Goal: Information Seeking & Learning: Learn about a topic

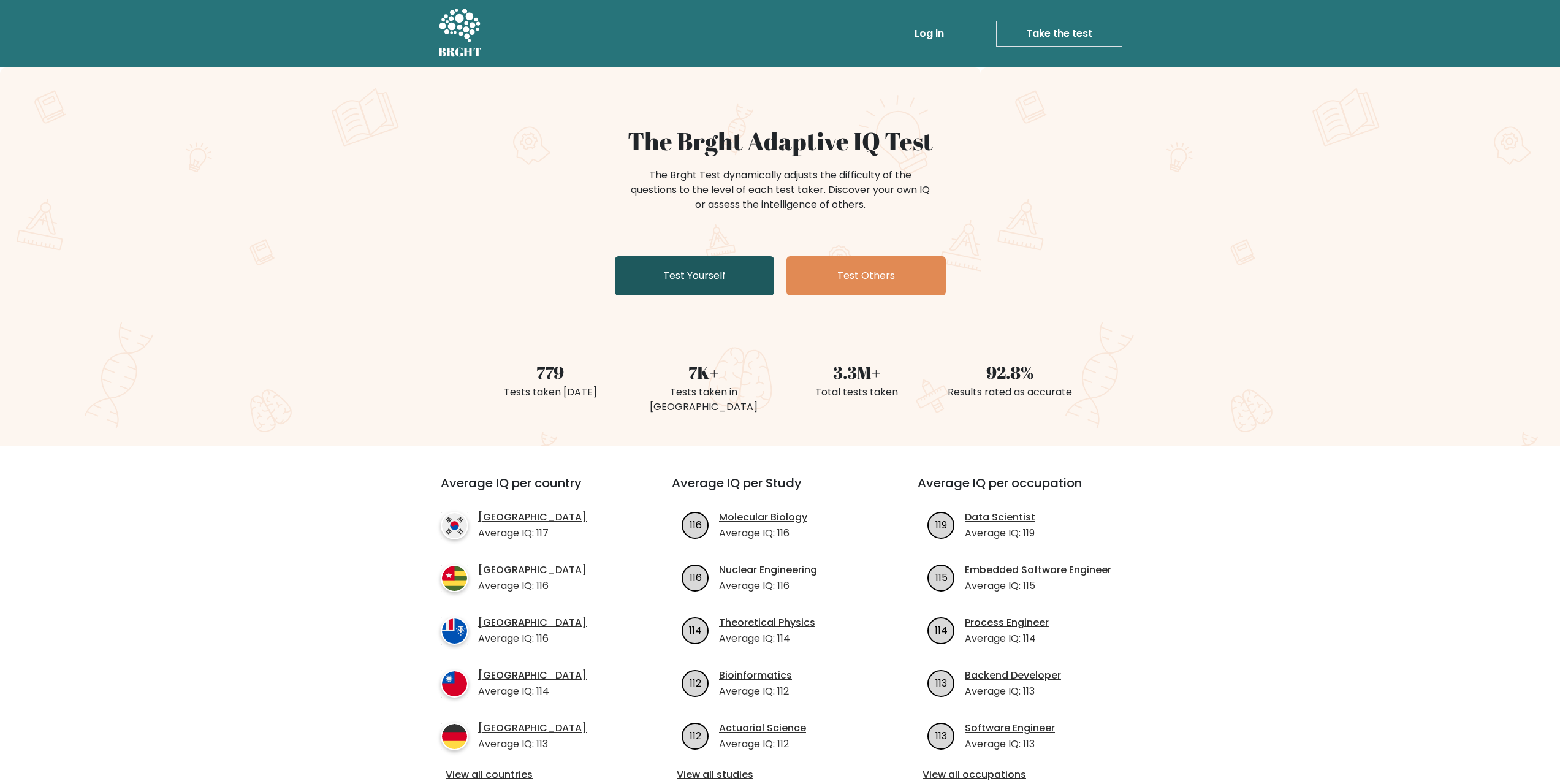
click at [693, 287] on link "Test Yourself" at bounding box center [694, 276] width 159 height 40
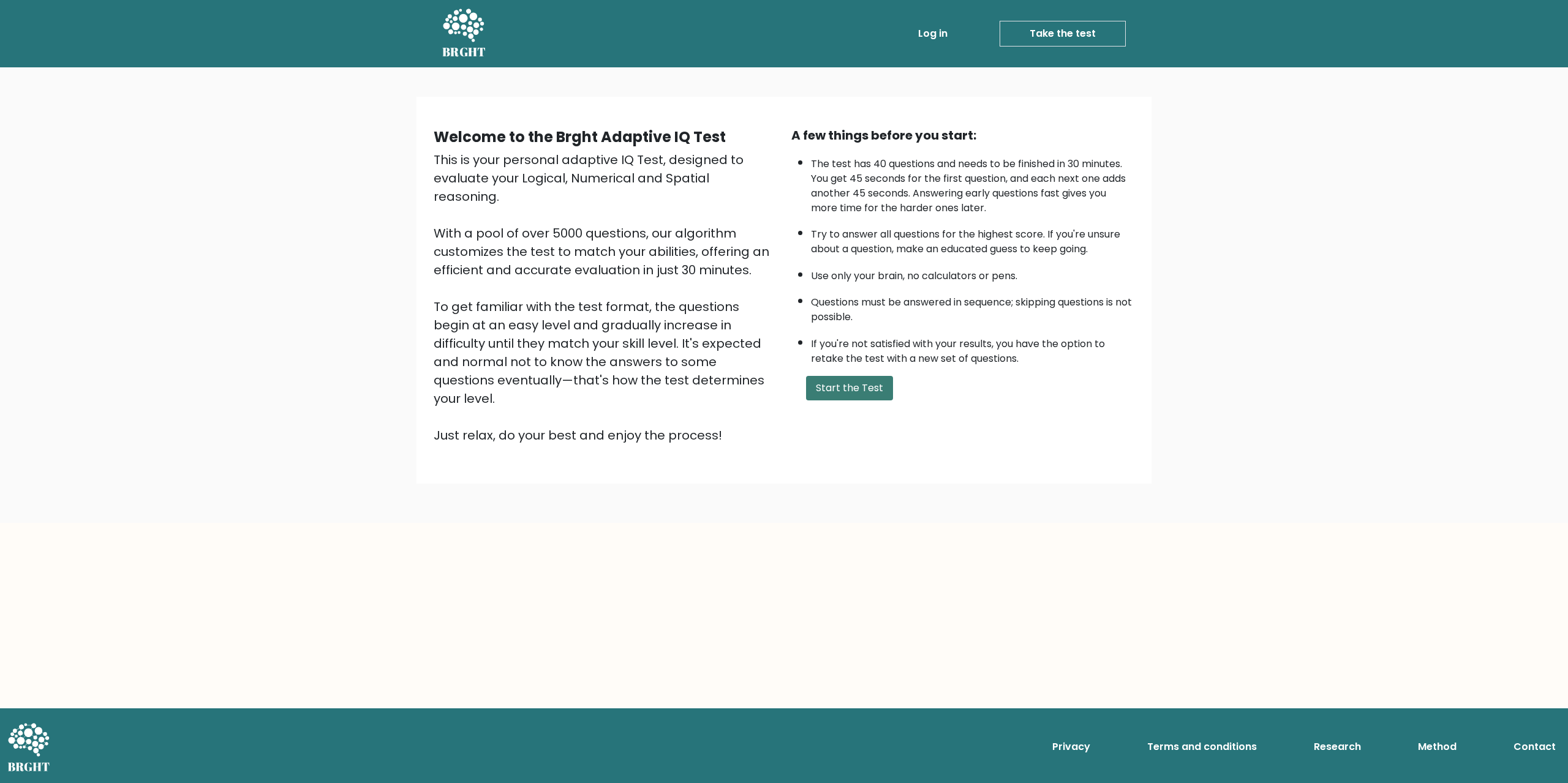
click at [834, 377] on button "Start the Test" at bounding box center [850, 388] width 87 height 25
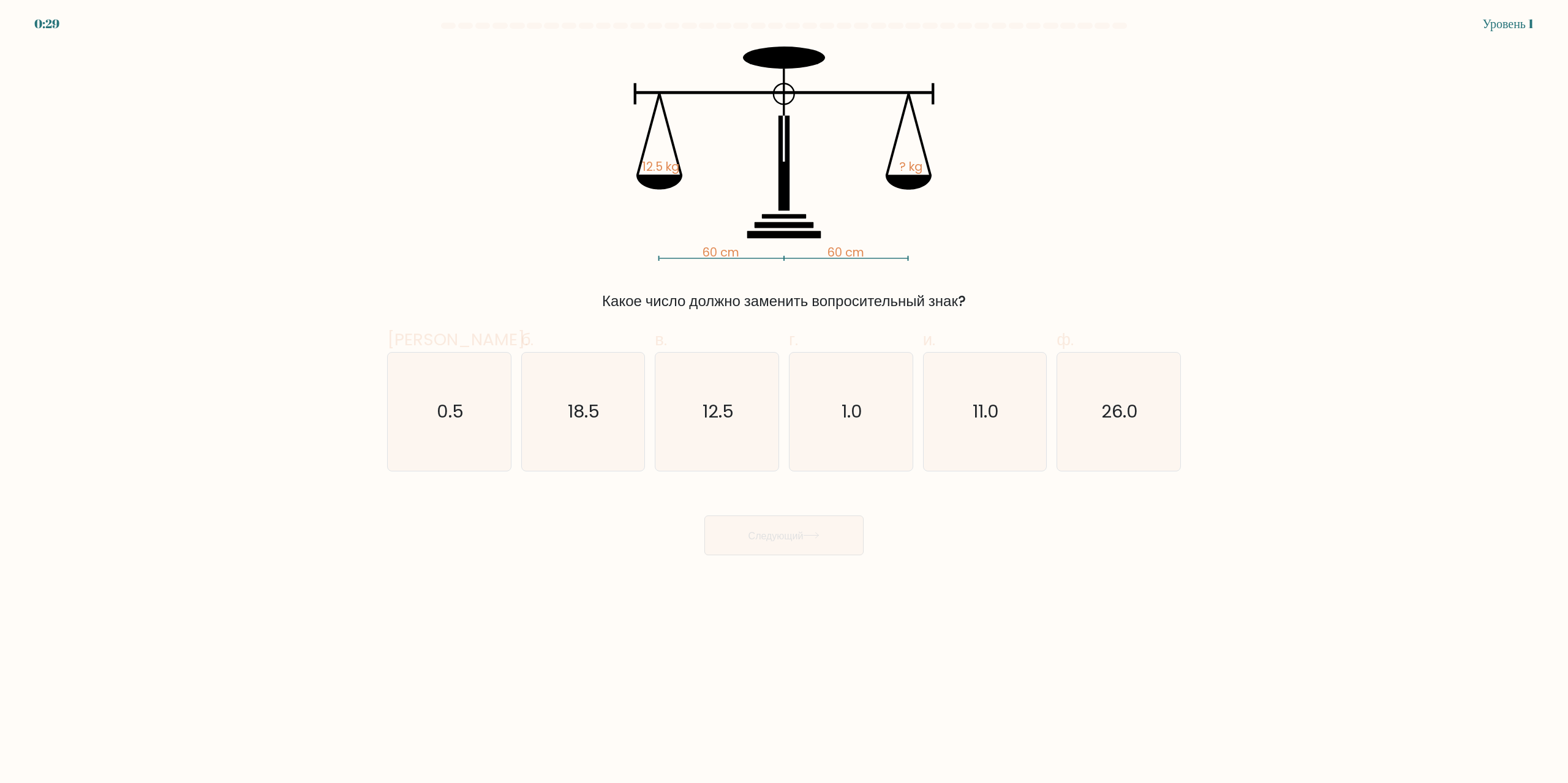
click at [1019, 544] on div "Следующий" at bounding box center [784, 520] width 808 height 69
click at [723, 401] on text "12.5" at bounding box center [718, 412] width 31 height 25
click at [784, 400] on input "в. 12.5" at bounding box center [784, 396] width 1 height 8
radio input "true"
click at [812, 551] on button "Следующий" at bounding box center [784, 536] width 159 height 40
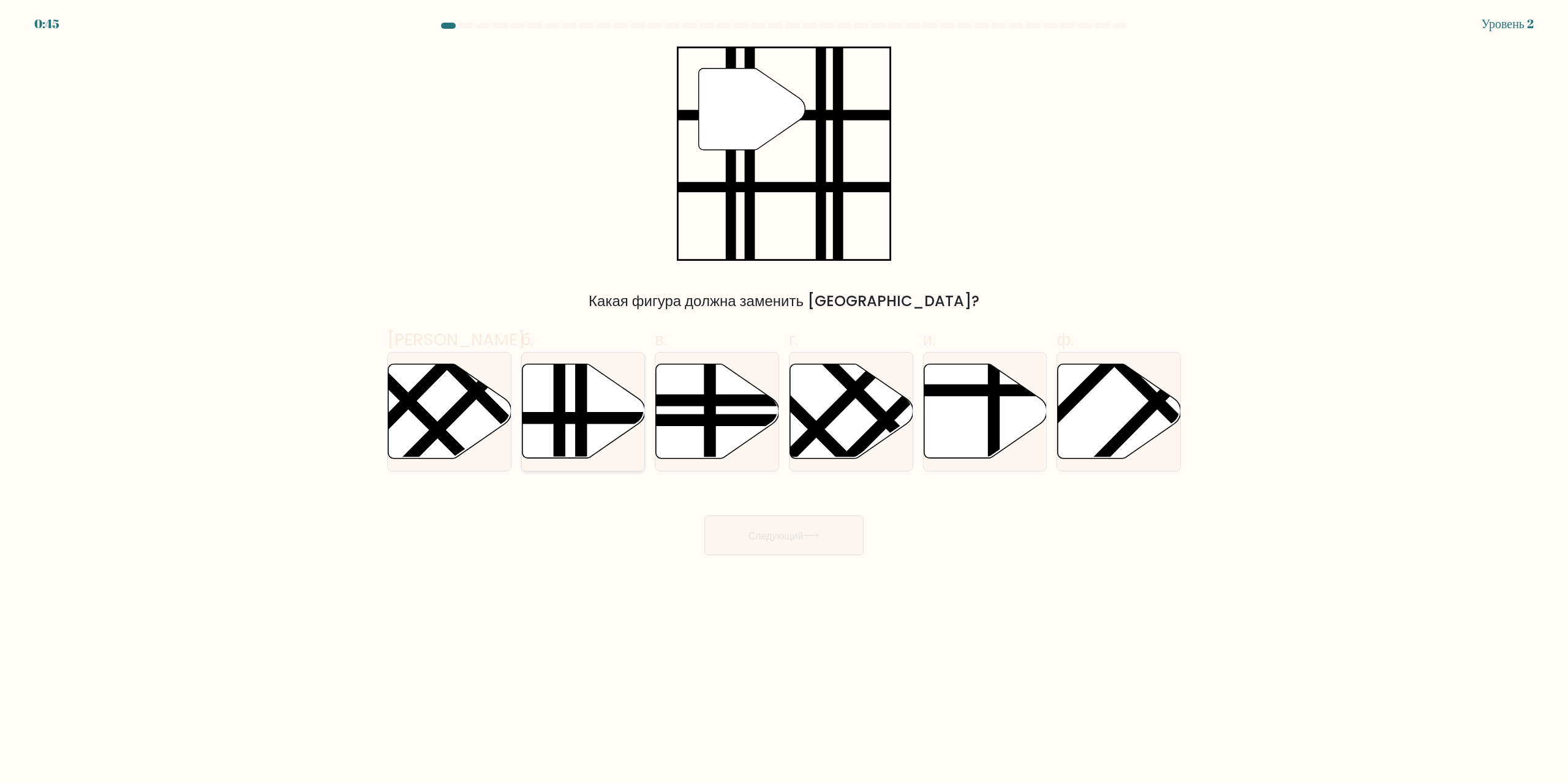
click at [591, 418] on line at bounding box center [620, 418] width 248 height 0
click at [784, 400] on input "б." at bounding box center [784, 396] width 1 height 8
radio input "true"
click at [759, 527] on button "Следующий" at bounding box center [784, 536] width 159 height 40
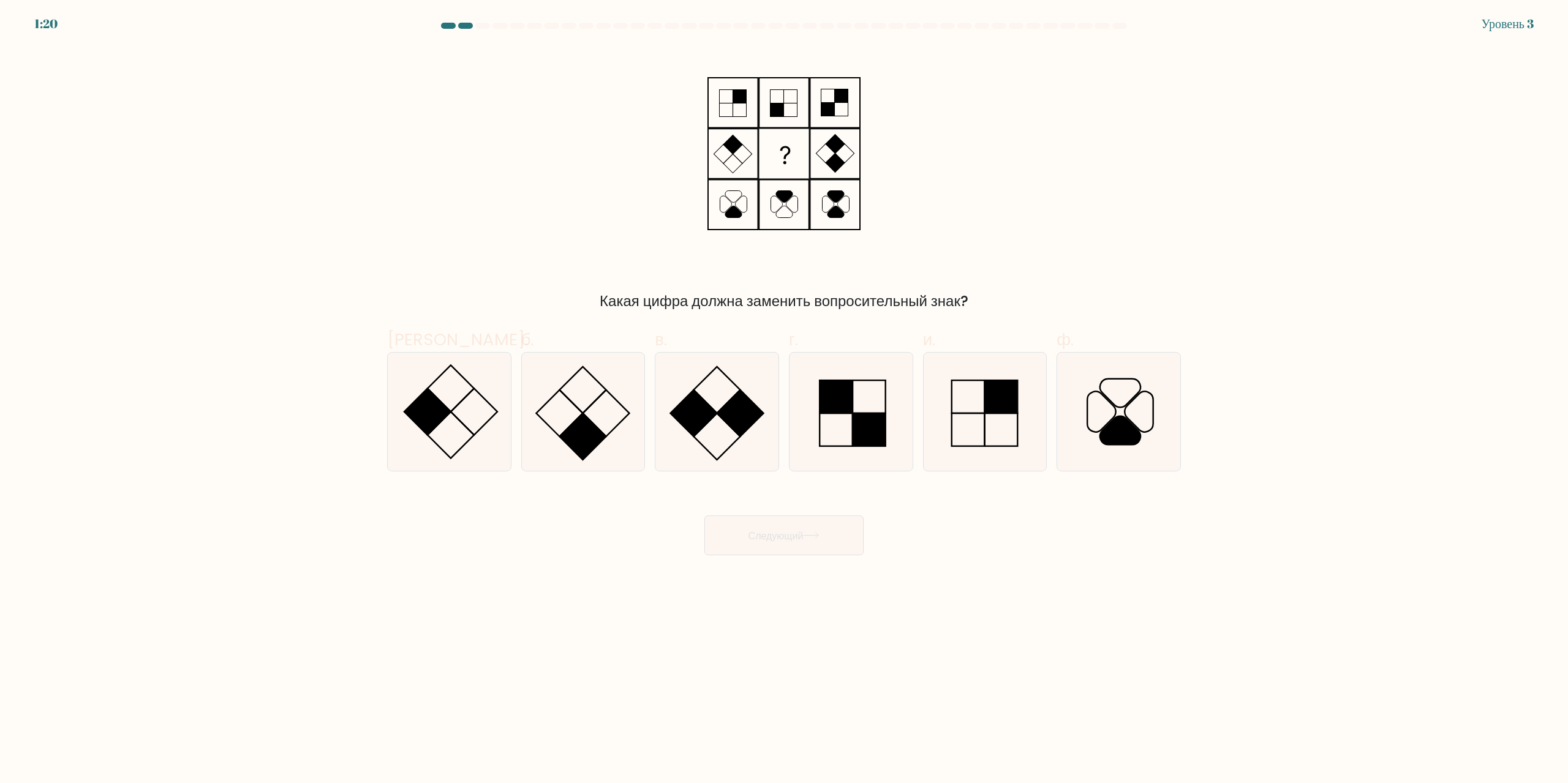
drag, startPoint x: 60, startPoint y: 25, endPoint x: 21, endPoint y: 25, distance: 39.0
click at [21, 25] on form at bounding box center [784, 289] width 1568 height 533
click at [578, 403] on icon at bounding box center [583, 411] width 118 height 118
click at [784, 400] on input "б." at bounding box center [784, 396] width 1 height 8
radio input "true"
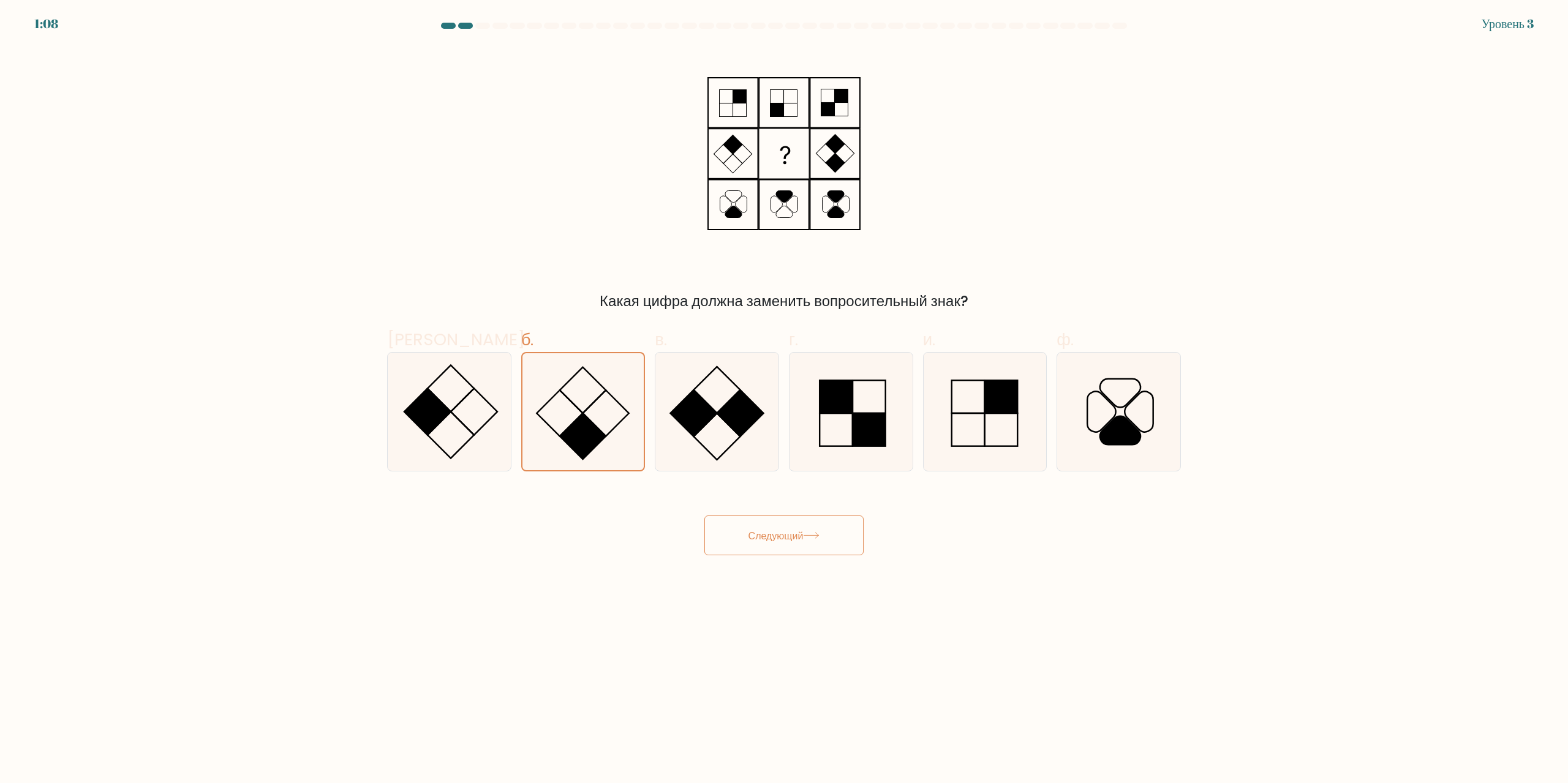
click at [803, 532] on font "Следующий" at bounding box center [776, 535] width 55 height 14
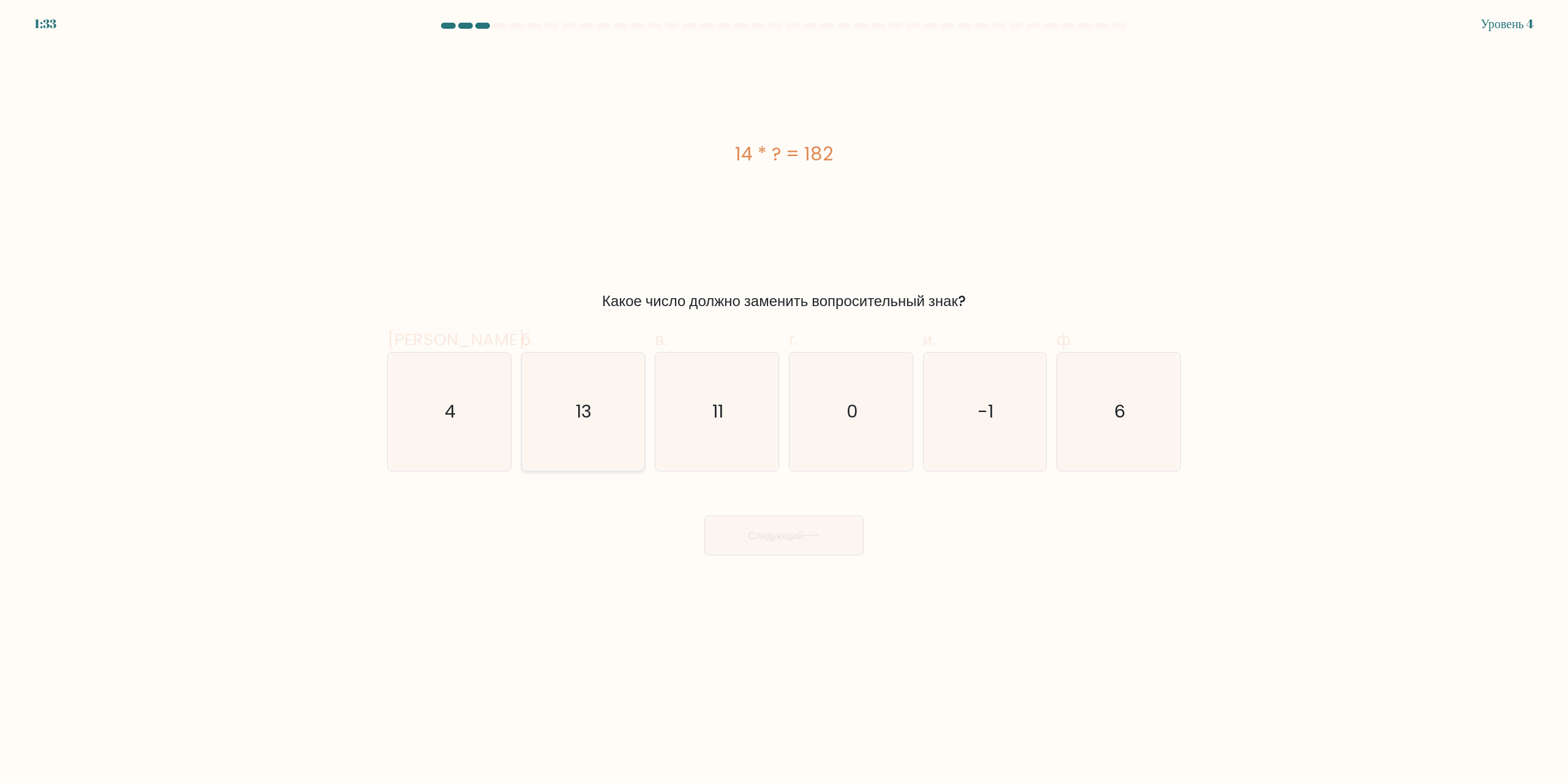
click at [573, 378] on icon "13" at bounding box center [583, 411] width 118 height 118
click at [784, 392] on input "б. 13" at bounding box center [784, 396] width 1 height 8
radio input "true"
click at [775, 538] on font "Следующий" at bounding box center [776, 535] width 55 height 14
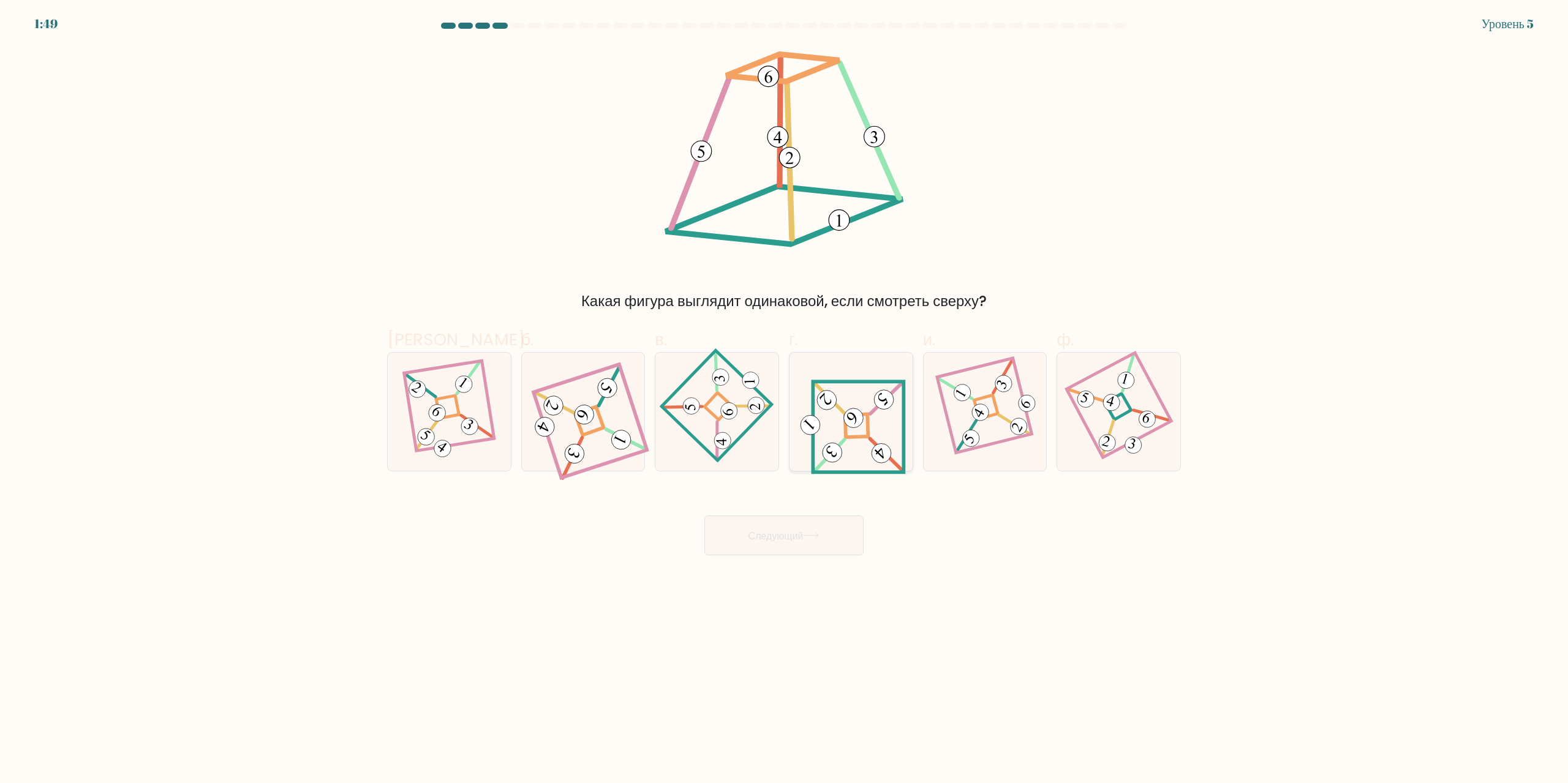
click at [829, 436] on icon at bounding box center [851, 412] width 110 height 94
click at [785, 400] on input "г." at bounding box center [784, 396] width 1 height 8
radio input "true"
click at [792, 536] on font "Следующий" at bounding box center [776, 535] width 55 height 14
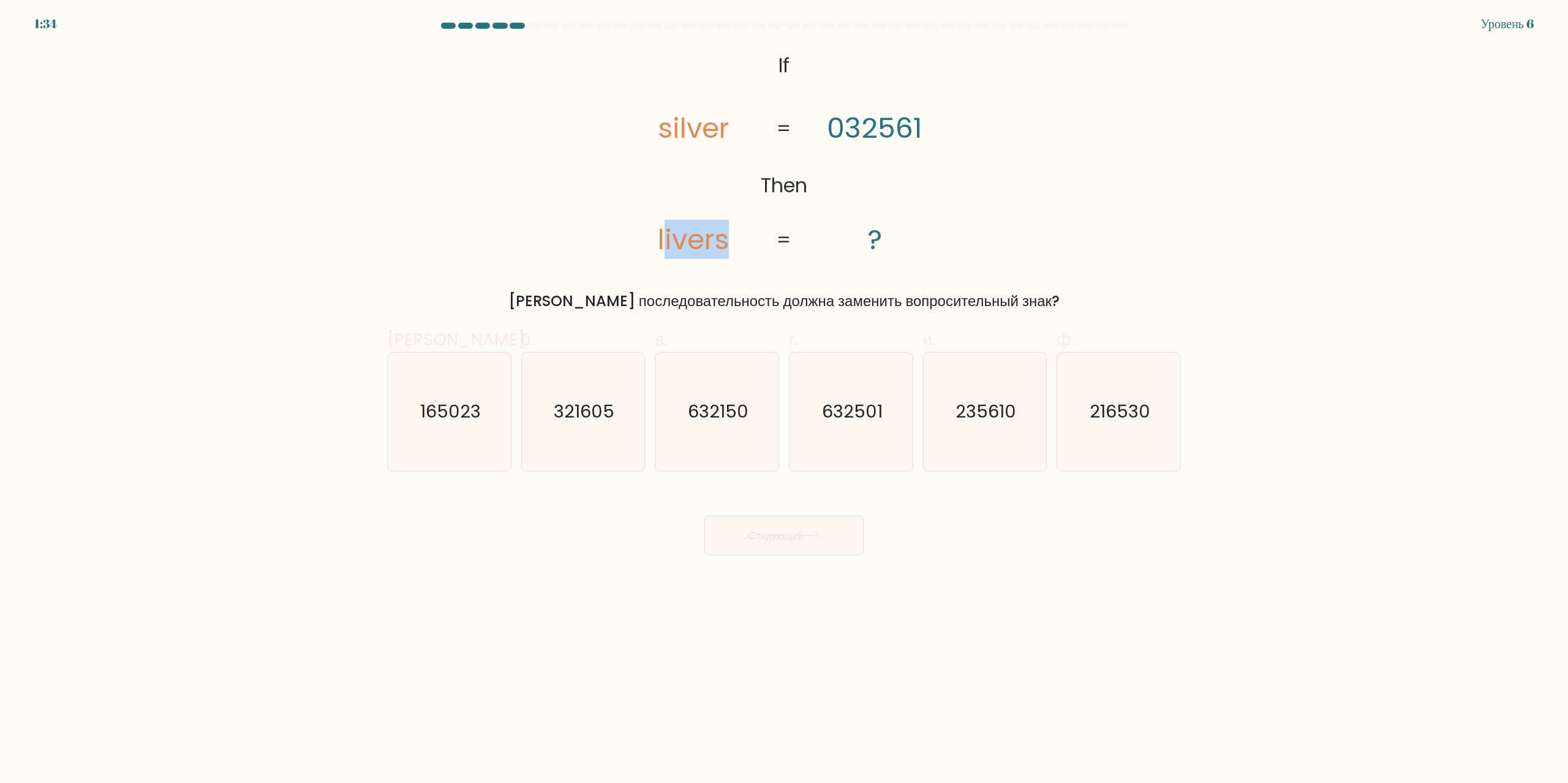
drag, startPoint x: 658, startPoint y: 245, endPoint x: 732, endPoint y: 250, distance: 74.2
click at [732, 250] on icon "@import url('https://fonts.googleapis.com/css?family=Abril+Fatface:400,100,100i…" at bounding box center [784, 154] width 348 height 214
click at [731, 249] on icon "@import url('https://fonts.googleapis.com/css?family=Abril+Fatface:400,100,100i…" at bounding box center [784, 154] width 348 height 214
drag, startPoint x: 729, startPoint y: 237, endPoint x: 648, endPoint y: 250, distance: 82.0
click at [648, 250] on icon "@import url('https://fonts.googleapis.com/css?family=Abril+Fatface:400,100,100i…" at bounding box center [784, 154] width 348 height 214
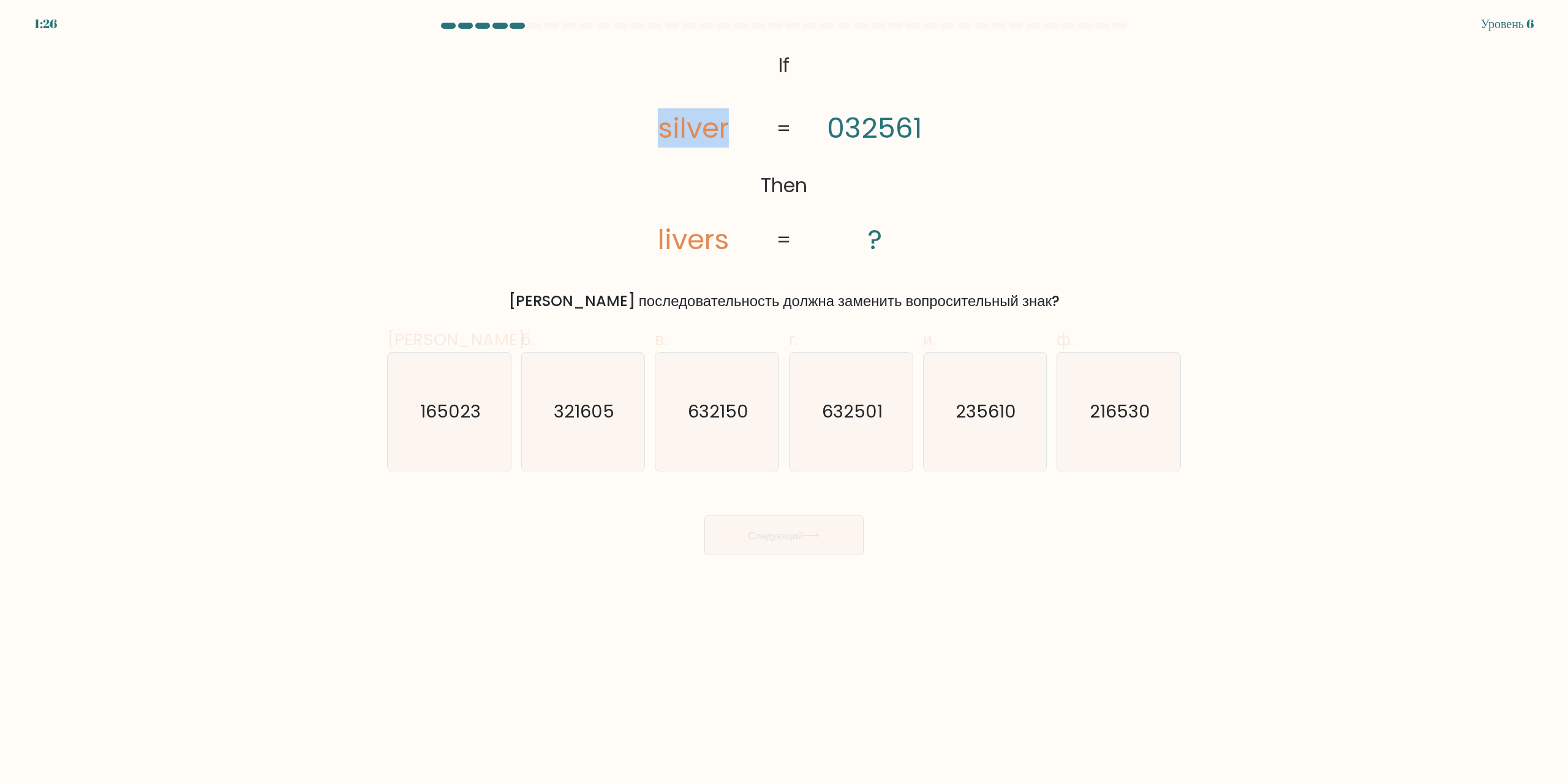
drag, startPoint x: 657, startPoint y: 129, endPoint x: 736, endPoint y: 132, distance: 79.1
click at [736, 132] on icon "@import url('https://fonts.googleapis.com/css?family=Abril+Fatface:400,100,100i…" at bounding box center [784, 154] width 348 height 214
click at [1030, 228] on div "@import url('https://fonts.googleapis.com/css?family=Abril+Fatface:400,100,100i…" at bounding box center [784, 179] width 808 height 265
drag, startPoint x: 771, startPoint y: 239, endPoint x: 848, endPoint y: 243, distance: 77.1
click at [846, 243] on icon "@import url('https://fonts.googleapis.com/css?family=Abril+Fatface:400,100,100i…" at bounding box center [784, 154] width 348 height 214
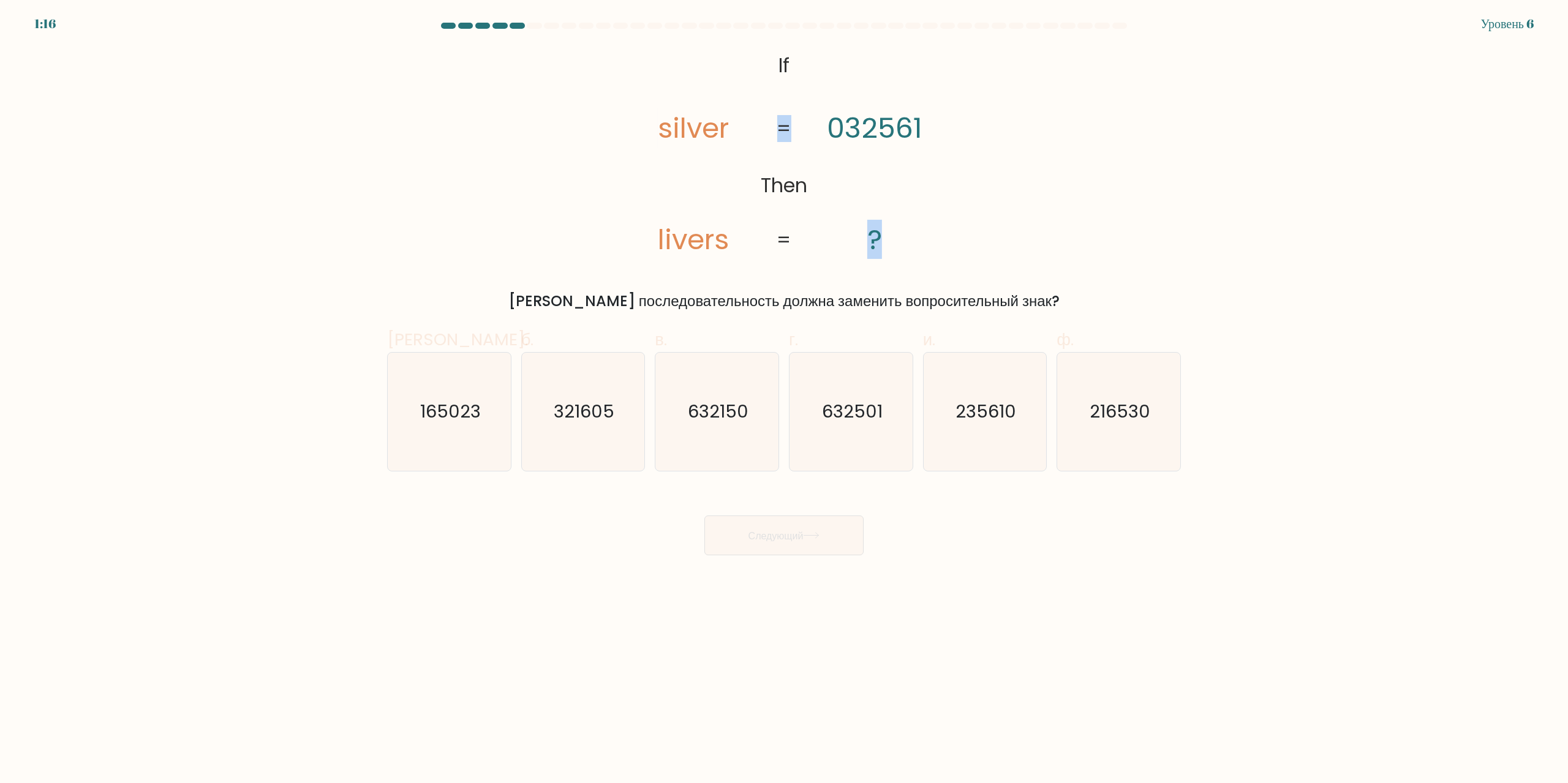
click at [922, 253] on icon "@import url('https://fonts.googleapis.com/css?family=Abril+Fatface:400,100,100i…" at bounding box center [784, 154] width 348 height 214
click at [866, 296] on font "Какая последовательность должна заменить вопросительный знак?" at bounding box center [784, 301] width 551 height 20
click at [999, 432] on icon "235610" at bounding box center [984, 411] width 118 height 118
click at [785, 400] on input "и. 235610" at bounding box center [784, 396] width 1 height 8
radio input "true"
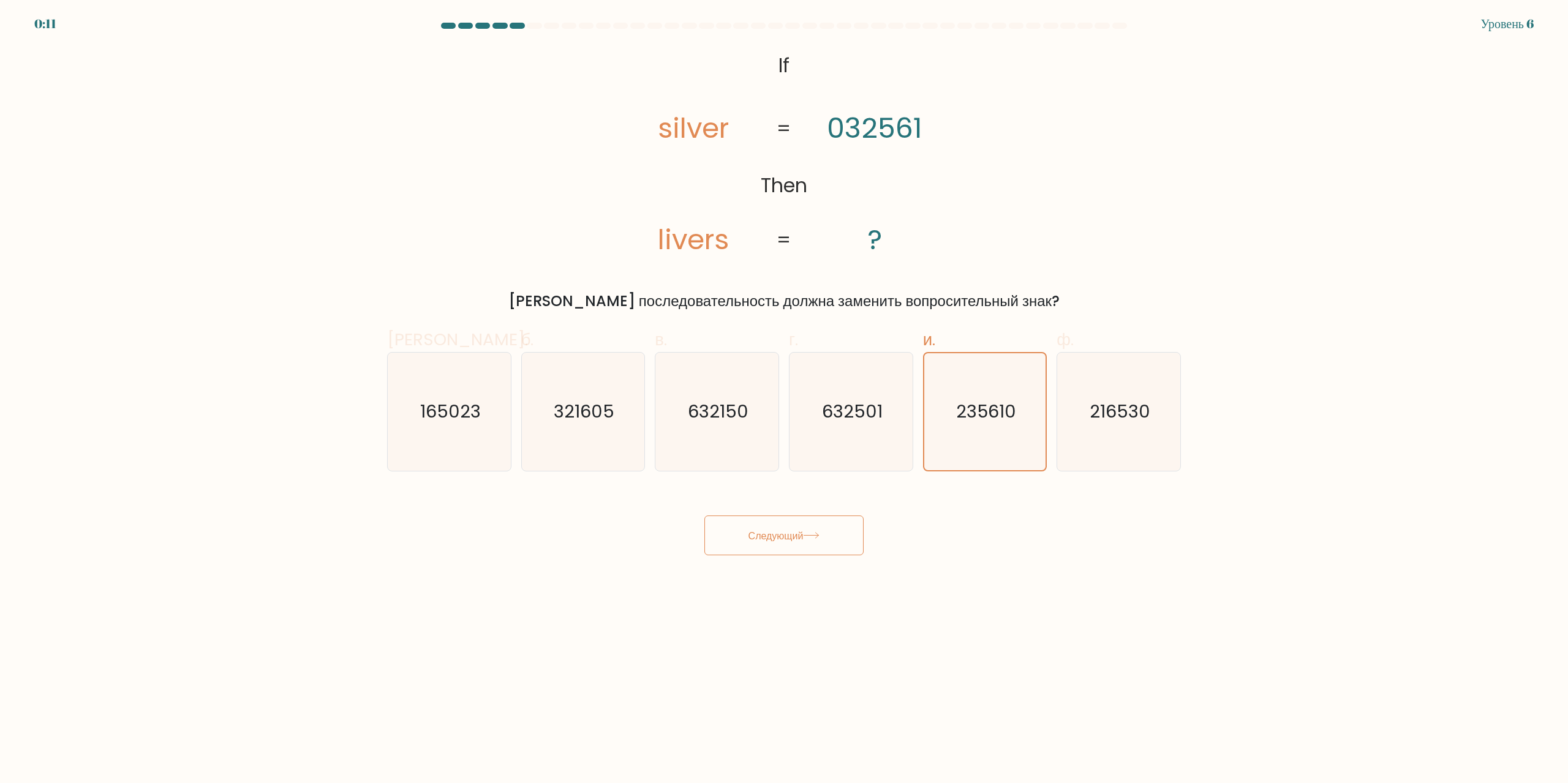
click at [834, 541] on button "Следующий" at bounding box center [784, 536] width 159 height 40
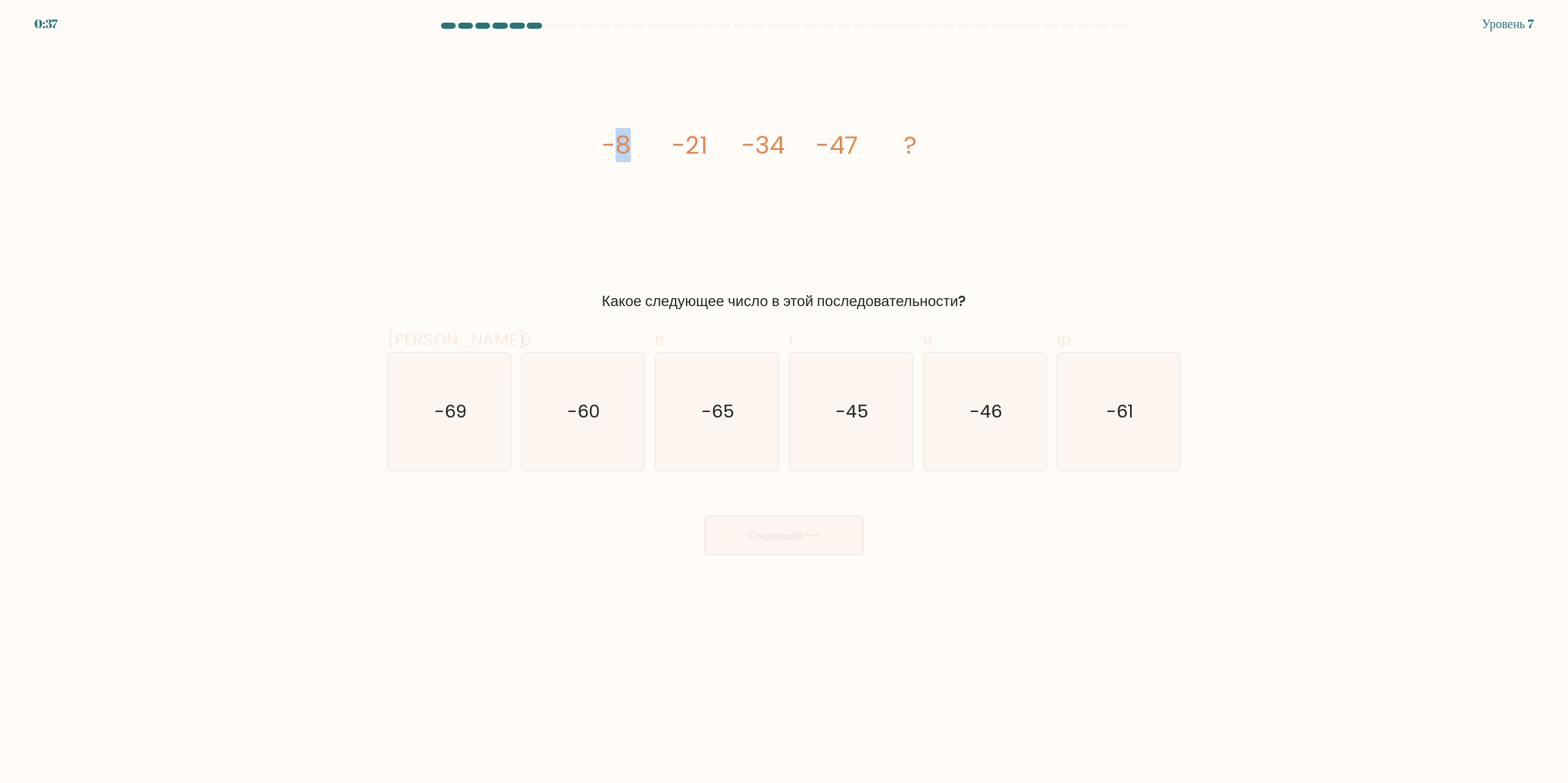
drag, startPoint x: 618, startPoint y: 148, endPoint x: 642, endPoint y: 150, distance: 24.1
click at [642, 150] on icon "image/svg+xml -8 -21 -34 -47 ?" at bounding box center [783, 154] width 367 height 214
click at [672, 157] on tspan "-21" at bounding box center [689, 144] width 35 height 34
drag, startPoint x: 591, startPoint y: 410, endPoint x: 622, endPoint y: 427, distance: 35.4
click at [592, 410] on text "-60" at bounding box center [584, 412] width 33 height 25
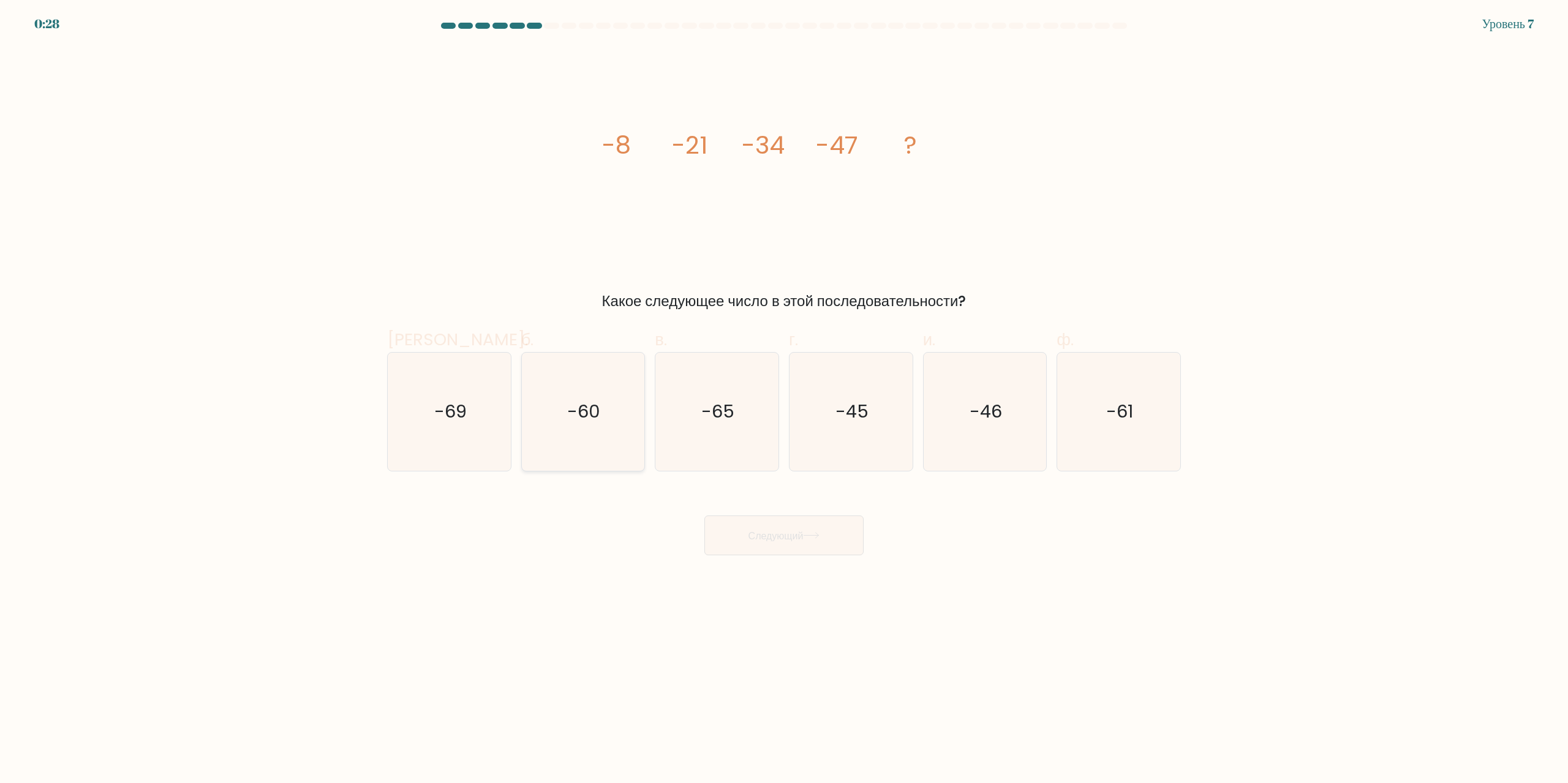
click at [784, 400] on input "б. -60" at bounding box center [784, 396] width 1 height 8
radio input "true"
click at [813, 544] on button "Следующий" at bounding box center [784, 536] width 159 height 40
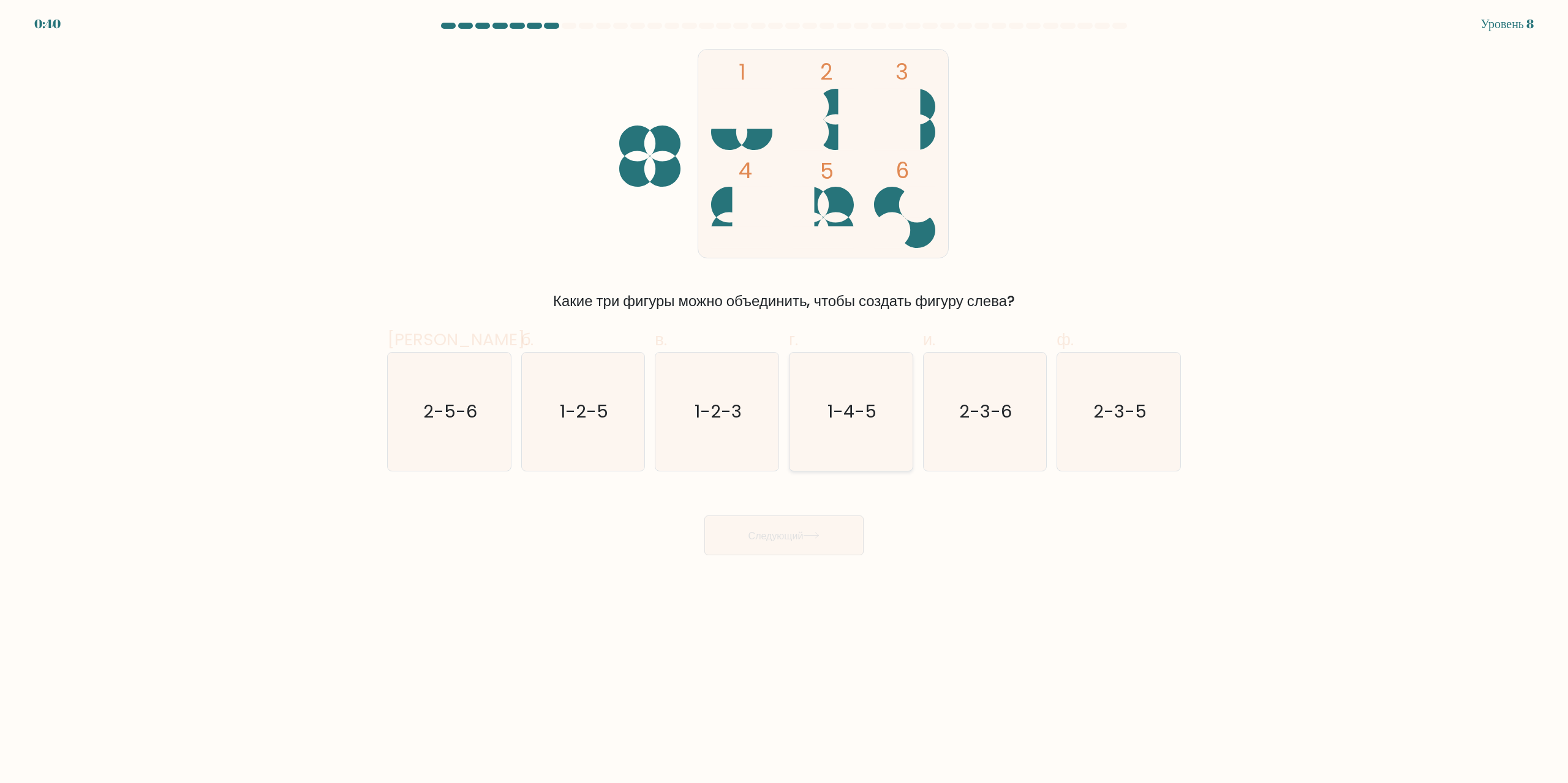
click at [849, 405] on text "1-4-5" at bounding box center [852, 412] width 49 height 25
click at [785, 400] on input "г. 1-4-5" at bounding box center [784, 396] width 1 height 8
radio input "true"
click at [823, 540] on button "Следующий" at bounding box center [784, 536] width 159 height 40
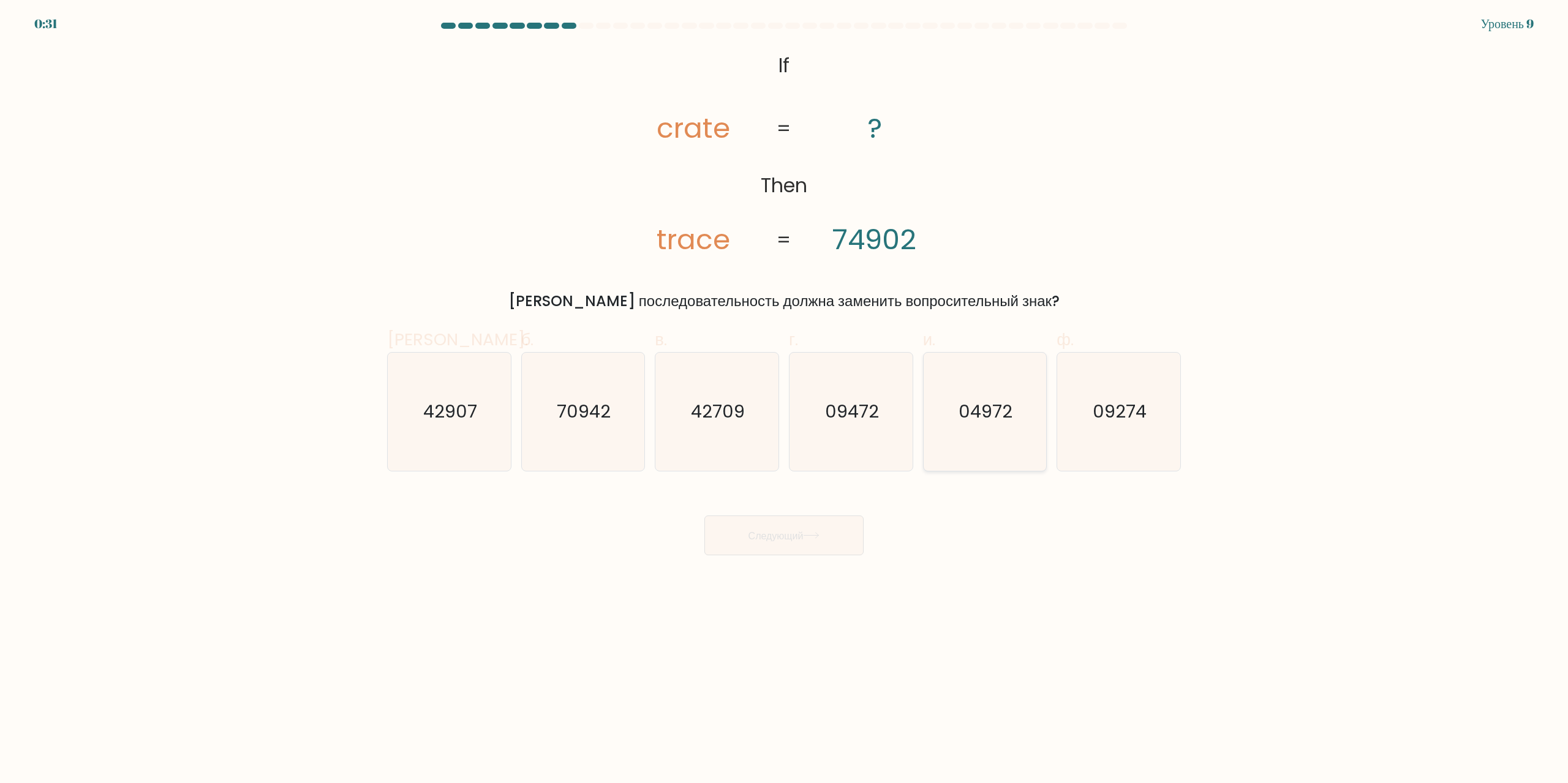
click at [979, 427] on icon "04972" at bounding box center [984, 411] width 118 height 118
click at [785, 400] on input "и. 04972" at bounding box center [784, 396] width 1 height 8
radio input "true"
click at [791, 533] on font "Следующий" at bounding box center [776, 535] width 55 height 14
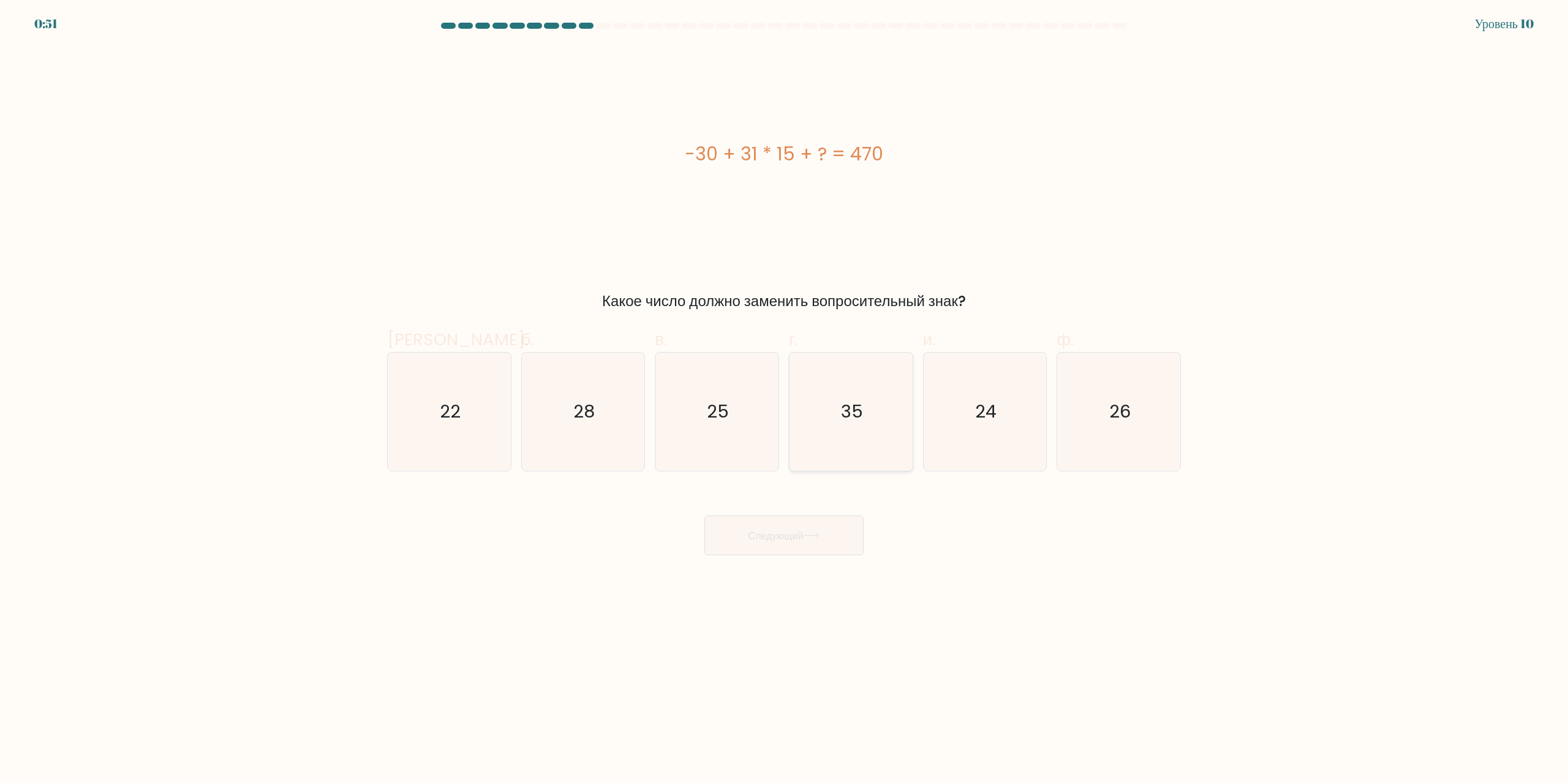
drag, startPoint x: 845, startPoint y: 370, endPoint x: 842, endPoint y: 382, distance: 12.4
click at [845, 371] on icon "35" at bounding box center [851, 411] width 118 height 118
click at [785, 392] on input "г. 35" at bounding box center [784, 396] width 1 height 8
radio input "true"
click at [823, 532] on button "Следующий" at bounding box center [784, 536] width 159 height 40
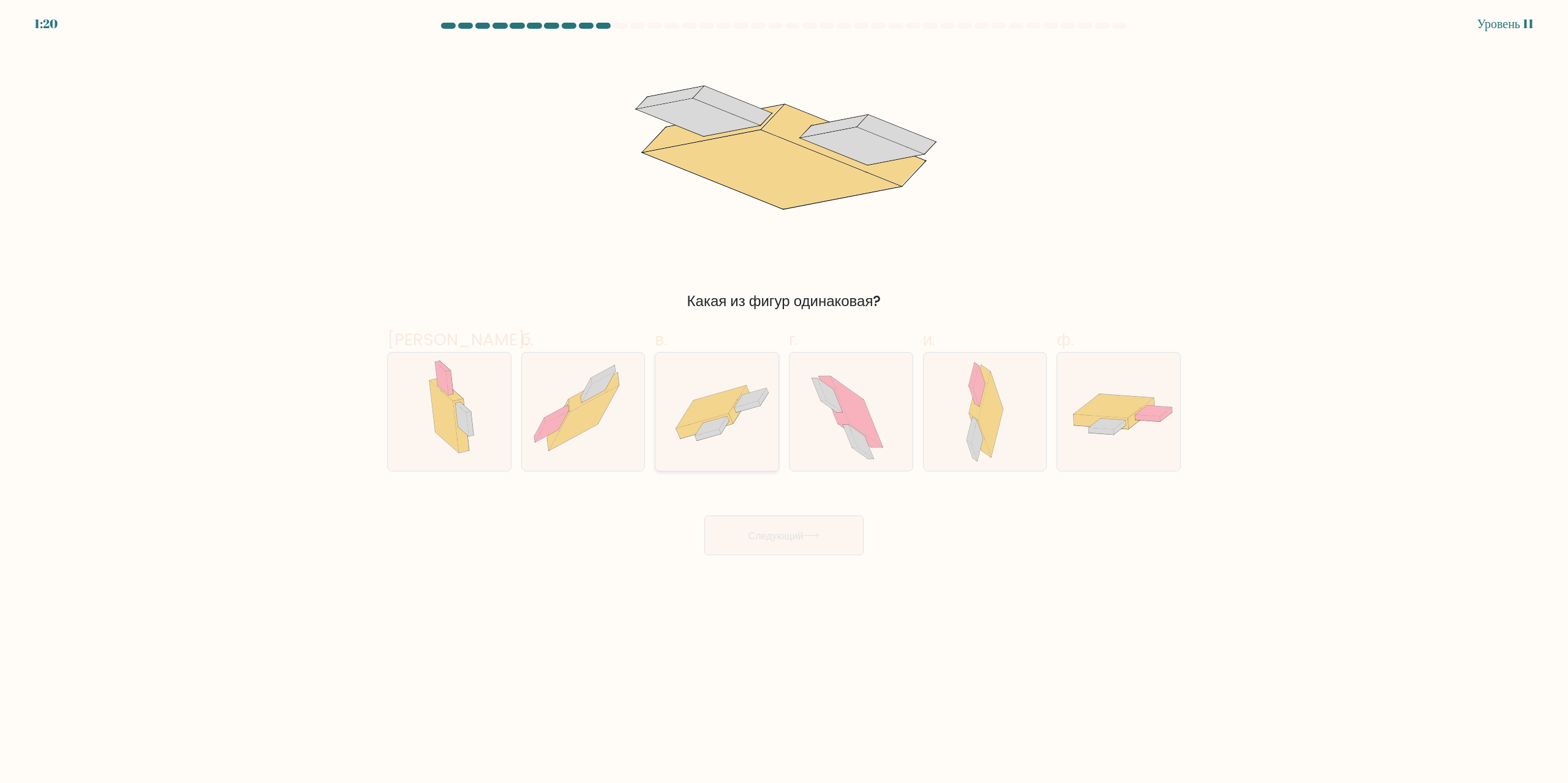
click at [758, 402] on icon at bounding box center [748, 407] width 25 height 11
click at [784, 400] on input "в." at bounding box center [784, 396] width 1 height 8
radio input "true"
click at [743, 538] on button "Следующий" at bounding box center [784, 536] width 159 height 40
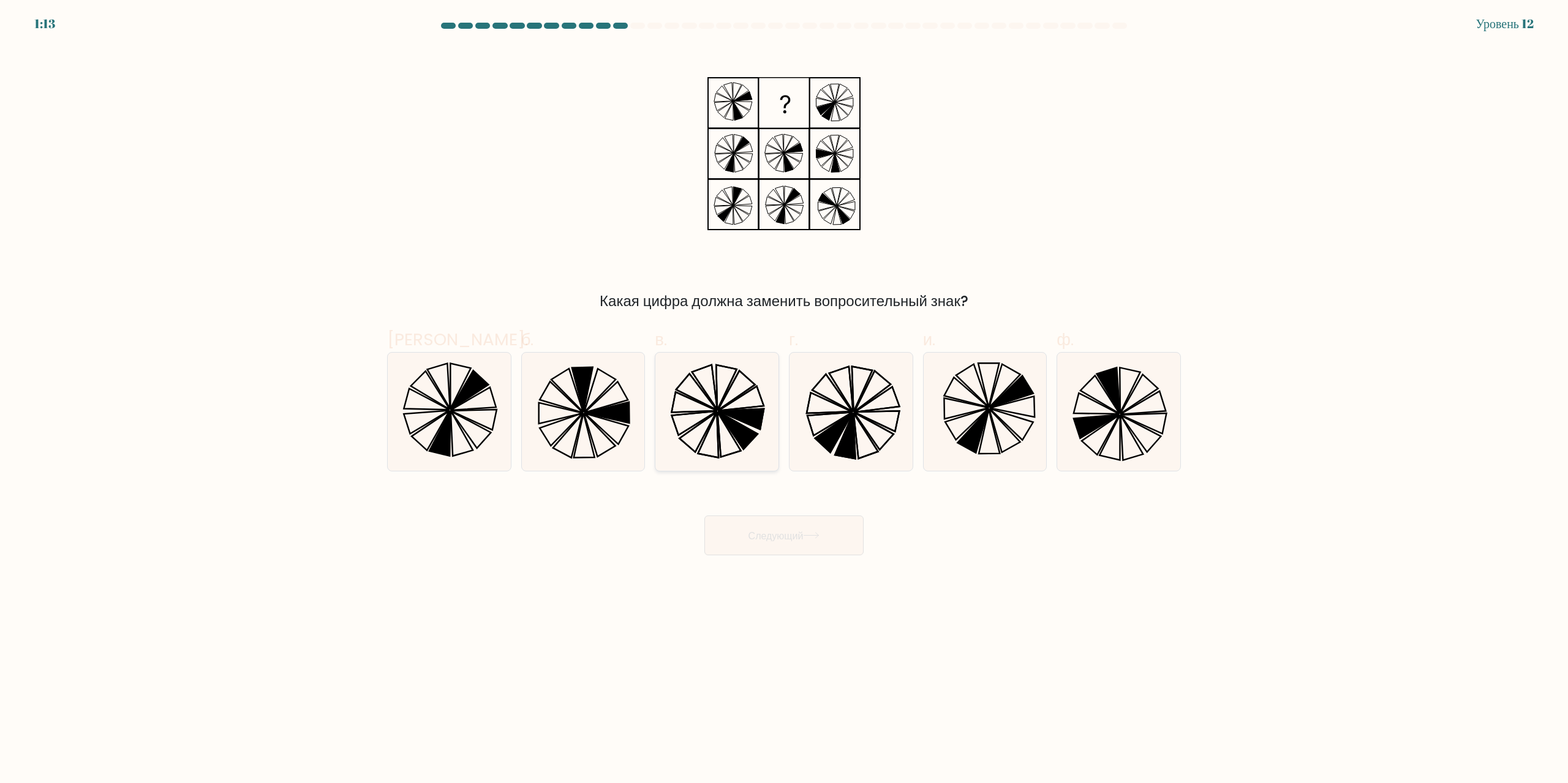
click at [736, 418] on icon at bounding box center [741, 419] width 45 height 20
click at [784, 400] on input "в." at bounding box center [784, 396] width 1 height 8
radio input "true"
click at [810, 539] on icon at bounding box center [811, 536] width 17 height 7
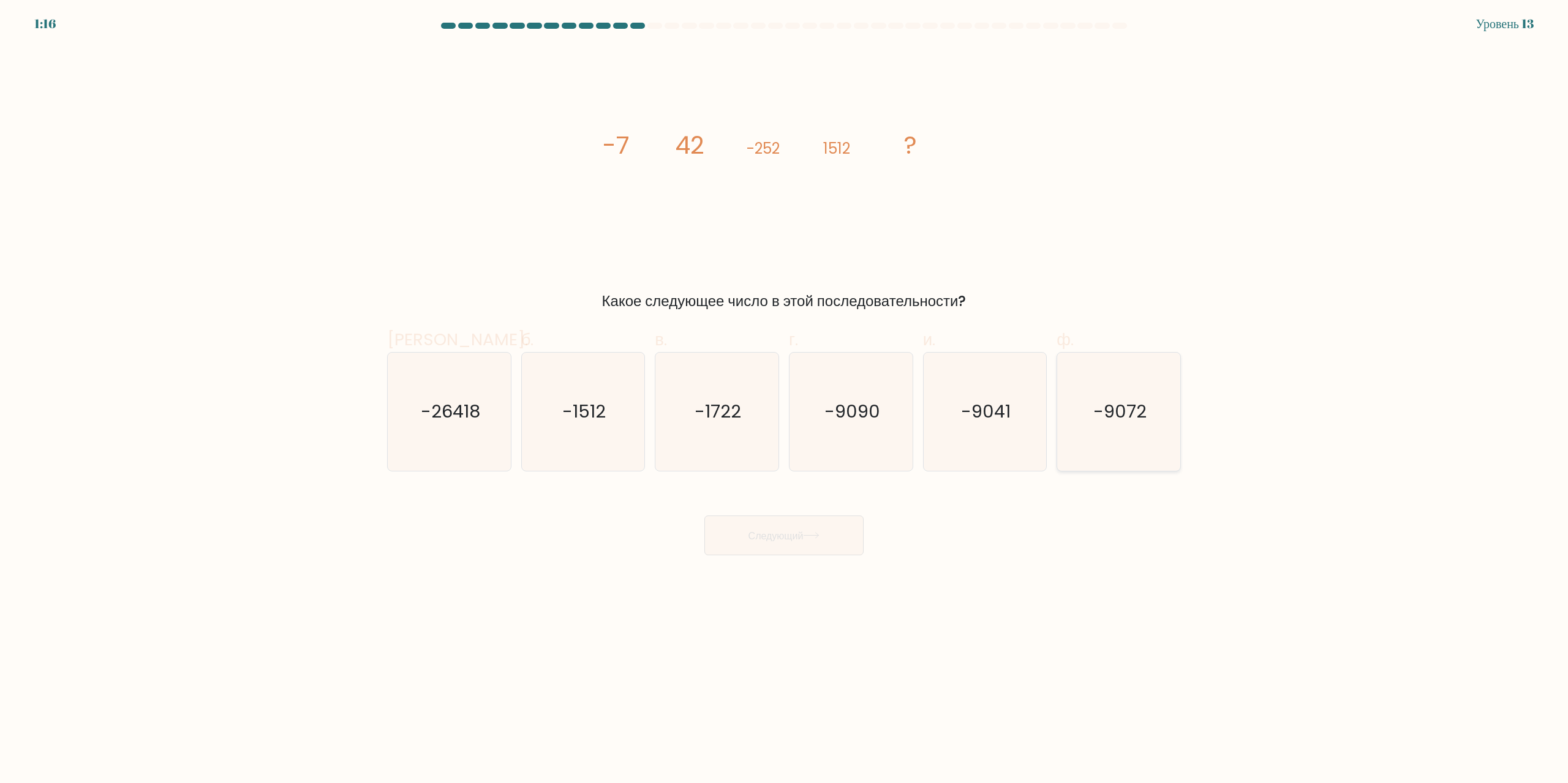
click at [1118, 406] on text "-9072" at bounding box center [1120, 412] width 54 height 25
click at [785, 400] on input "ф. -9072" at bounding box center [784, 396] width 1 height 8
radio input "true"
click at [827, 529] on button "Следующий" at bounding box center [784, 536] width 159 height 40
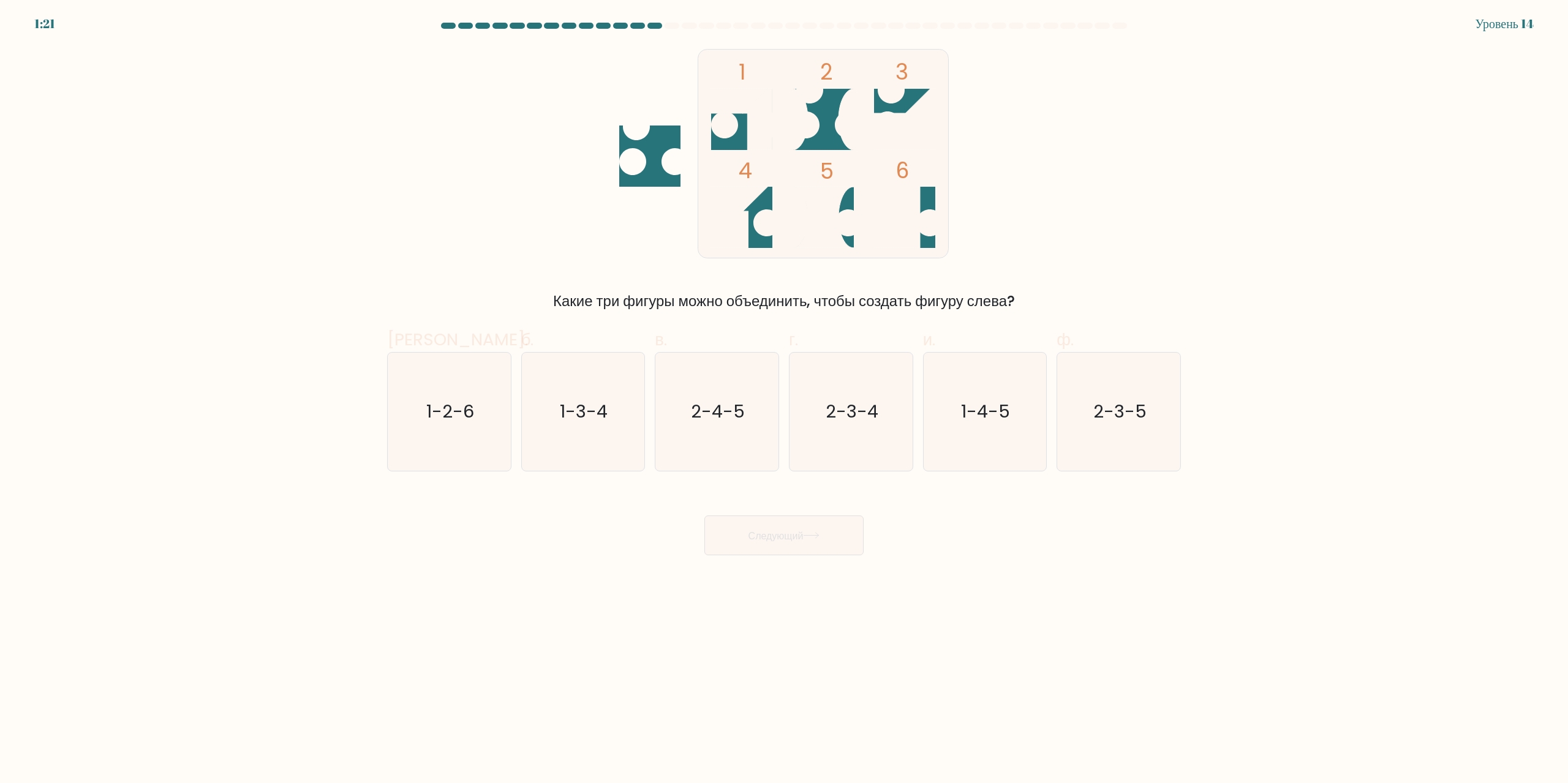
drag, startPoint x: 573, startPoint y: 404, endPoint x: 648, endPoint y: 467, distance: 97.9
click at [575, 404] on text "1-3-4" at bounding box center [584, 412] width 47 height 25
click at [784, 400] on input "б. 1-3-4" at bounding box center [784, 396] width 1 height 8
radio input "true"
click at [749, 538] on font "Следующий" at bounding box center [776, 535] width 55 height 14
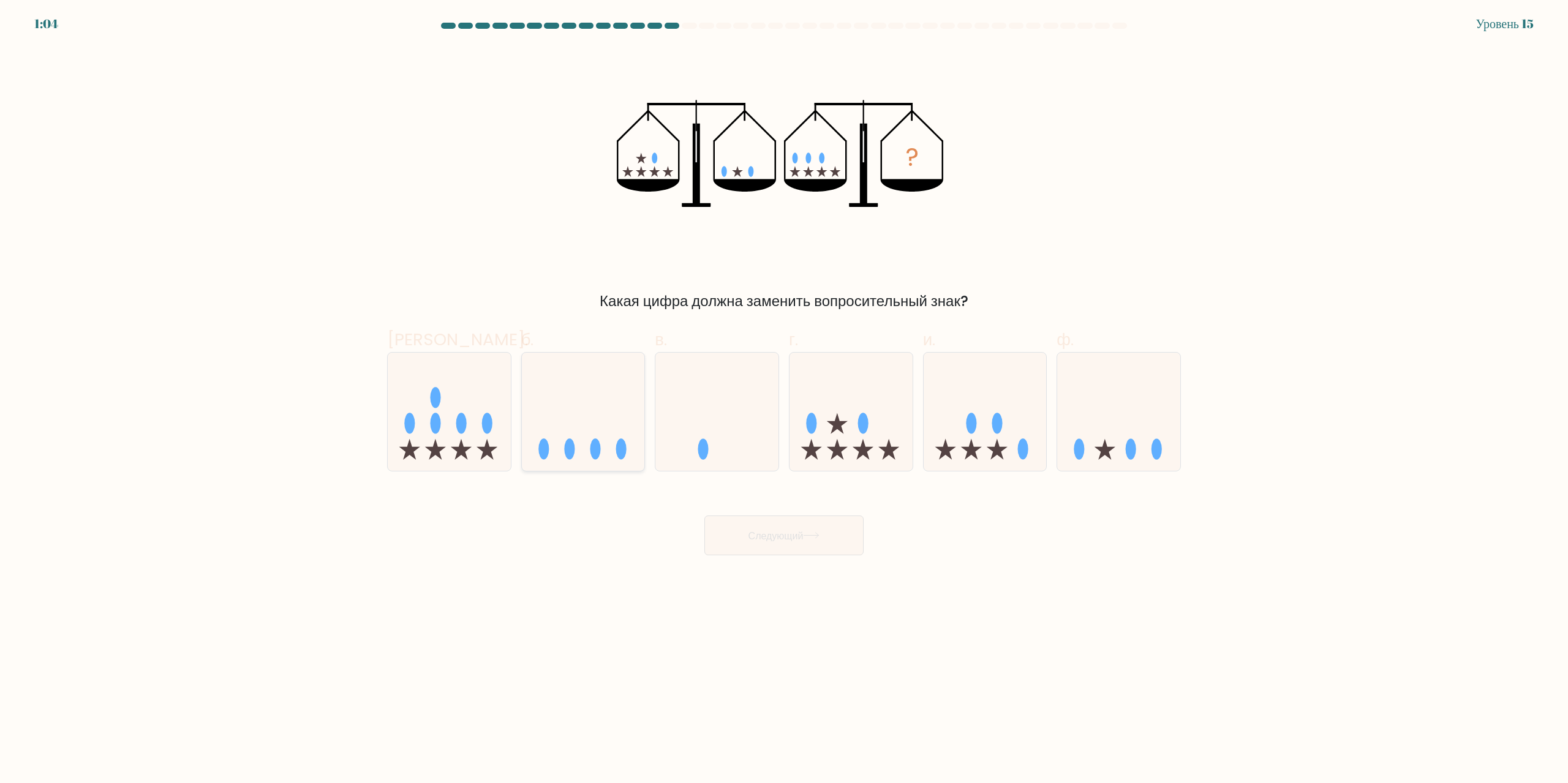
click at [605, 406] on icon at bounding box center [583, 412] width 123 height 102
click at [784, 400] on input "б." at bounding box center [784, 396] width 1 height 8
radio input "true"
click at [795, 536] on font "Следующий" at bounding box center [776, 535] width 55 height 14
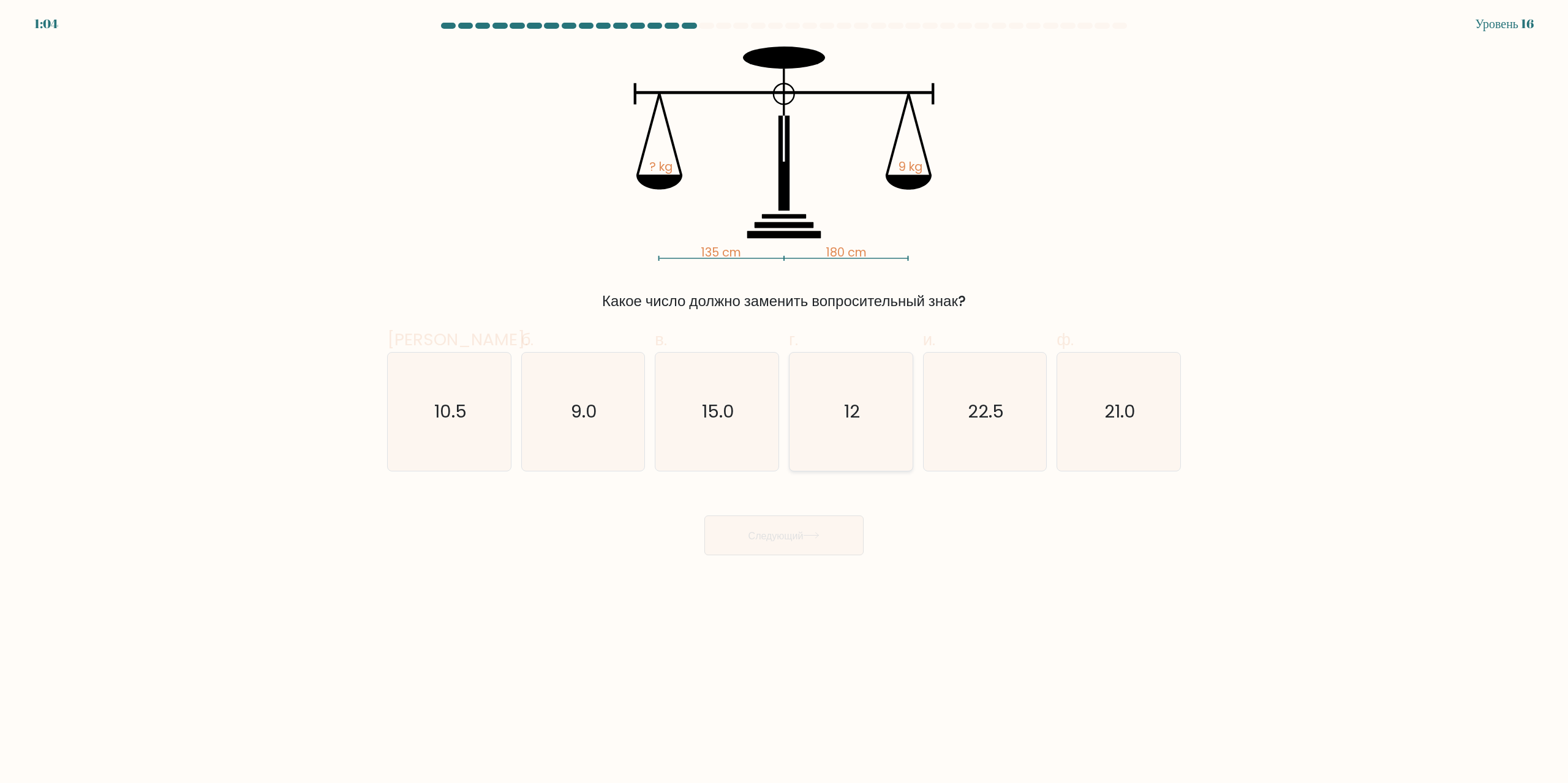
click at [897, 417] on icon "12" at bounding box center [851, 411] width 118 height 118
click at [785, 400] on input "г. 12" at bounding box center [784, 396] width 1 height 8
radio input "true"
click at [732, 419] on text "15.0" at bounding box center [718, 412] width 33 height 25
click at [784, 400] on input "в. 15.0" at bounding box center [784, 396] width 1 height 8
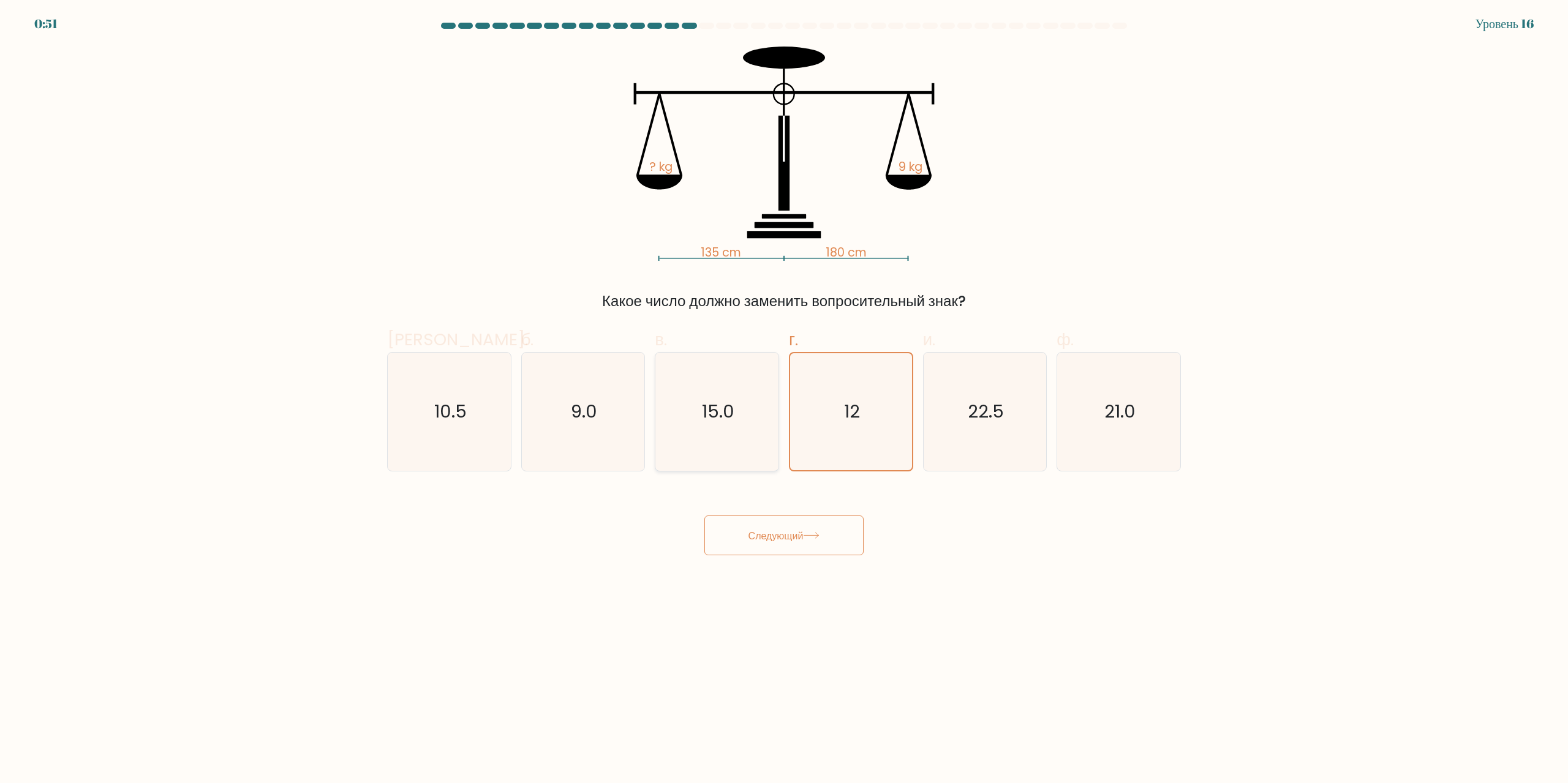
radio input "true"
click at [825, 412] on icon "12" at bounding box center [851, 411] width 118 height 118
click at [785, 400] on input "г. 12" at bounding box center [784, 396] width 1 height 8
radio input "true"
click at [748, 413] on icon "15.0" at bounding box center [716, 411] width 118 height 118
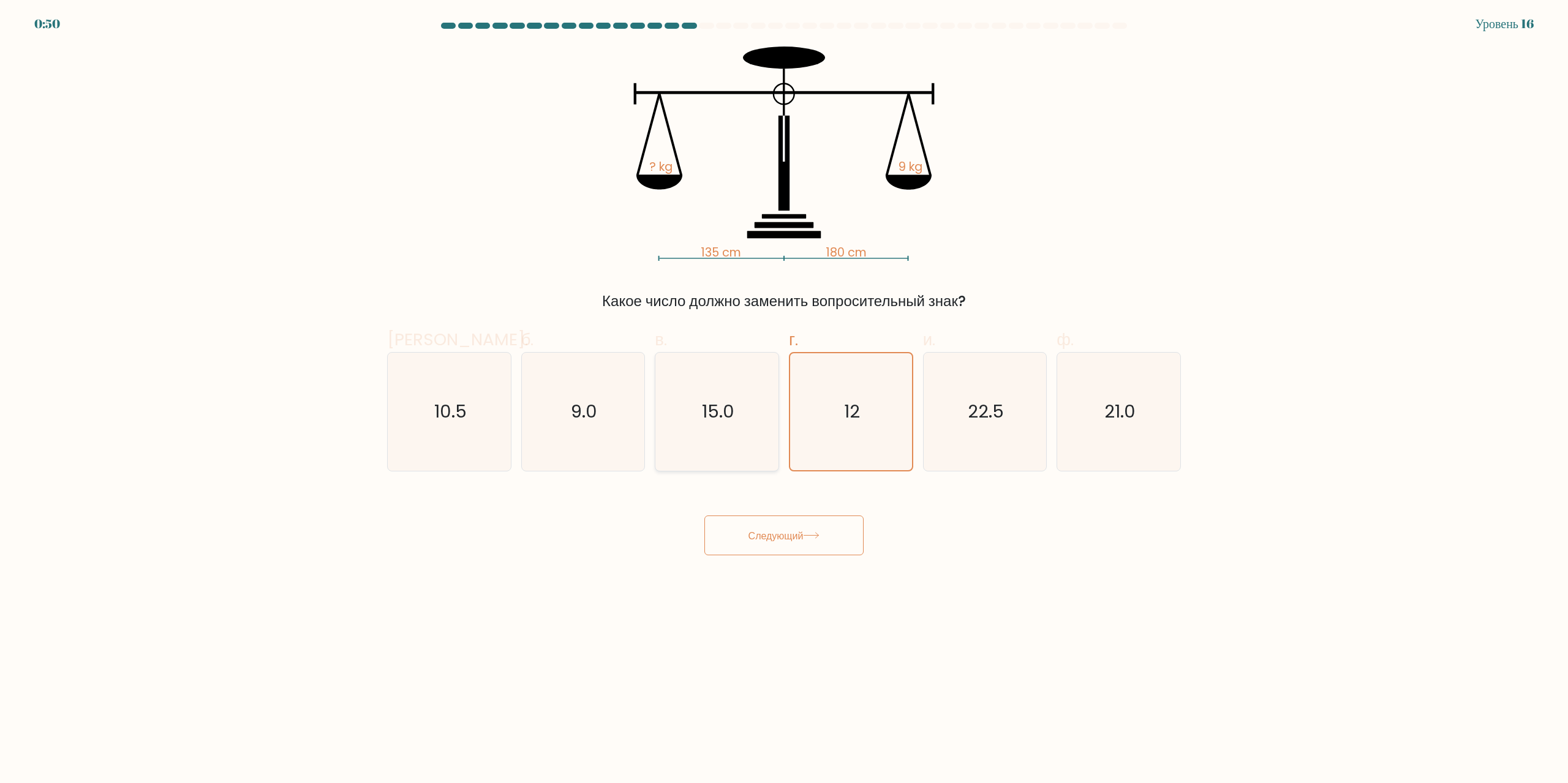
click at [784, 400] on input "в. 15.0" at bounding box center [784, 396] width 1 height 8
radio input "true"
click at [847, 403] on text "12" at bounding box center [852, 412] width 16 height 25
click at [851, 409] on text "12" at bounding box center [852, 412] width 16 height 25
click at [785, 400] on input "г. 12" at bounding box center [784, 396] width 1 height 8
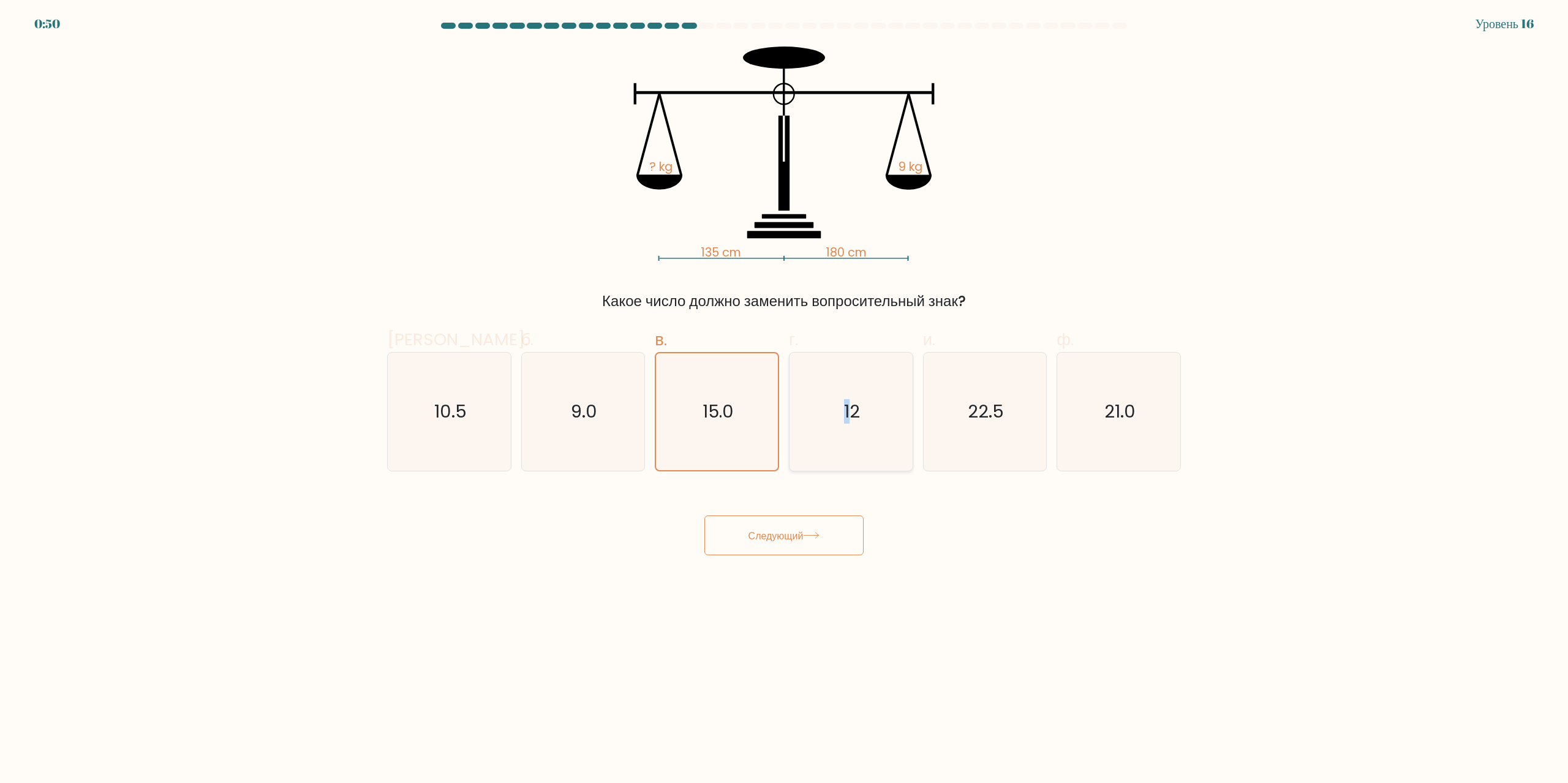
radio input "true"
click at [772, 530] on font "Следующий" at bounding box center [776, 535] width 55 height 14
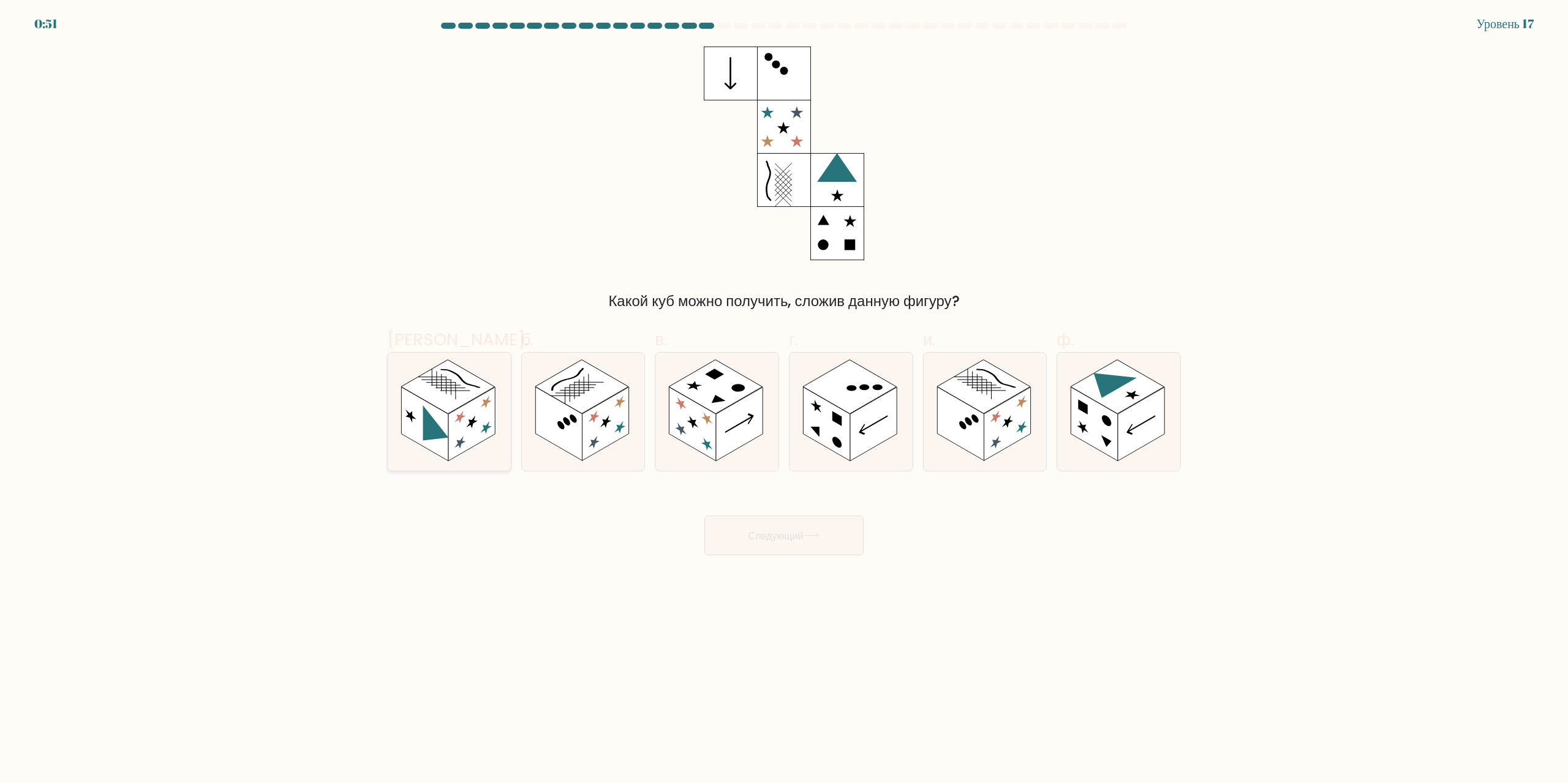
click at [434, 442] on rect at bounding box center [425, 425] width 47 height 74
click at [784, 400] on input "а." at bounding box center [784, 396] width 1 height 8
radio input "true"
click at [1007, 384] on rect at bounding box center [984, 386] width 94 height 54
click at [785, 392] on input "и." at bounding box center [784, 396] width 1 height 8
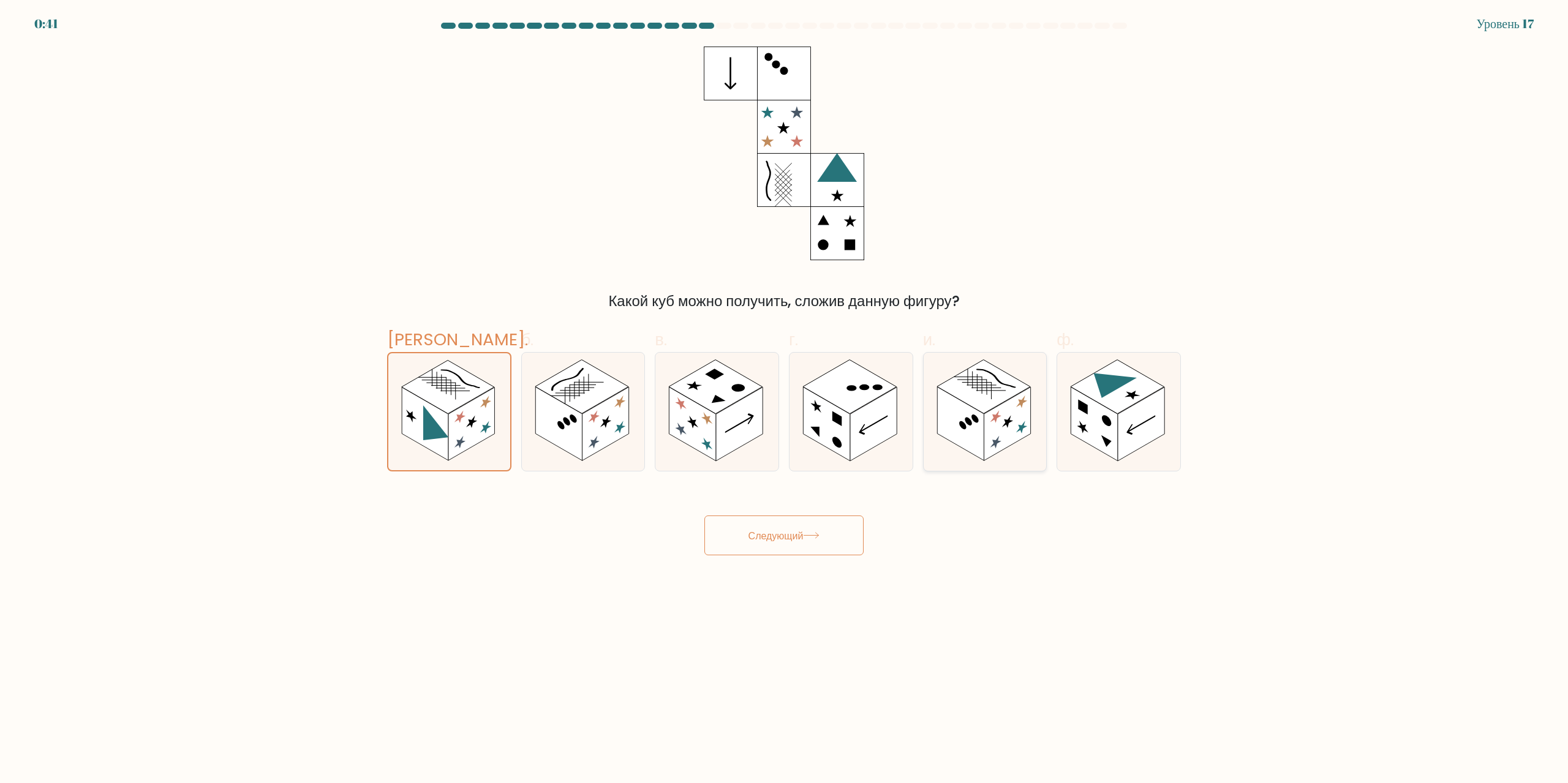
radio input "true"
click at [765, 410] on icon at bounding box center [717, 411] width 123 height 118
click at [784, 400] on input "в." at bounding box center [784, 396] width 1 height 8
radio input "true"
click at [819, 414] on rect at bounding box center [826, 425] width 47 height 74
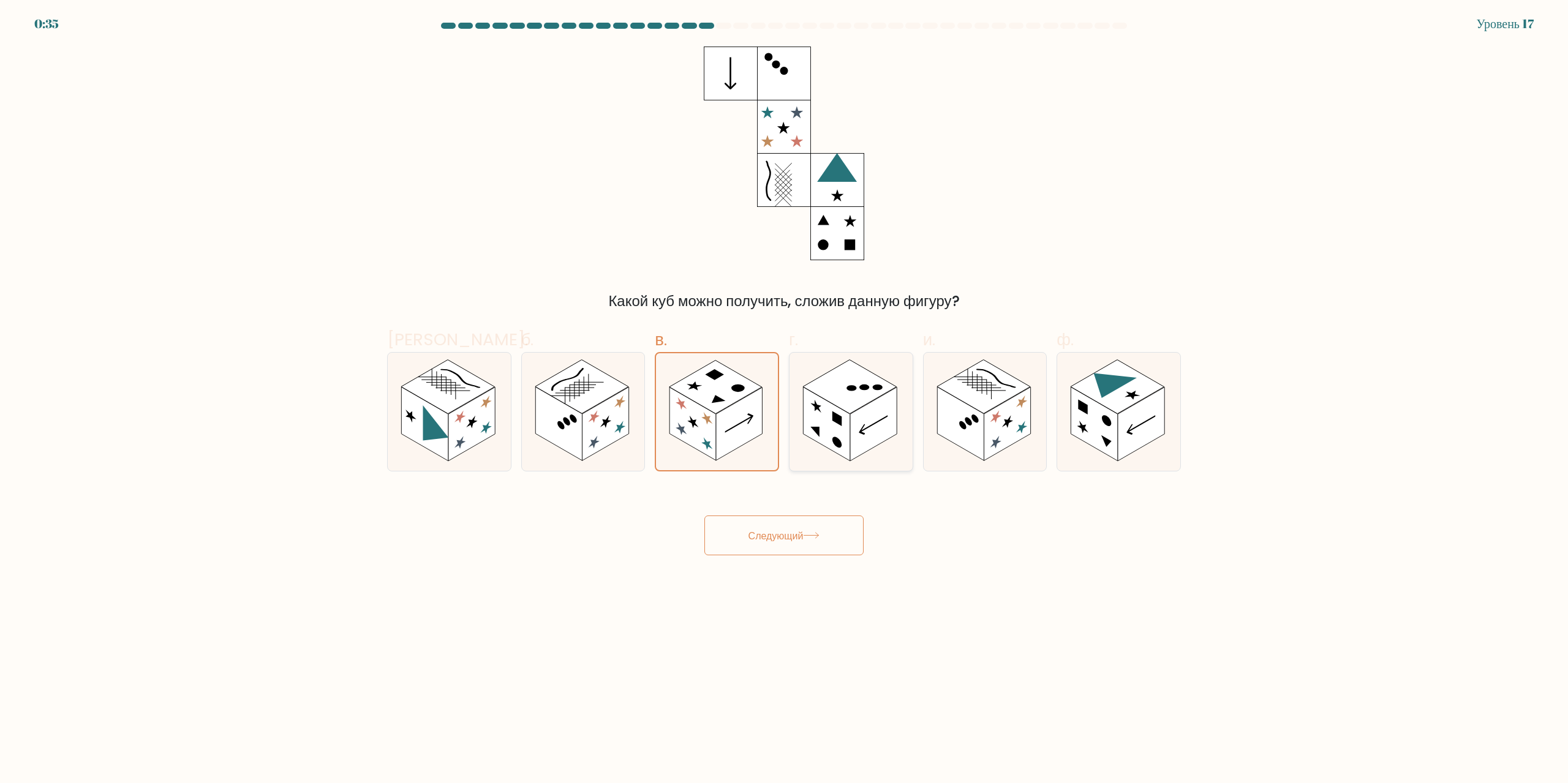
click at [785, 400] on input "г." at bounding box center [784, 396] width 1 height 8
radio input "true"
click at [640, 413] on icon at bounding box center [583, 411] width 123 height 118
click at [784, 400] on input "б." at bounding box center [784, 396] width 1 height 8
radio input "true"
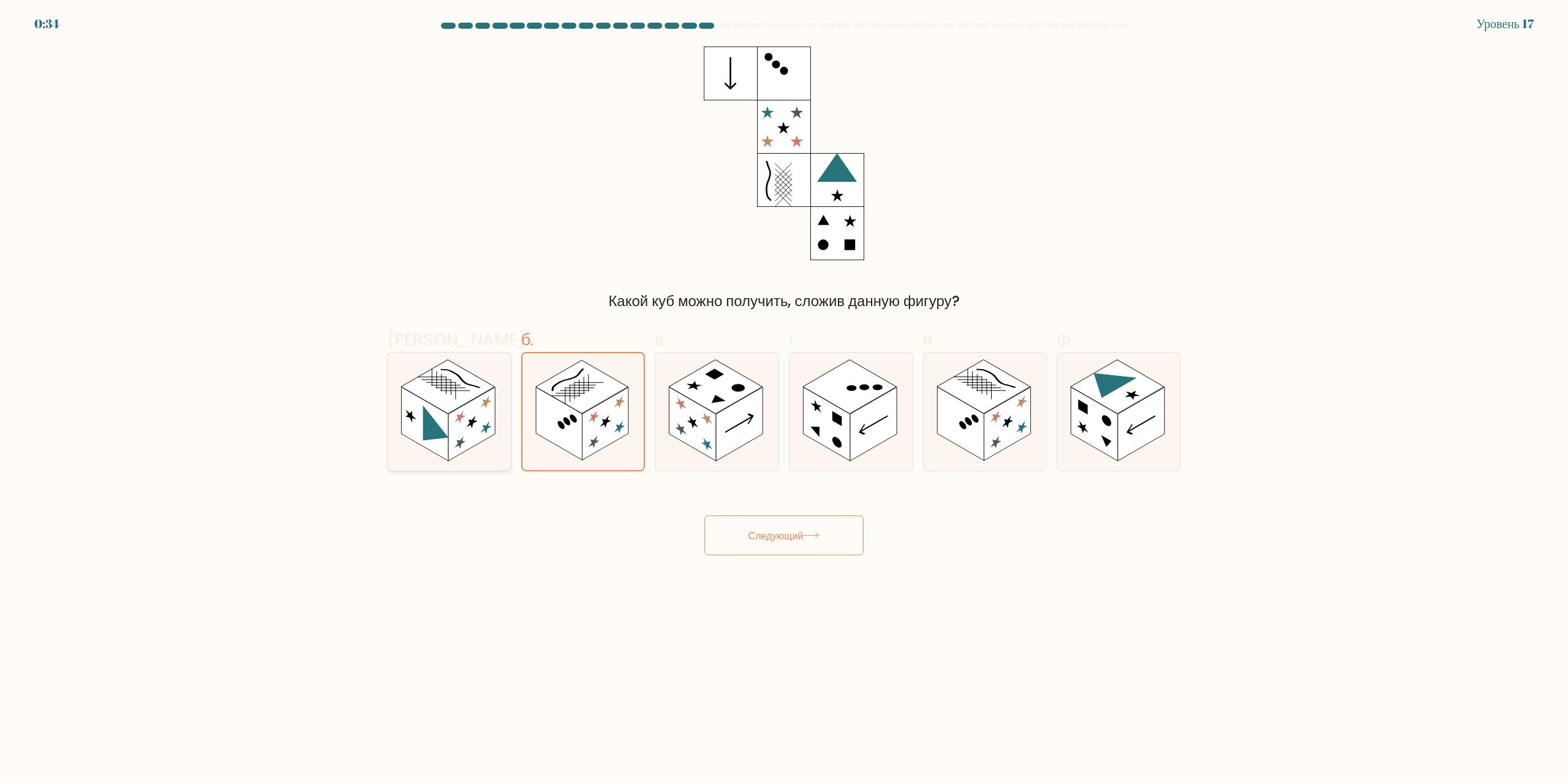
click at [456, 406] on rect at bounding box center [448, 386] width 94 height 54
click at [784, 400] on input "а." at bounding box center [784, 396] width 1 height 8
radio input "true"
click at [840, 413] on rect at bounding box center [826, 425] width 47 height 74
click at [785, 400] on input "г." at bounding box center [784, 396] width 1 height 8
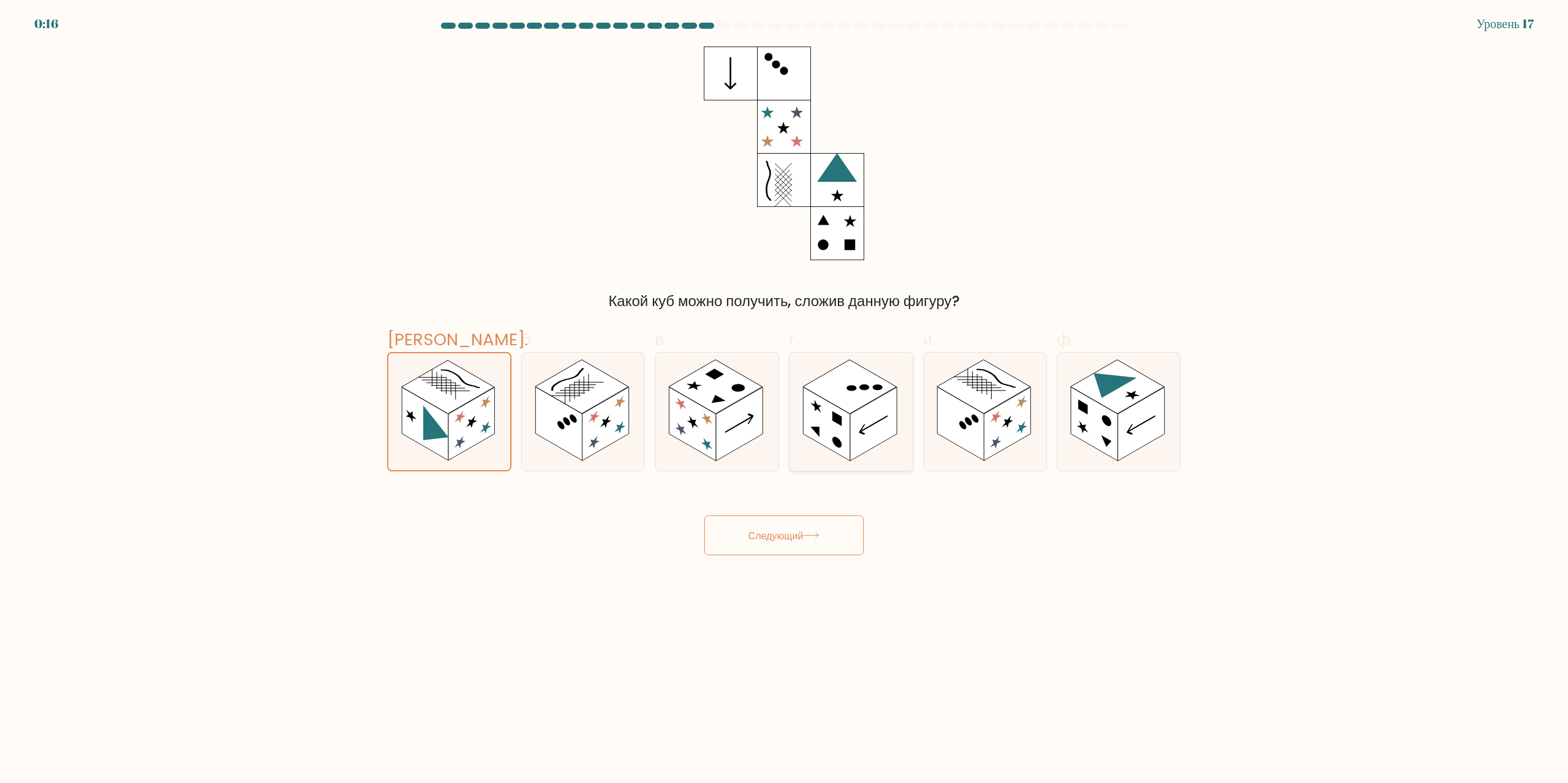
radio input "true"
click at [471, 447] on rect at bounding box center [472, 425] width 47 height 74
click at [784, 400] on input "а." at bounding box center [784, 396] width 1 height 8
radio input "true"
click at [644, 423] on icon at bounding box center [583, 411] width 123 height 118
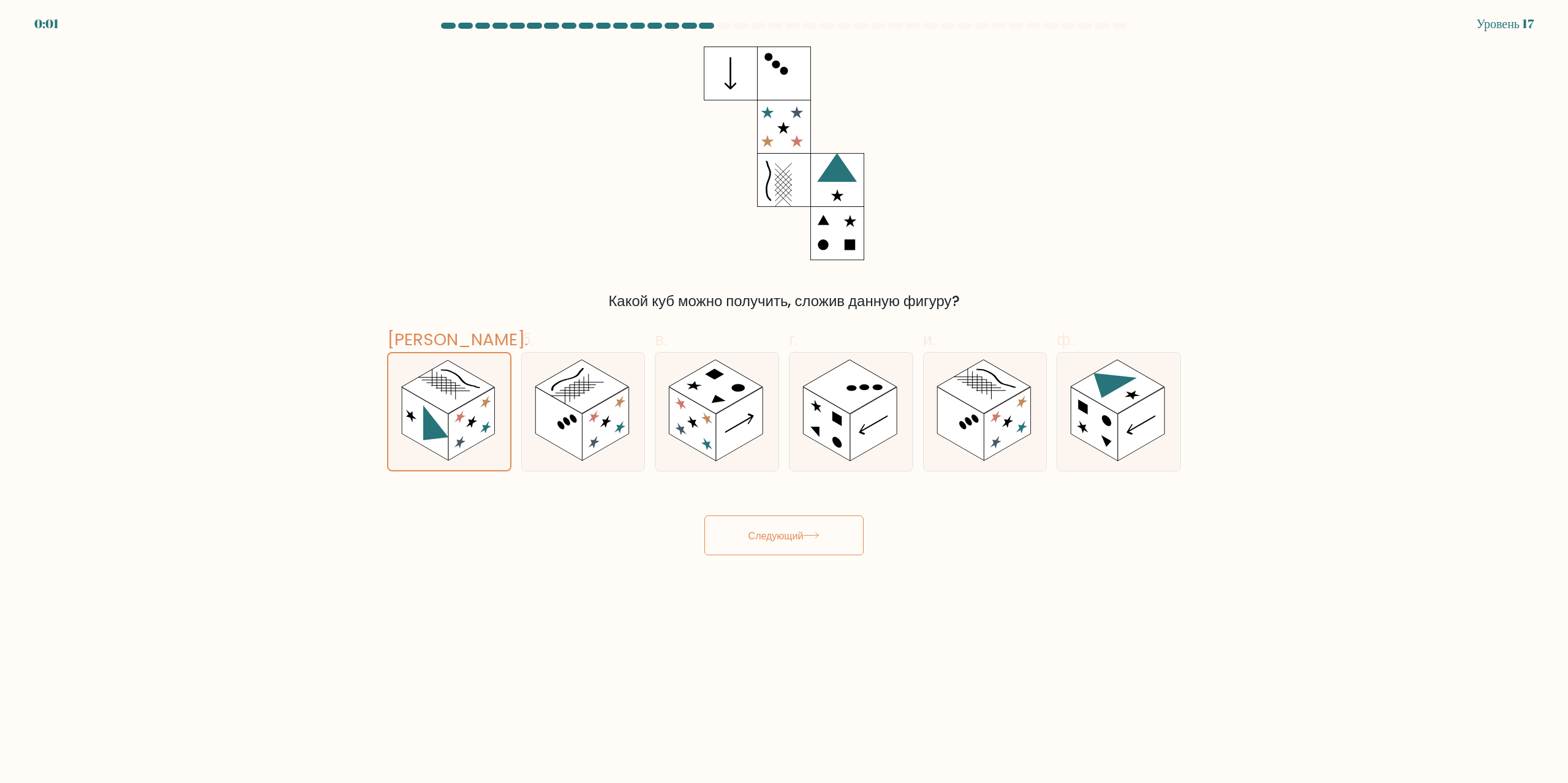
click at [784, 400] on input "б." at bounding box center [784, 396] width 1 height 8
radio input "true"
click at [714, 424] on rect at bounding box center [693, 425] width 47 height 74
click at [784, 400] on input "в." at bounding box center [784, 396] width 1 height 8
radio input "true"
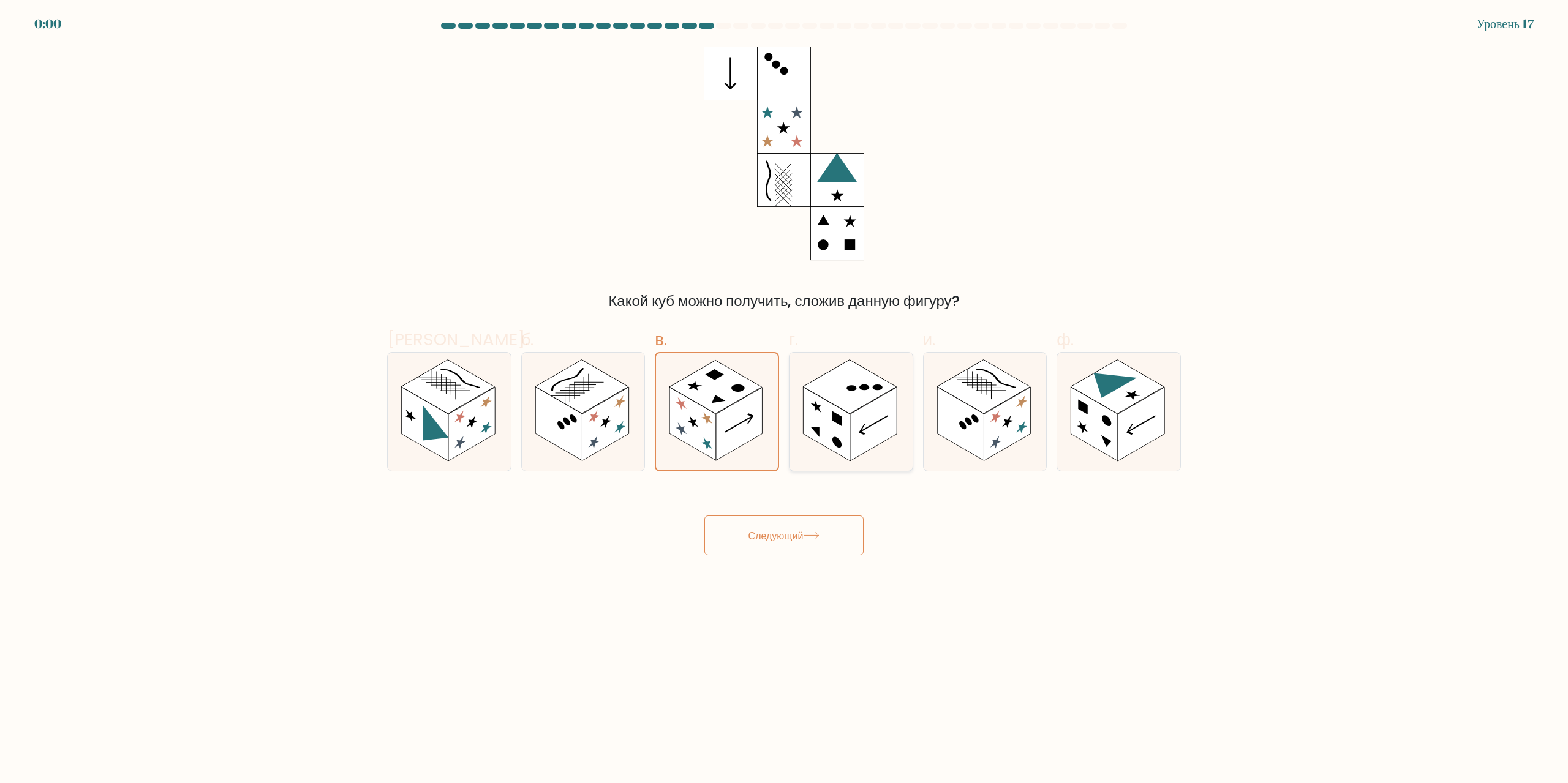
click at [844, 442] on rect at bounding box center [826, 425] width 47 height 74
click at [785, 400] on input "г." at bounding box center [784, 396] width 1 height 8
radio input "true"
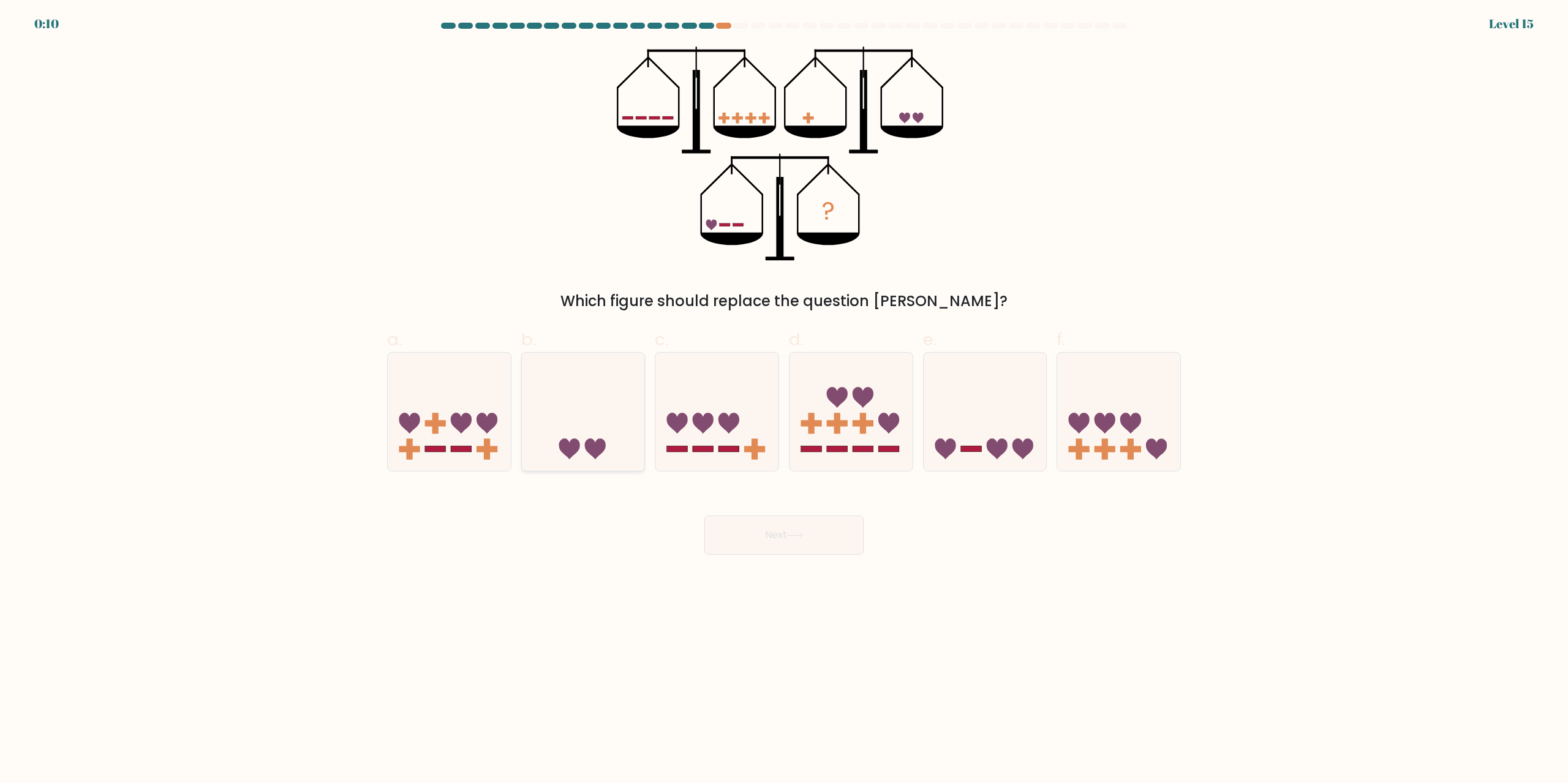
click at [629, 425] on icon at bounding box center [583, 412] width 123 height 102
click at [784, 400] on input "b." at bounding box center [784, 396] width 1 height 8
radio input "true"
click at [787, 543] on button "Next" at bounding box center [784, 535] width 159 height 39
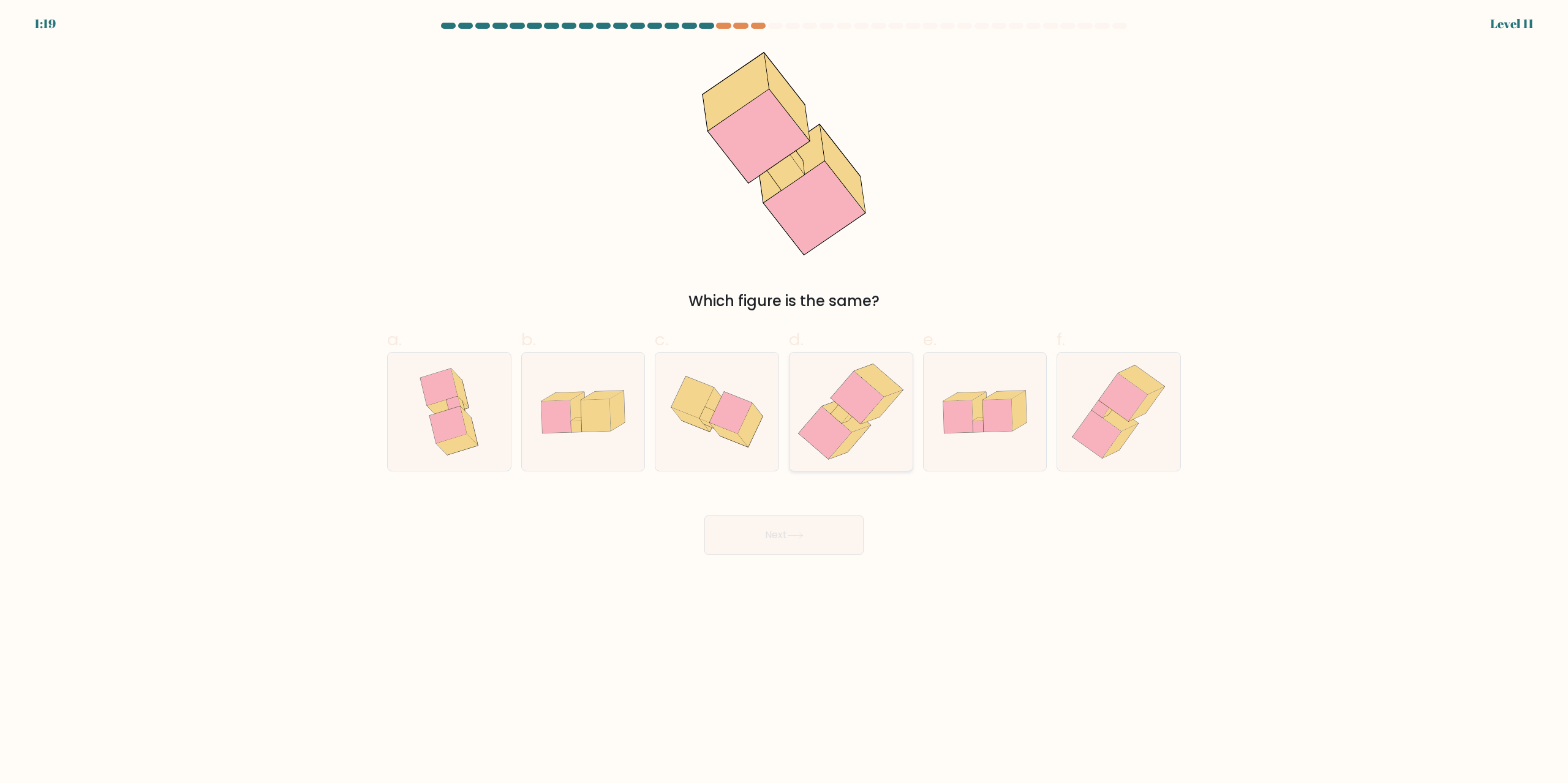
click at [856, 423] on icon at bounding box center [847, 416] width 48 height 33
click at [785, 400] on input "d." at bounding box center [784, 396] width 1 height 8
radio input "true"
click at [821, 534] on button "Next" at bounding box center [784, 535] width 159 height 39
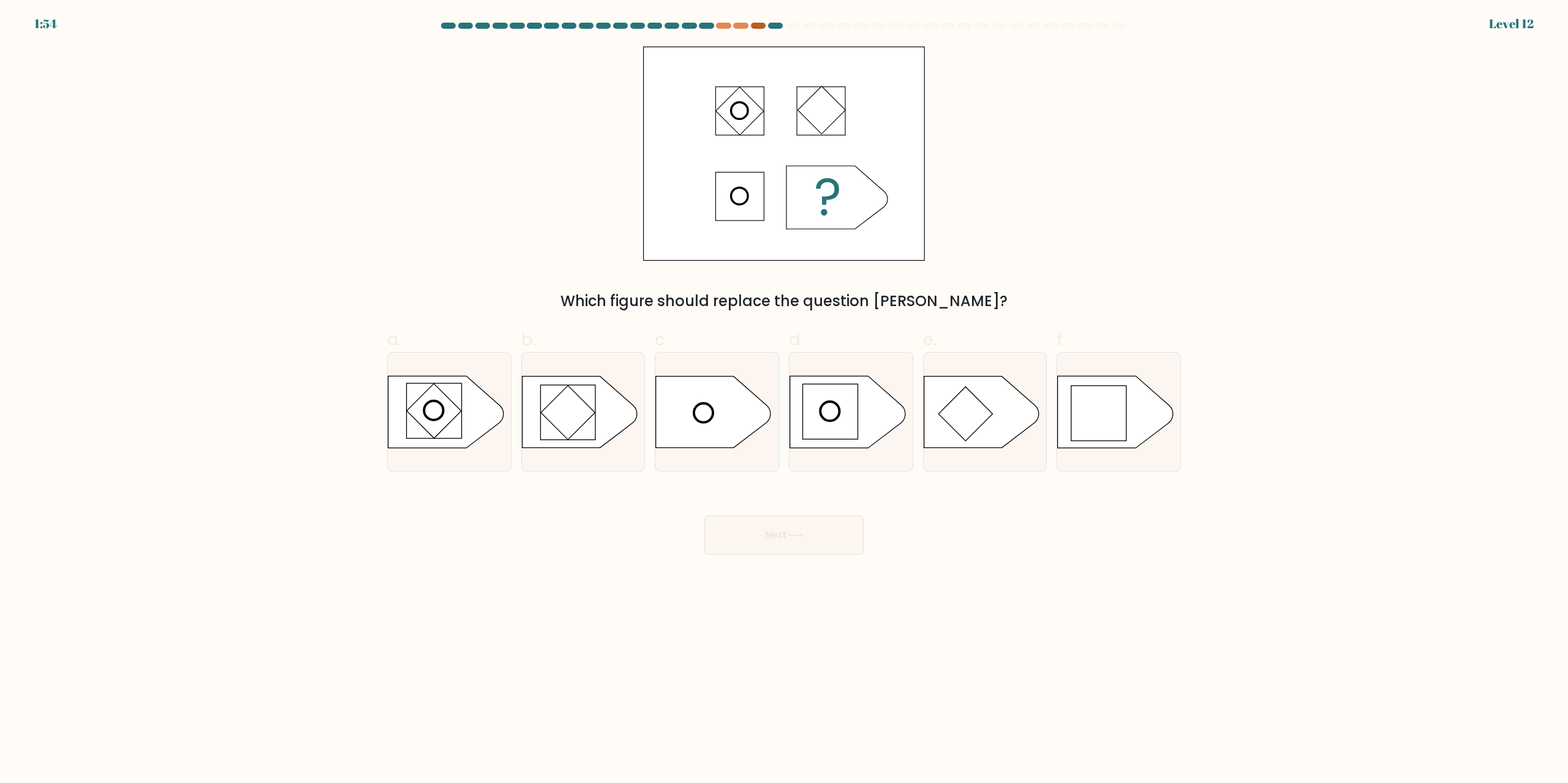
click at [755, 27] on div at bounding box center [758, 25] width 15 height 6
click at [739, 27] on div at bounding box center [741, 25] width 15 height 6
click at [757, 27] on div at bounding box center [758, 25] width 15 height 6
drag, startPoint x: 737, startPoint y: 29, endPoint x: 726, endPoint y: 29, distance: 11.0
click at [736, 29] on div at bounding box center [784, 28] width 808 height 11
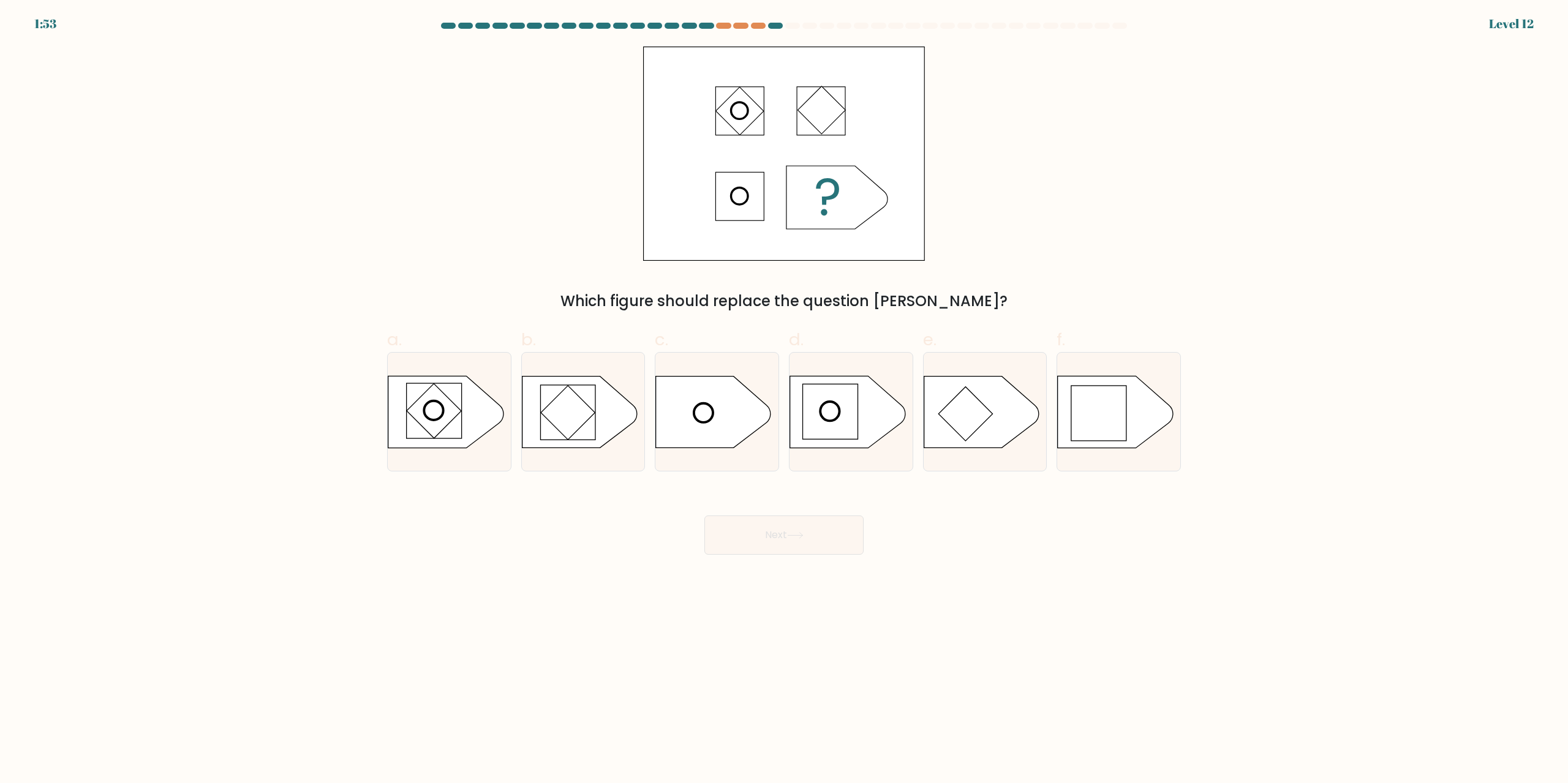
click at [721, 29] on div at bounding box center [784, 28] width 808 height 11
click at [738, 25] on div at bounding box center [741, 25] width 15 height 6
click at [759, 25] on div at bounding box center [758, 25] width 15 height 6
click at [449, 417] on rect at bounding box center [433, 411] width 54 height 54
click at [784, 400] on input "a." at bounding box center [784, 396] width 1 height 8
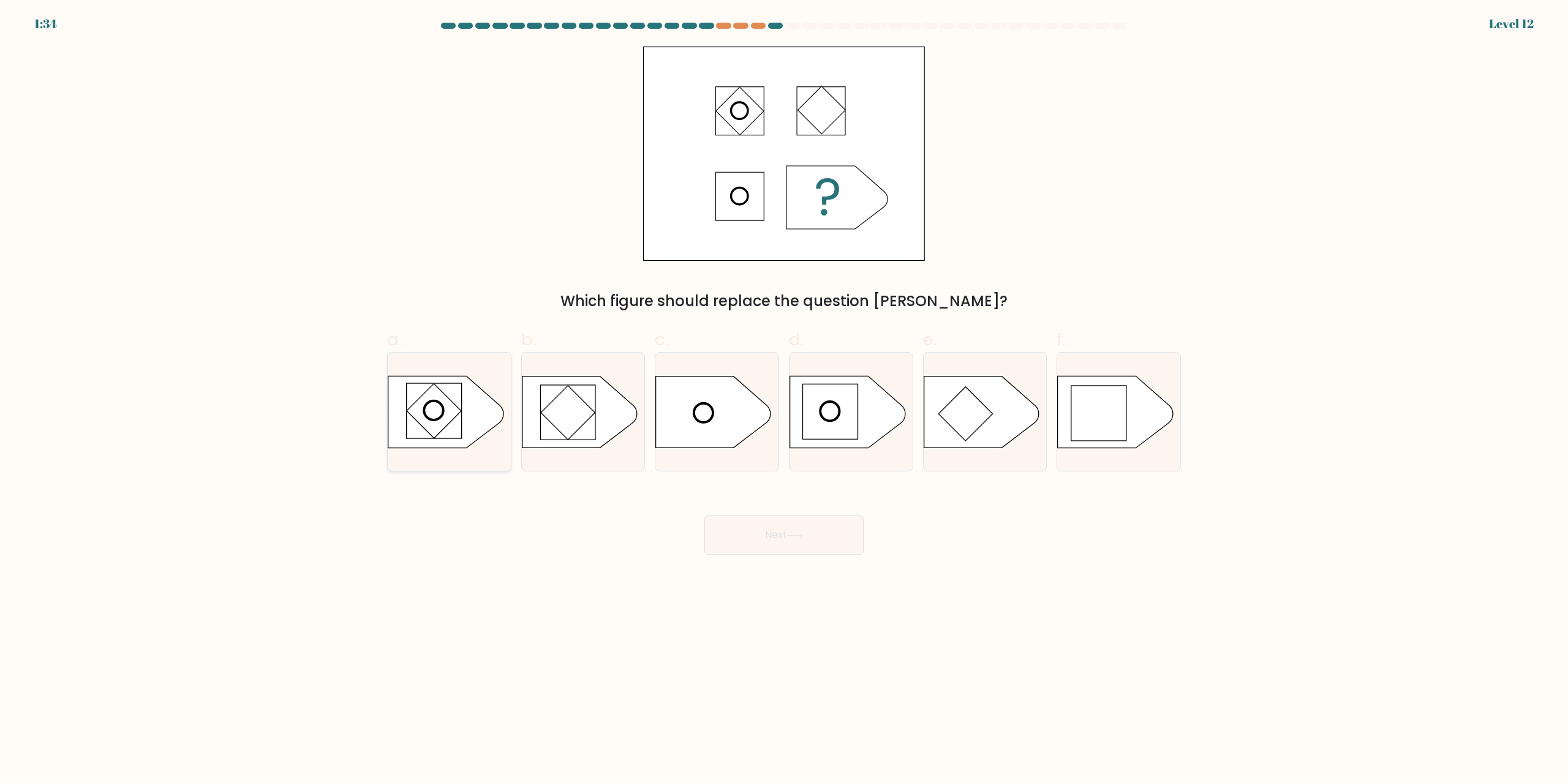
radio input "true"
click at [803, 545] on button "Next" at bounding box center [784, 535] width 159 height 39
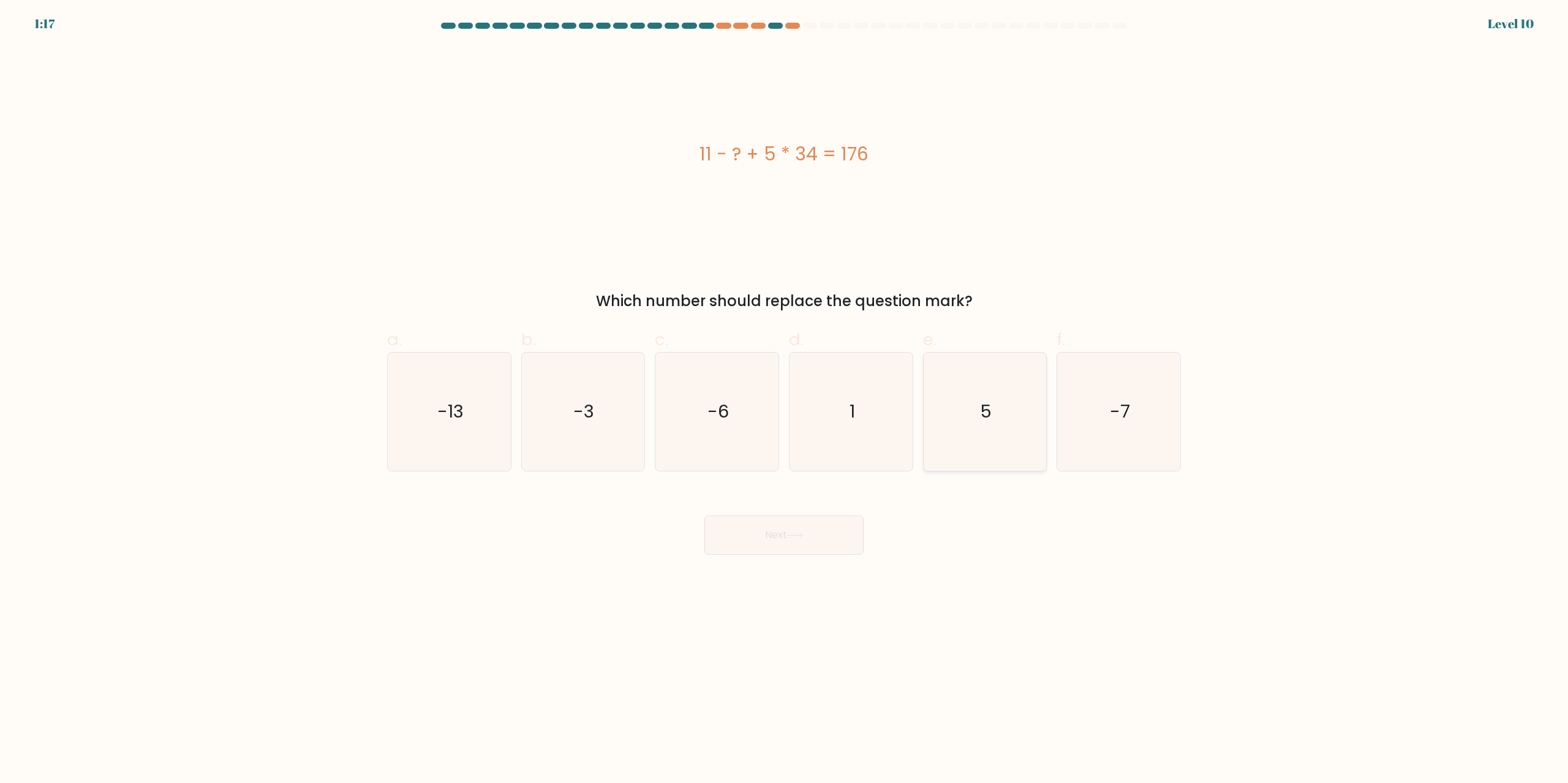
click at [983, 421] on text "5" at bounding box center [985, 412] width 11 height 25
click at [785, 400] on input "e. 5" at bounding box center [784, 396] width 1 height 8
radio input "true"
click at [772, 526] on button "Next" at bounding box center [784, 535] width 159 height 39
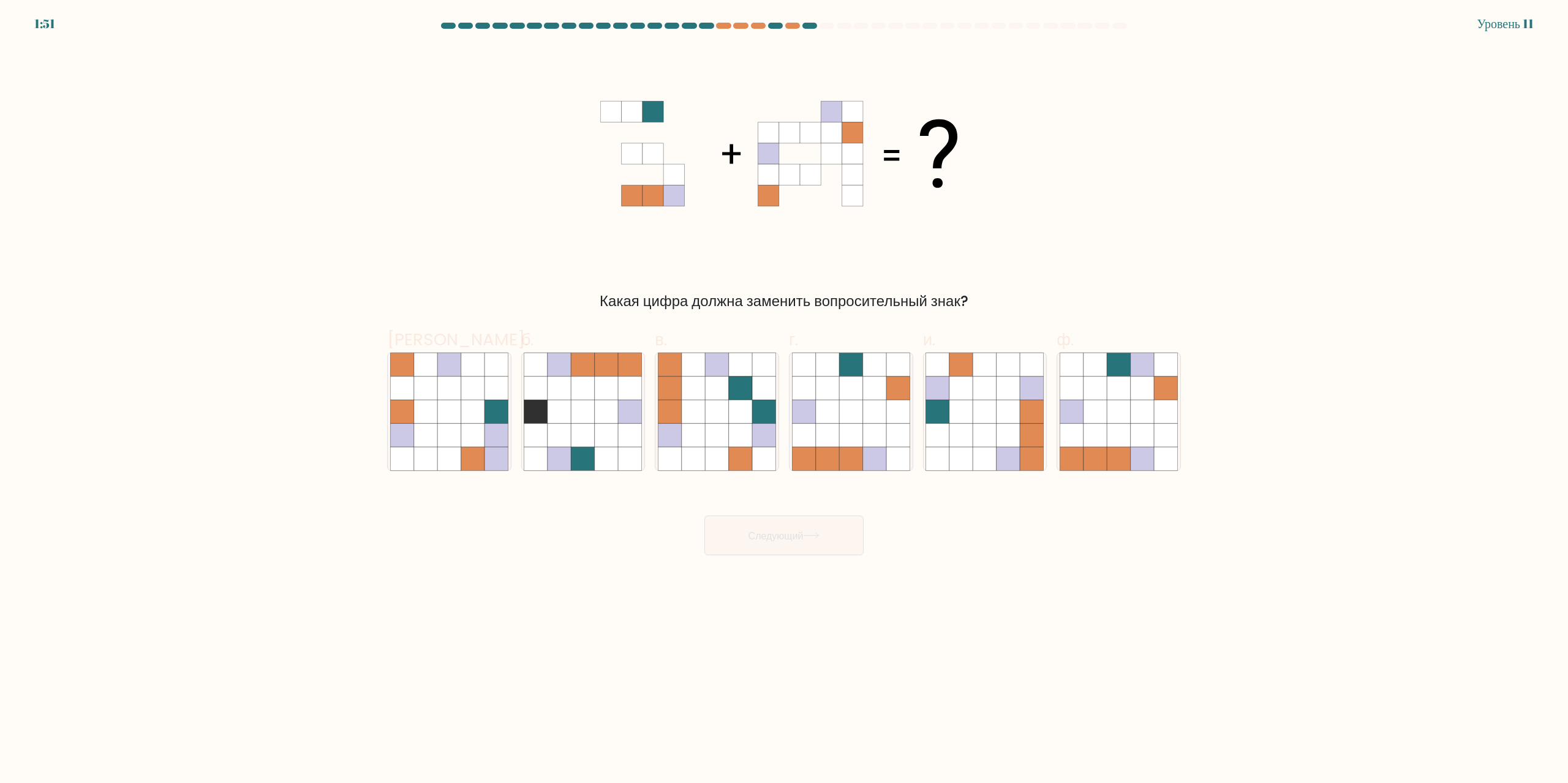
click at [1048, 276] on div "Какая цифра должна заменить вопросительный знак?" at bounding box center [784, 179] width 808 height 265
click at [1097, 402] on icon at bounding box center [1095, 412] width 23 height 23
click at [785, 400] on input "ф." at bounding box center [784, 396] width 1 height 8
radio input "true"
click at [739, 552] on button "Следующий" at bounding box center [784, 536] width 159 height 40
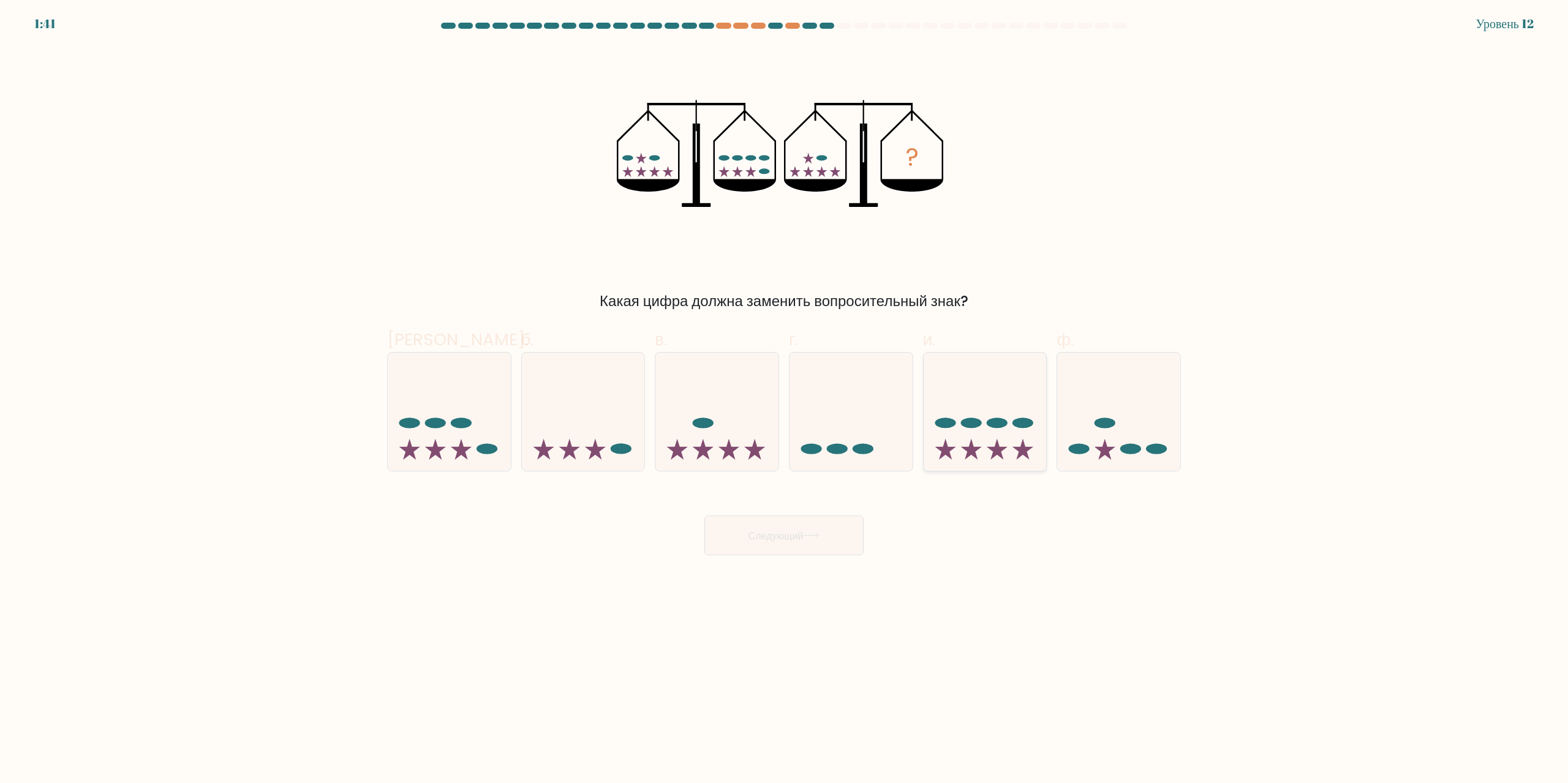
click at [1000, 419] on ellipse at bounding box center [997, 423] width 21 height 11
click at [785, 400] on input "и." at bounding box center [784, 396] width 1 height 8
radio input "true"
click at [726, 28] on div at bounding box center [723, 25] width 15 height 6
click at [743, 27] on div at bounding box center [741, 25] width 15 height 6
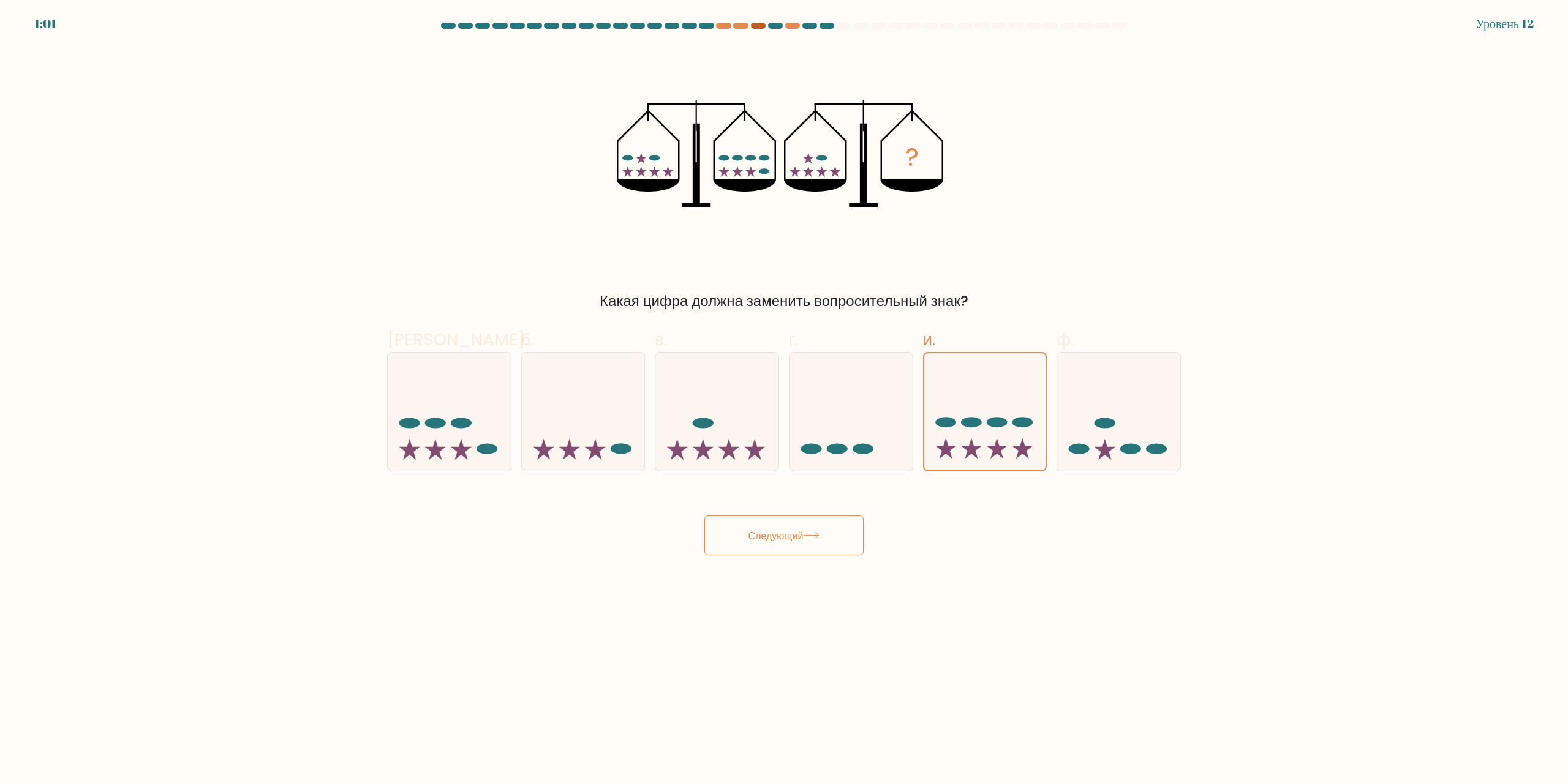
click at [757, 27] on div at bounding box center [758, 25] width 15 height 6
click at [784, 538] on font "Следующий" at bounding box center [776, 535] width 55 height 14
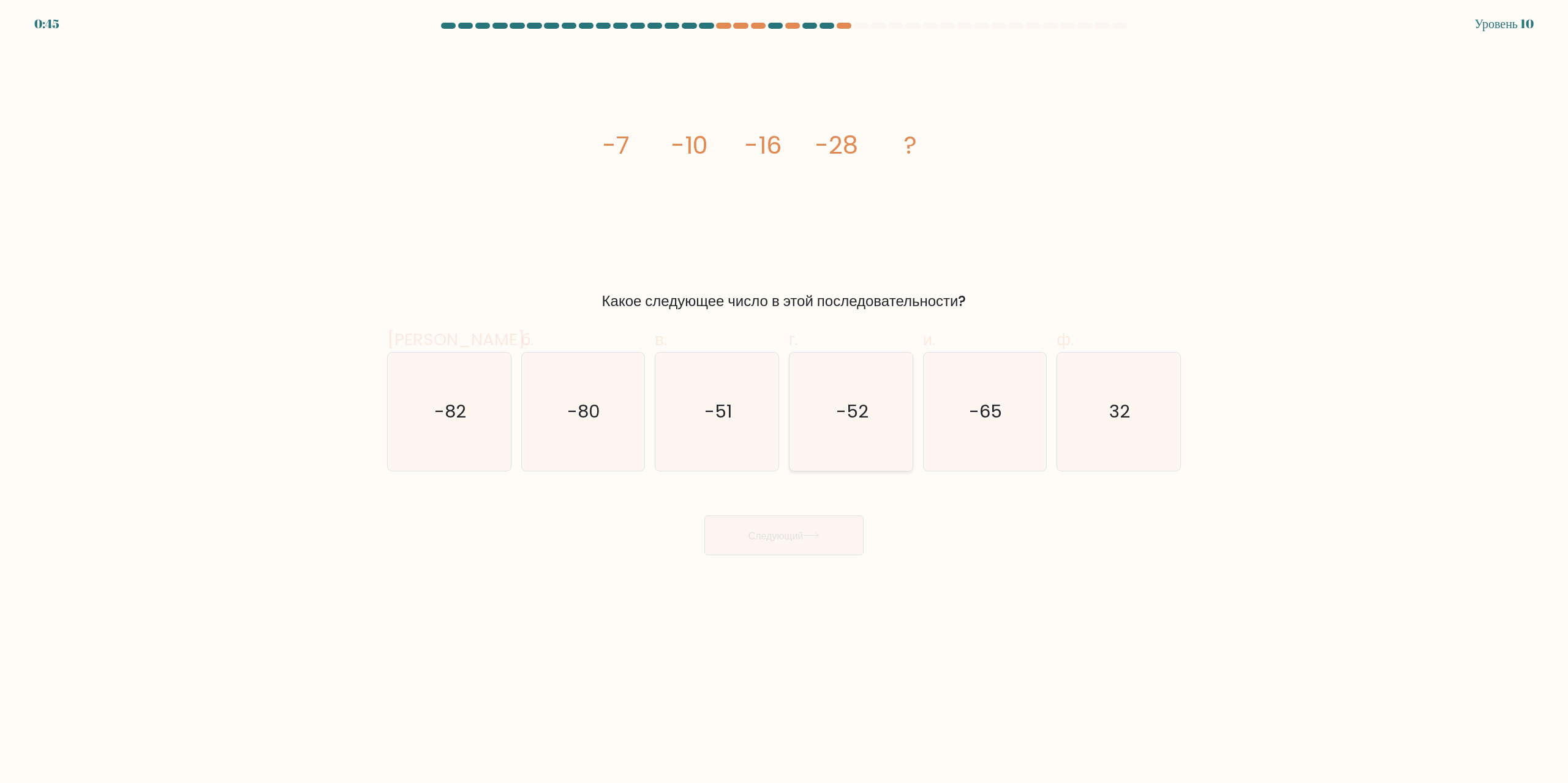
click at [823, 443] on icon "-52" at bounding box center [851, 411] width 118 height 118
click at [785, 400] on input "г. -52" at bounding box center [784, 396] width 1 height 8
radio input "true"
click at [776, 546] on button "Следующий" at bounding box center [784, 536] width 159 height 40
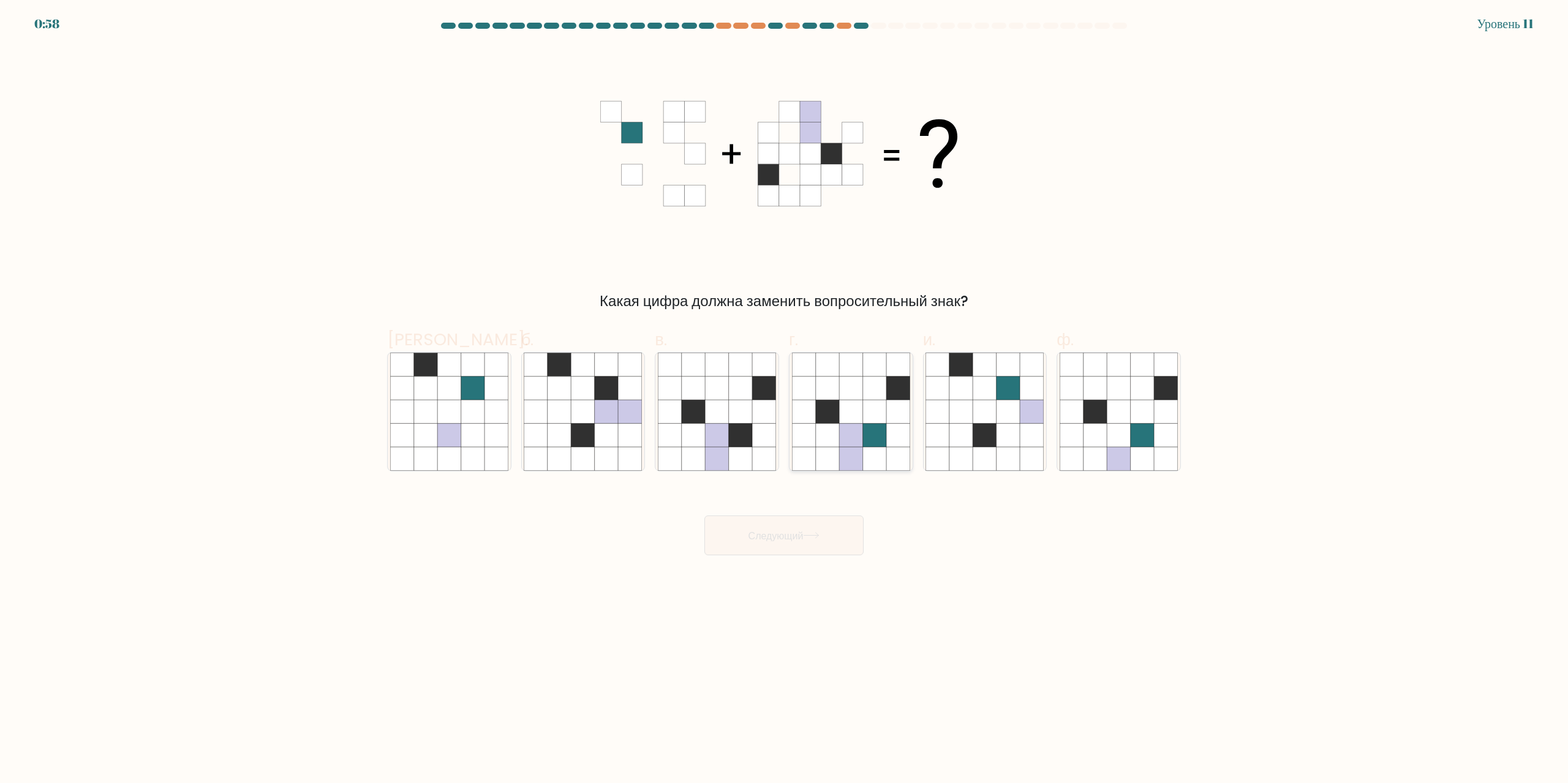
drag, startPoint x: 872, startPoint y: 428, endPoint x: 862, endPoint y: 438, distance: 14.1
click at [872, 428] on icon at bounding box center [874, 435] width 23 height 23
click at [785, 400] on input "г." at bounding box center [784, 396] width 1 height 8
radio input "true"
click at [823, 540] on button "Следующий" at bounding box center [784, 536] width 159 height 40
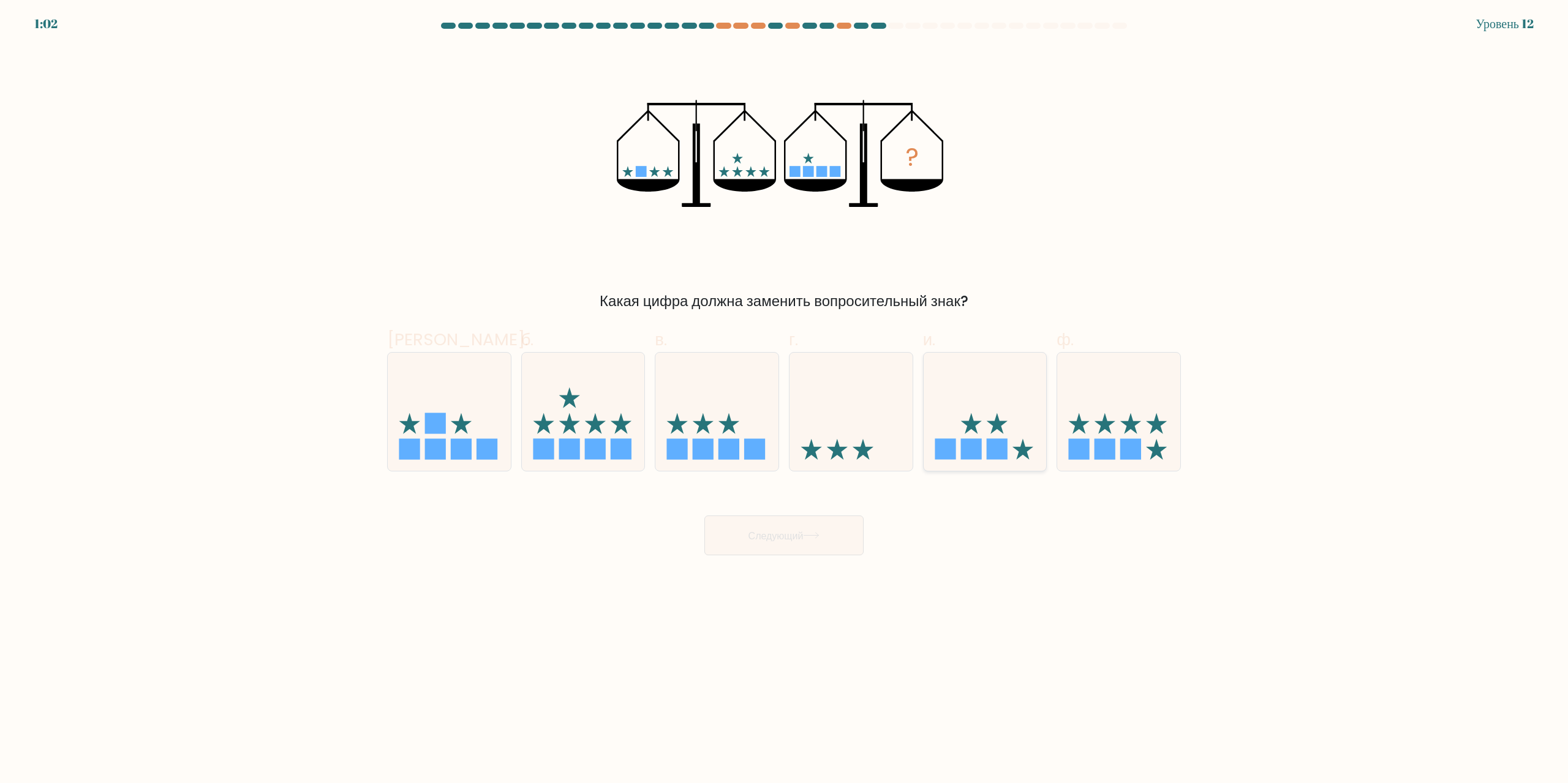
click at [1013, 447] on icon at bounding box center [1022, 449] width 21 height 21
click at [785, 400] on input "и." at bounding box center [784, 396] width 1 height 8
radio input "true"
drag, startPoint x: 820, startPoint y: 538, endPoint x: 914, endPoint y: 569, distance: 99.0
click at [819, 538] on icon at bounding box center [811, 536] width 17 height 7
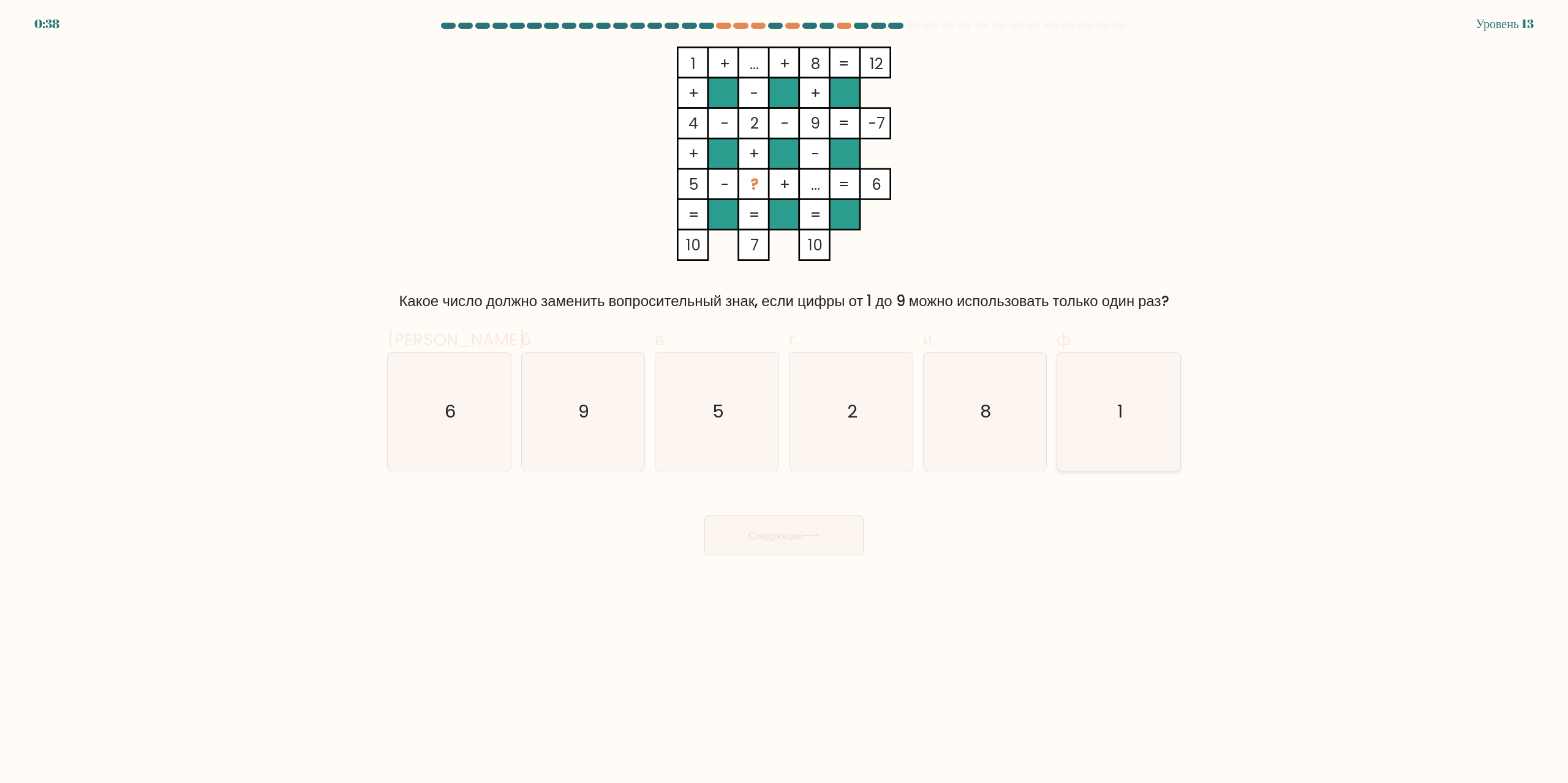
click at [1084, 423] on icon "1" at bounding box center [1118, 411] width 118 height 118
click at [785, 400] on input "ф. 1" at bounding box center [784, 396] width 1 height 8
radio input "true"
click at [595, 419] on icon "9" at bounding box center [583, 411] width 118 height 118
click at [784, 400] on input "б. 9" at bounding box center [784, 396] width 1 height 8
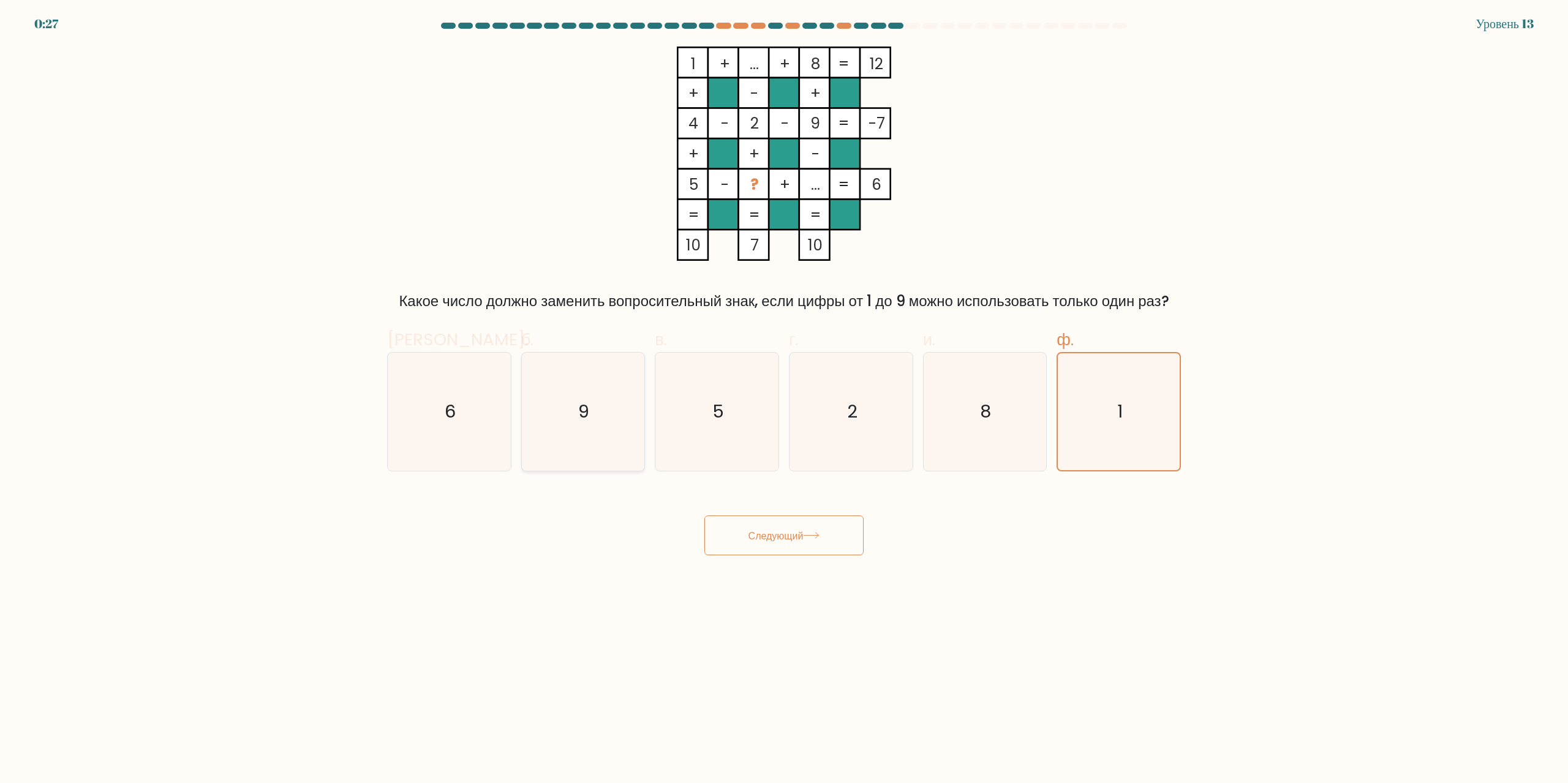
radio input "true"
click at [458, 394] on icon "6" at bounding box center [449, 411] width 118 height 118
click at [784, 394] on input "а. 6" at bounding box center [784, 396] width 1 height 8
radio input "true"
drag, startPoint x: 749, startPoint y: 62, endPoint x: 760, endPoint y: 62, distance: 11.0
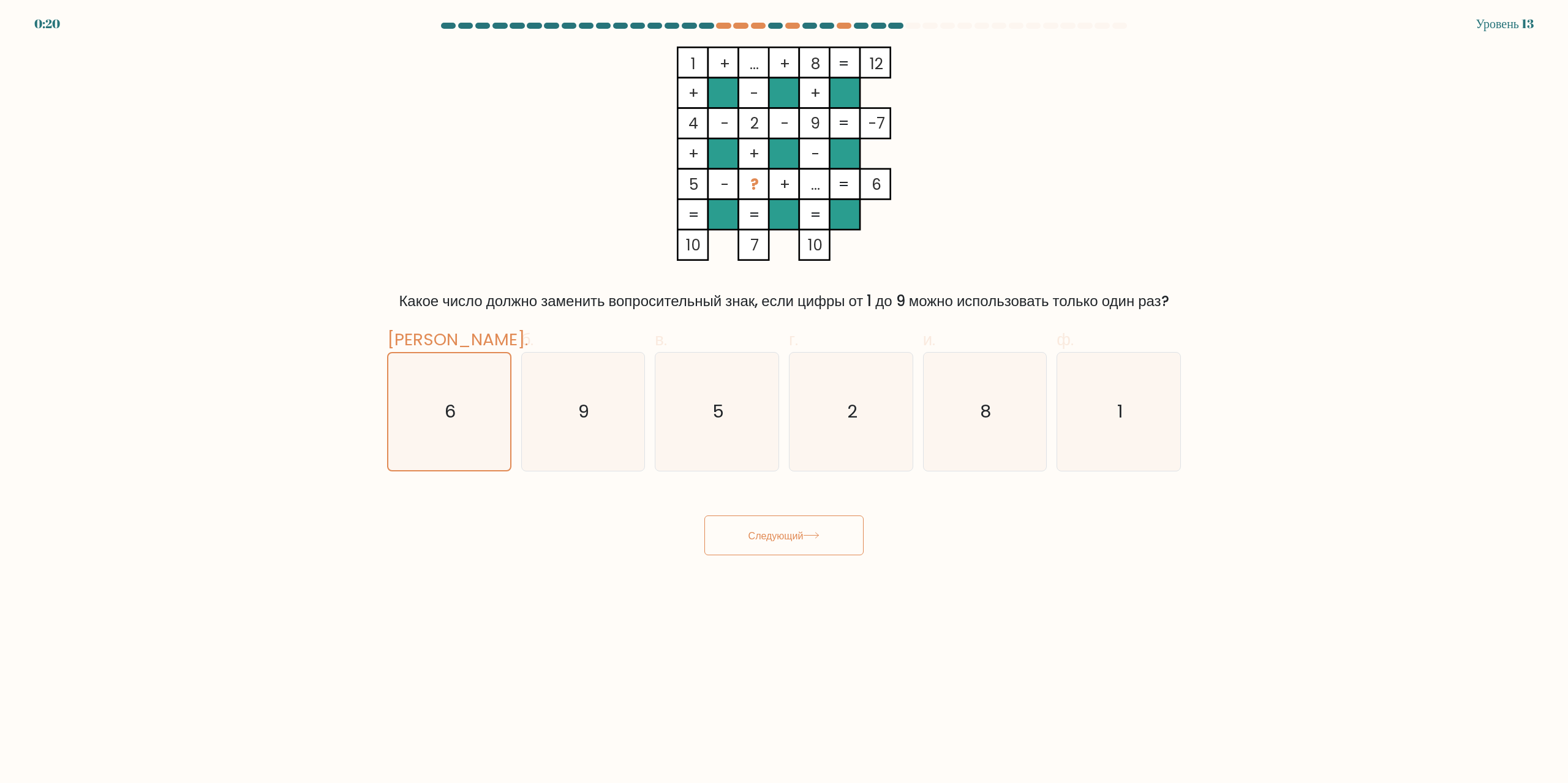
click at [759, 62] on tspan "..." at bounding box center [755, 64] width 9 height 21
click at [766, 74] on rect at bounding box center [754, 62] width 31 height 31
drag, startPoint x: 642, startPoint y: 396, endPoint x: 650, endPoint y: 397, distance: 8.1
click at [642, 396] on icon "9" at bounding box center [583, 411] width 118 height 118
click at [784, 396] on input "б. 9" at bounding box center [784, 396] width 1 height 8
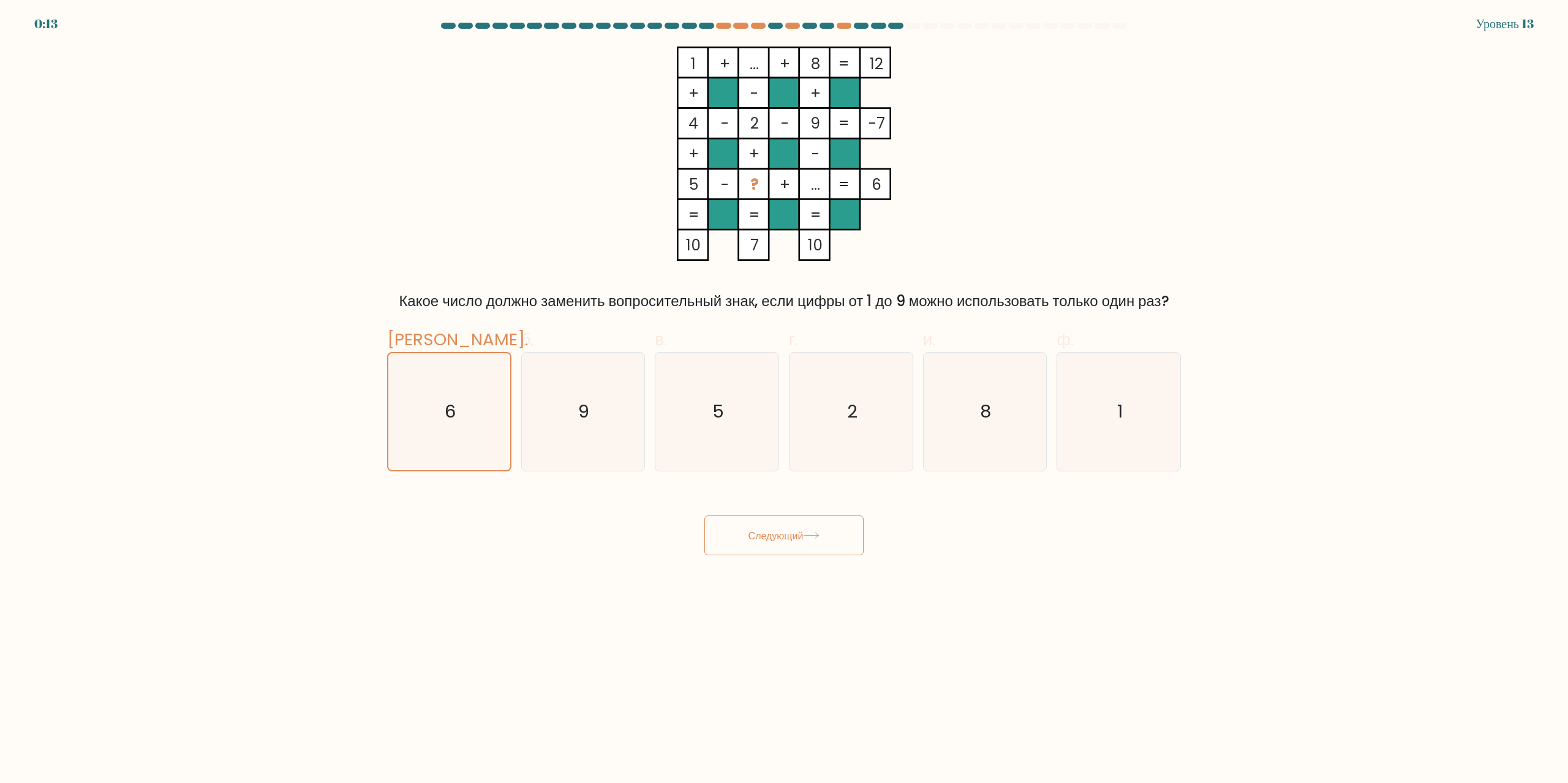
radio input "true"
drag, startPoint x: 720, startPoint y: 407, endPoint x: 770, endPoint y: 415, distance: 50.6
click at [721, 407] on text "5" at bounding box center [718, 412] width 11 height 25
click at [784, 400] on input "в. 5" at bounding box center [784, 396] width 1 height 8
radio input "true"
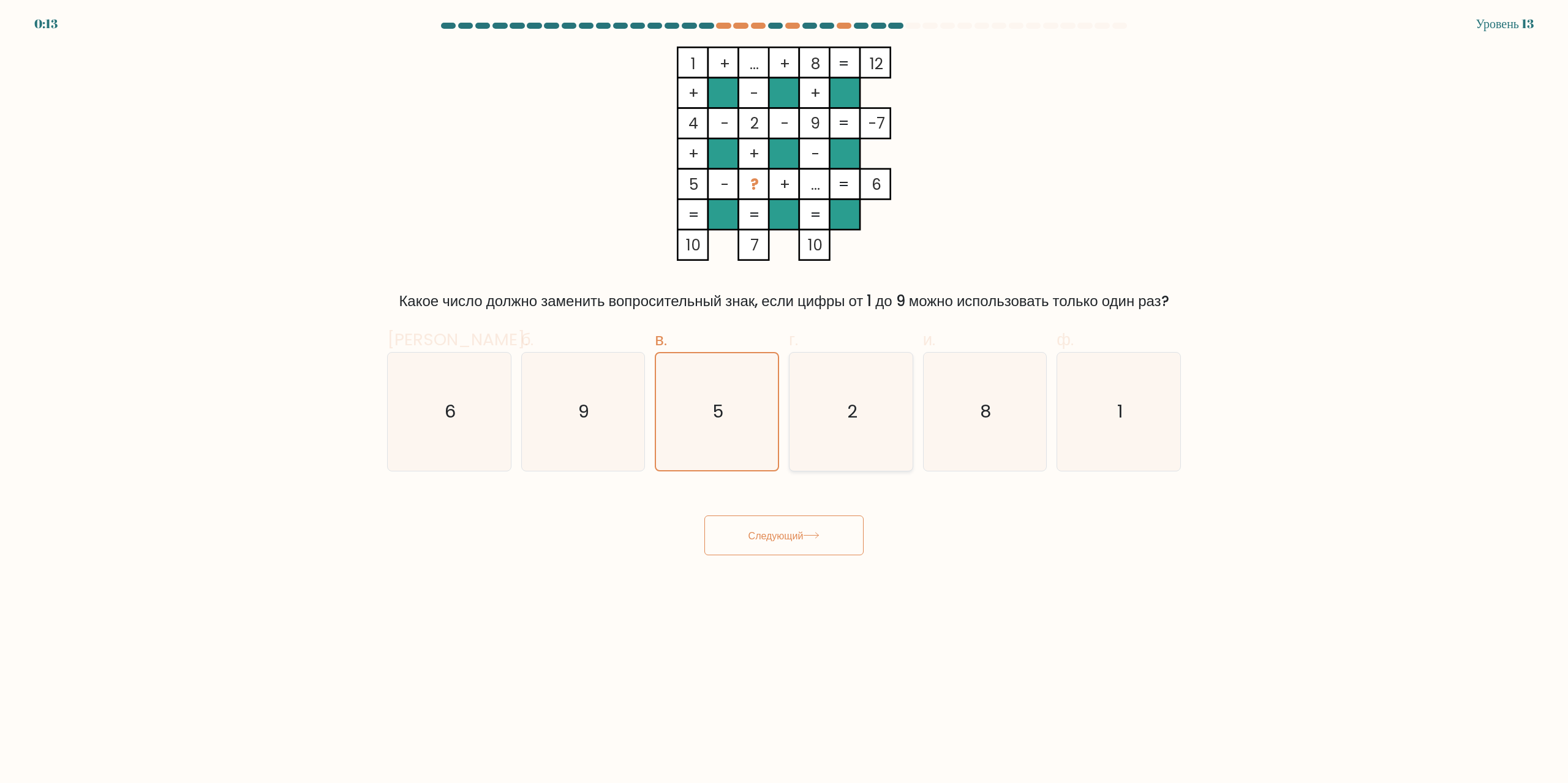
click at [826, 421] on icon "2" at bounding box center [851, 411] width 118 height 118
click at [785, 400] on input "г. 2" at bounding box center [784, 396] width 1 height 8
radio input "true"
click at [953, 422] on icon "8" at bounding box center [984, 411] width 118 height 118
click at [785, 400] on input "и. 8" at bounding box center [784, 396] width 1 height 8
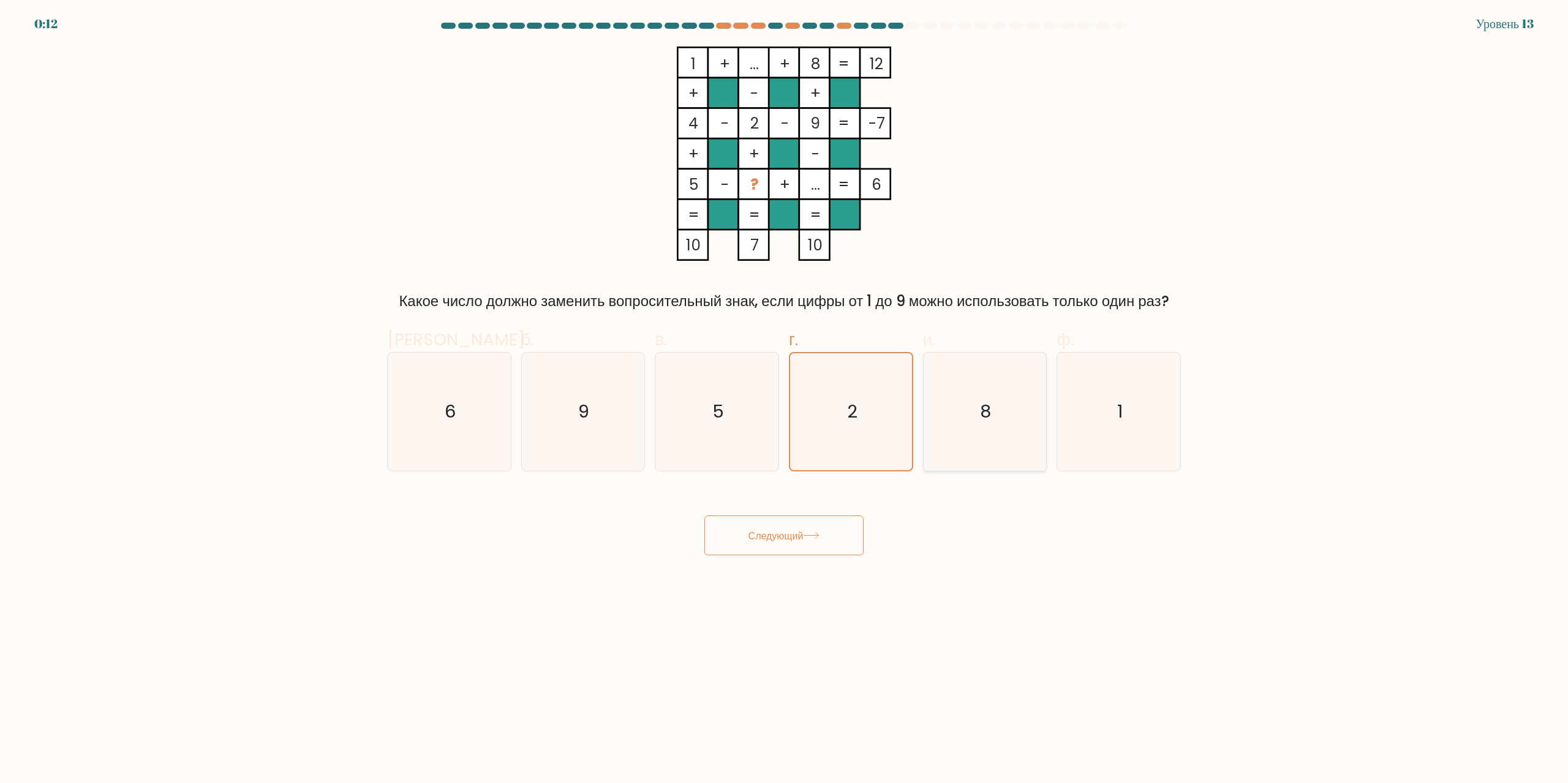
radio input "true"
click at [1082, 411] on icon "1" at bounding box center [1118, 411] width 118 height 118
click at [785, 400] on input "ф. 1" at bounding box center [784, 396] width 1 height 8
radio input "true"
click at [842, 239] on icon "1 + ... + 8 12 + - + 4 - 2 - 9 -7 + + - 5 - ? + ... = 6 = = = = 10 7 10 =" at bounding box center [783, 154] width 367 height 214
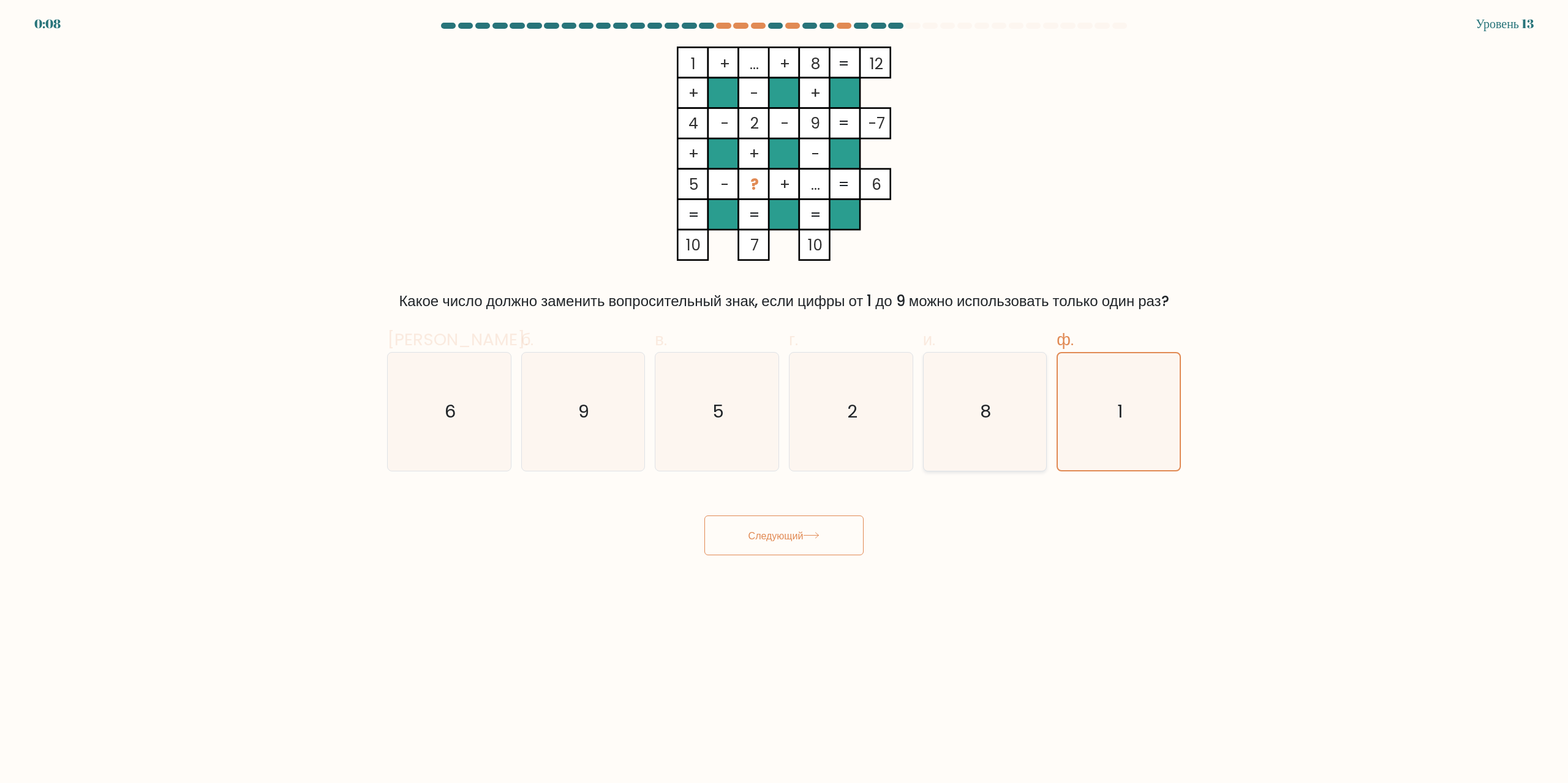
click at [937, 386] on icon "8" at bounding box center [984, 411] width 118 height 118
click at [785, 392] on input "и. 8" at bounding box center [784, 396] width 1 height 8
radio input "true"
click at [680, 424] on icon "5" at bounding box center [716, 411] width 118 height 118
click at [784, 400] on input "в. 5" at bounding box center [784, 396] width 1 height 8
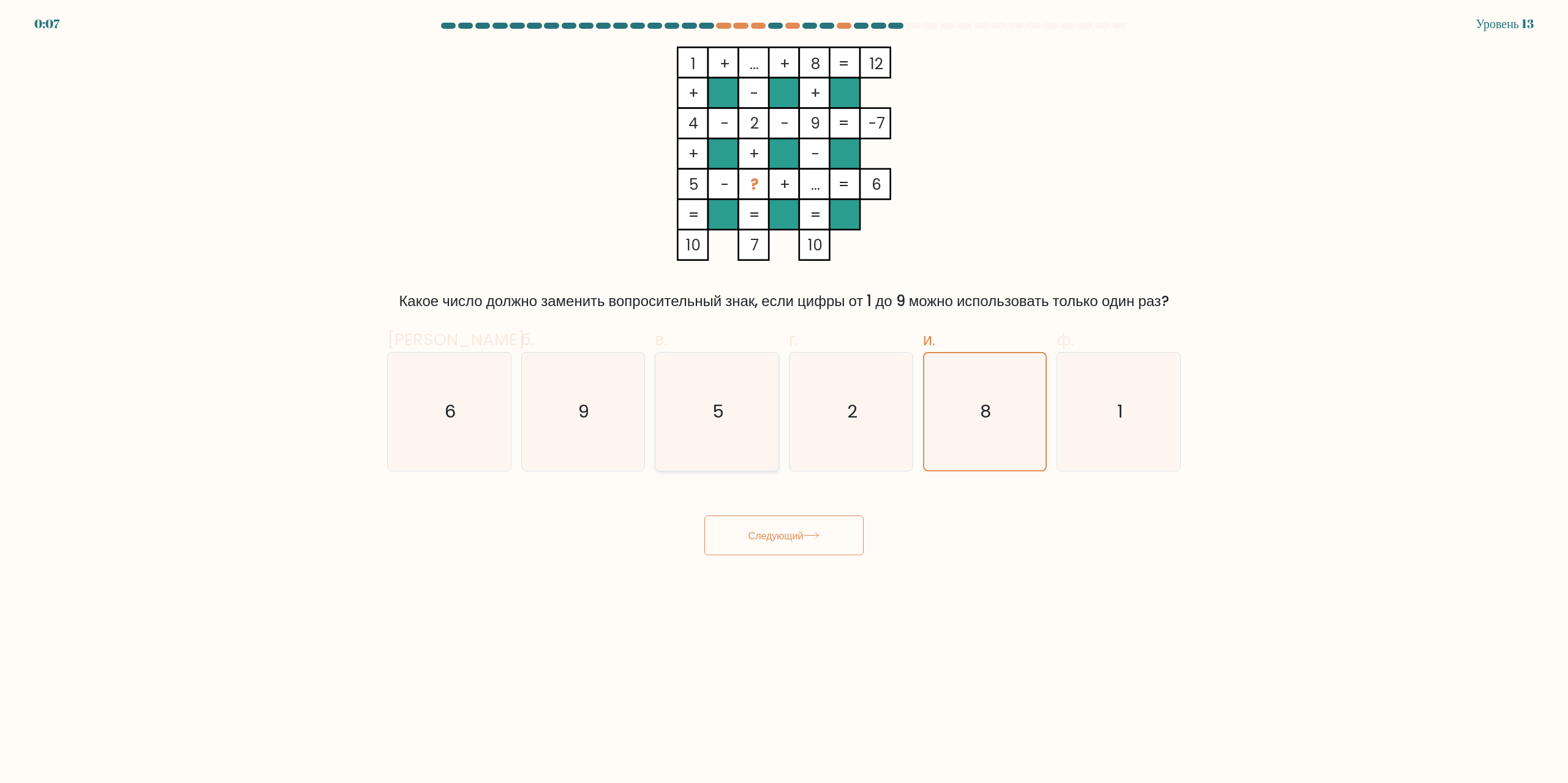
radio input "true"
click at [587, 434] on icon "9" at bounding box center [583, 411] width 118 height 118
click at [784, 400] on input "б. 9" at bounding box center [784, 396] width 1 height 8
radio input "true"
click at [468, 385] on icon "6" at bounding box center [449, 411] width 118 height 118
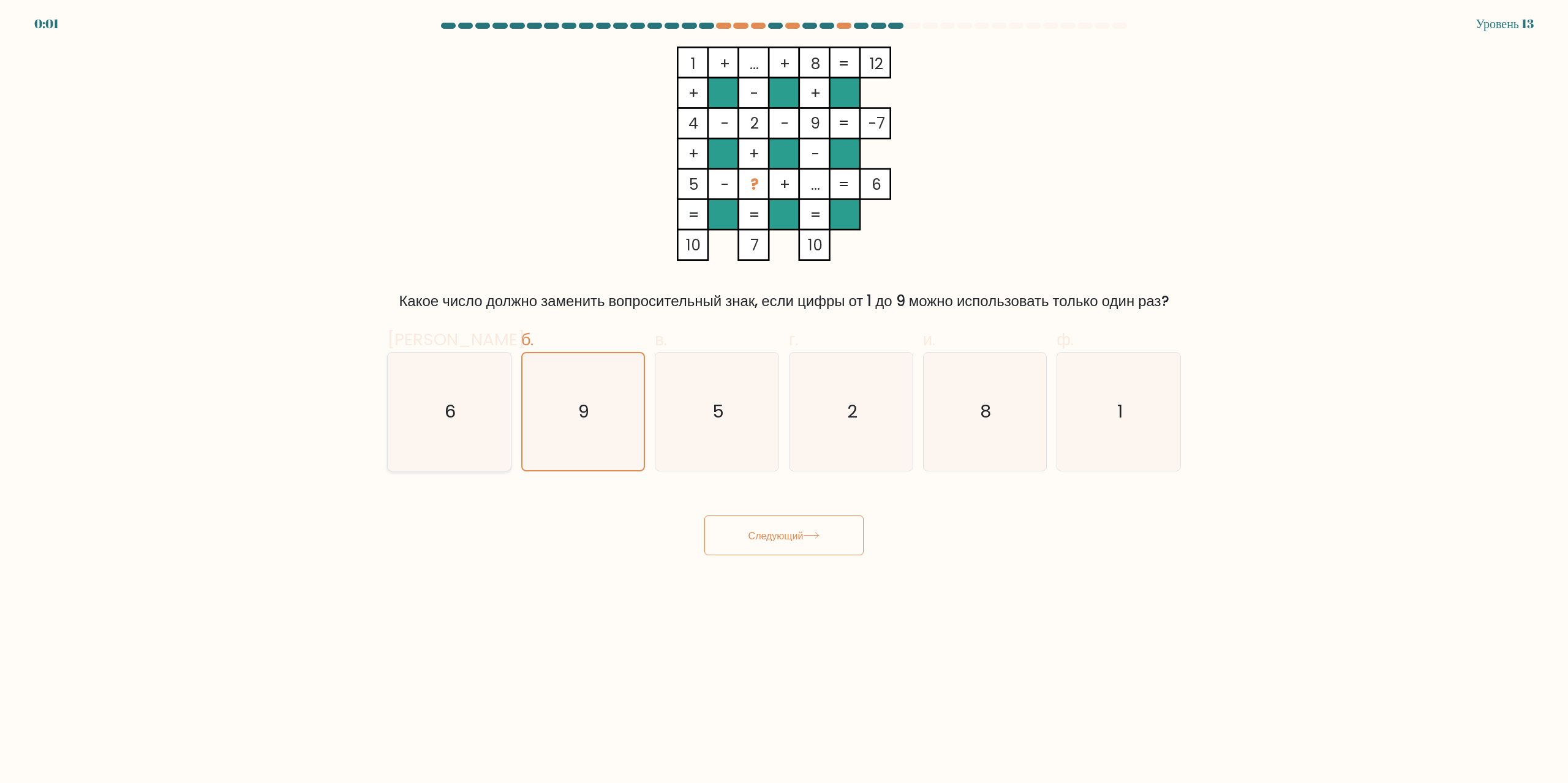
click at [784, 392] on input "а. 6" at bounding box center [784, 396] width 1 height 8
radio input "true"
click at [787, 556] on body "0:00 Уровень 13" at bounding box center [784, 391] width 1568 height 783
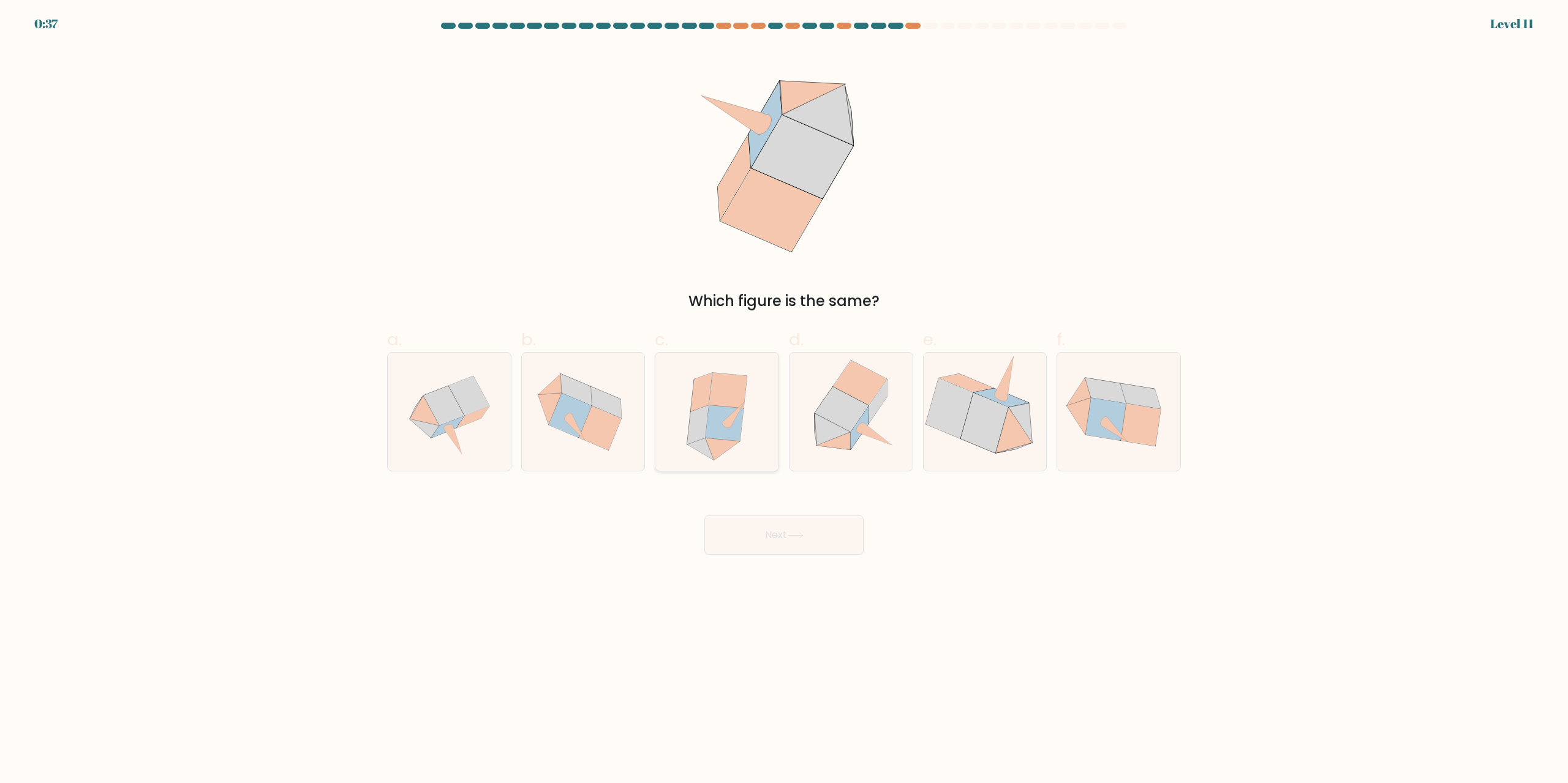
click at [737, 409] on icon at bounding box center [732, 415] width 22 height 25
click at [784, 400] on input "c." at bounding box center [784, 396] width 1 height 8
radio input "true"
click at [838, 542] on button "Next" at bounding box center [784, 535] width 159 height 39
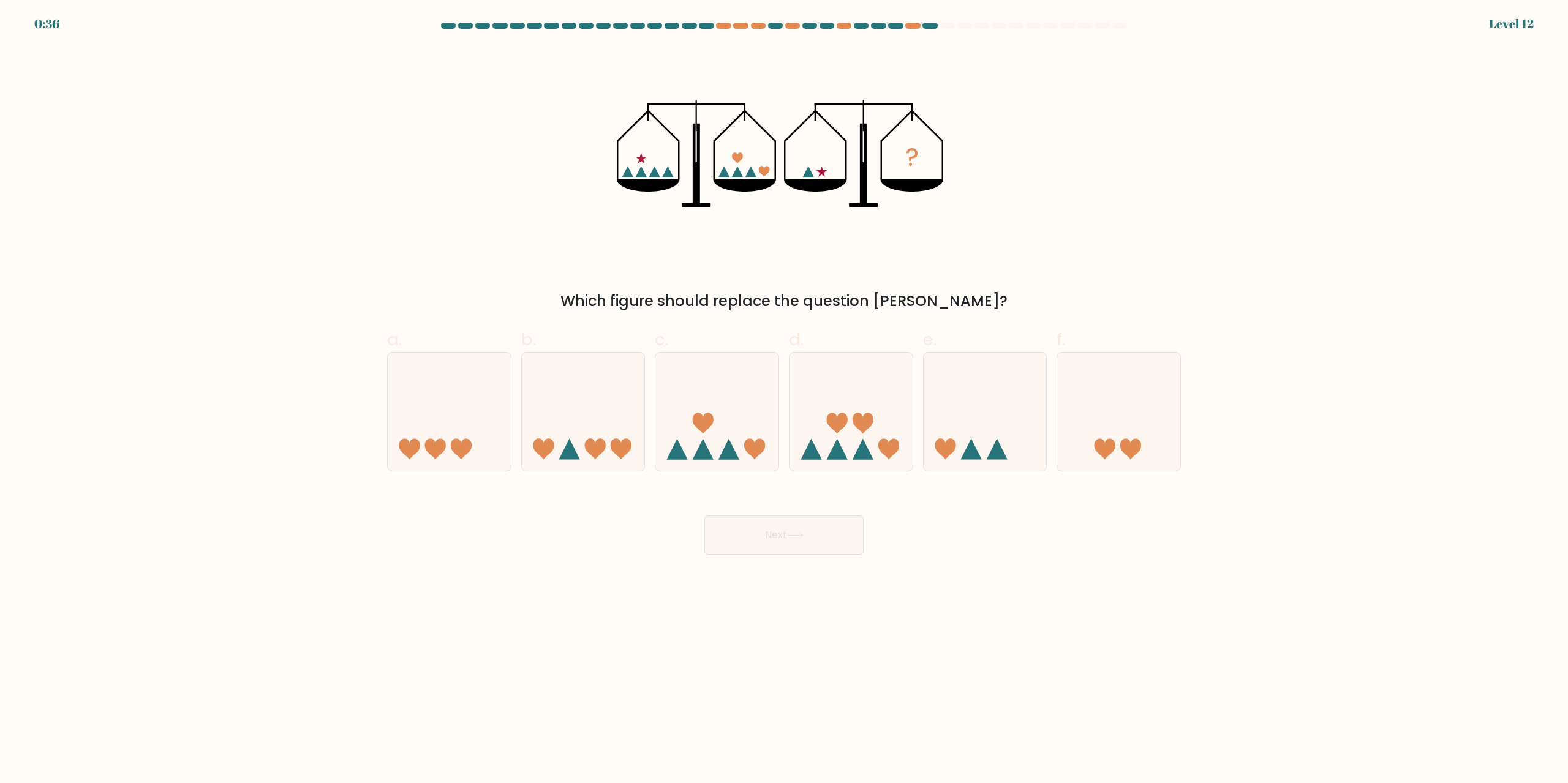
click at [828, 192] on icon "?" at bounding box center [784, 154] width 335 height 214
click at [1001, 409] on icon at bounding box center [985, 412] width 123 height 102
click at [785, 400] on input "e." at bounding box center [784, 396] width 1 height 8
radio input "true"
click at [834, 534] on button "Next" at bounding box center [784, 535] width 159 height 39
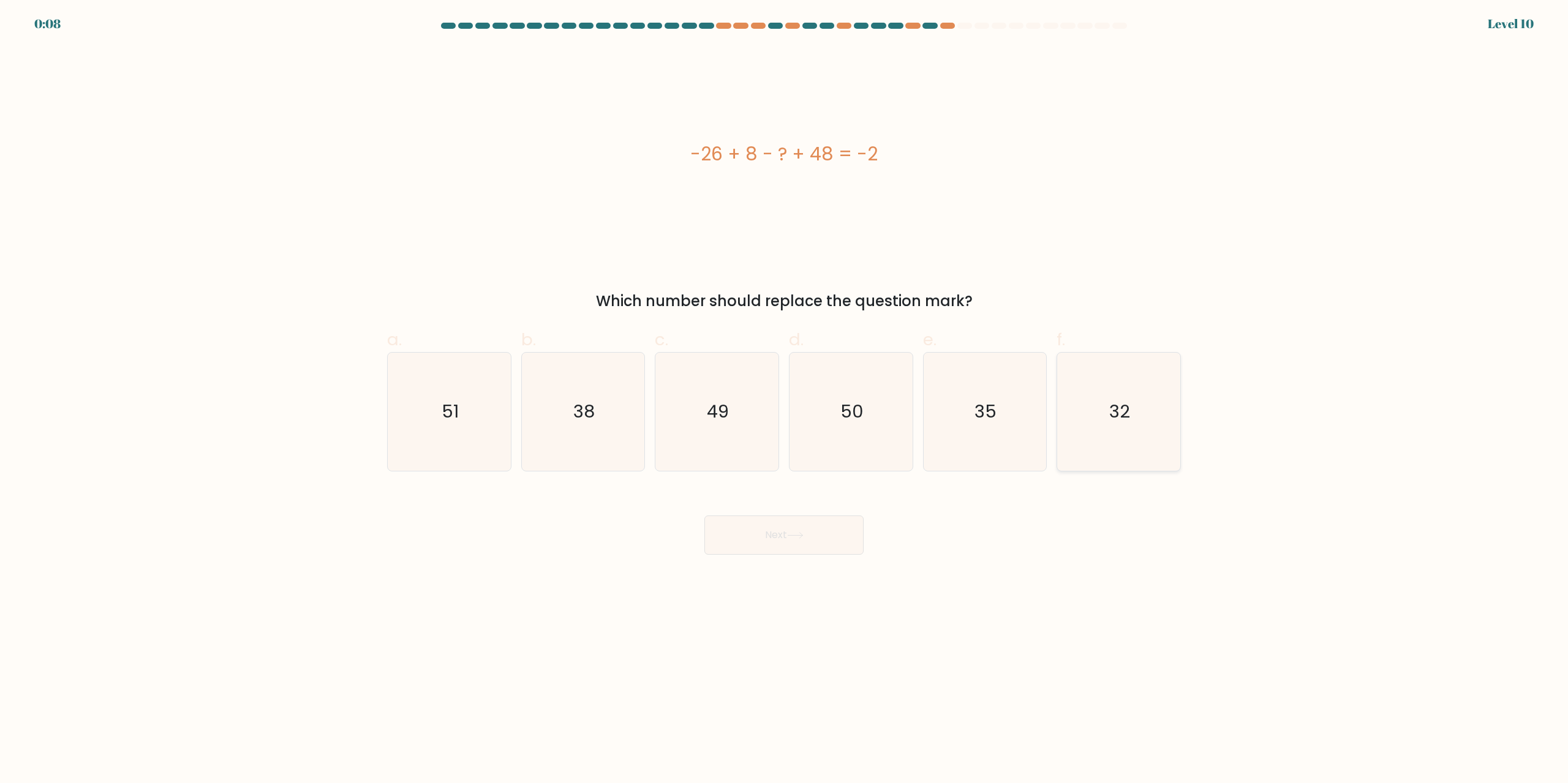
click at [1106, 418] on icon "32" at bounding box center [1118, 411] width 118 height 118
click at [785, 400] on input "f. 32" at bounding box center [784, 396] width 1 height 8
radio input "true"
click at [808, 543] on button "Next" at bounding box center [784, 535] width 159 height 39
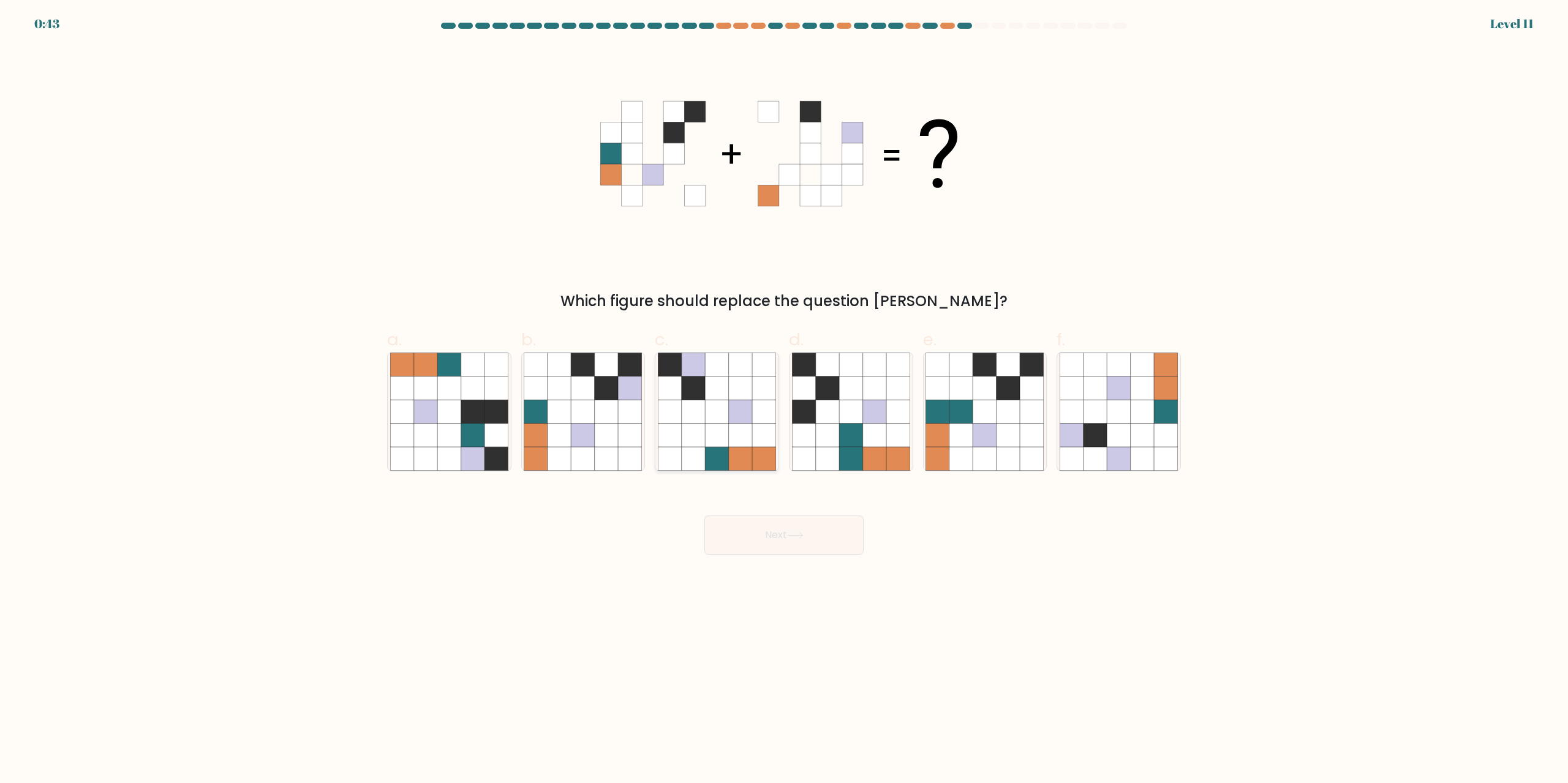
click at [711, 441] on icon at bounding box center [716, 435] width 23 height 23
click at [784, 400] on input "c." at bounding box center [784, 396] width 1 height 8
radio input "true"
click at [480, 413] on icon at bounding box center [472, 412] width 23 height 23
click at [784, 400] on input "a." at bounding box center [784, 396] width 1 height 8
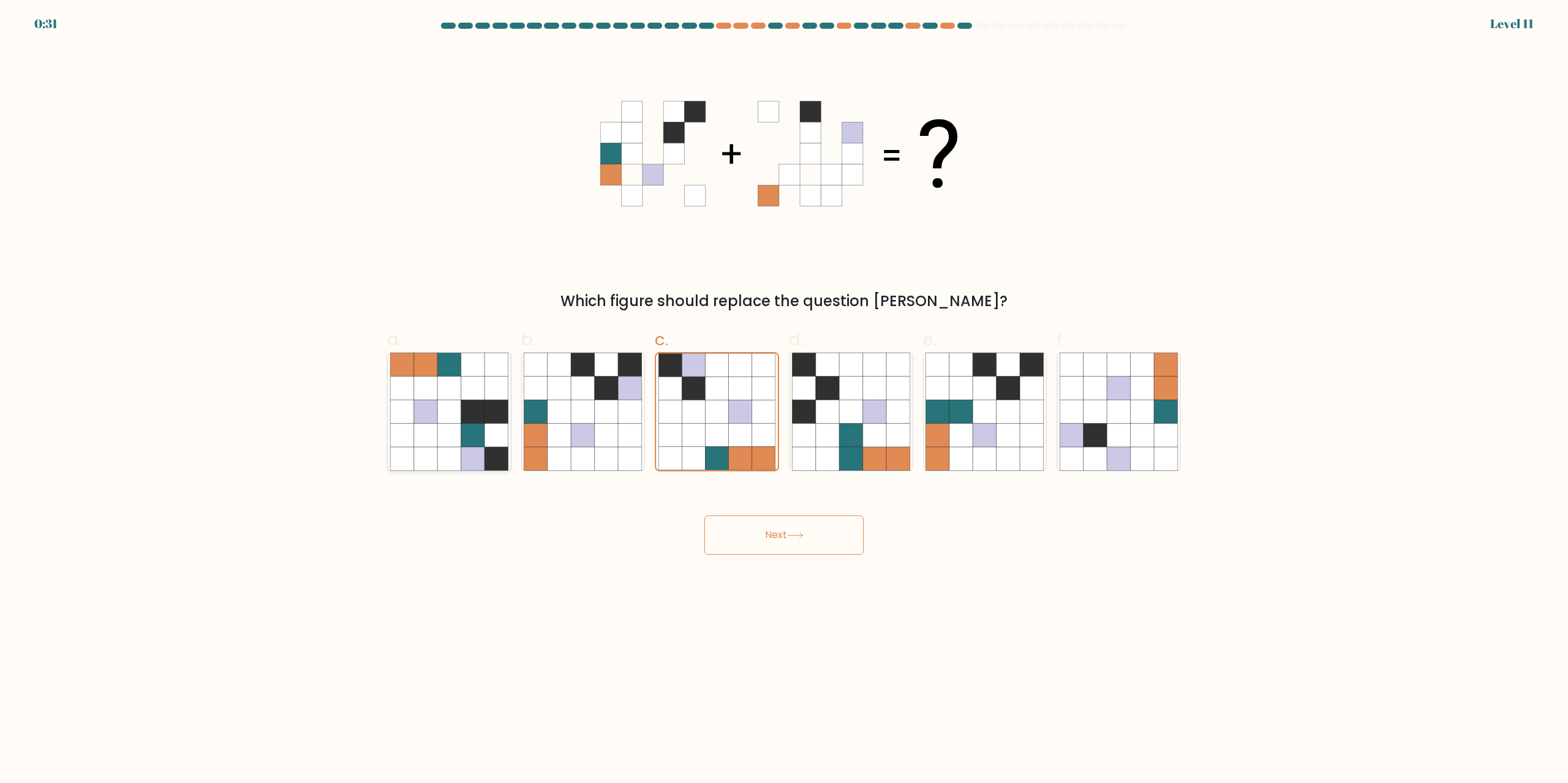
radio input "true"
click at [1098, 428] on icon at bounding box center [1095, 435] width 23 height 23
click at [785, 400] on input "f." at bounding box center [784, 396] width 1 height 8
radio input "true"
click at [954, 427] on icon at bounding box center [961, 435] width 23 height 23
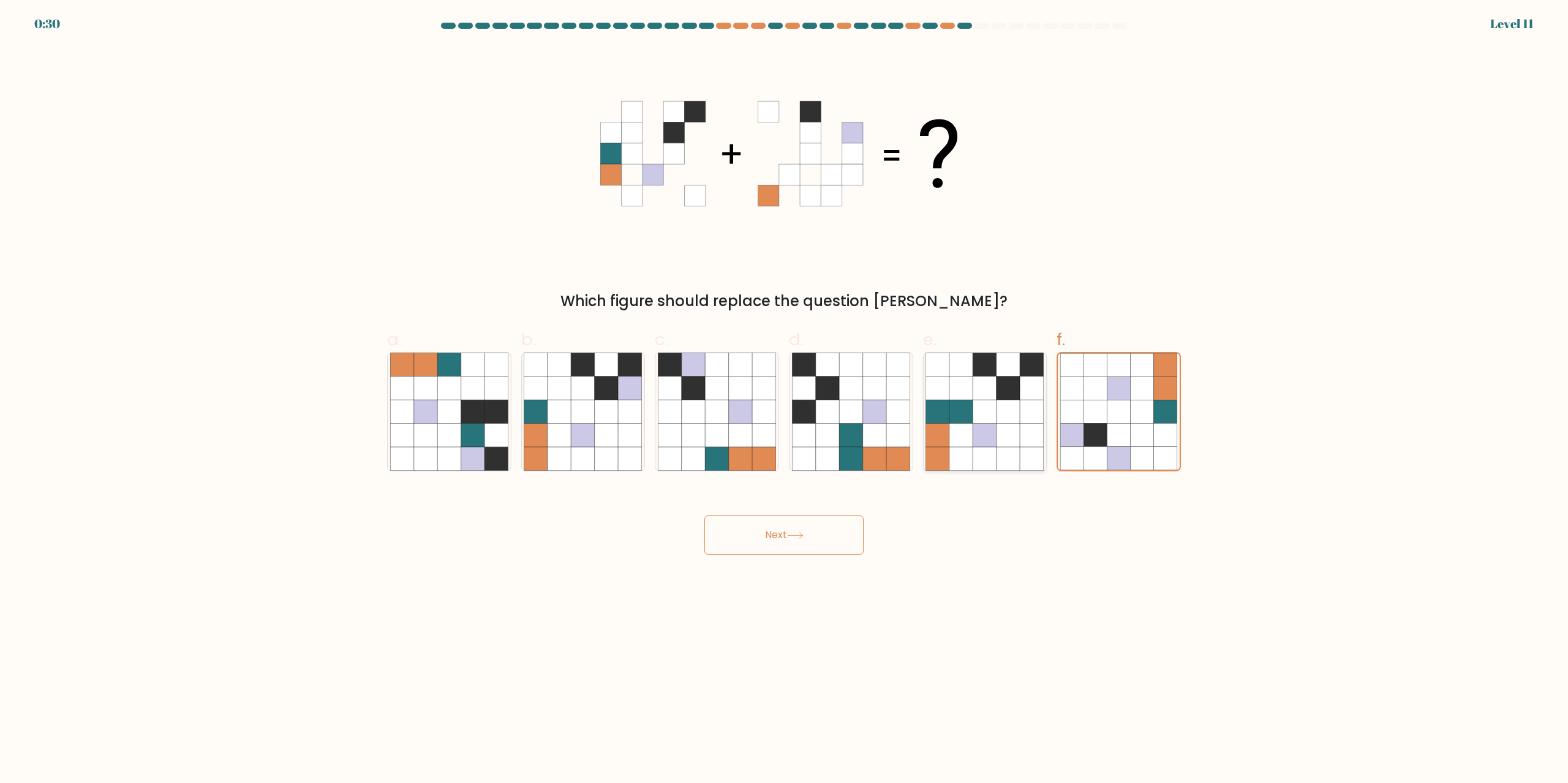
click at [785, 400] on input "e." at bounding box center [784, 396] width 1 height 8
radio input "true"
click at [598, 431] on icon at bounding box center [606, 435] width 23 height 23
click at [784, 400] on input "b." at bounding box center [784, 396] width 1 height 8
radio input "true"
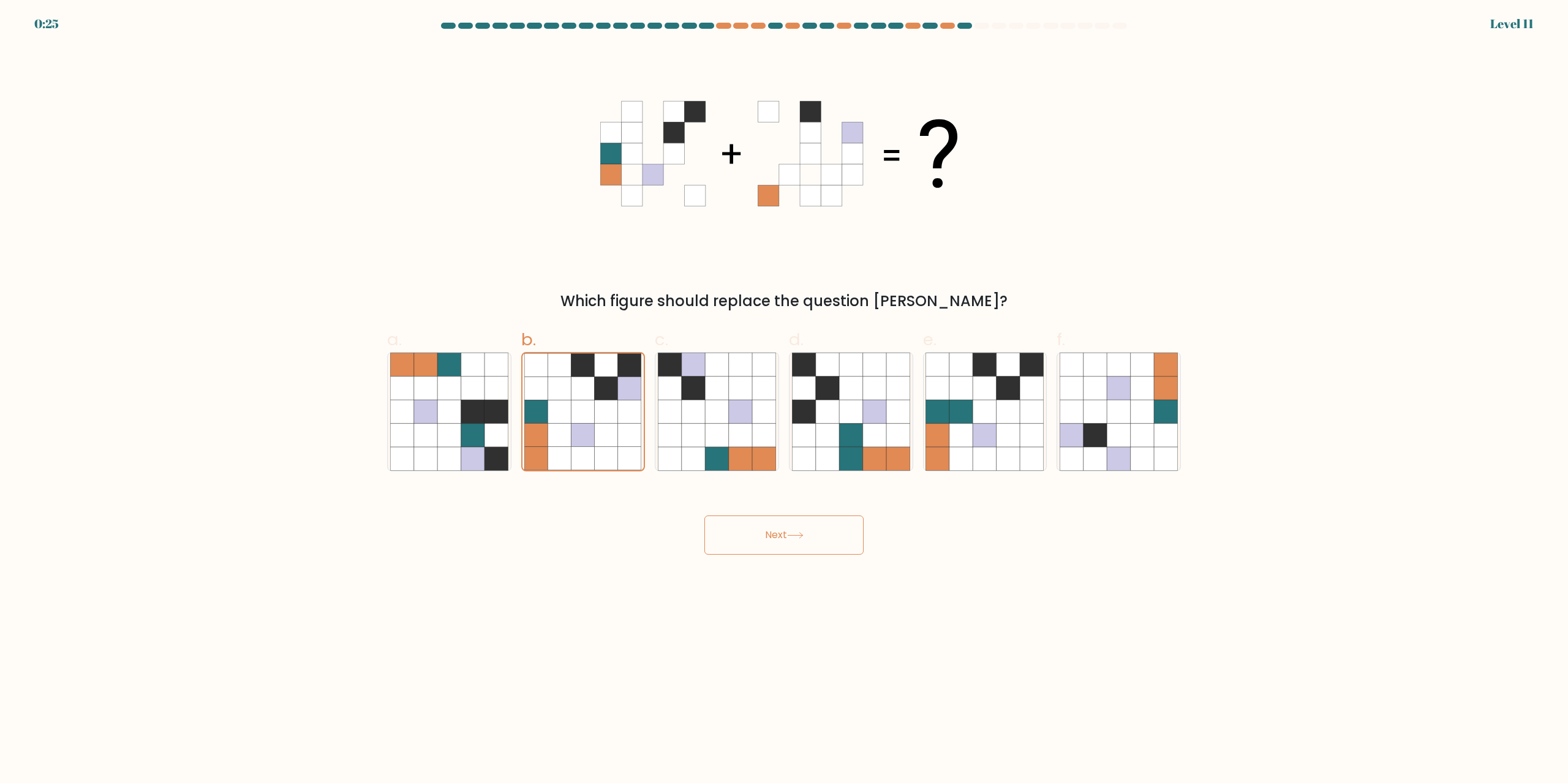
click at [773, 540] on button "Next" at bounding box center [784, 535] width 159 height 39
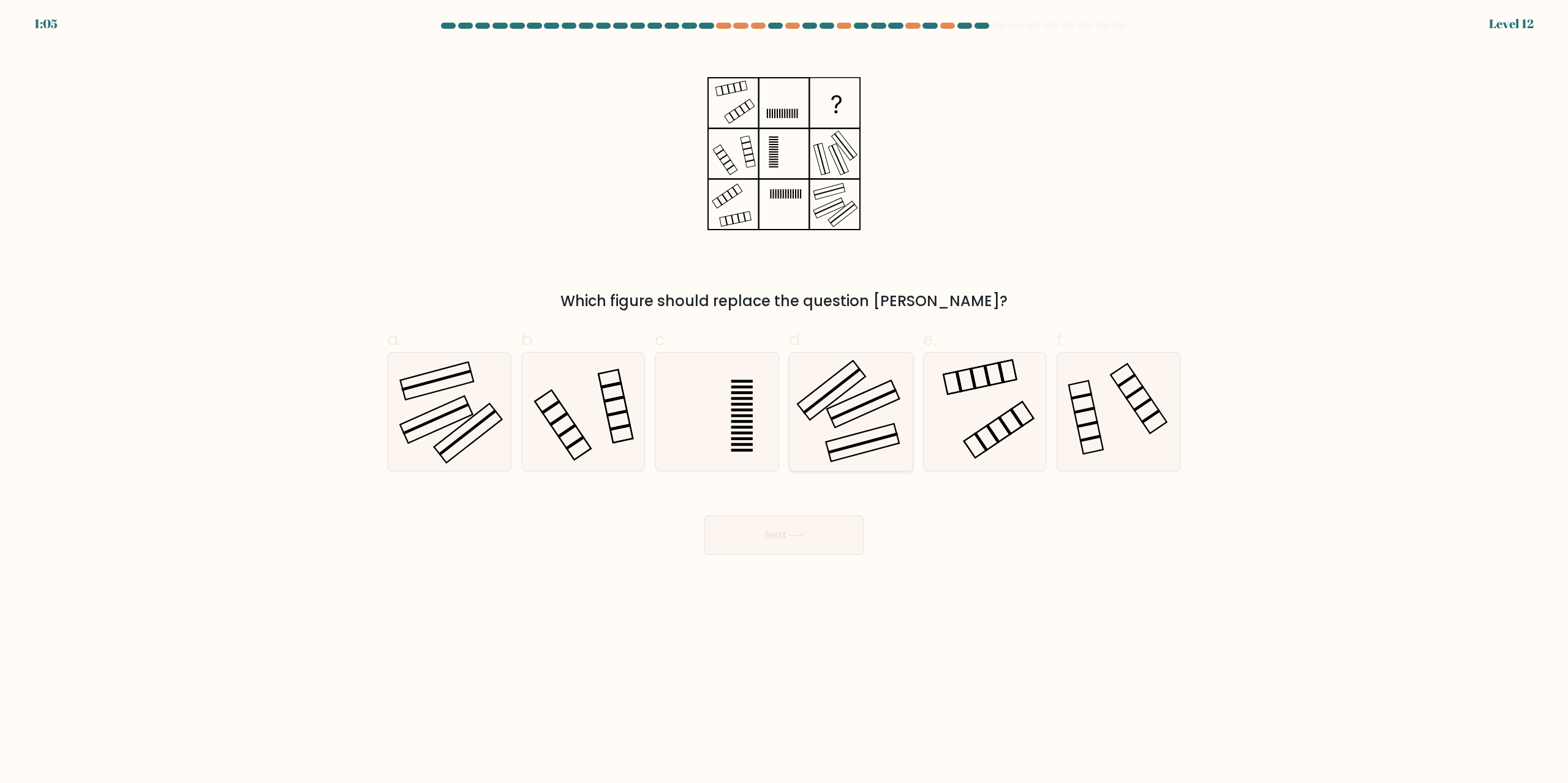
click at [879, 439] on rect at bounding box center [862, 443] width 70 height 21
click at [785, 400] on input "d." at bounding box center [784, 396] width 1 height 8
radio input "true"
click at [399, 426] on icon at bounding box center [449, 411] width 118 height 118
click at [784, 400] on input "a." at bounding box center [784, 396] width 1 height 8
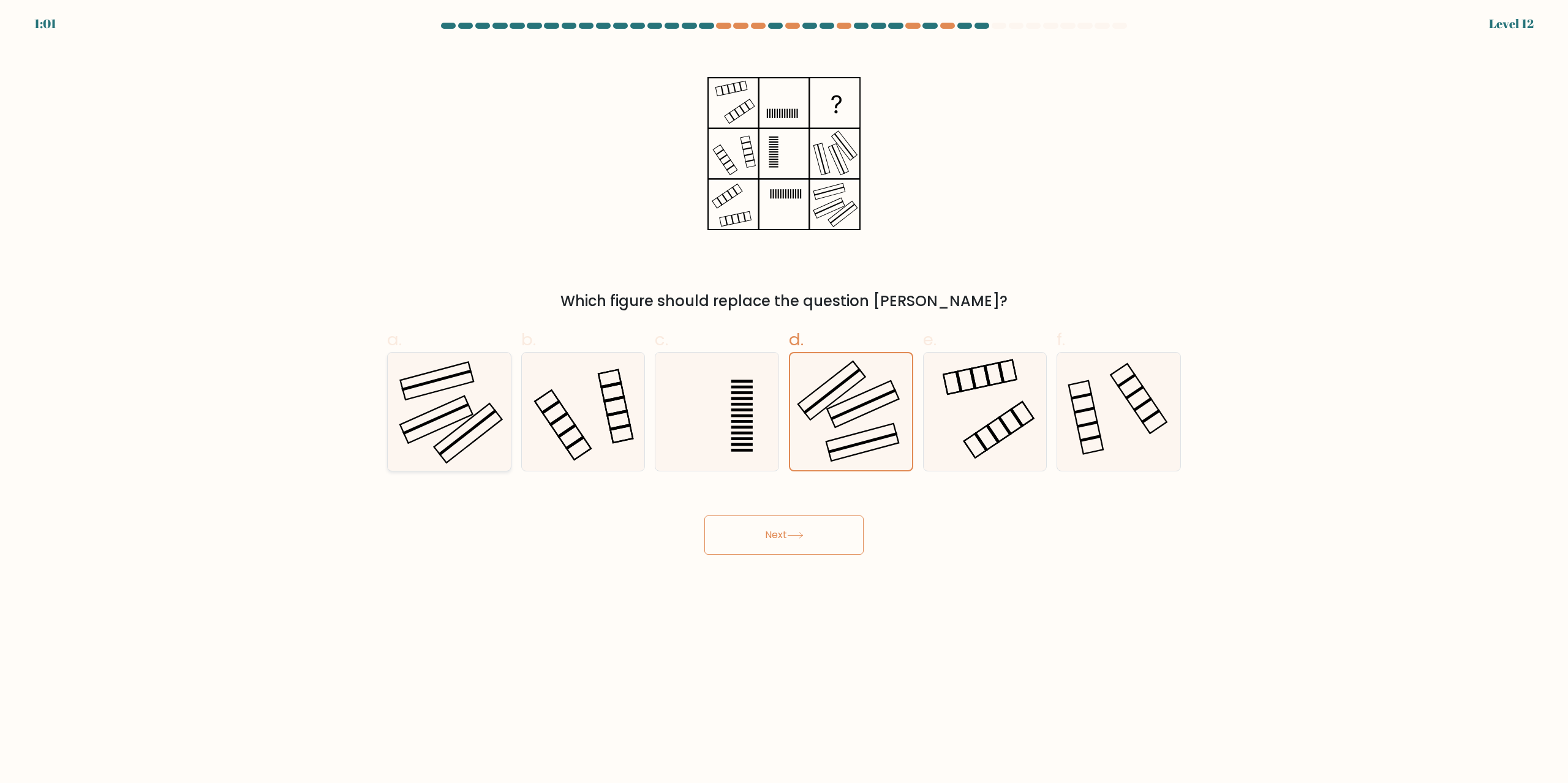
radio input "true"
click at [837, 402] on icon at bounding box center [851, 411] width 118 height 118
click at [785, 400] on input "d." at bounding box center [784, 396] width 1 height 8
radio input "true"
click at [465, 405] on rect at bounding box center [435, 419] width 67 height 32
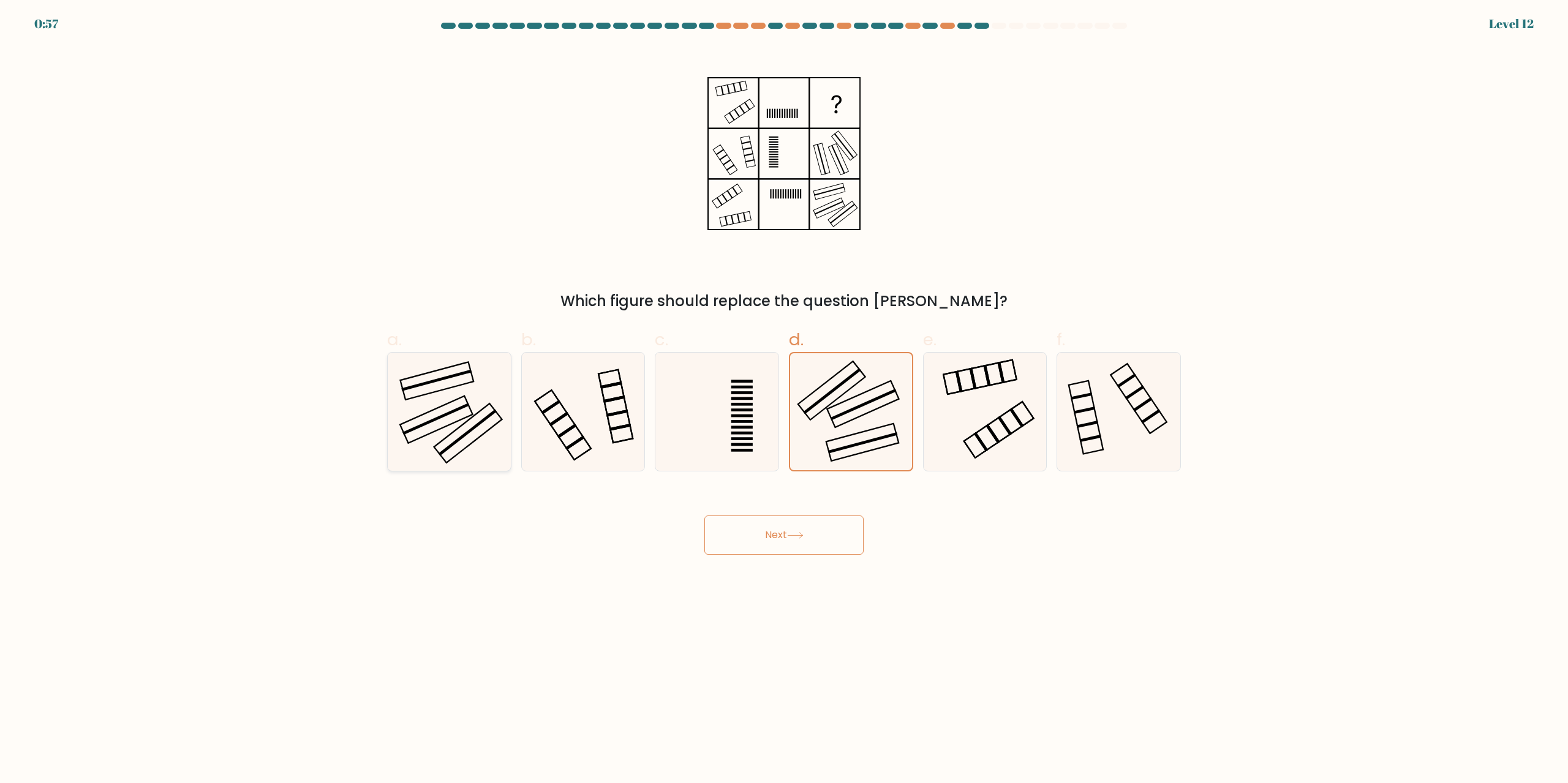
click at [784, 400] on input "a." at bounding box center [784, 396] width 1 height 8
radio input "true"
click at [842, 381] on rect at bounding box center [831, 391] width 58 height 47
click at [785, 392] on input "d." at bounding box center [784, 396] width 1 height 8
radio input "true"
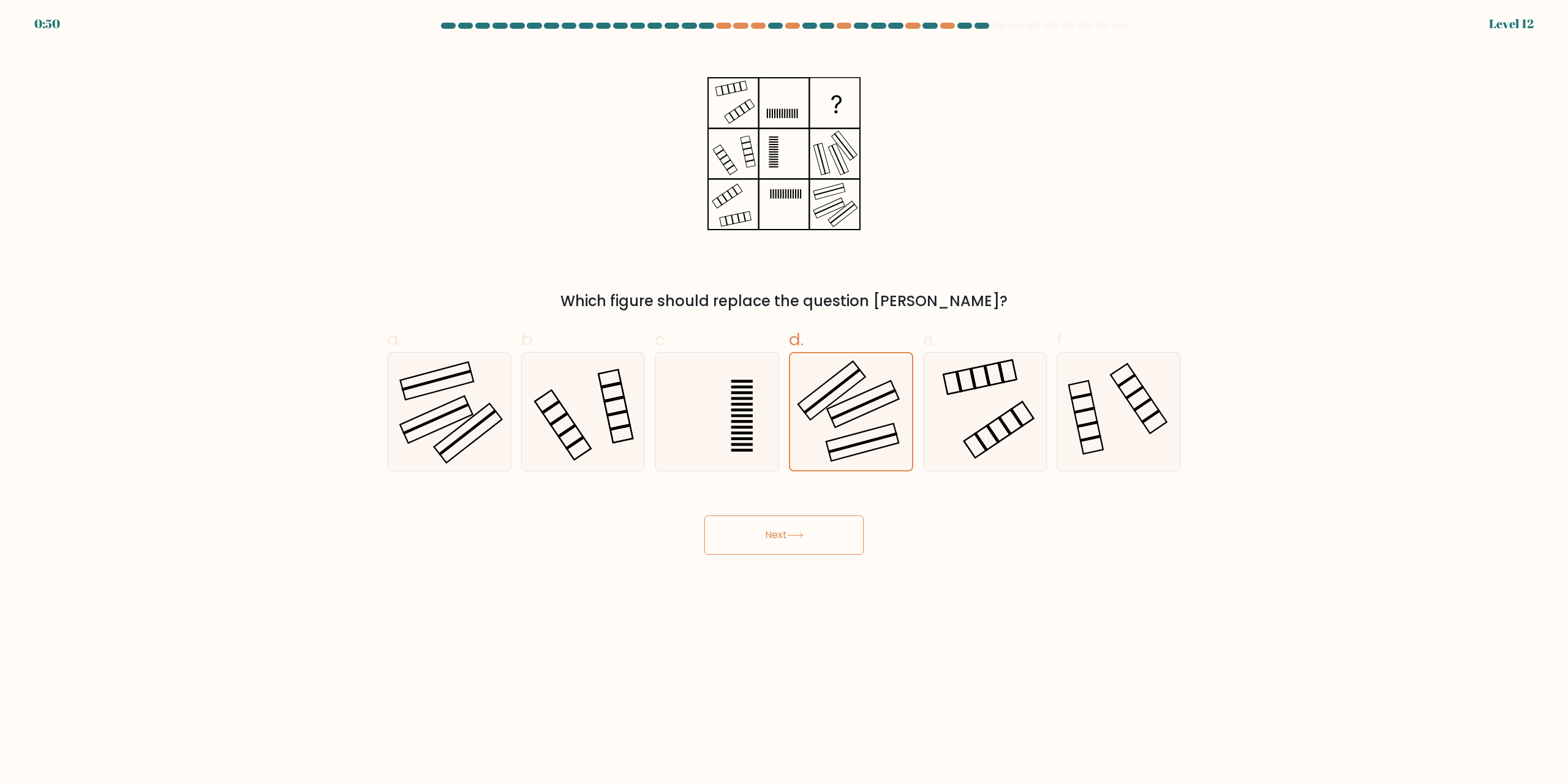
click at [827, 542] on button "Next" at bounding box center [784, 535] width 159 height 39
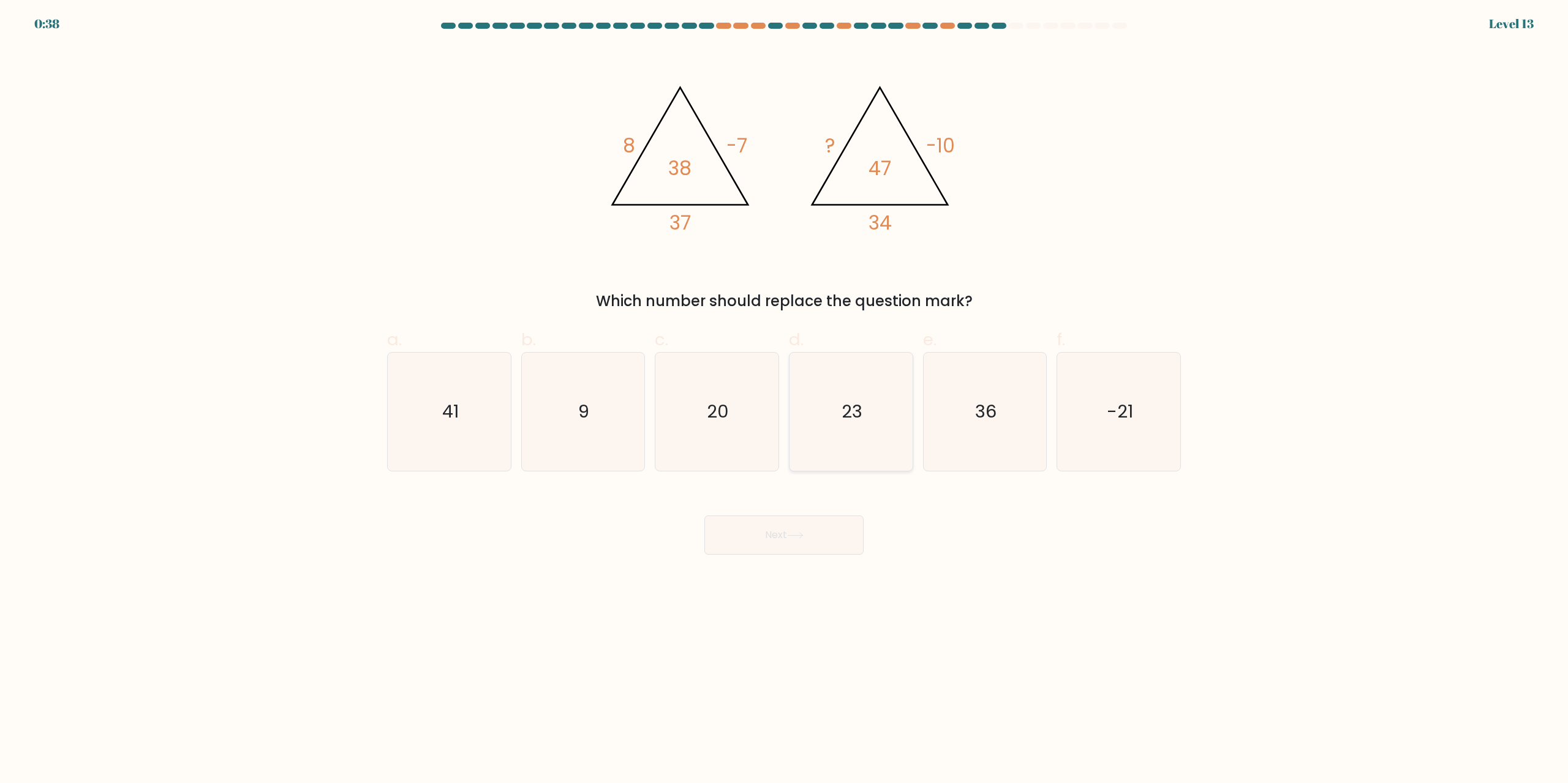
click at [874, 417] on icon "23" at bounding box center [851, 411] width 118 height 118
click at [785, 400] on input "d. 23" at bounding box center [784, 396] width 1 height 8
radio input "true"
click at [819, 535] on button "Next" at bounding box center [784, 535] width 159 height 39
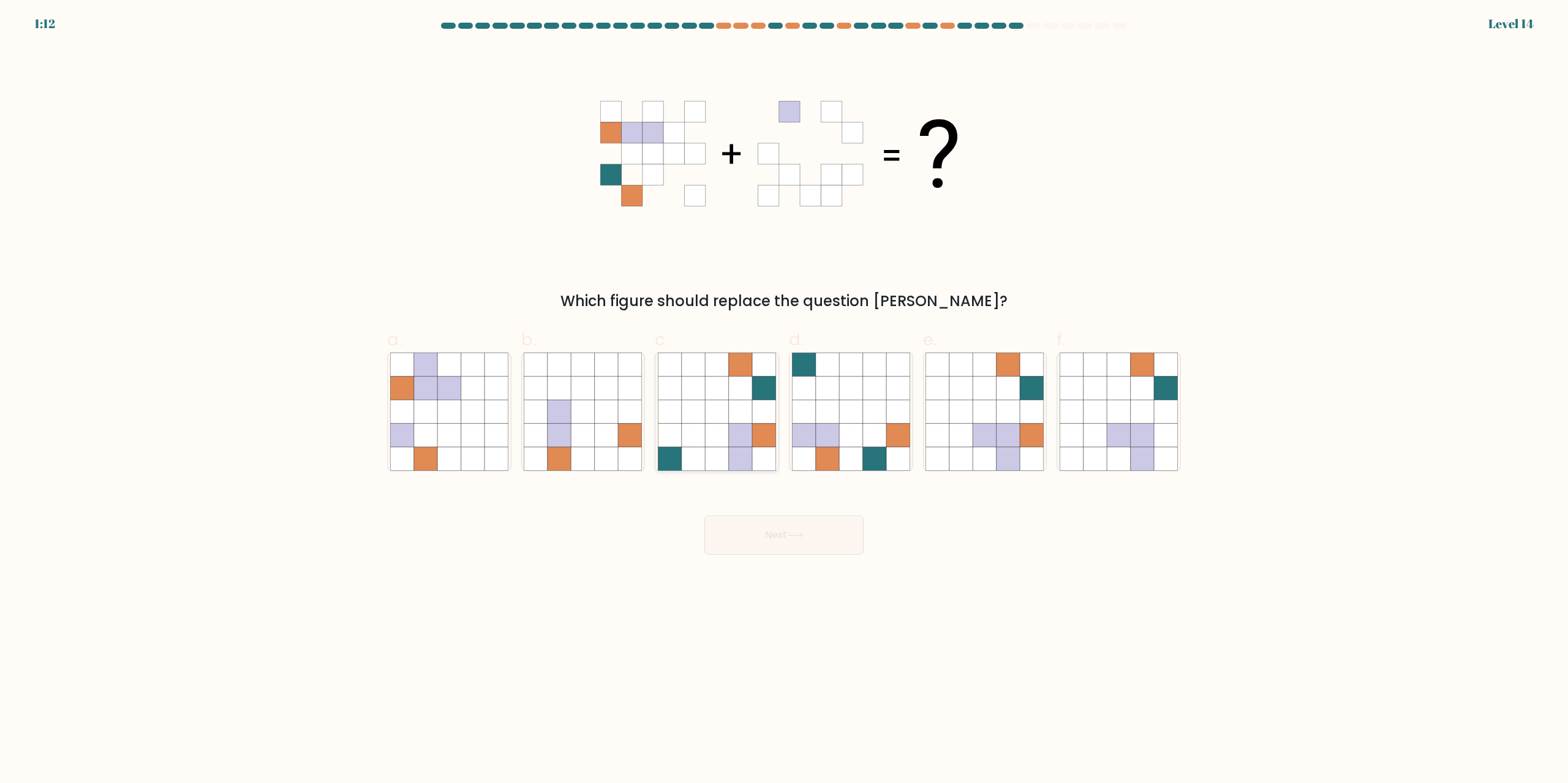
drag, startPoint x: 734, startPoint y: 437, endPoint x: 772, endPoint y: 497, distance: 71.0
click at [733, 437] on icon at bounding box center [740, 435] width 23 height 23
click at [784, 400] on input "c." at bounding box center [784, 396] width 1 height 8
radio input "true"
click at [1011, 431] on icon at bounding box center [1008, 435] width 23 height 23
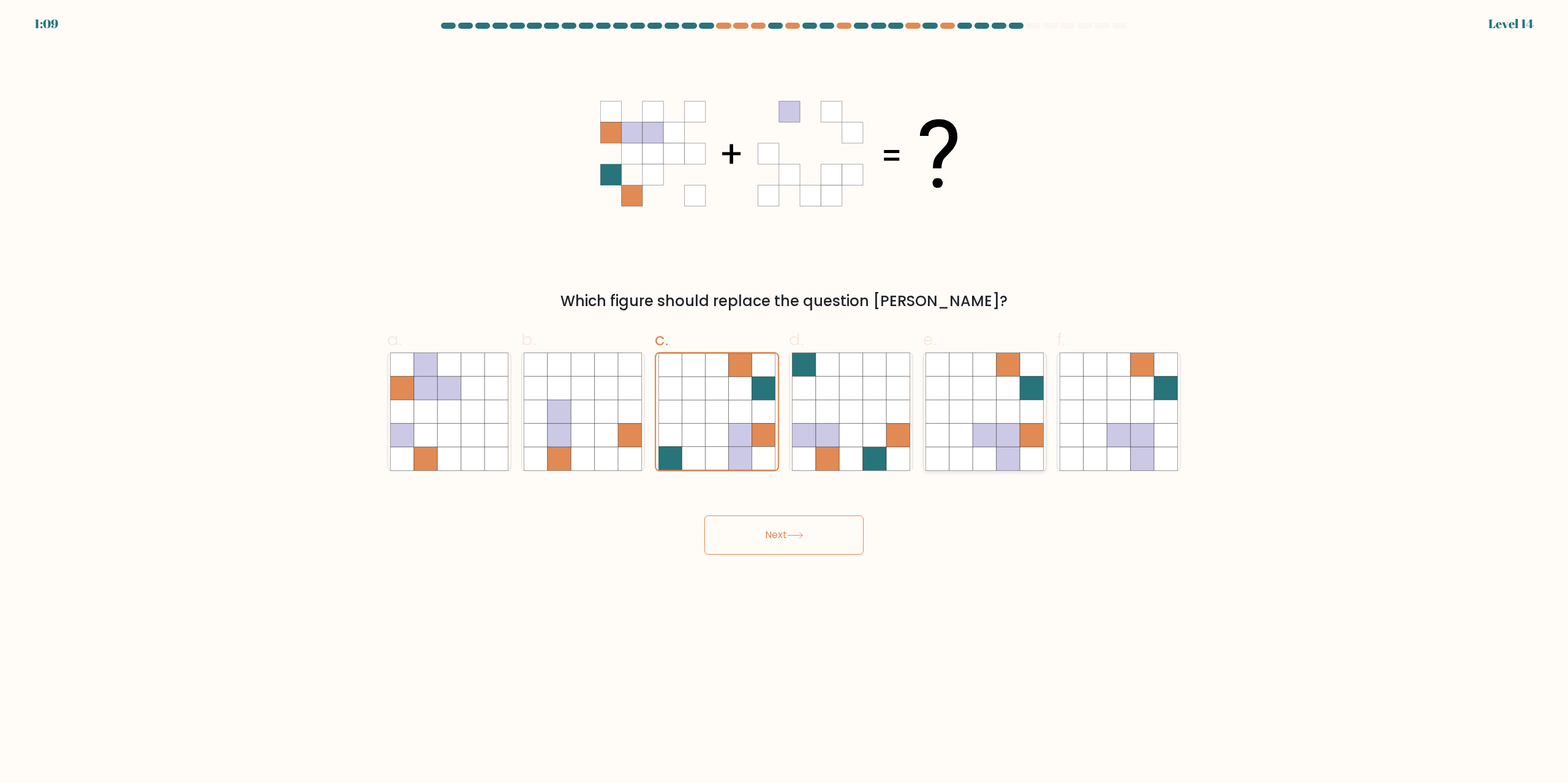
click at [785, 400] on input "e." at bounding box center [784, 396] width 1 height 8
radio input "true"
click at [812, 540] on button "Next" at bounding box center [784, 535] width 159 height 39
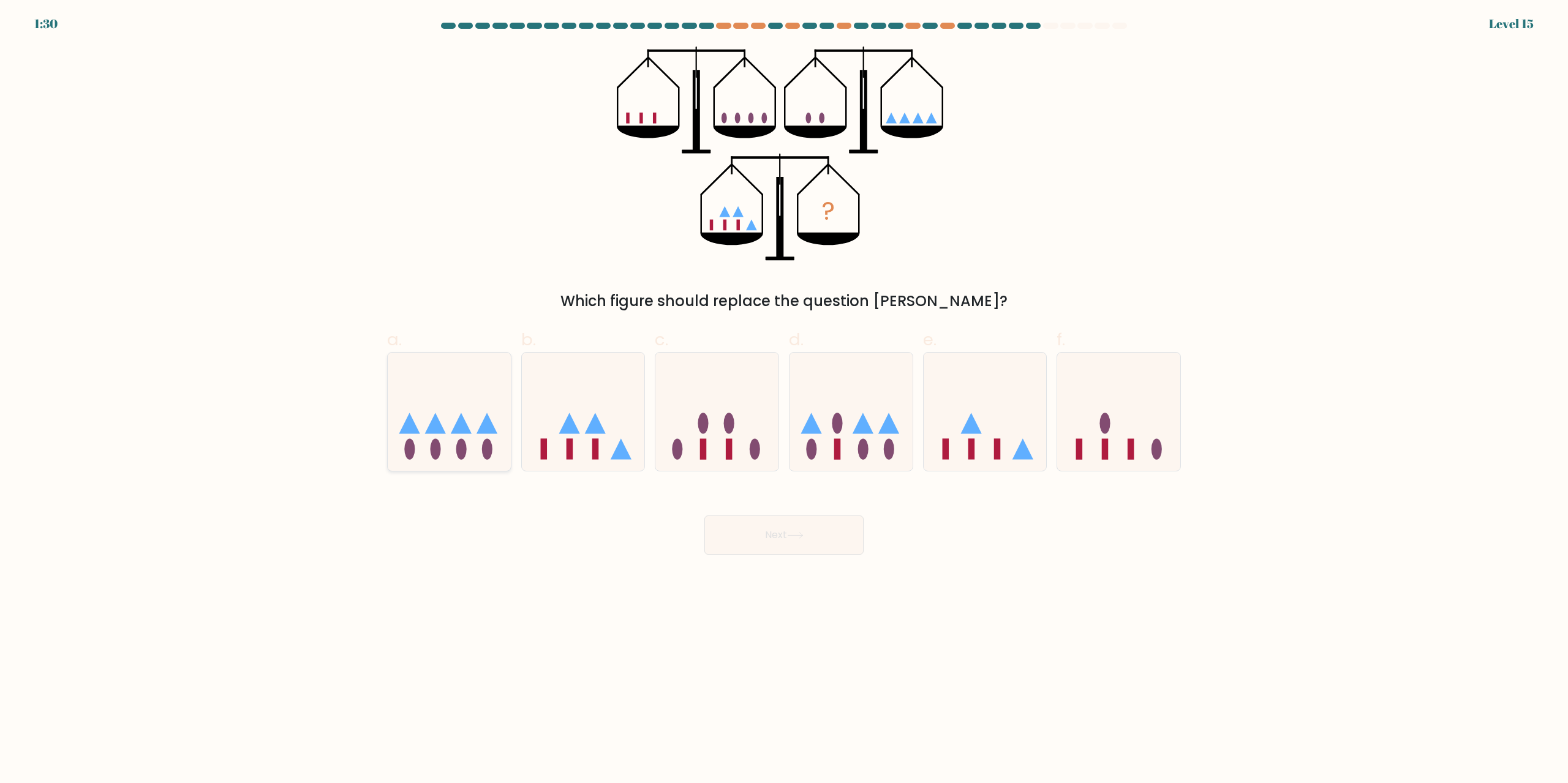
click at [454, 460] on icon at bounding box center [450, 412] width 123 height 102
click at [784, 400] on input "a." at bounding box center [784, 396] width 1 height 8
radio input "true"
click at [595, 411] on icon at bounding box center [583, 412] width 123 height 102
click at [784, 400] on input "b." at bounding box center [784, 396] width 1 height 8
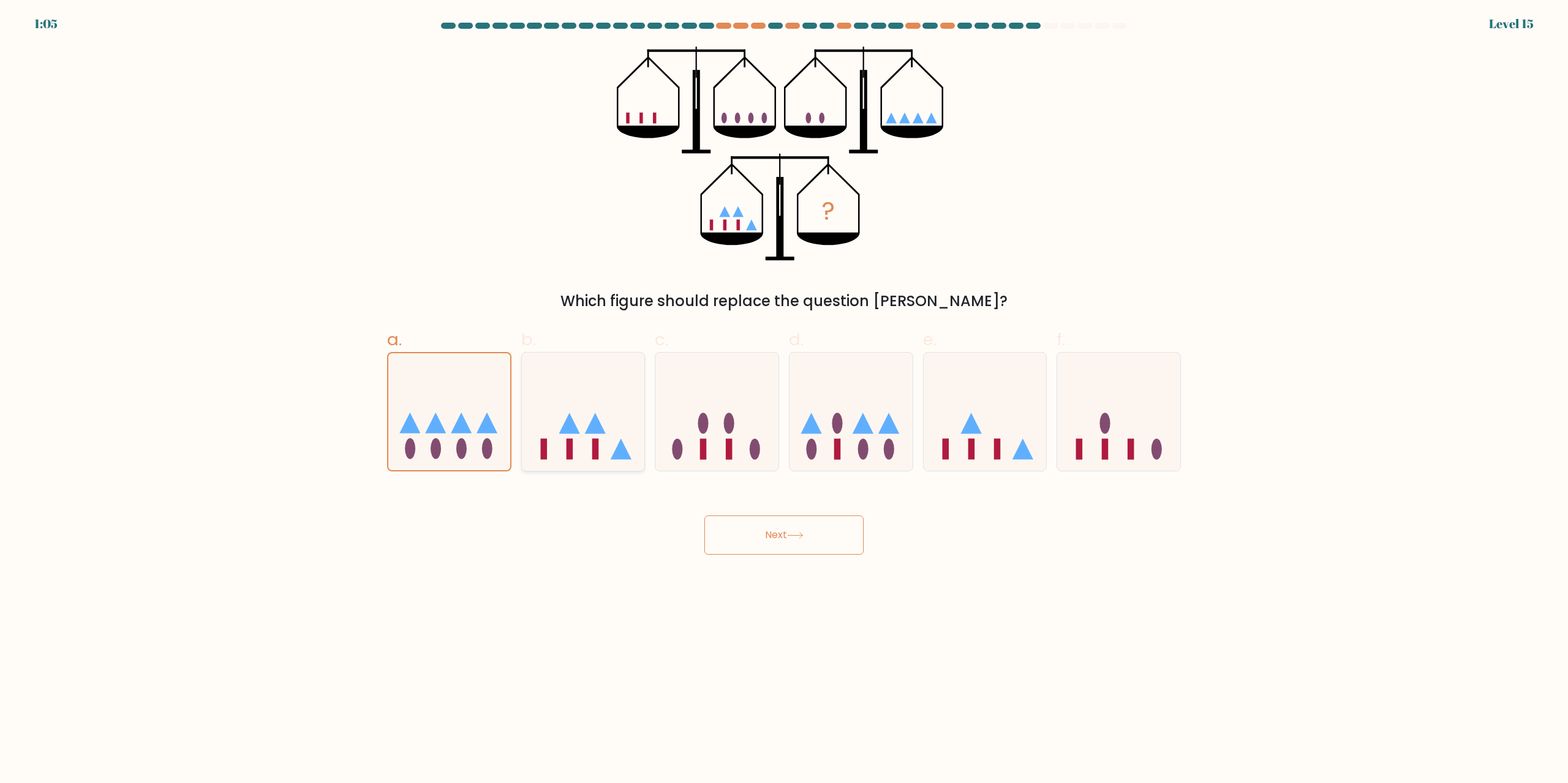
radio input "true"
click at [803, 539] on icon at bounding box center [795, 536] width 17 height 7
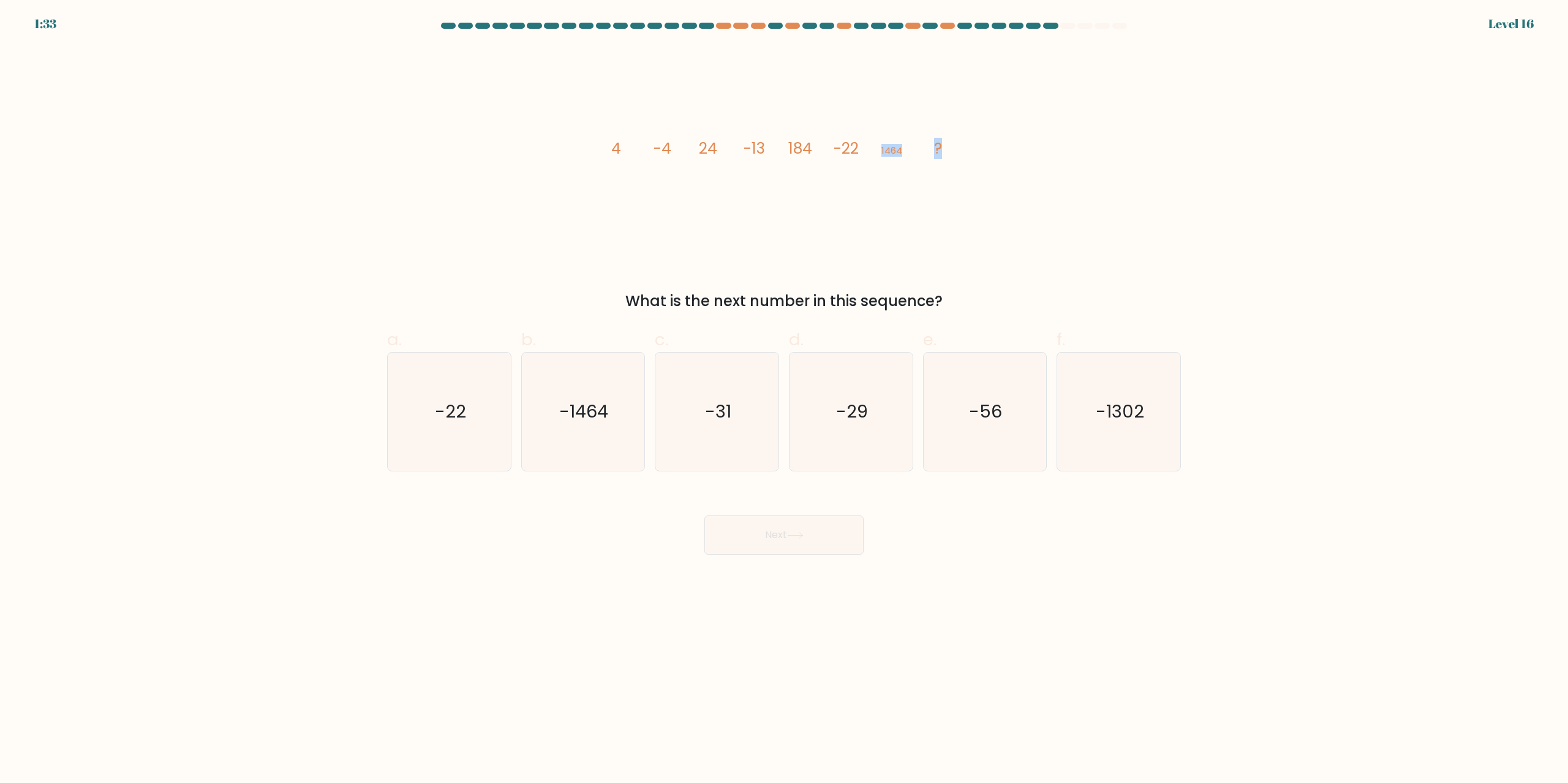
drag, startPoint x: 876, startPoint y: 147, endPoint x: 981, endPoint y: 168, distance: 107.1
click at [989, 164] on div "image/svg+xml 4 -4 24 -13 184 -22 1464 ? What is the next number in this sequen…" at bounding box center [784, 179] width 808 height 265
click at [955, 193] on icon "image/svg+xml 4 -4 24 -13 184 -22 1464 ?" at bounding box center [783, 154] width 367 height 214
click at [538, 401] on icon "-1464" at bounding box center [583, 411] width 118 height 118
click at [784, 400] on input "b. -1464" at bounding box center [784, 396] width 1 height 8
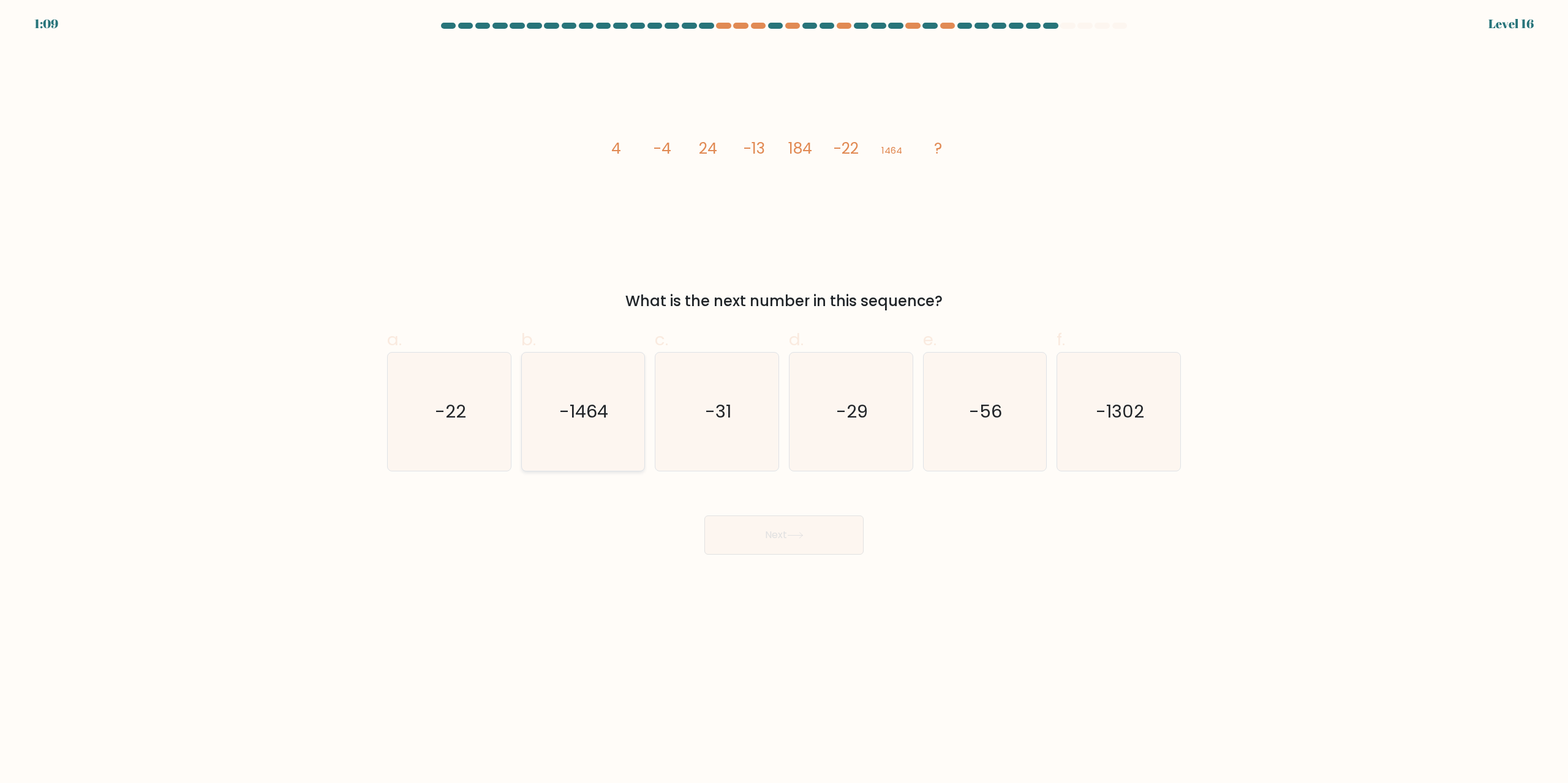
radio input "true"
click at [728, 420] on text "-31" at bounding box center [718, 412] width 26 height 25
click at [784, 400] on input "c. -31" at bounding box center [784, 396] width 1 height 8
radio input "true"
click at [787, 540] on button "Next" at bounding box center [784, 535] width 159 height 39
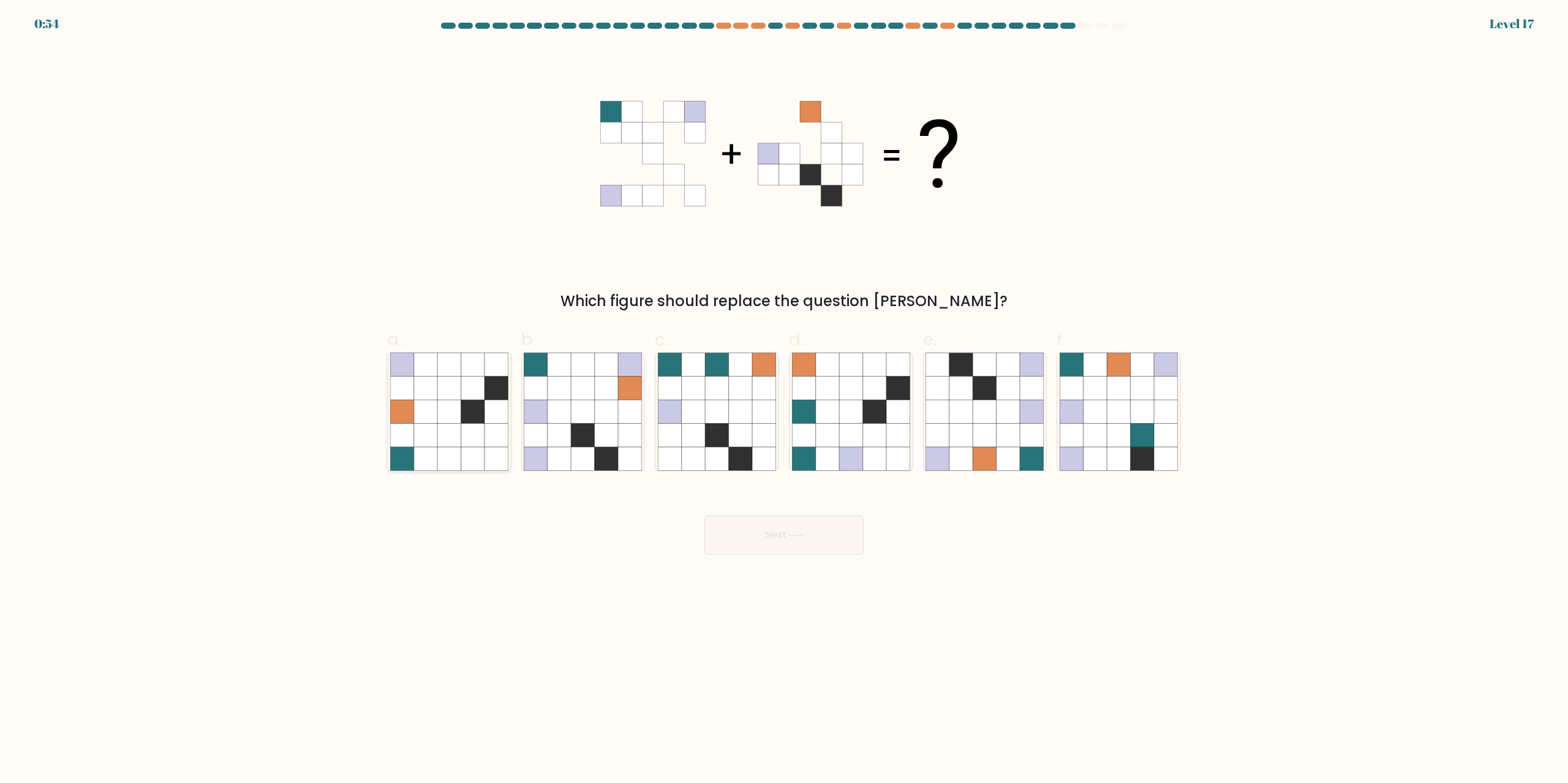
click at [434, 409] on icon at bounding box center [425, 412] width 23 height 23
click at [784, 400] on input "a." at bounding box center [784, 396] width 1 height 8
radio input "true"
click at [615, 409] on icon at bounding box center [606, 412] width 23 height 23
click at [784, 400] on input "b." at bounding box center [784, 396] width 1 height 8
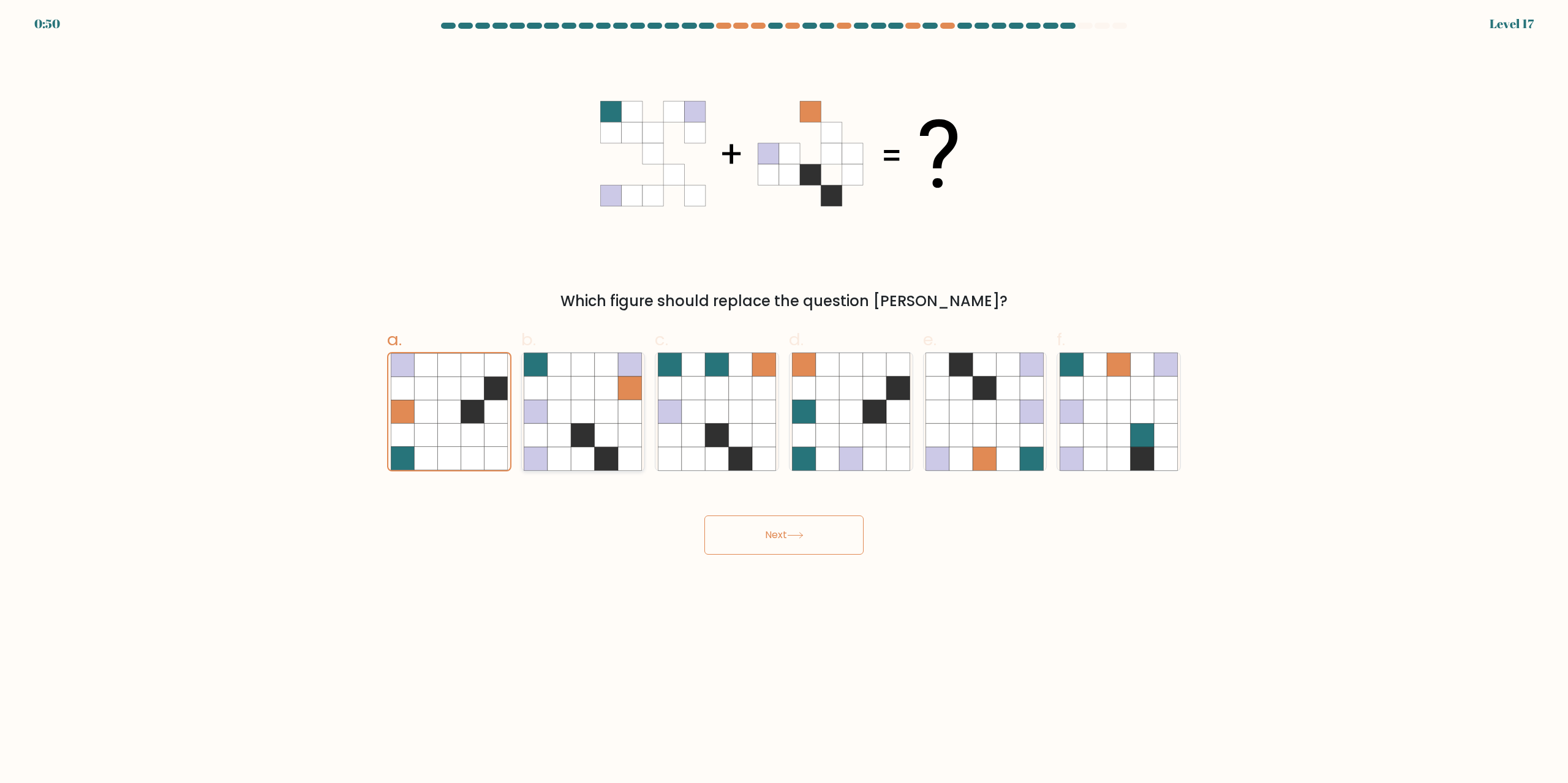
radio input "true"
click at [881, 409] on icon at bounding box center [874, 412] width 23 height 23
click at [785, 400] on input "d." at bounding box center [784, 396] width 1 height 8
radio input "true"
click at [943, 414] on icon at bounding box center [937, 412] width 23 height 23
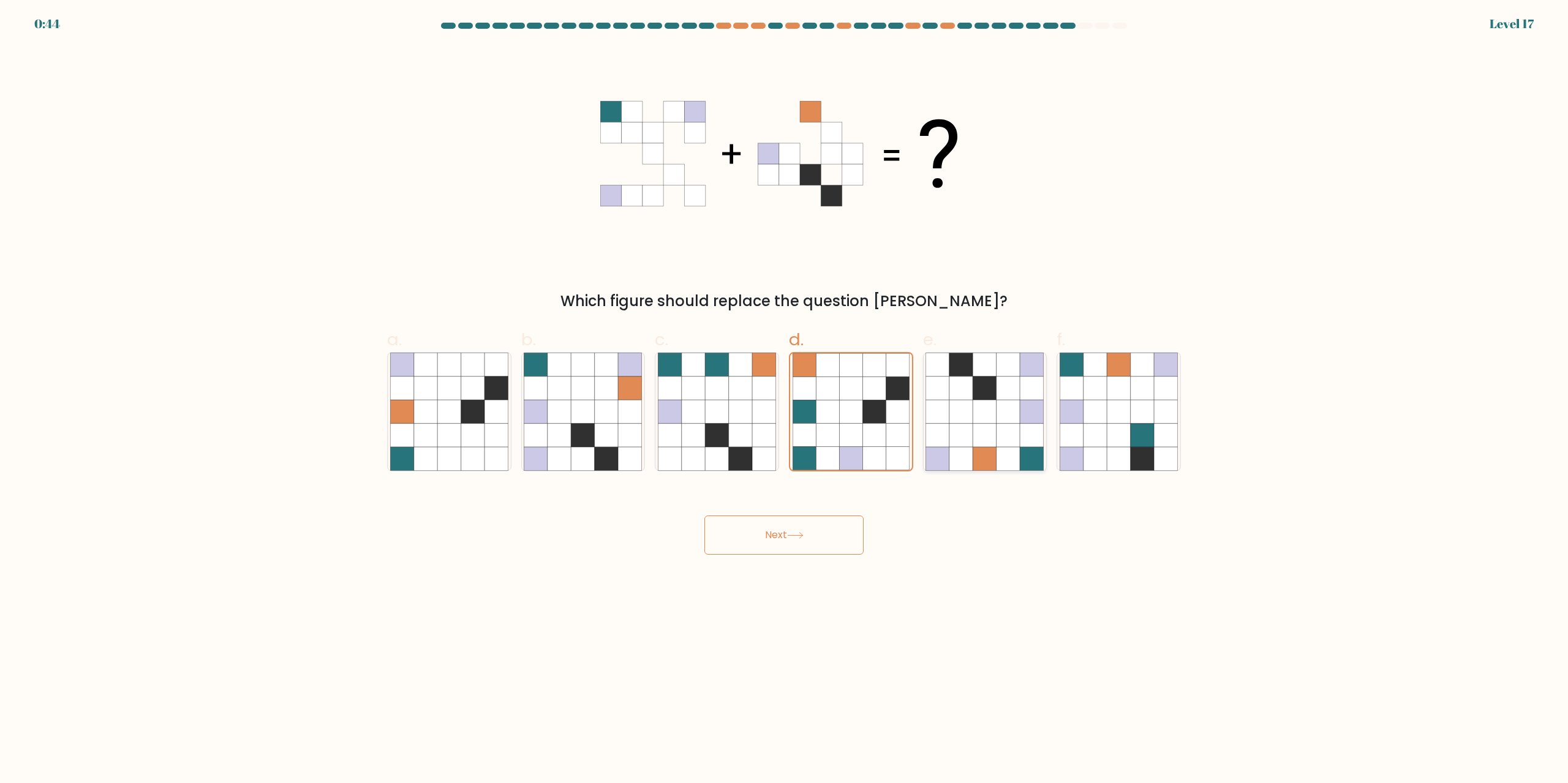
click at [785, 400] on input "e." at bounding box center [784, 396] width 1 height 8
radio input "true"
click at [1082, 425] on icon at bounding box center [1071, 435] width 23 height 23
click at [785, 400] on input "f." at bounding box center [784, 396] width 1 height 8
radio input "true"
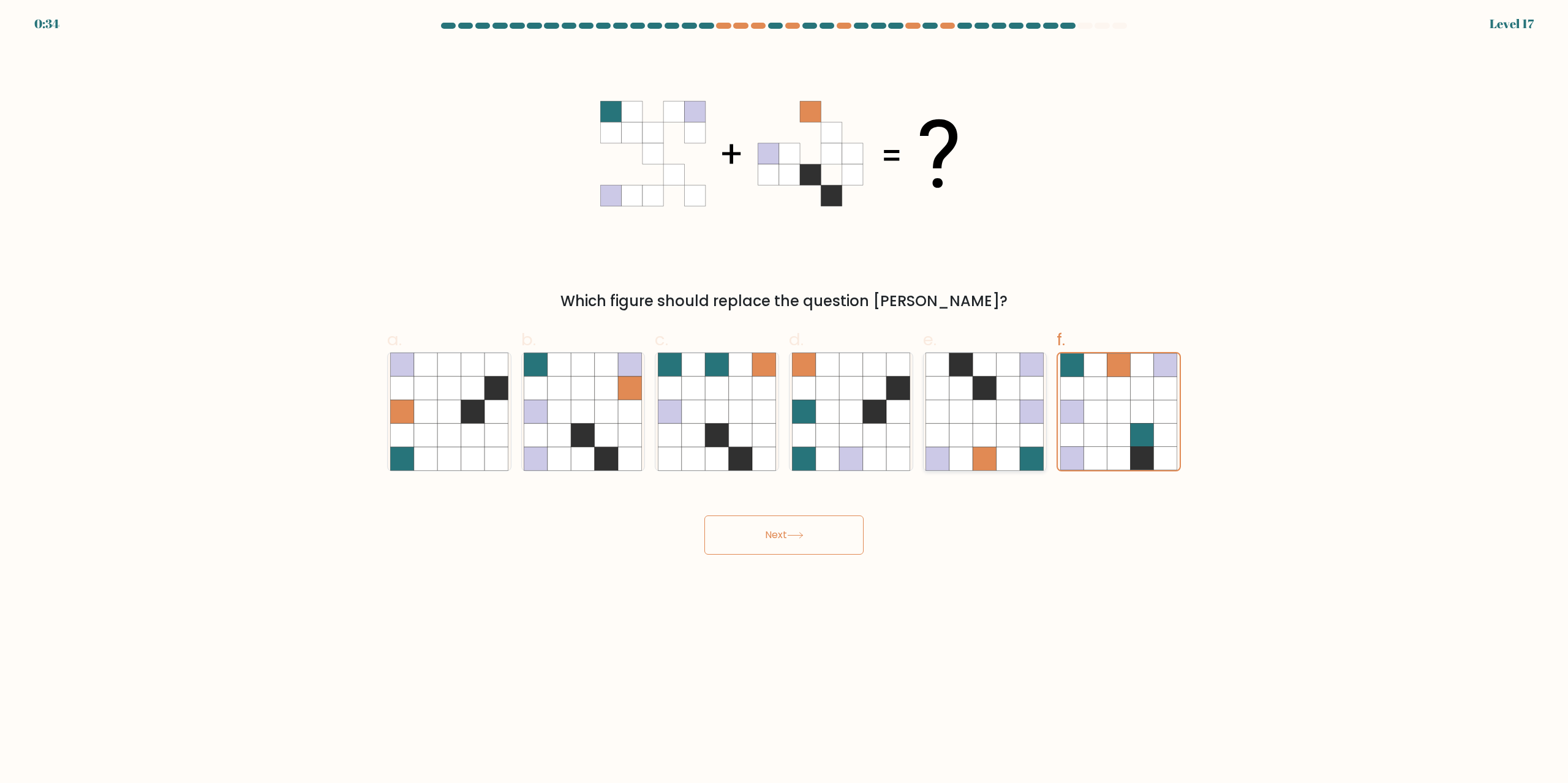
drag, startPoint x: 963, startPoint y: 424, endPoint x: 962, endPoint y: 431, distance: 7.1
click at [964, 424] on icon at bounding box center [961, 435] width 23 height 23
click at [785, 400] on input "e." at bounding box center [784, 396] width 1 height 8
radio input "true"
click at [812, 543] on button "Next" at bounding box center [784, 535] width 159 height 39
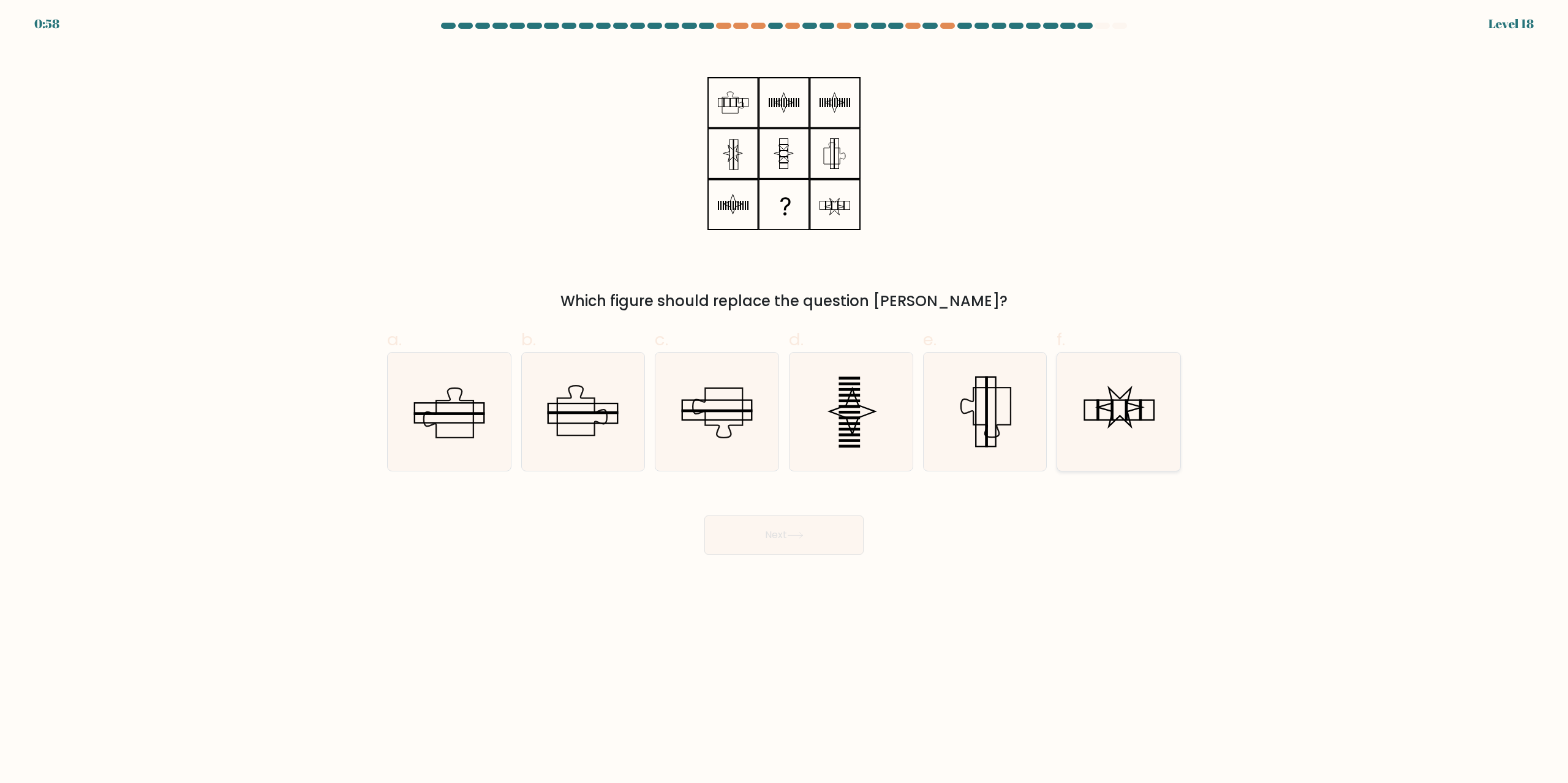
click at [1098, 407] on rect at bounding box center [1098, 411] width 3 height 21
click at [785, 400] on input "f." at bounding box center [784, 396] width 1 height 8
radio input "true"
click at [719, 383] on icon at bounding box center [716, 411] width 118 height 118
click at [784, 392] on input "c." at bounding box center [784, 396] width 1 height 8
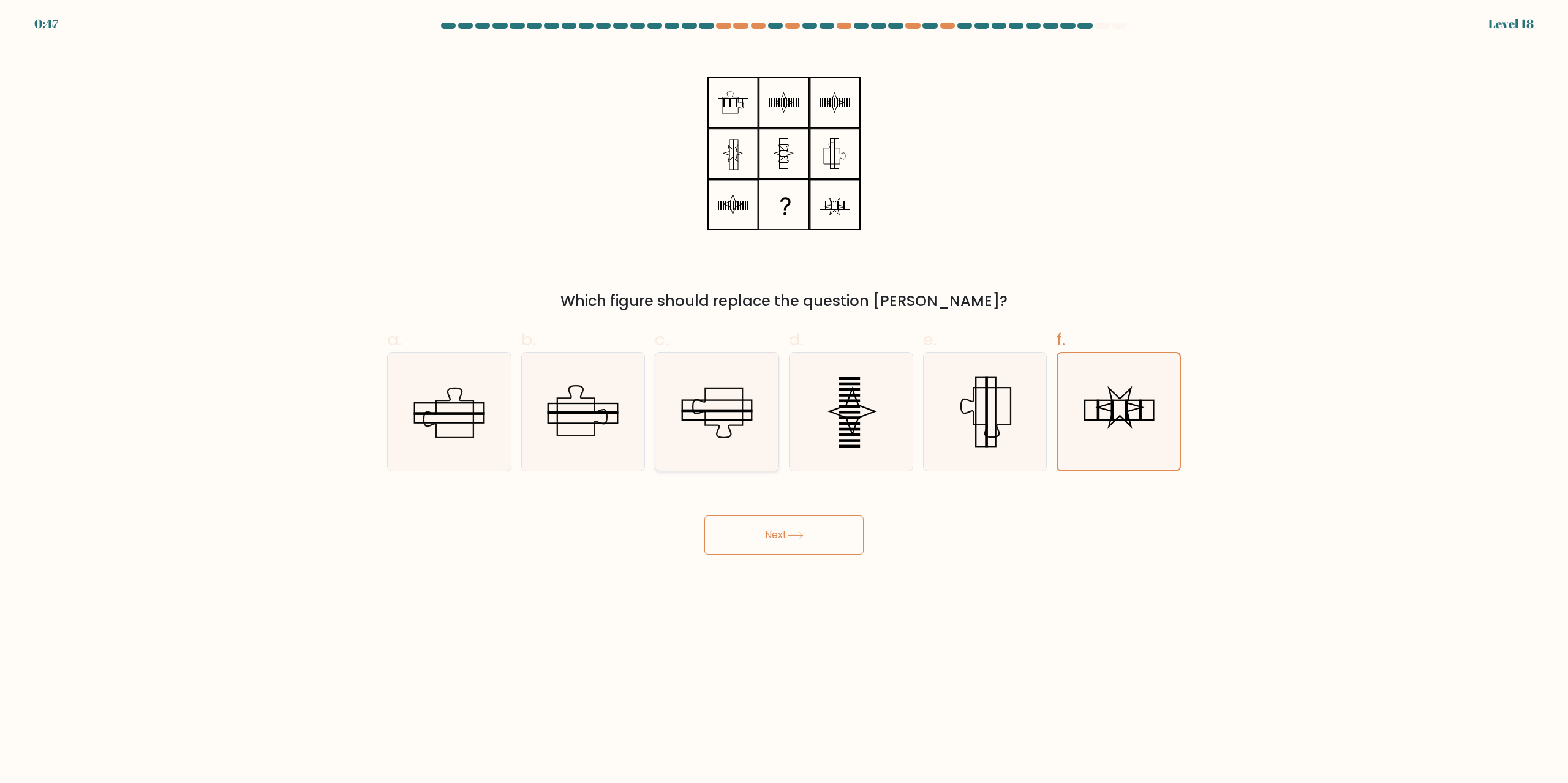
radio input "true"
click at [965, 401] on icon at bounding box center [984, 411] width 118 height 118
click at [785, 400] on input "e." at bounding box center [784, 396] width 1 height 8
radio input "true"
drag, startPoint x: 605, startPoint y: 393, endPoint x: 613, endPoint y: 398, distance: 9.4
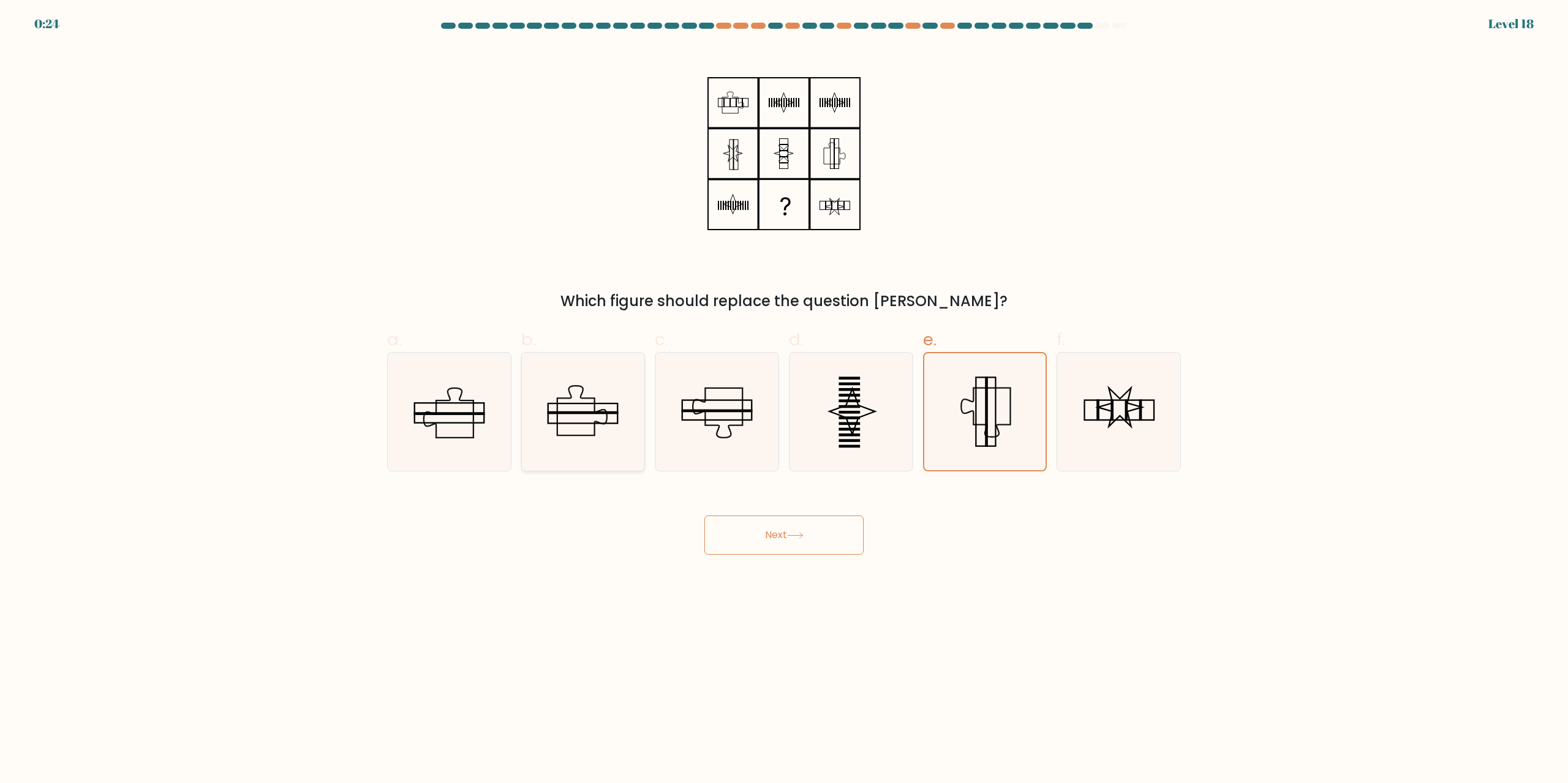
click at [606, 393] on icon at bounding box center [583, 411] width 118 height 118
click at [784, 393] on input "b." at bounding box center [784, 396] width 1 height 8
radio input "true"
click at [736, 429] on icon at bounding box center [716, 411] width 118 height 118
click at [784, 400] on input "c." at bounding box center [784, 396] width 1 height 8
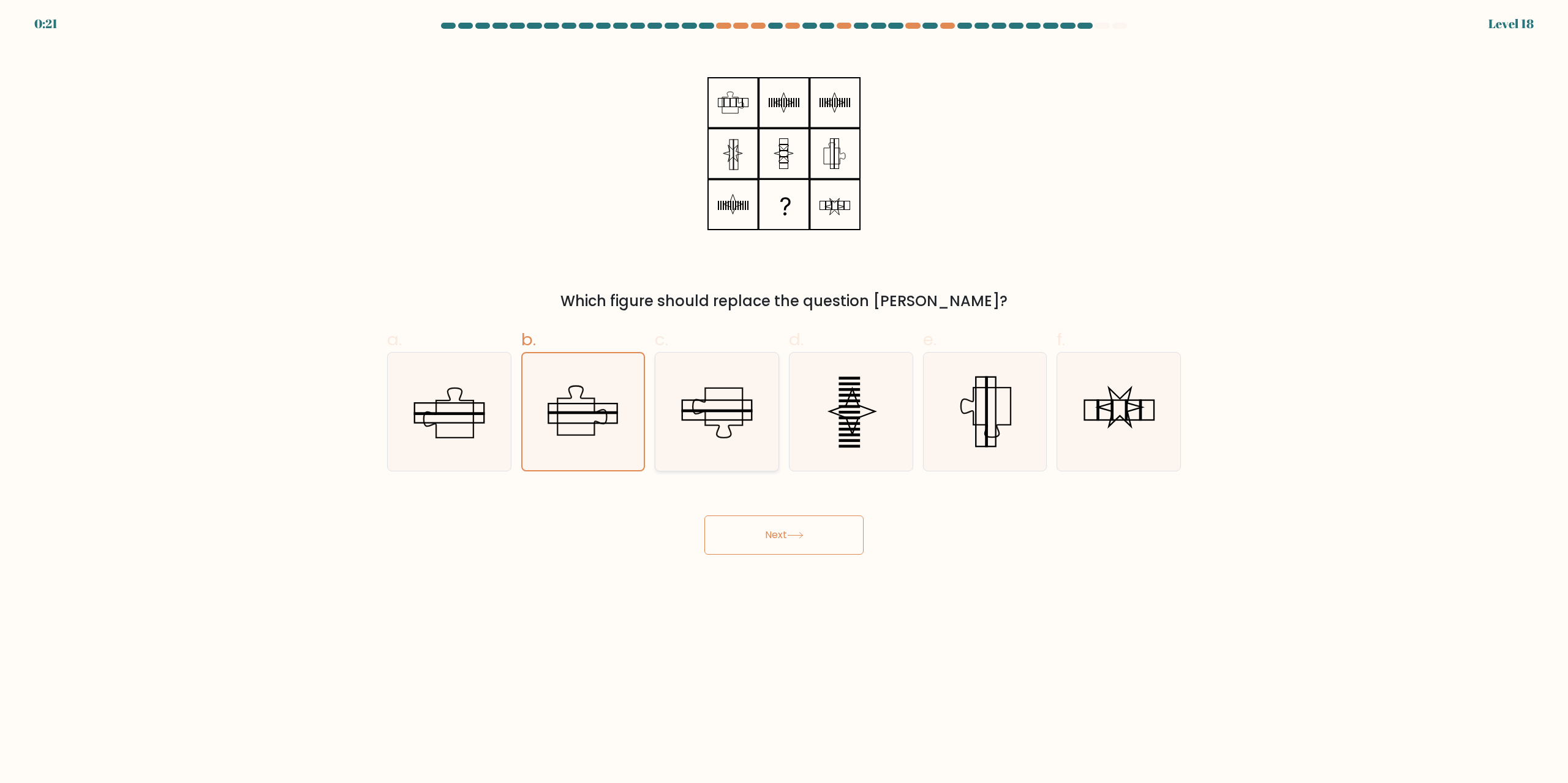
radio input "true"
drag, startPoint x: 600, startPoint y: 413, endPoint x: 710, endPoint y: 528, distance: 159.1
click at [601, 413] on rect at bounding box center [583, 413] width 71 height 3
click at [784, 400] on input "b." at bounding box center [784, 396] width 1 height 8
radio input "true"
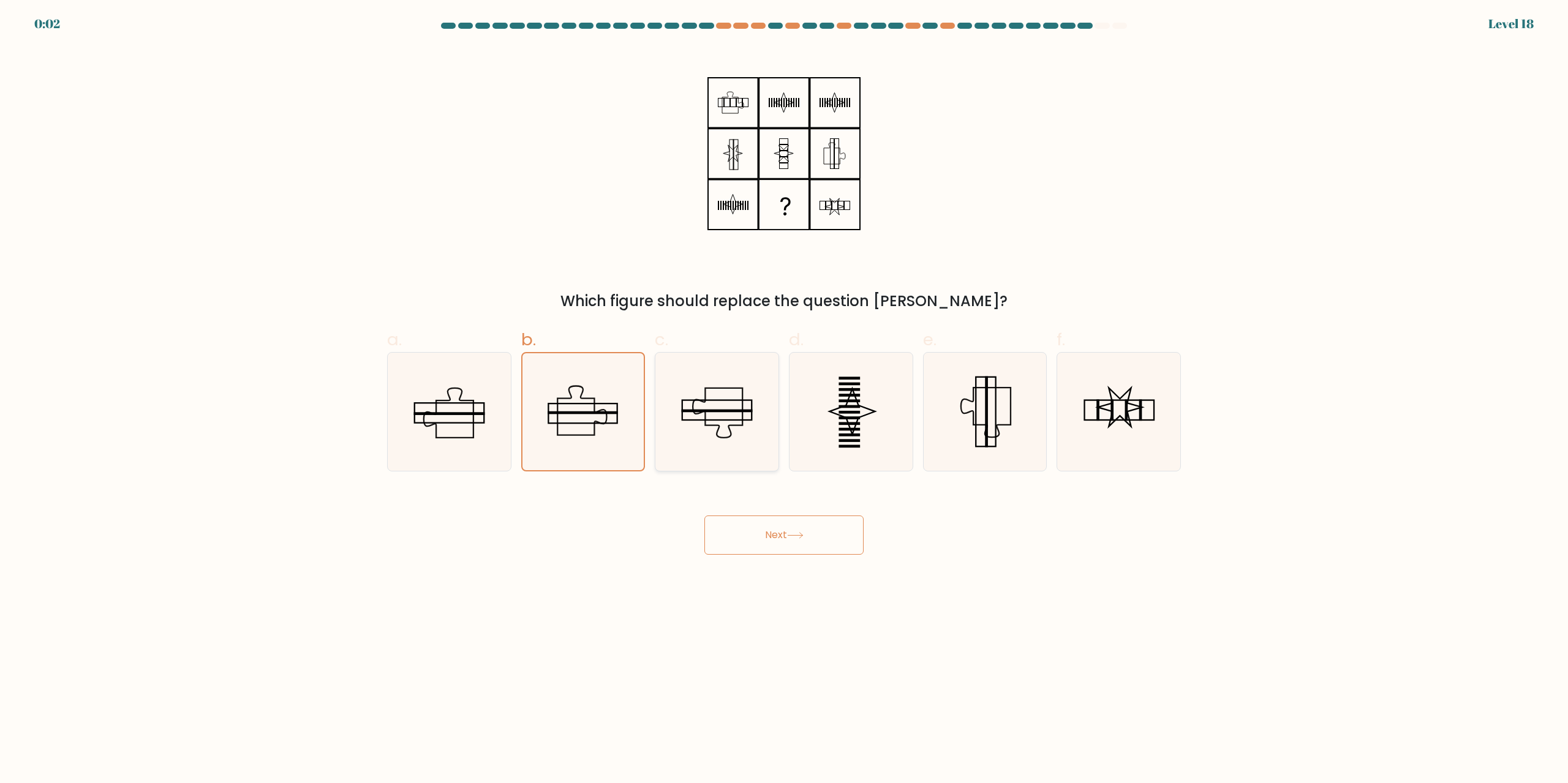
click at [713, 424] on icon at bounding box center [716, 411] width 118 height 118
click at [784, 400] on input "c." at bounding box center [784, 396] width 1 height 8
radio input "true"
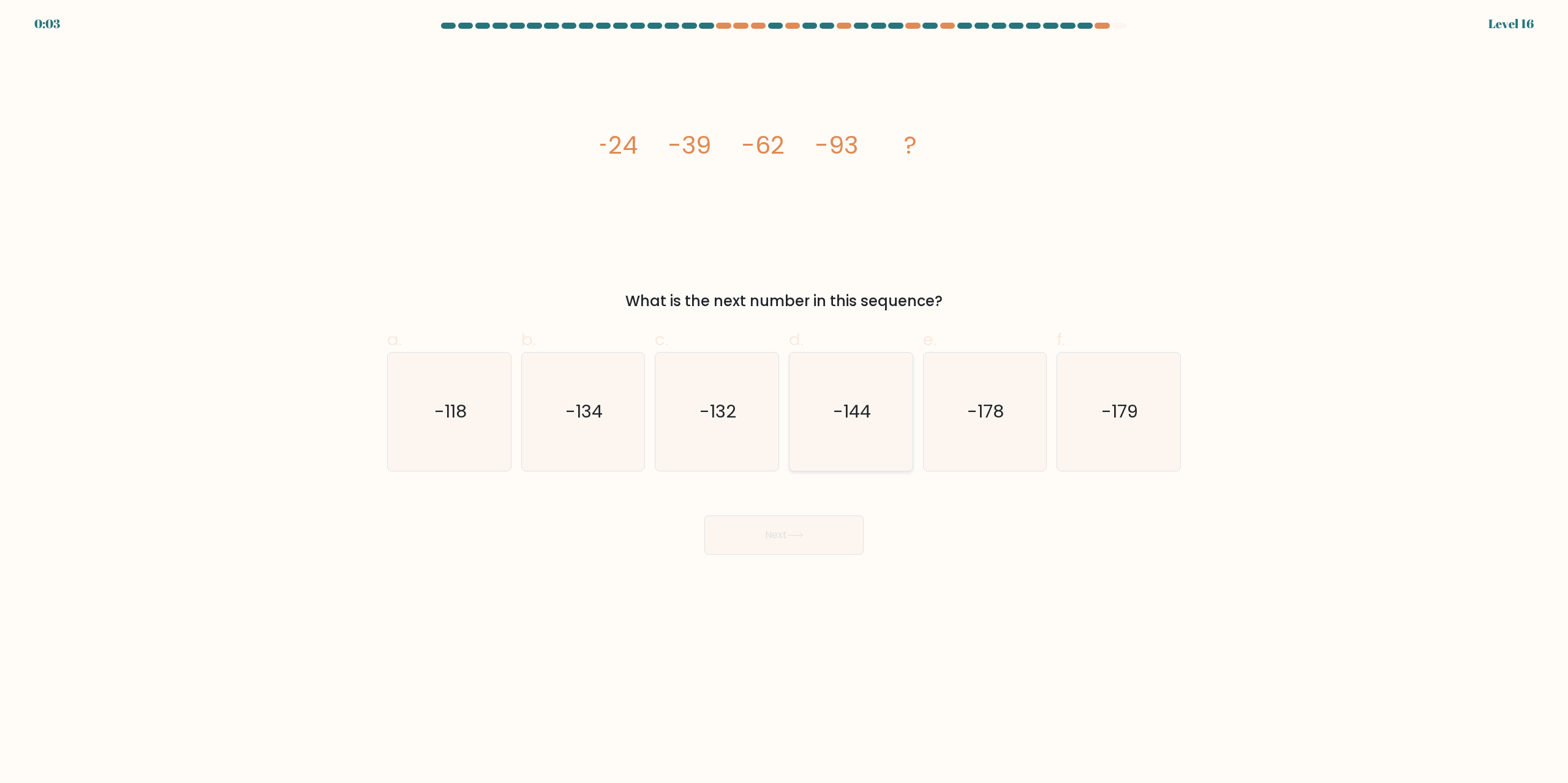
click at [870, 425] on icon "-144" at bounding box center [851, 411] width 118 height 118
click at [785, 400] on input "d. -144" at bounding box center [784, 396] width 1 height 8
radio input "true"
click at [597, 419] on text "-134" at bounding box center [584, 412] width 37 height 25
click at [784, 400] on input "b. -134" at bounding box center [784, 396] width 1 height 8
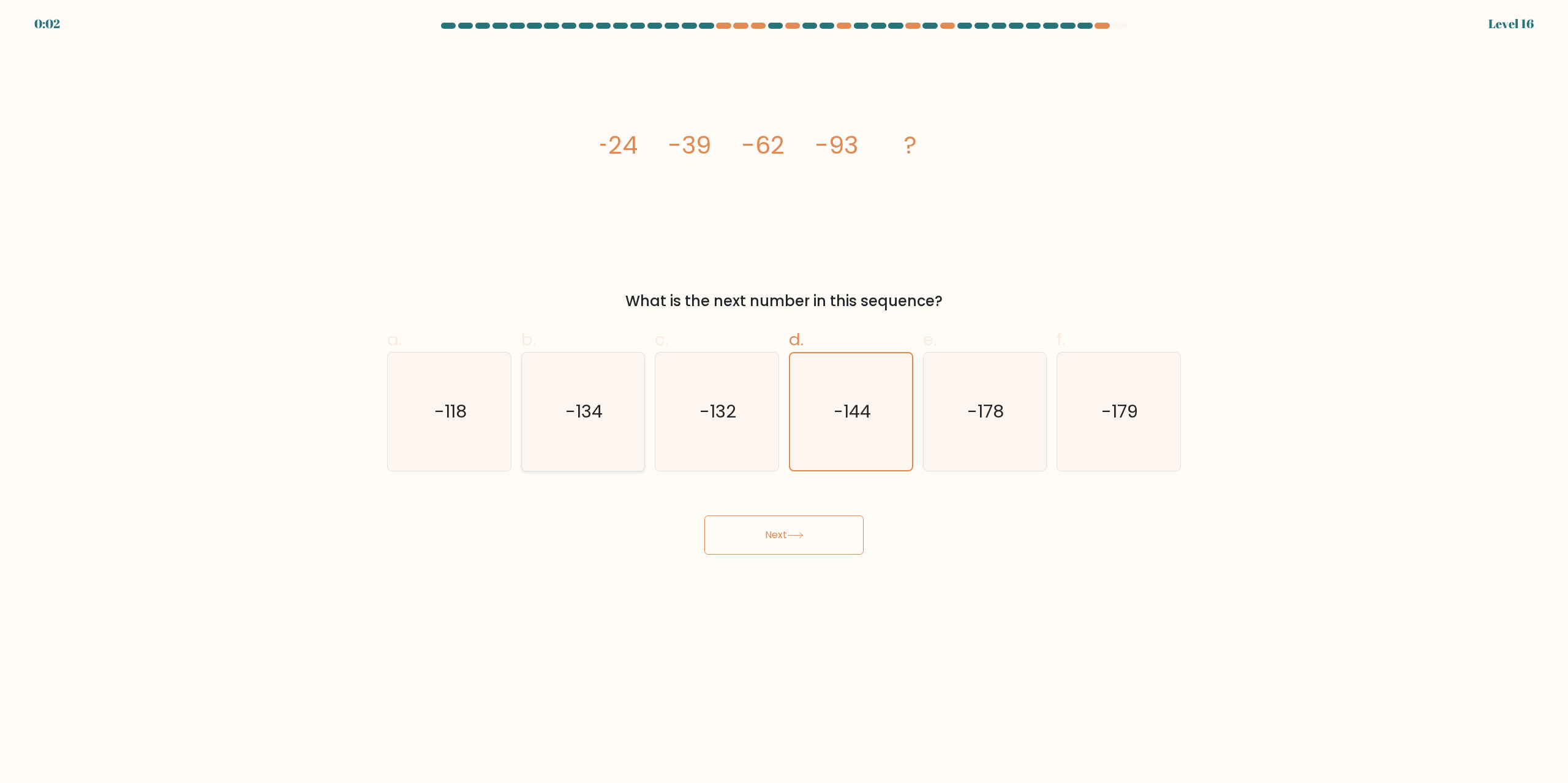
radio input "true"
click at [866, 431] on icon "-144" at bounding box center [851, 411] width 118 height 118
click at [785, 400] on input "d. -144" at bounding box center [784, 396] width 1 height 8
radio input "true"
click at [613, 423] on icon "-134" at bounding box center [583, 411] width 118 height 118
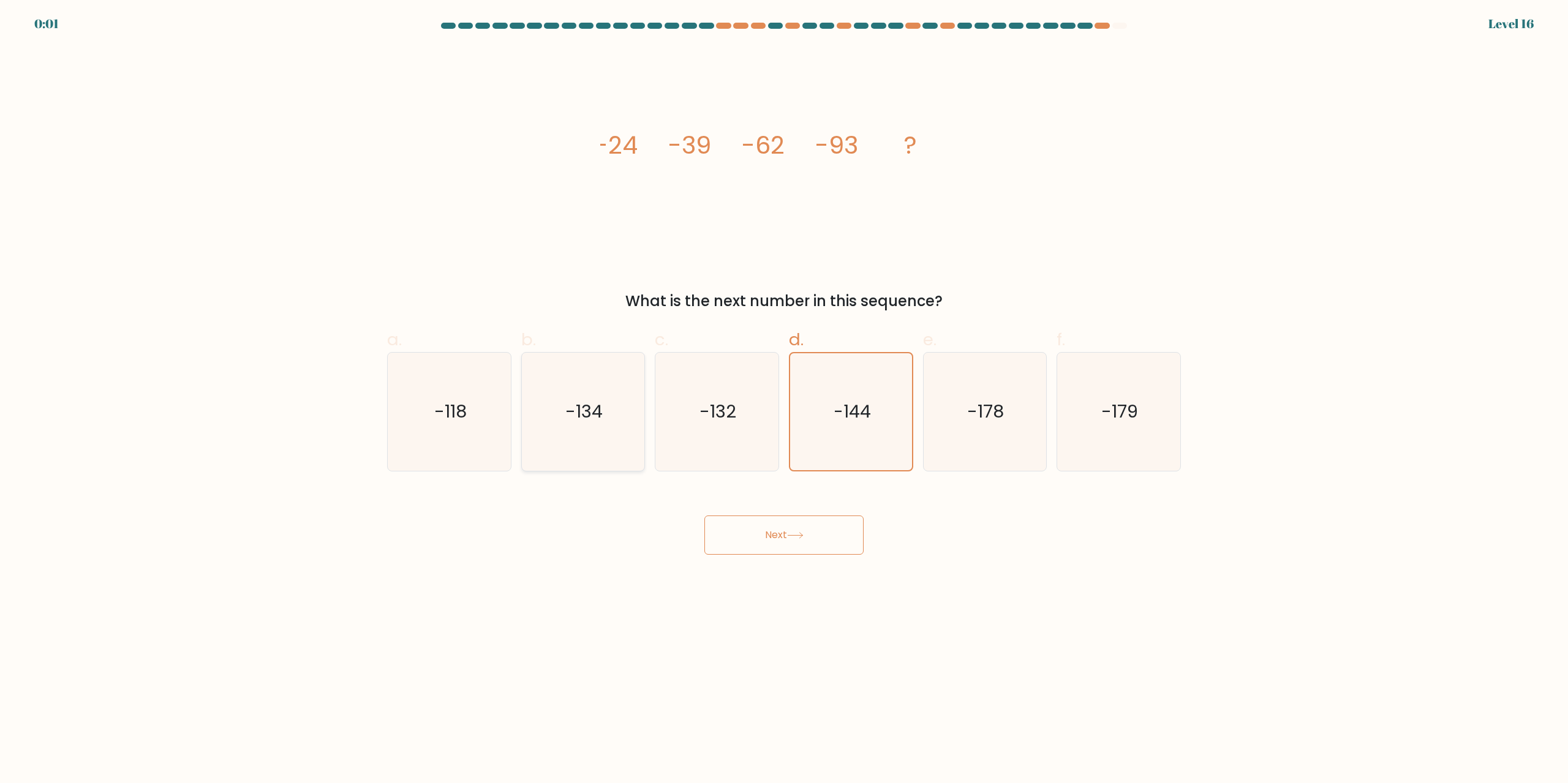
click at [784, 400] on input "b. -134" at bounding box center [784, 396] width 1 height 8
radio input "true"
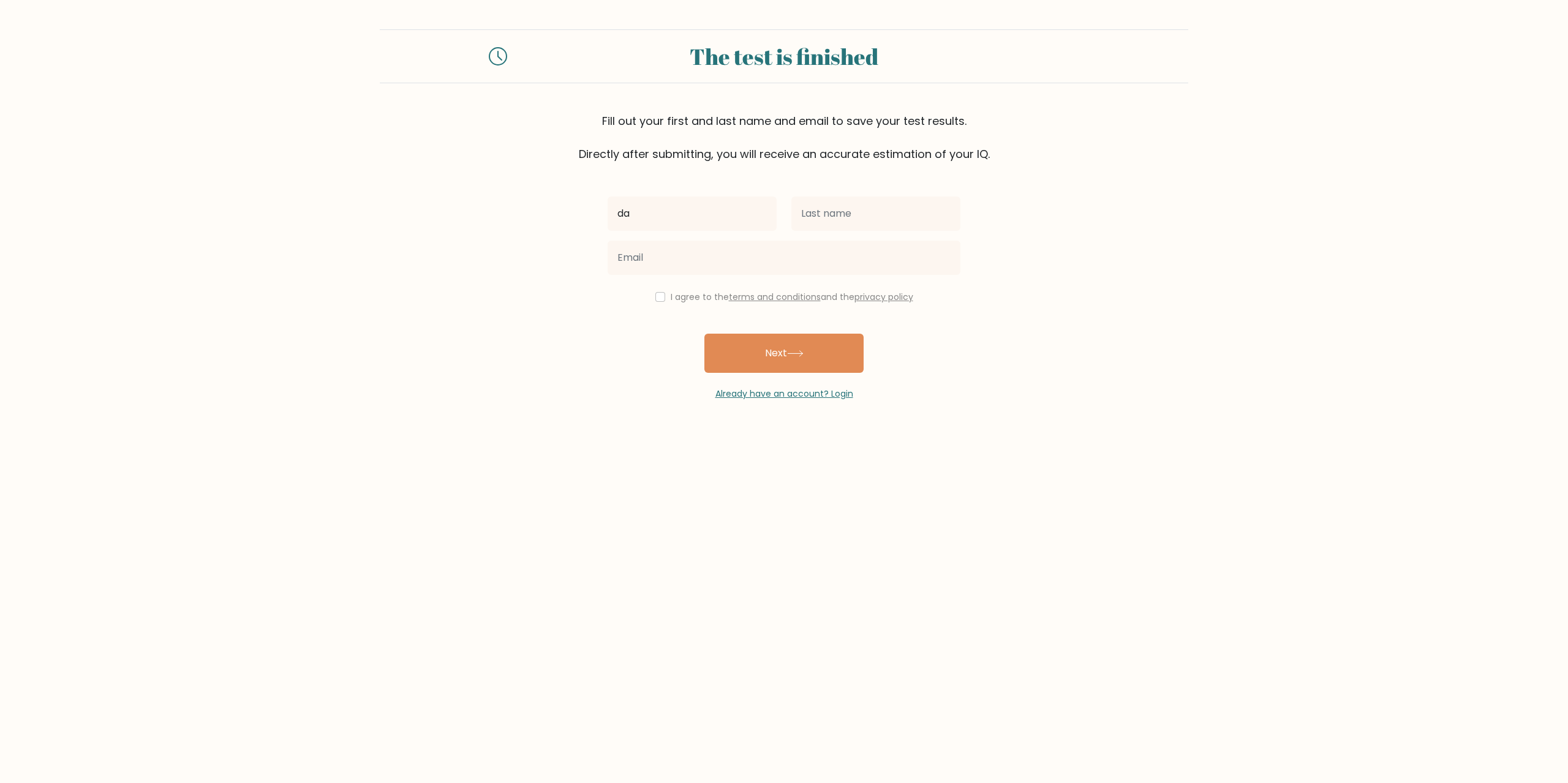
type input "da"
click at [811, 217] on input "text" at bounding box center [876, 213] width 169 height 34
type input "da"
click at [789, 255] on input "email" at bounding box center [783, 257] width 353 height 34
type input "[EMAIL_ADDRESS][DOMAIN_NAME]"
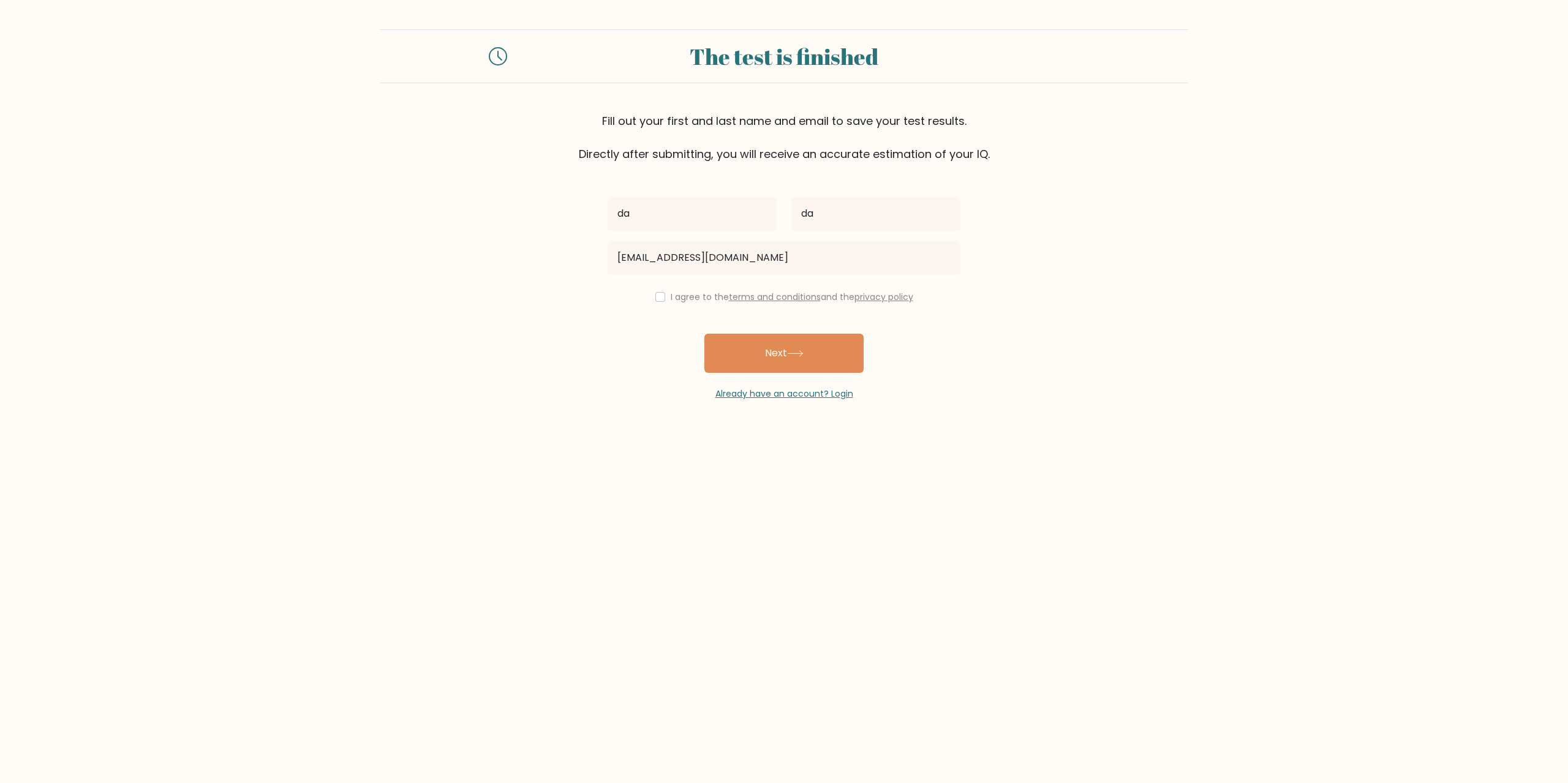
click at [665, 292] on div "I agree to the terms and conditions and the privacy policy" at bounding box center [783, 297] width 367 height 15
click at [661, 295] on input "checkbox" at bounding box center [660, 297] width 10 height 10
checkbox input "true"
click at [738, 361] on button "Next" at bounding box center [784, 353] width 159 height 39
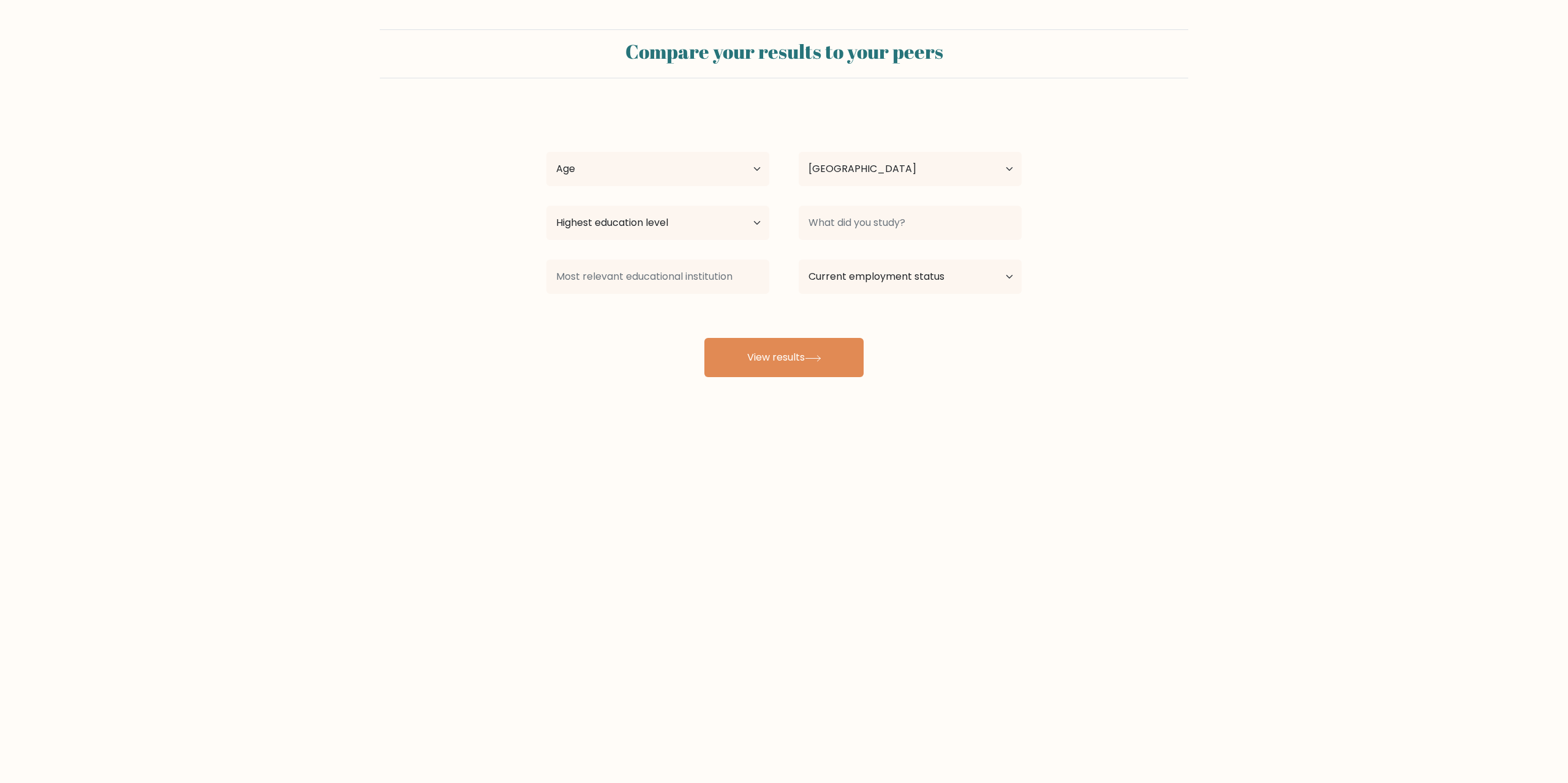
select select "RU"
click at [745, 171] on select "Age Under [DEMOGRAPHIC_DATA] [DEMOGRAPHIC_DATA] [DEMOGRAPHIC_DATA] [DEMOGRAPHIC…" at bounding box center [658, 169] width 223 height 34
click at [547, 152] on select "Age Under [DEMOGRAPHIC_DATA] [DEMOGRAPHIC_DATA] [DEMOGRAPHIC_DATA] [DEMOGRAPHIC…" at bounding box center [658, 169] width 223 height 34
click at [718, 181] on select "Age Under [DEMOGRAPHIC_DATA] [DEMOGRAPHIC_DATA] [DEMOGRAPHIC_DATA] [DEMOGRAPHIC…" at bounding box center [658, 169] width 223 height 34
select select "18_24"
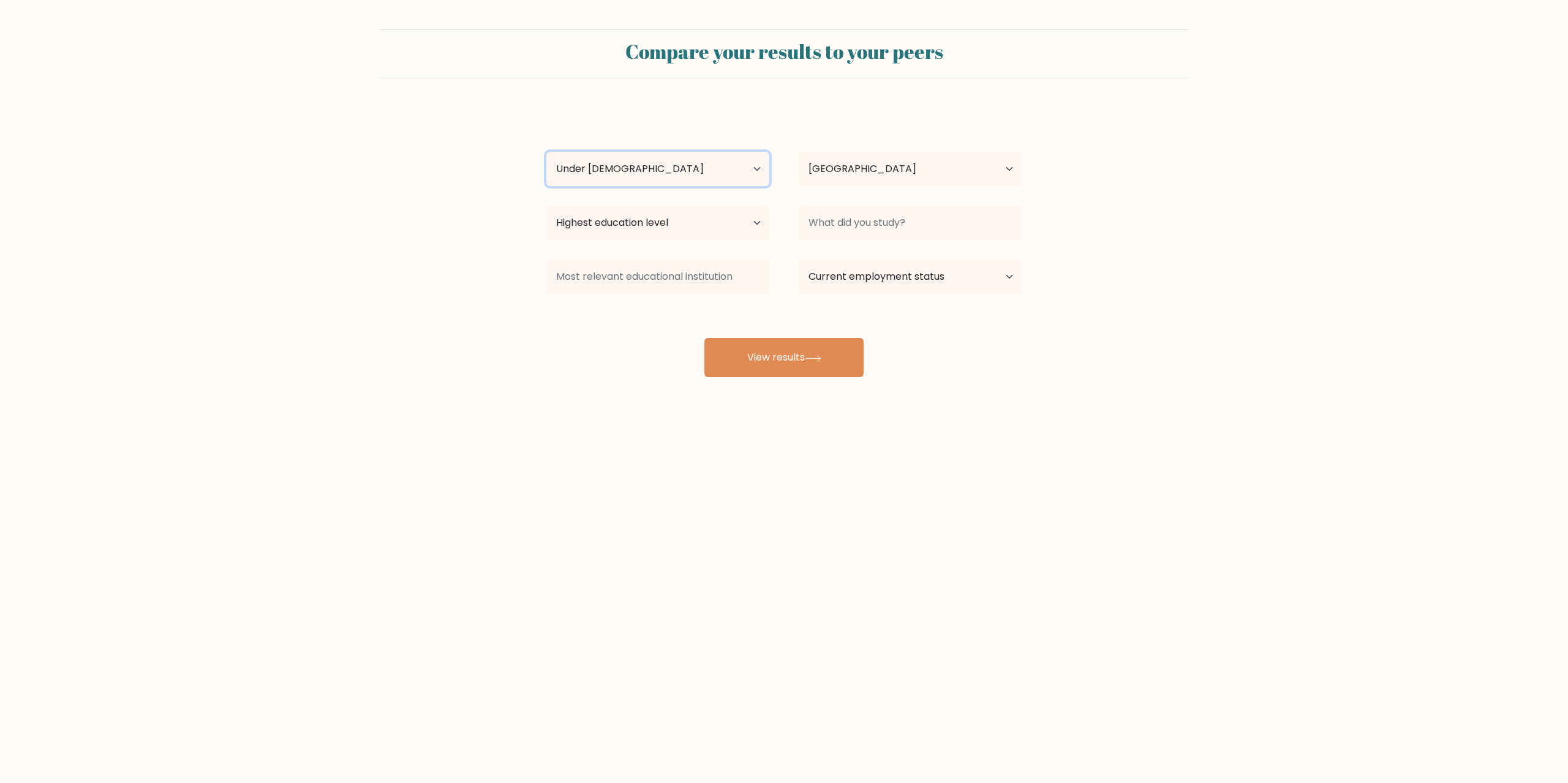
click at [547, 152] on select "Age Under [DEMOGRAPHIC_DATA] [DEMOGRAPHIC_DATA] [DEMOGRAPHIC_DATA] [DEMOGRAPHIC…" at bounding box center [658, 169] width 223 height 34
click at [706, 224] on select "Highest education level No schooling Primary Lower Secondary Upper Secondary Oc…" at bounding box center [658, 223] width 223 height 34
click at [547, 206] on select "Highest education level No schooling Primary Lower Secondary Upper Secondary Oc…" at bounding box center [658, 223] width 223 height 34
click at [733, 223] on select "Highest education level No schooling Primary Lower Secondary Upper Secondary Oc…" at bounding box center [658, 223] width 223 height 34
select select "doctoral_degree"
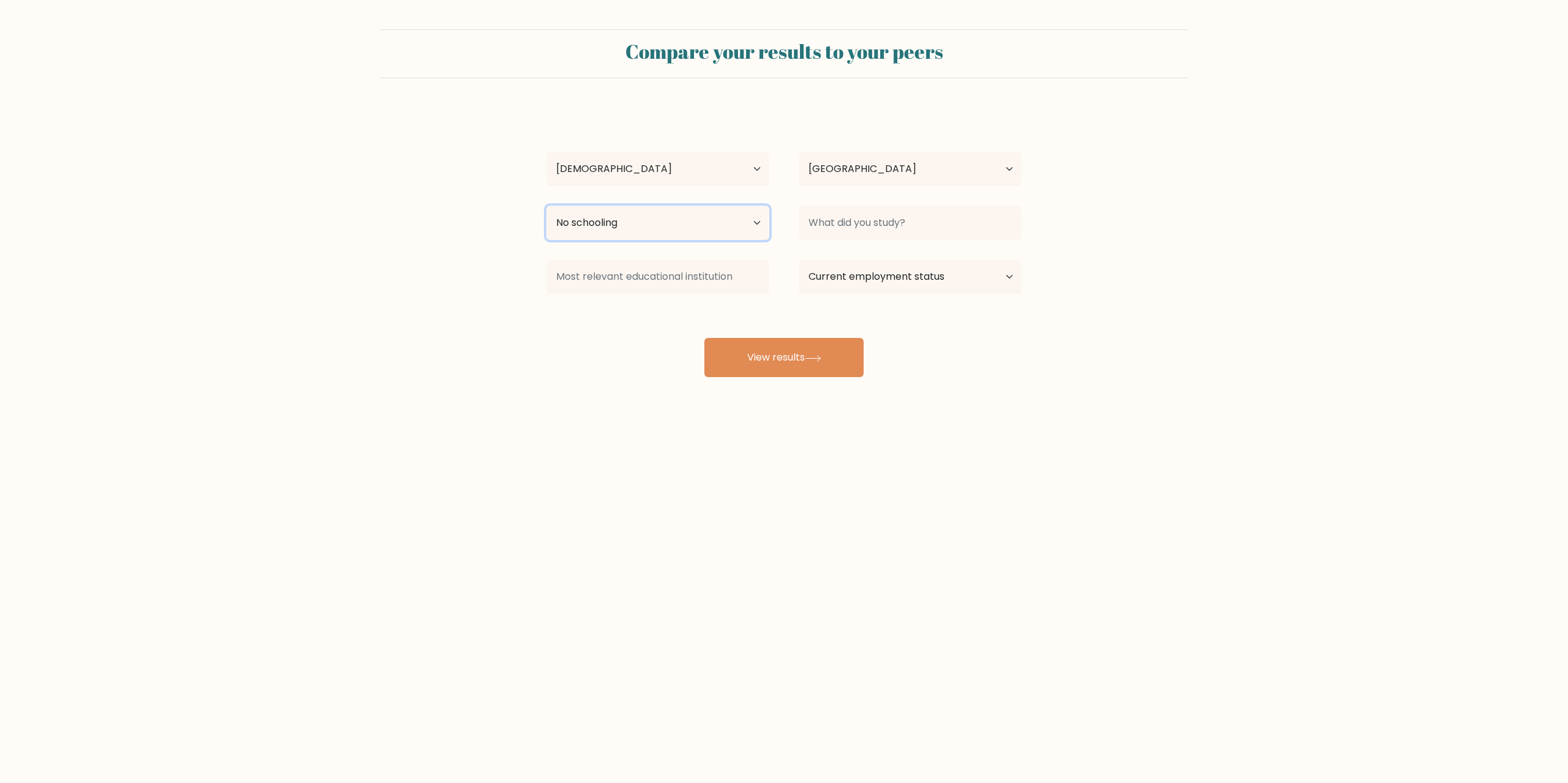
click at [547, 206] on select "Highest education level No schooling Primary Lower Secondary Upper Secondary Oc…" at bounding box center [658, 223] width 223 height 34
click at [845, 217] on input at bounding box center [910, 223] width 223 height 34
click at [993, 261] on option "Databases (computing)" at bounding box center [905, 257] width 208 height 19
type input "Databases"
click at [937, 271] on select "Current employment status Employed Student Retired Other / prefer not to answer" at bounding box center [910, 276] width 223 height 34
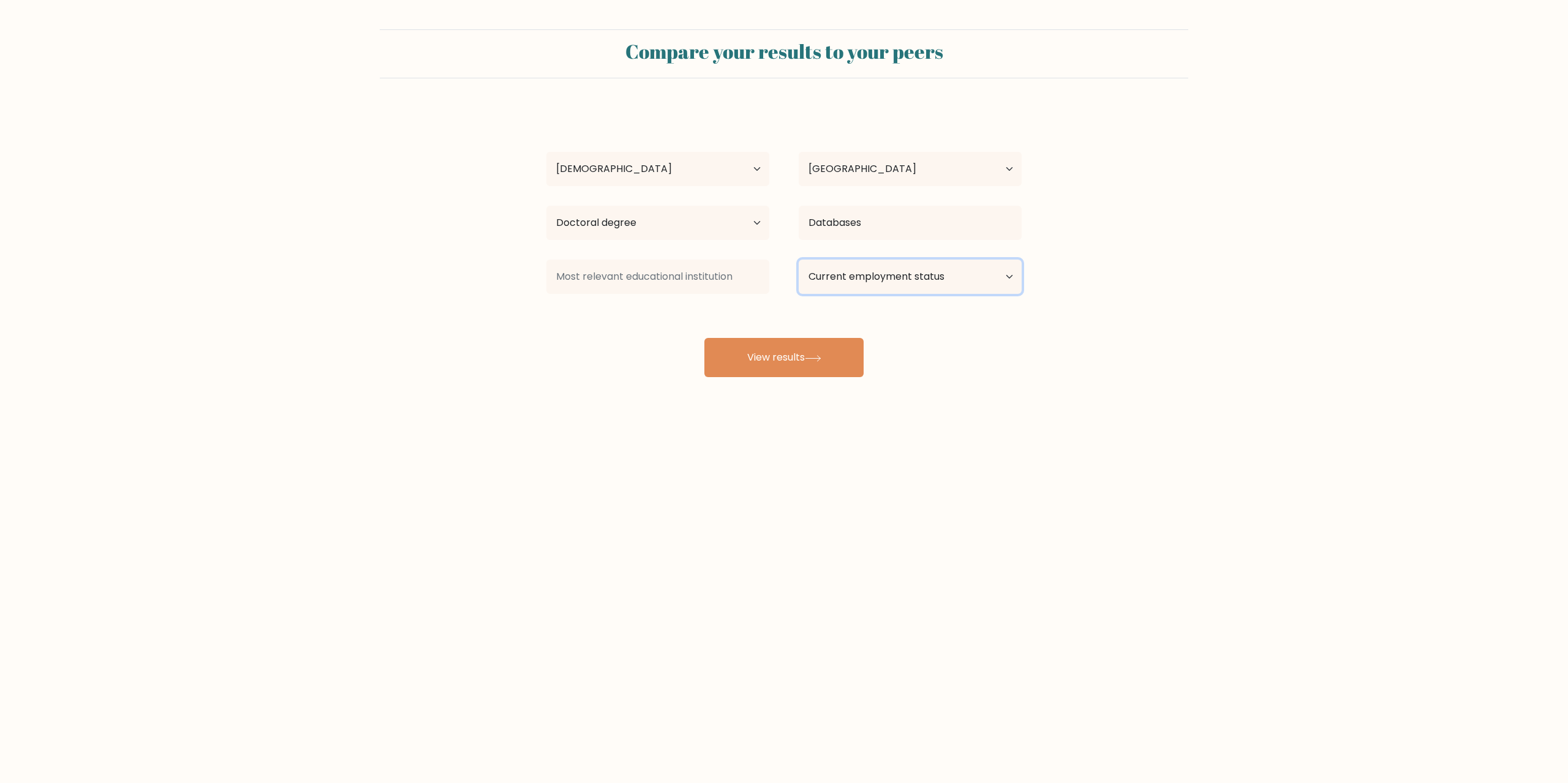
select select "student"
click at [799, 259] on select "Current employment status Employed Student Retired Other / prefer not to answer" at bounding box center [910, 276] width 223 height 34
click at [701, 275] on input at bounding box center [658, 276] width 223 height 34
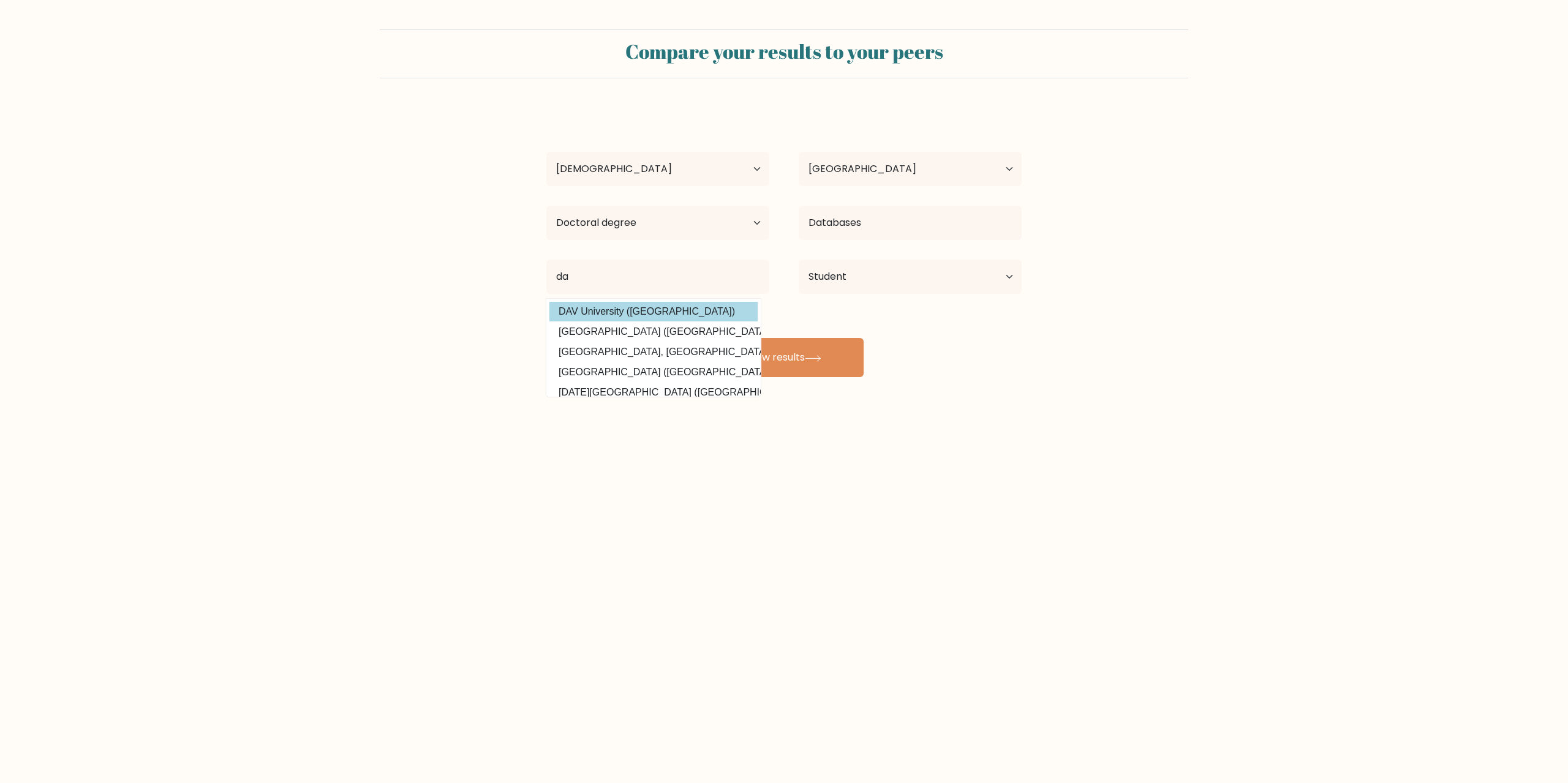
click at [702, 312] on div "da da Age Under [DEMOGRAPHIC_DATA] [DEMOGRAPHIC_DATA] [DEMOGRAPHIC_DATA] [DEMOG…" at bounding box center [784, 242] width 490 height 269
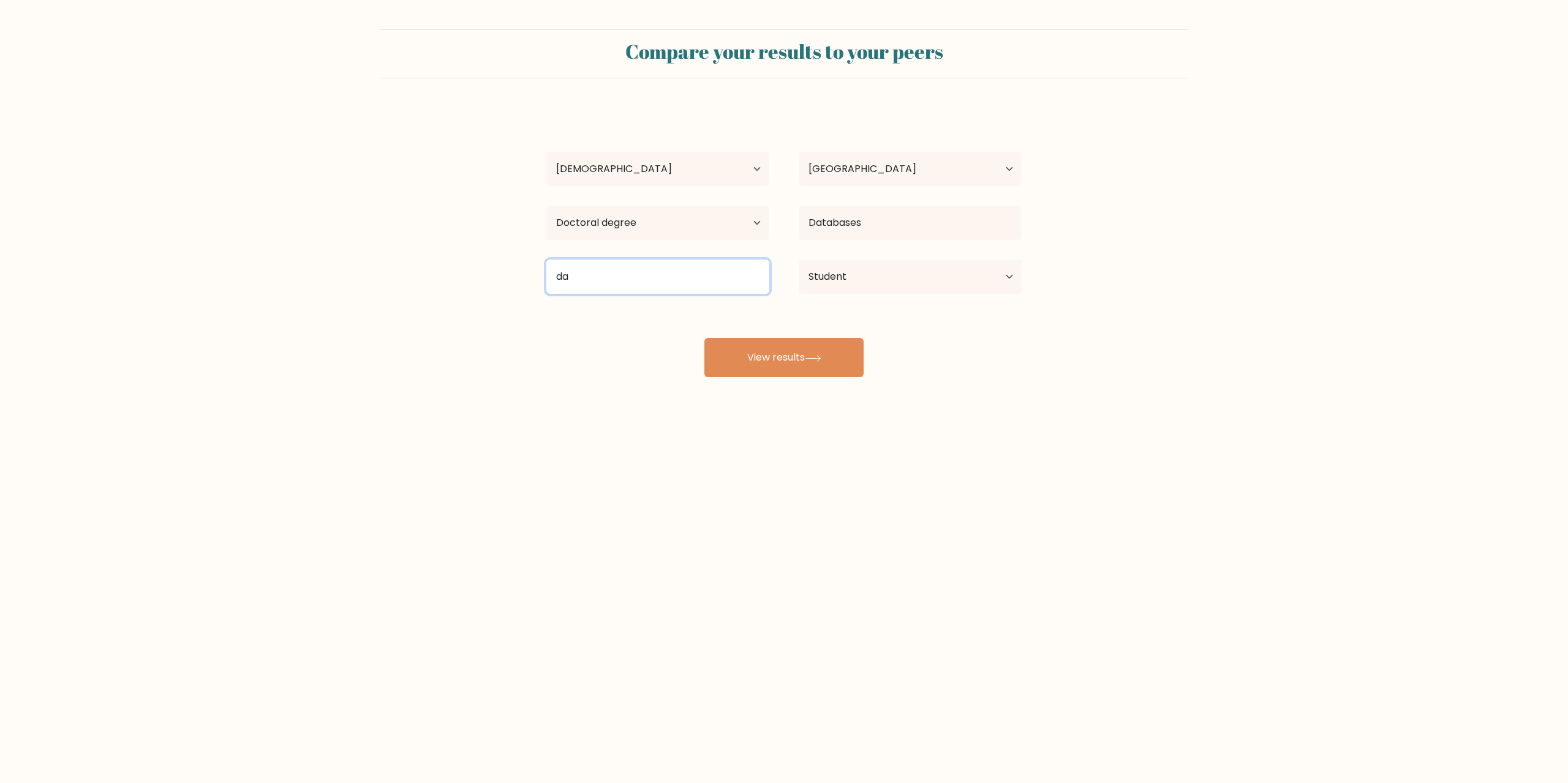
click at [685, 272] on input "da" at bounding box center [658, 276] width 223 height 34
click at [666, 316] on option "Dadabhoy Institute of Higher Education ([GEOGRAPHIC_DATA])" at bounding box center [653, 311] width 208 height 19
type input "Dadabhoy Institute of Higher Education"
click at [643, 228] on select "Highest education level No schooling Primary Lower Secondary Upper Secondary Oc…" at bounding box center [658, 223] width 223 height 34
select select "lower_secondary"
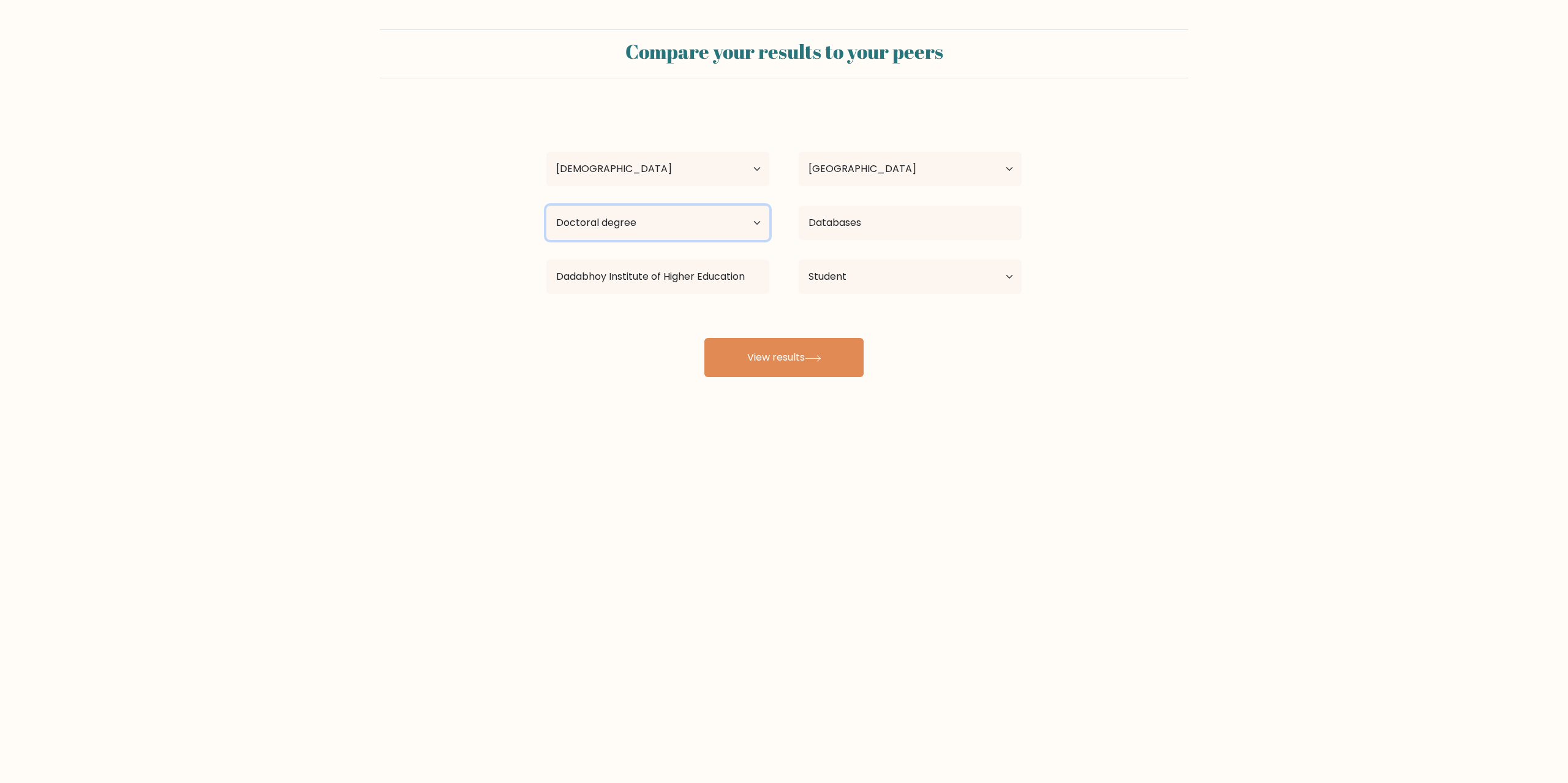
click at [547, 206] on select "Highest education level No schooling Primary Lower Secondary Upper Secondary Oc…" at bounding box center [658, 223] width 223 height 34
drag, startPoint x: 756, startPoint y: 358, endPoint x: 765, endPoint y: 384, distance: 27.5
click at [756, 358] on button "View results" at bounding box center [784, 357] width 159 height 39
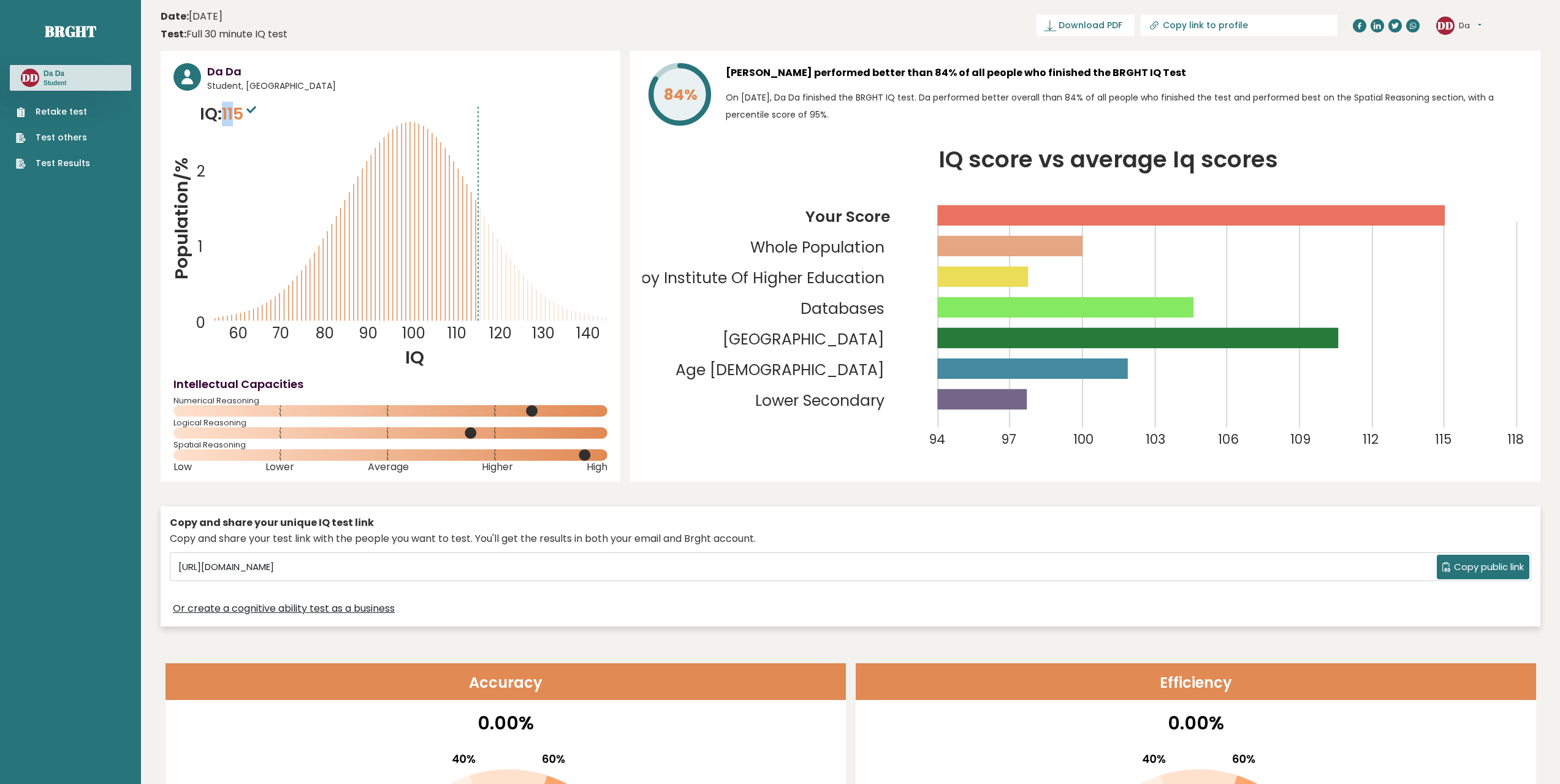
drag, startPoint x: 228, startPoint y: 111, endPoint x: 243, endPoint y: 111, distance: 15.0
click at [239, 111] on p "IQ: 115" at bounding box center [229, 114] width 60 height 25
click at [252, 115] on sup at bounding box center [251, 109] width 16 height 17
drag, startPoint x: 252, startPoint y: 115, endPoint x: 226, endPoint y: 115, distance: 26.0
click at [226, 115] on span "115" at bounding box center [240, 114] width 37 height 23
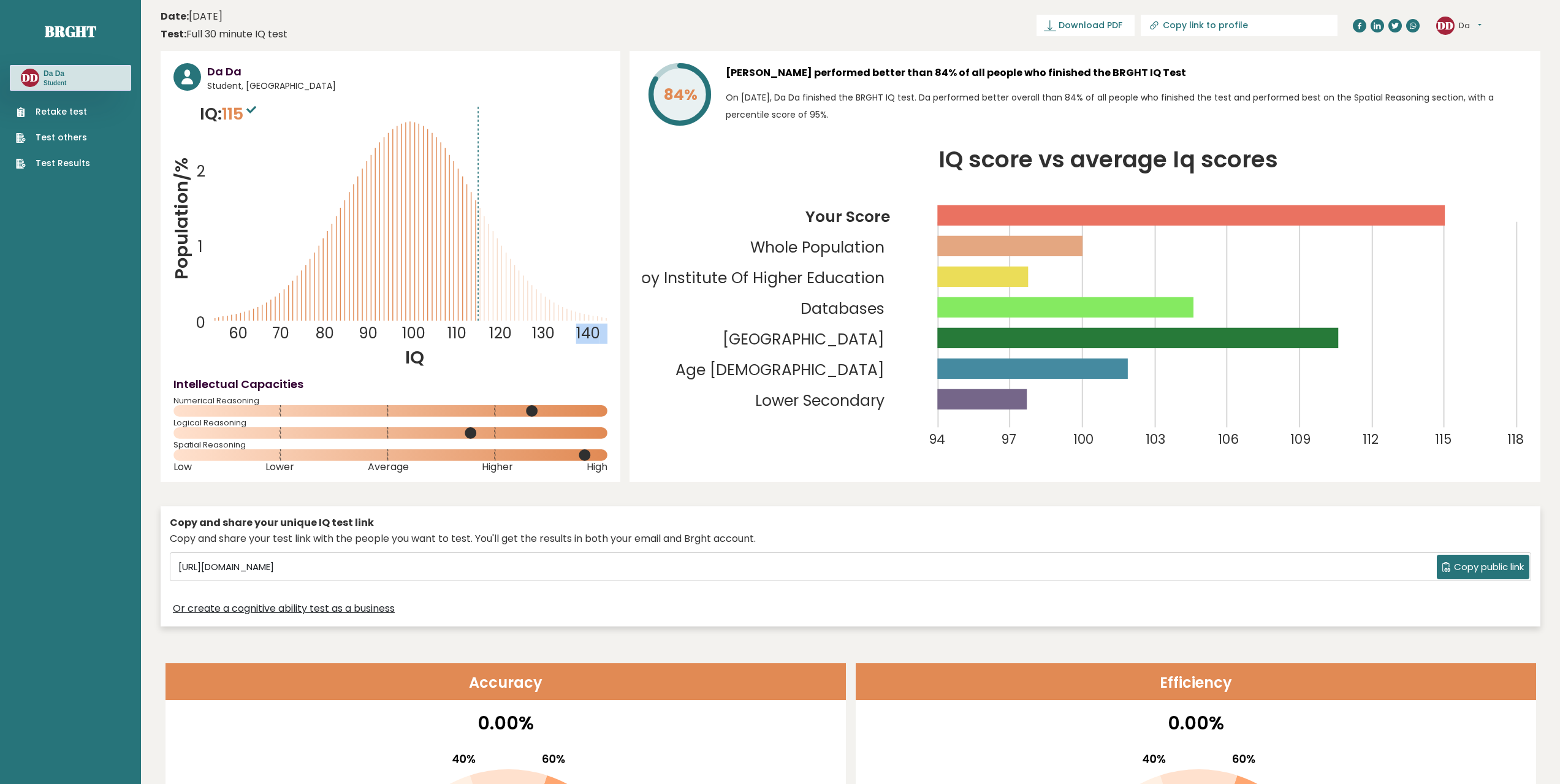
drag, startPoint x: 362, startPoint y: 248, endPoint x: 458, endPoint y: 293, distance: 106.0
click at [360, 248] on icon "Population/% IQ 0 1 2 60 70 80 90 100 110 120 130 140" at bounding box center [390, 236] width 434 height 268
click at [513, 315] on icon "Population/% IQ 0 1 2 60 70 80 90 100 110 120 130 140" at bounding box center [390, 236] width 434 height 268
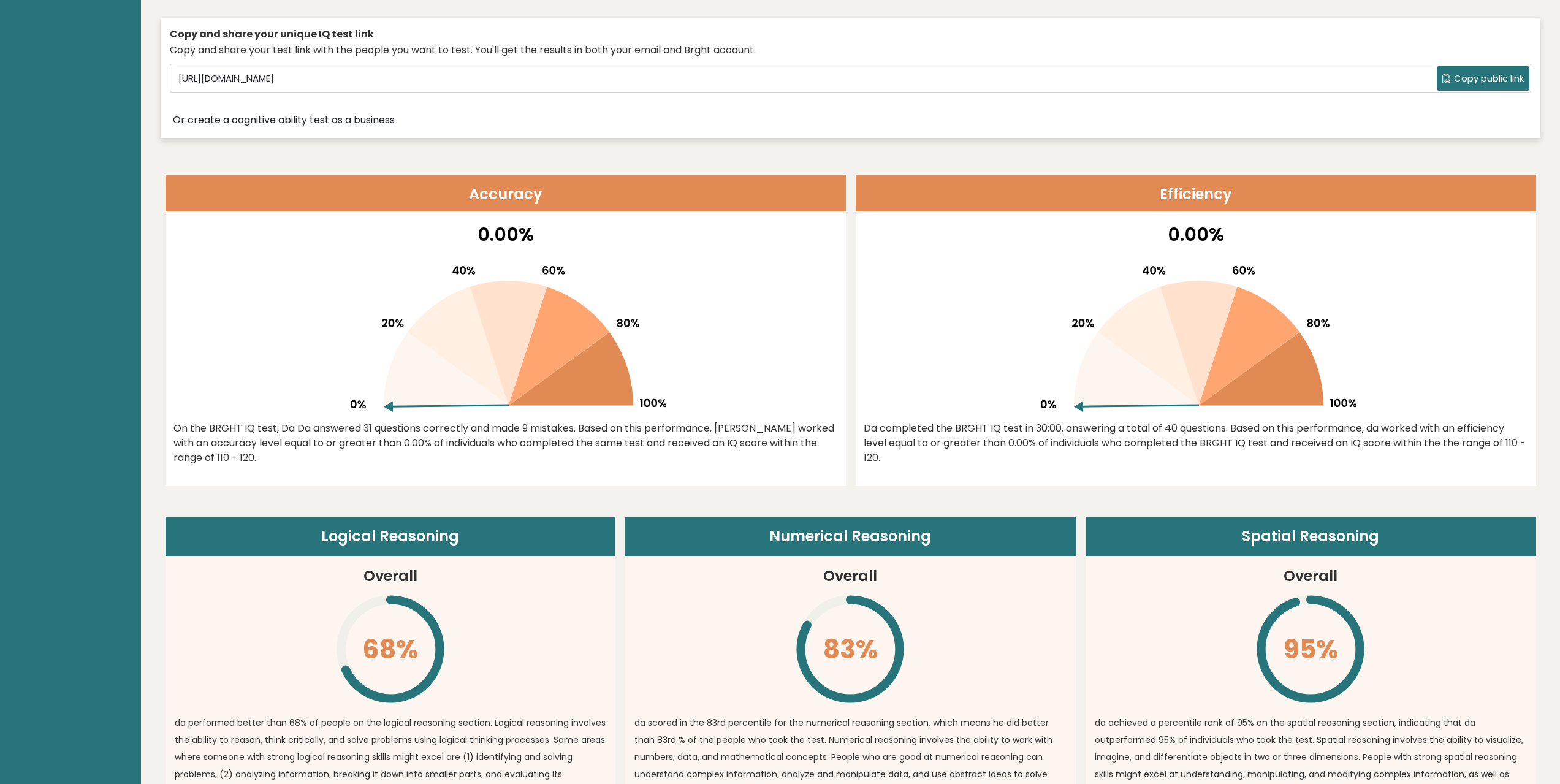
scroll to position [490, 0]
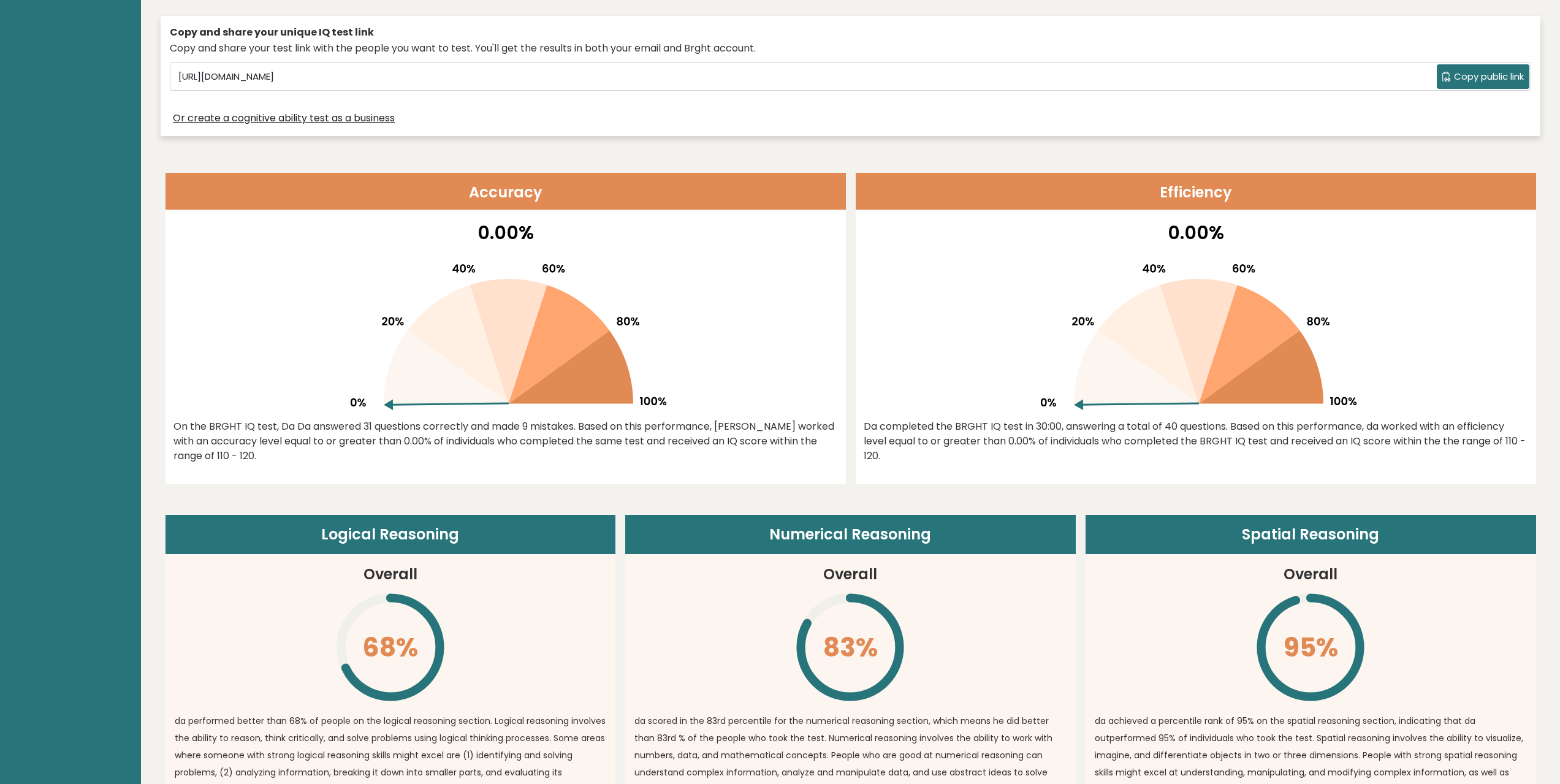
drag, startPoint x: 1080, startPoint y: 407, endPoint x: 1092, endPoint y: 375, distance: 34.2
click at [1092, 375] on g at bounding box center [1198, 337] width 315 height 146
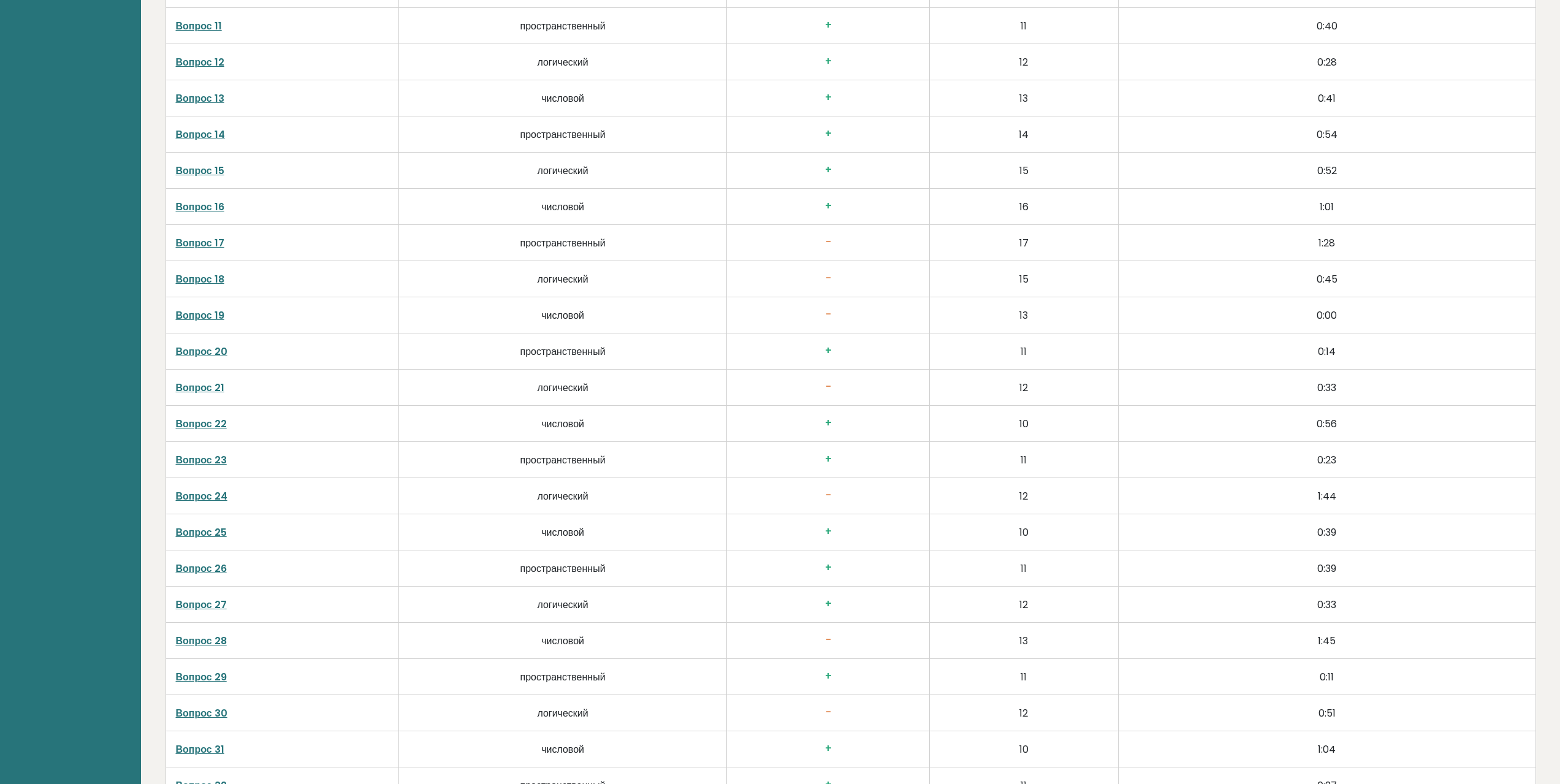
scroll to position [2758, 0]
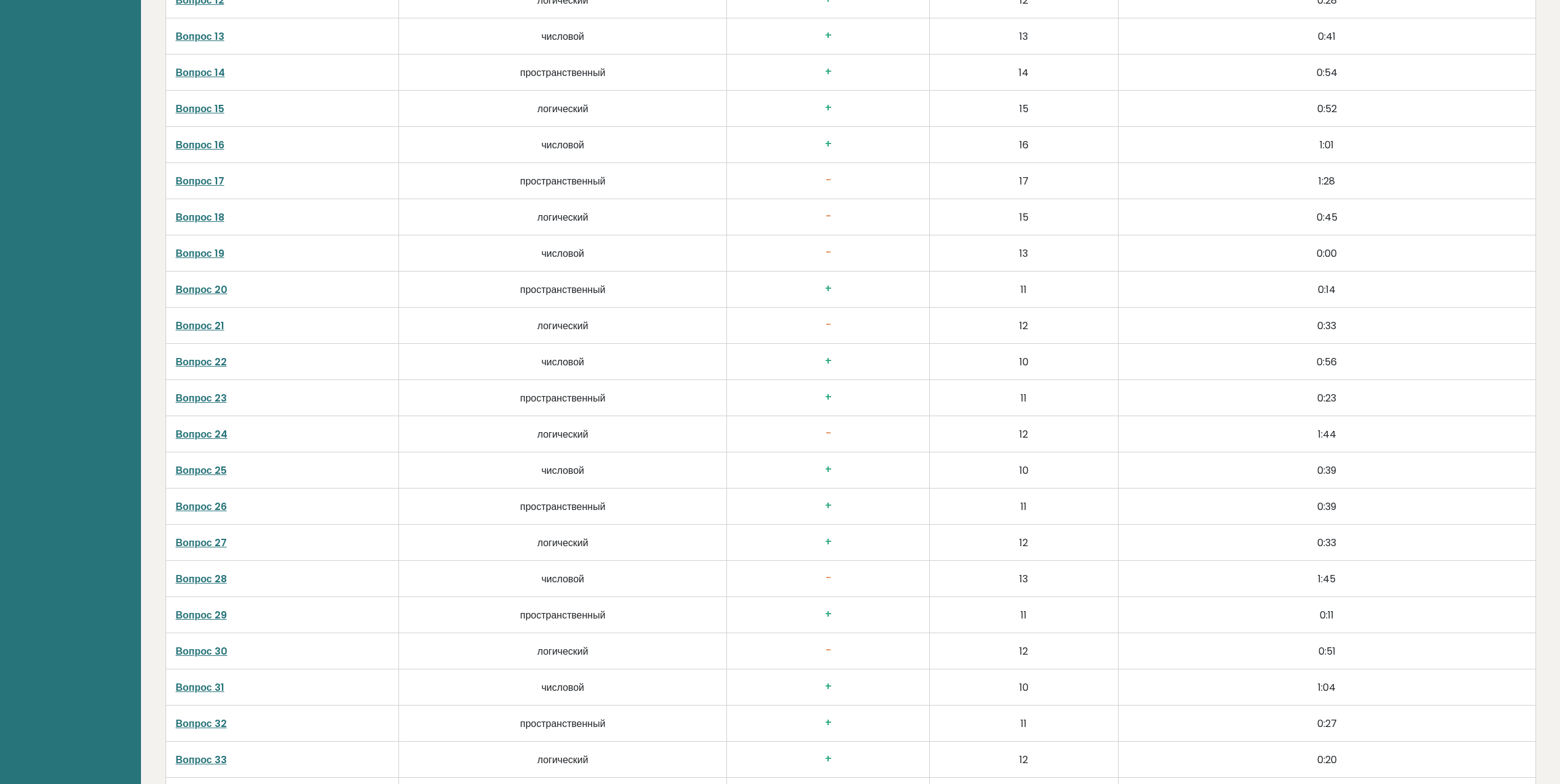
click at [207, 322] on font "Вопрос 21" at bounding box center [200, 325] width 48 height 14
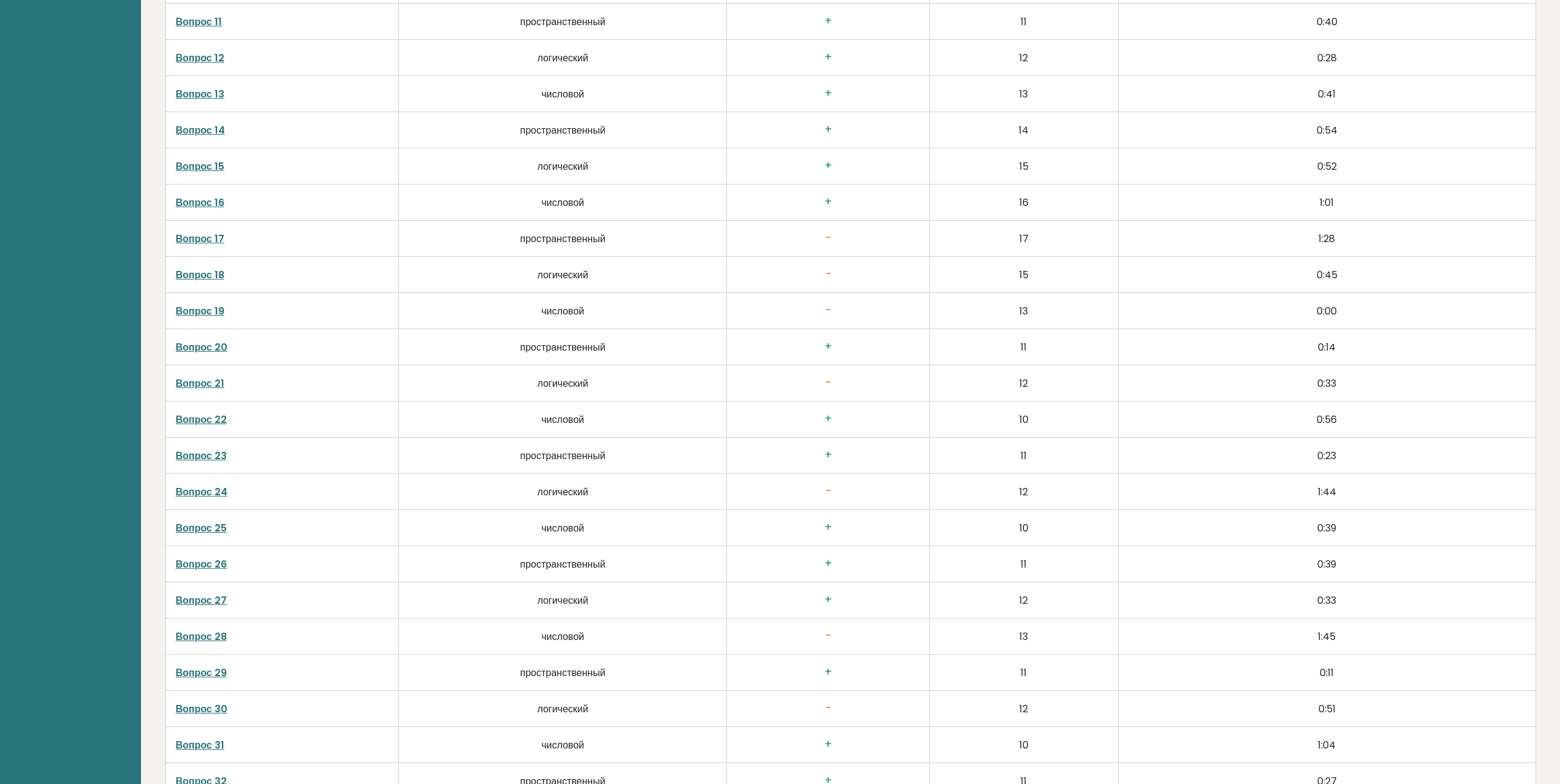
scroll to position [2697, 0]
click at [192, 243] on font "Вопрос 17" at bounding box center [200, 242] width 48 height 14
click at [202, 279] on font "Вопрос 18" at bounding box center [200, 279] width 48 height 14
click at [206, 317] on font "Вопрос 19" at bounding box center [200, 315] width 48 height 14
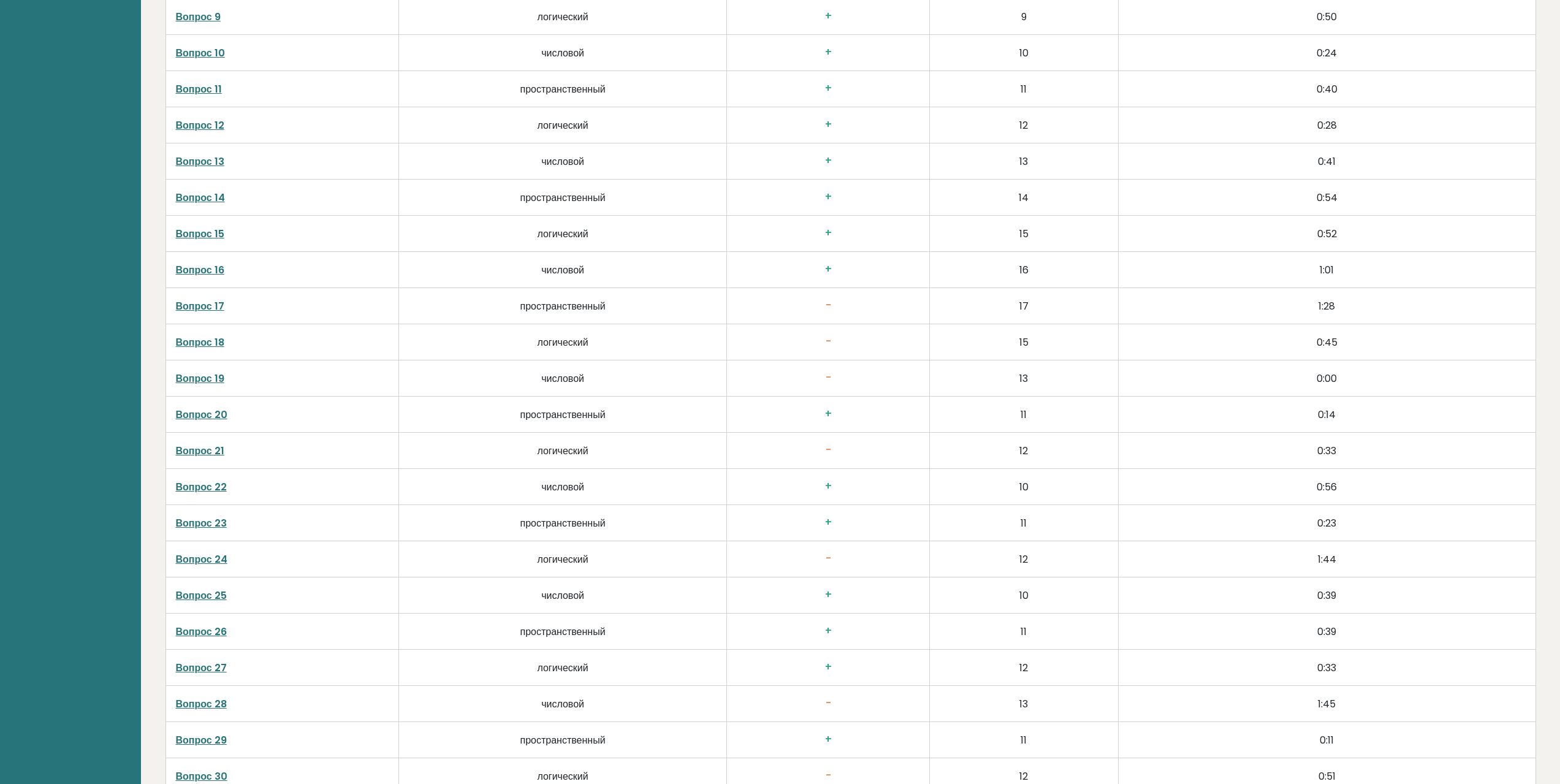
scroll to position [2636, 0]
click at [224, 557] on font "Вопрос 24" at bounding box center [202, 556] width 52 height 14
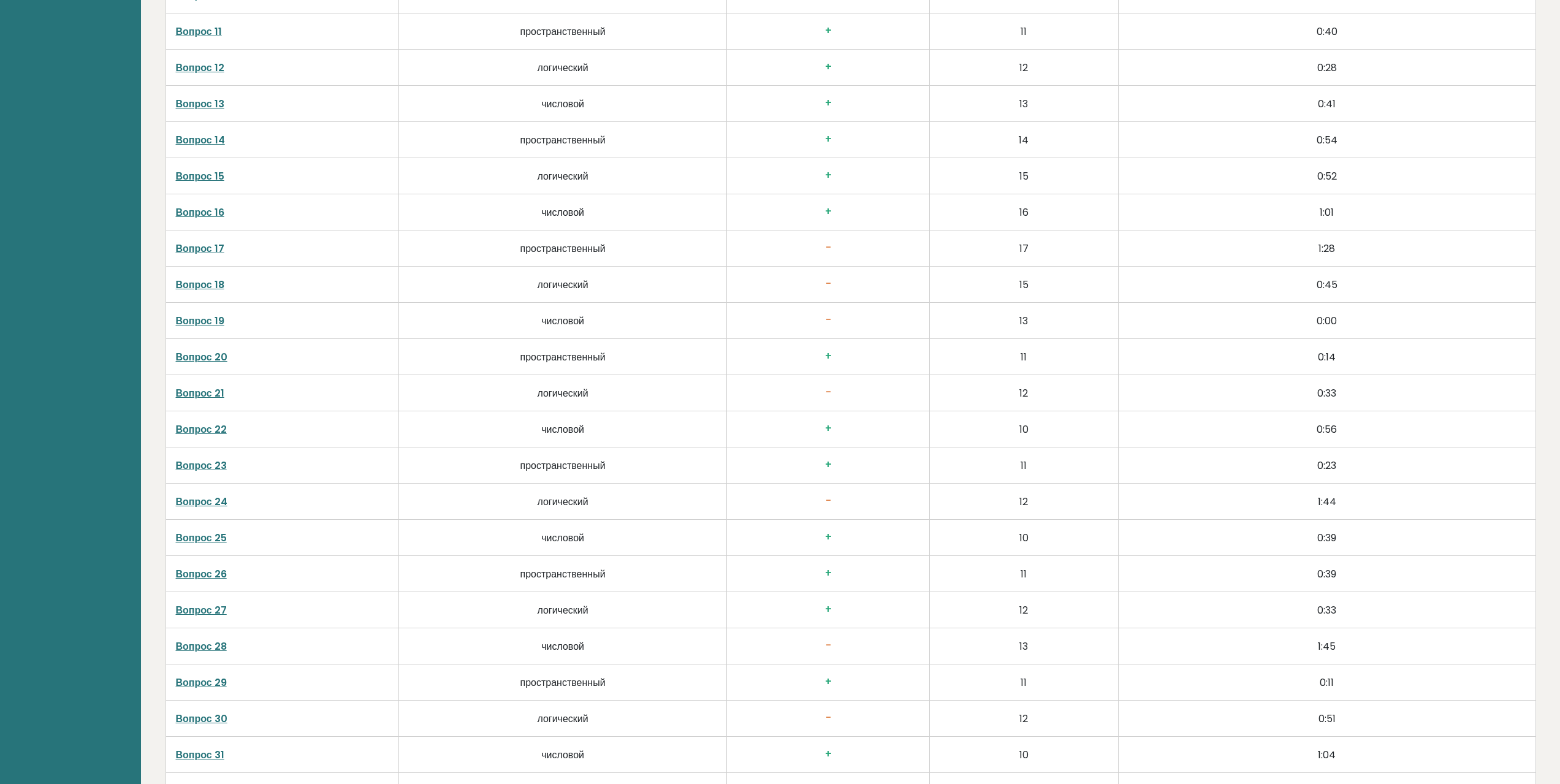
scroll to position [2697, 0]
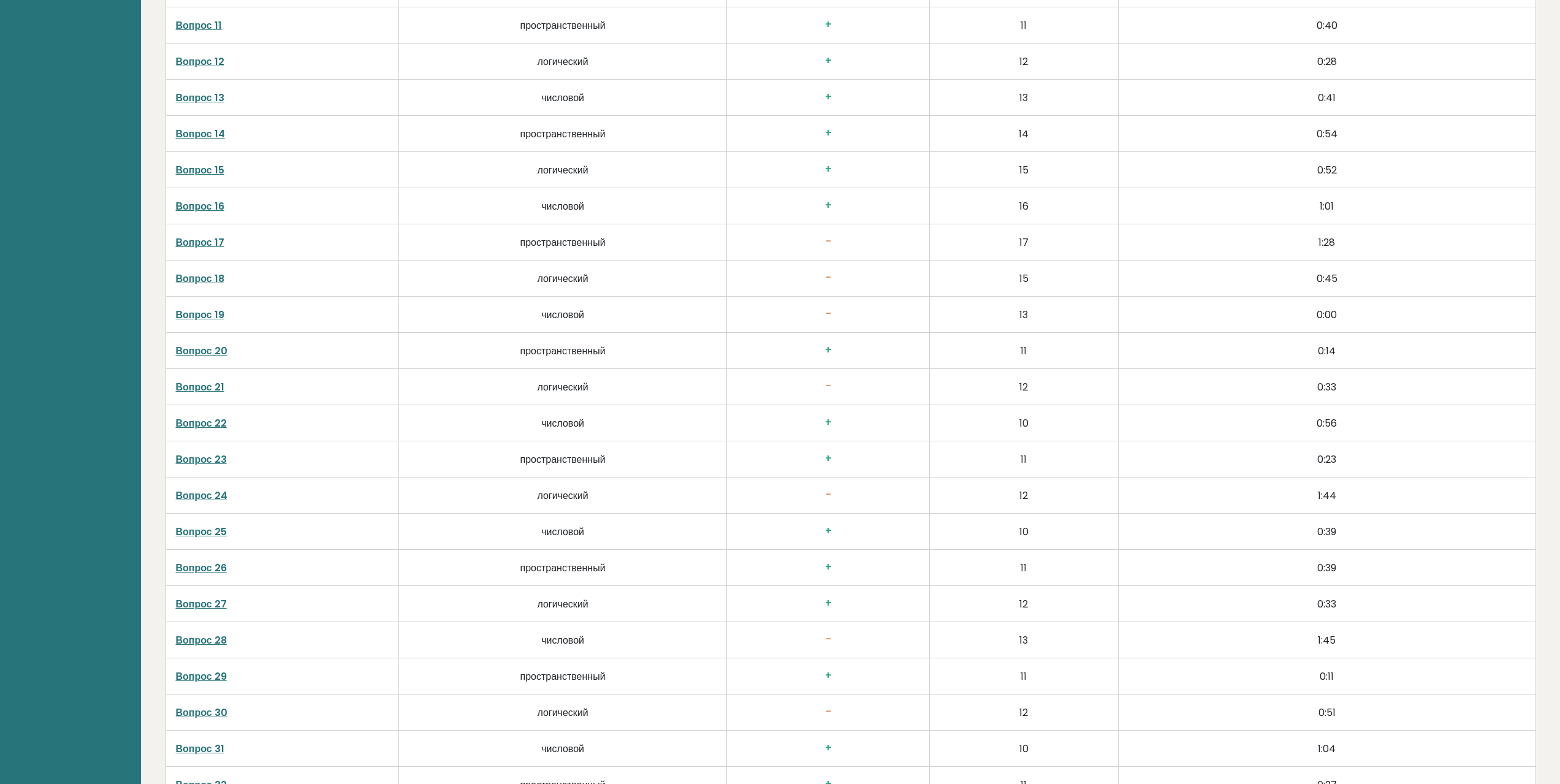
click at [202, 493] on font "Вопрос 24" at bounding box center [202, 495] width 52 height 14
click at [213, 639] on font "Вопрос 28" at bounding box center [202, 640] width 51 height 14
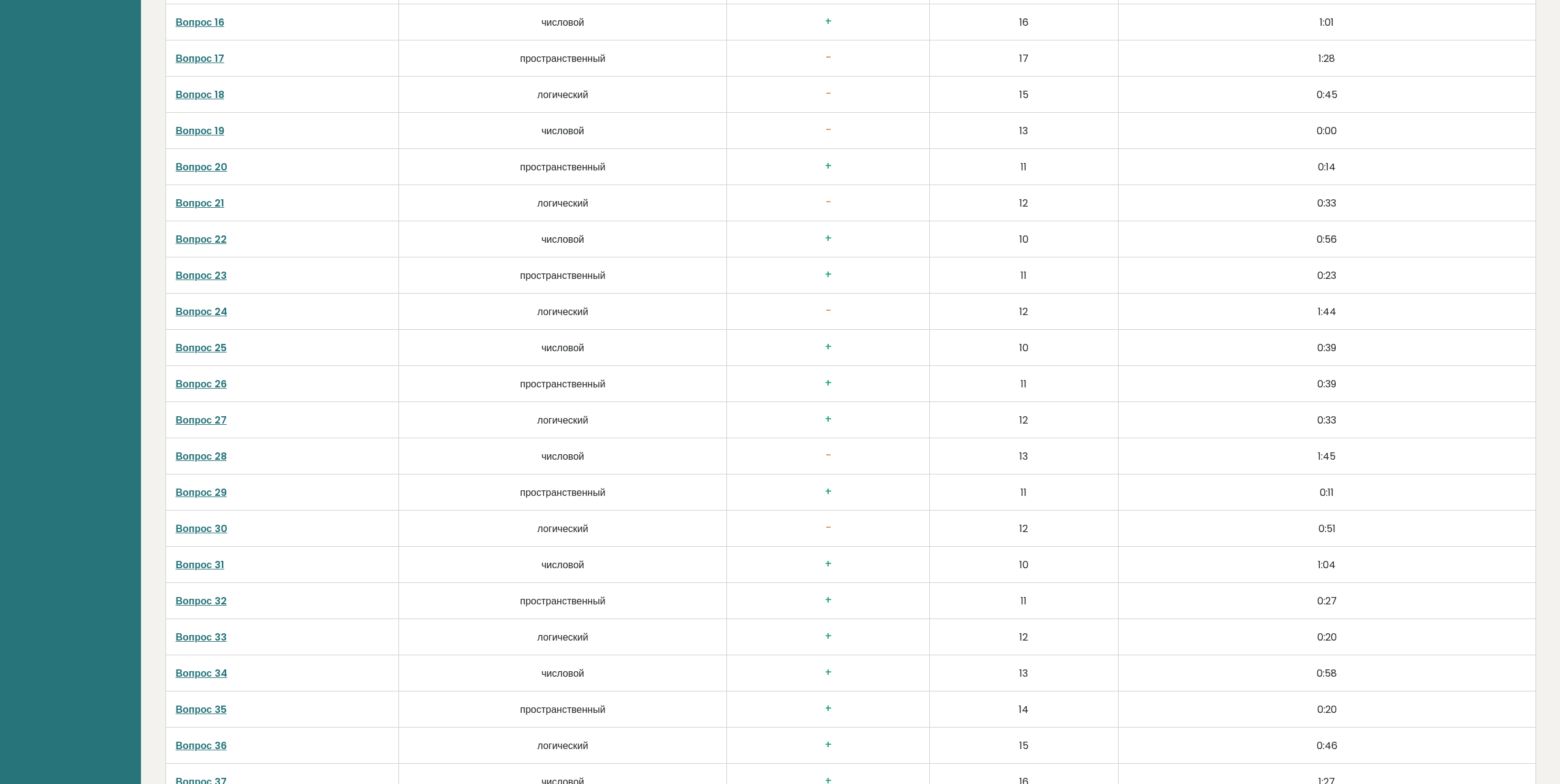
click at [214, 527] on font "Вопрос 30" at bounding box center [202, 528] width 52 height 14
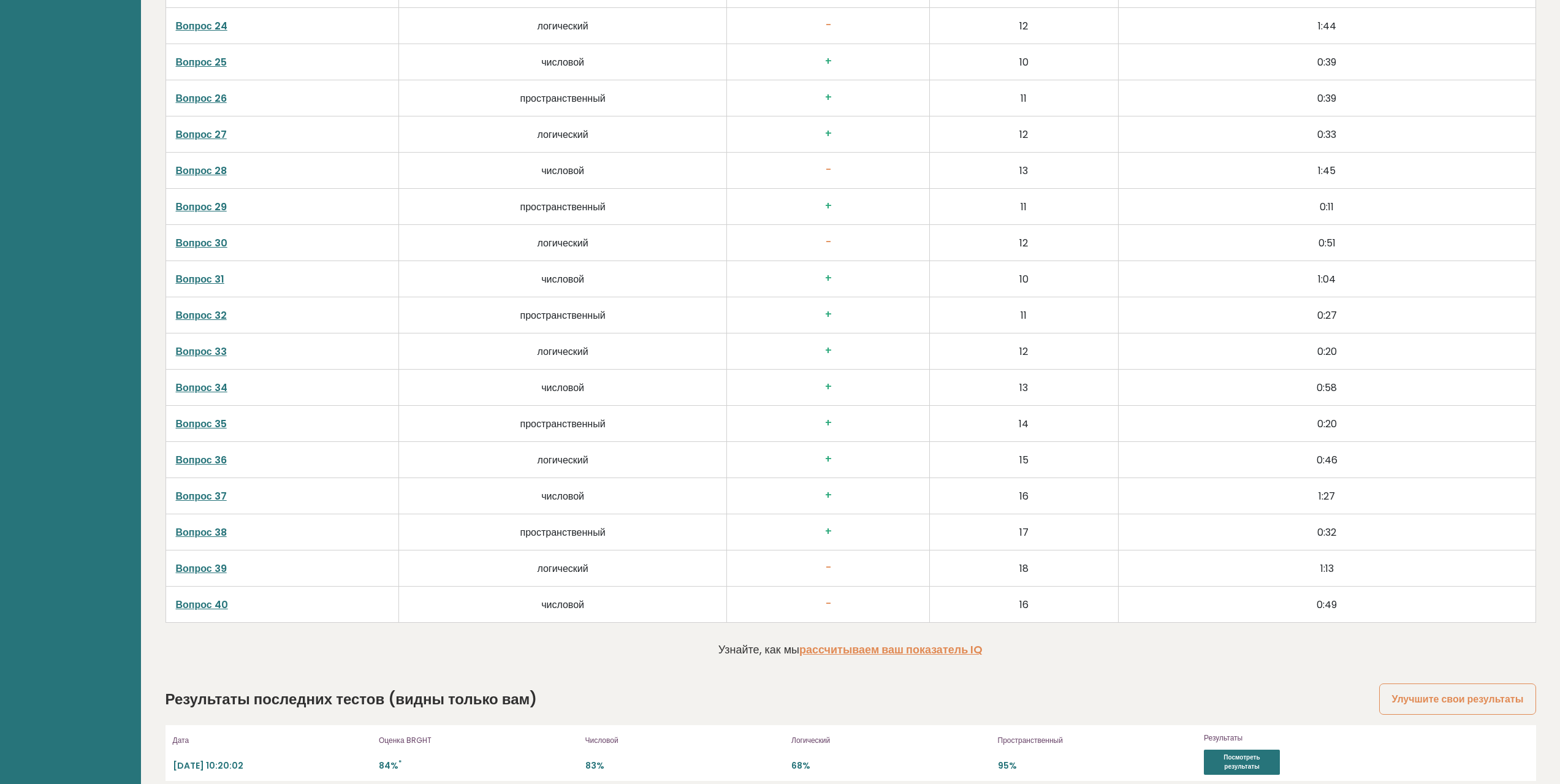
scroll to position [3182, 0]
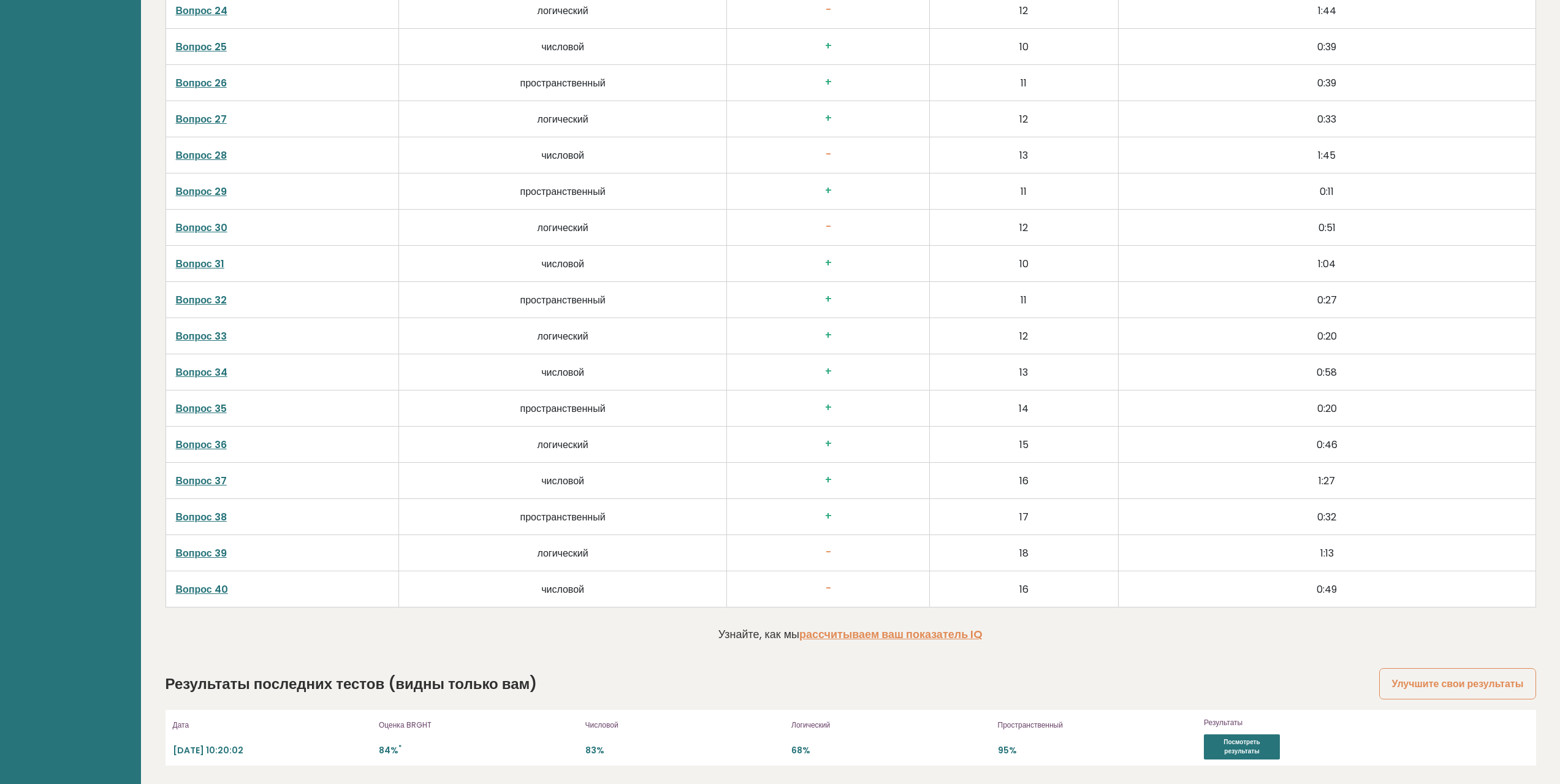
click at [210, 554] on font "Вопрос 39" at bounding box center [202, 553] width 51 height 14
click at [211, 586] on font "Вопрос 40" at bounding box center [202, 589] width 52 height 14
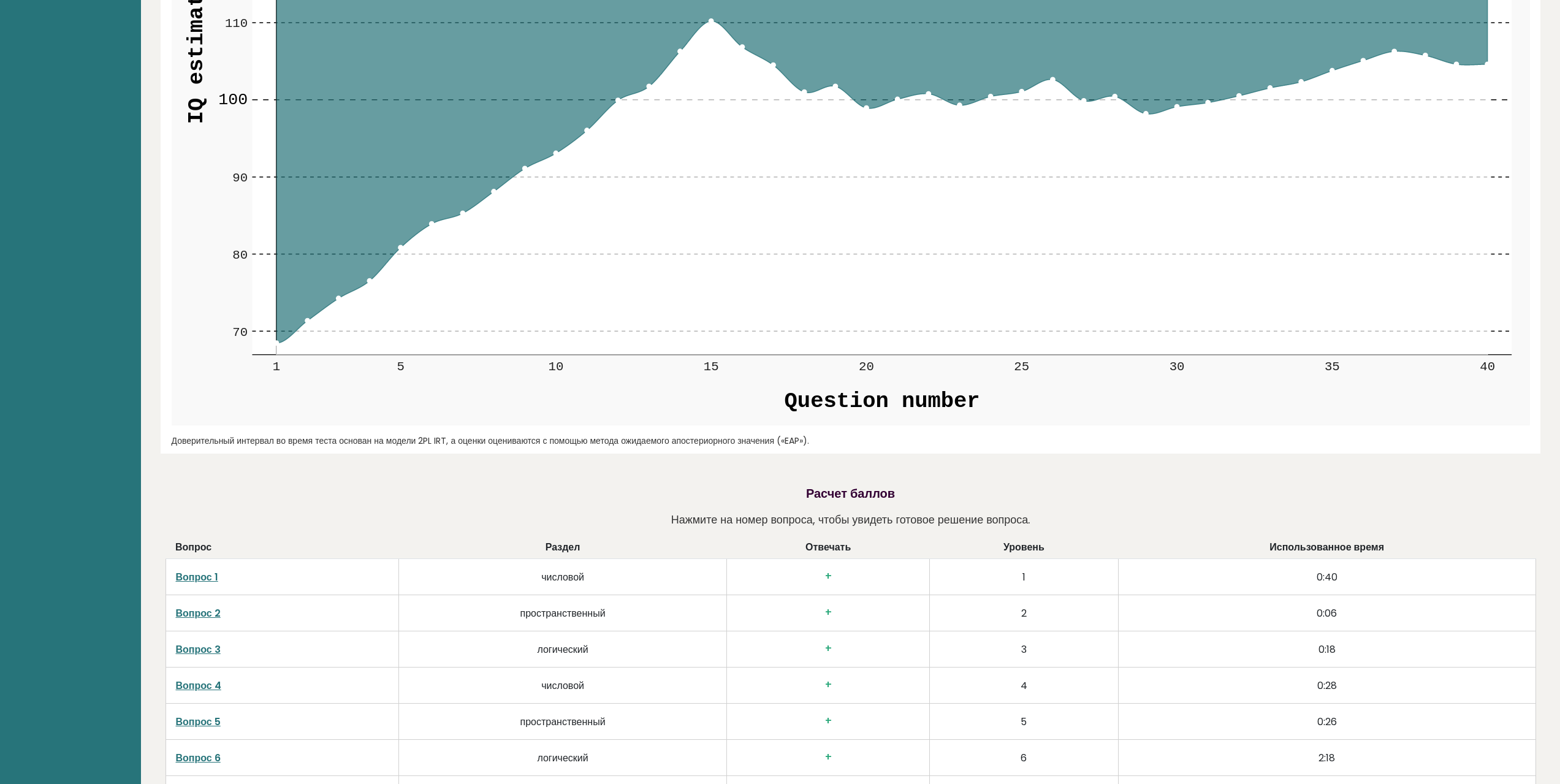
scroll to position [1772, 0]
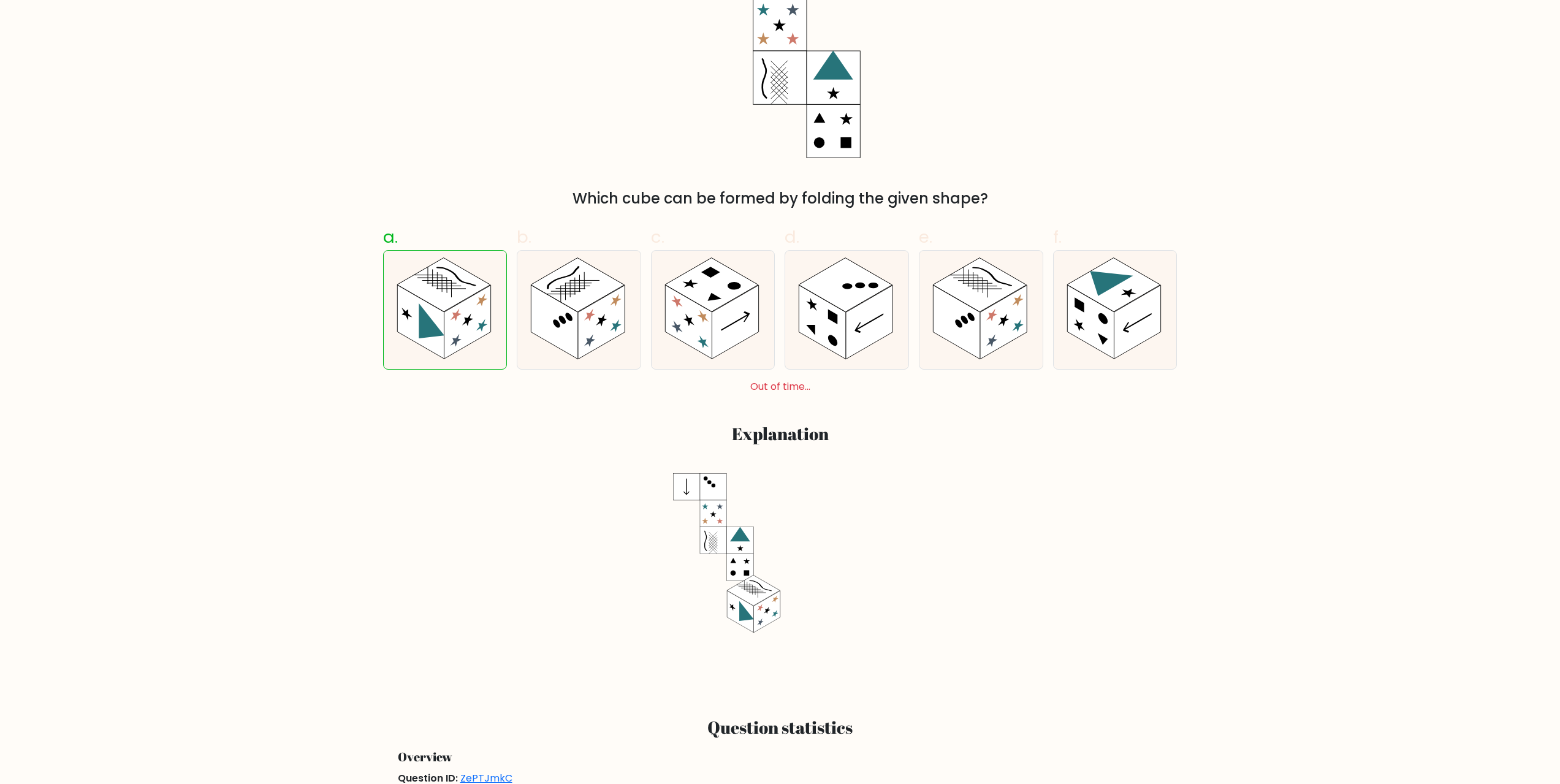
scroll to position [123, 0]
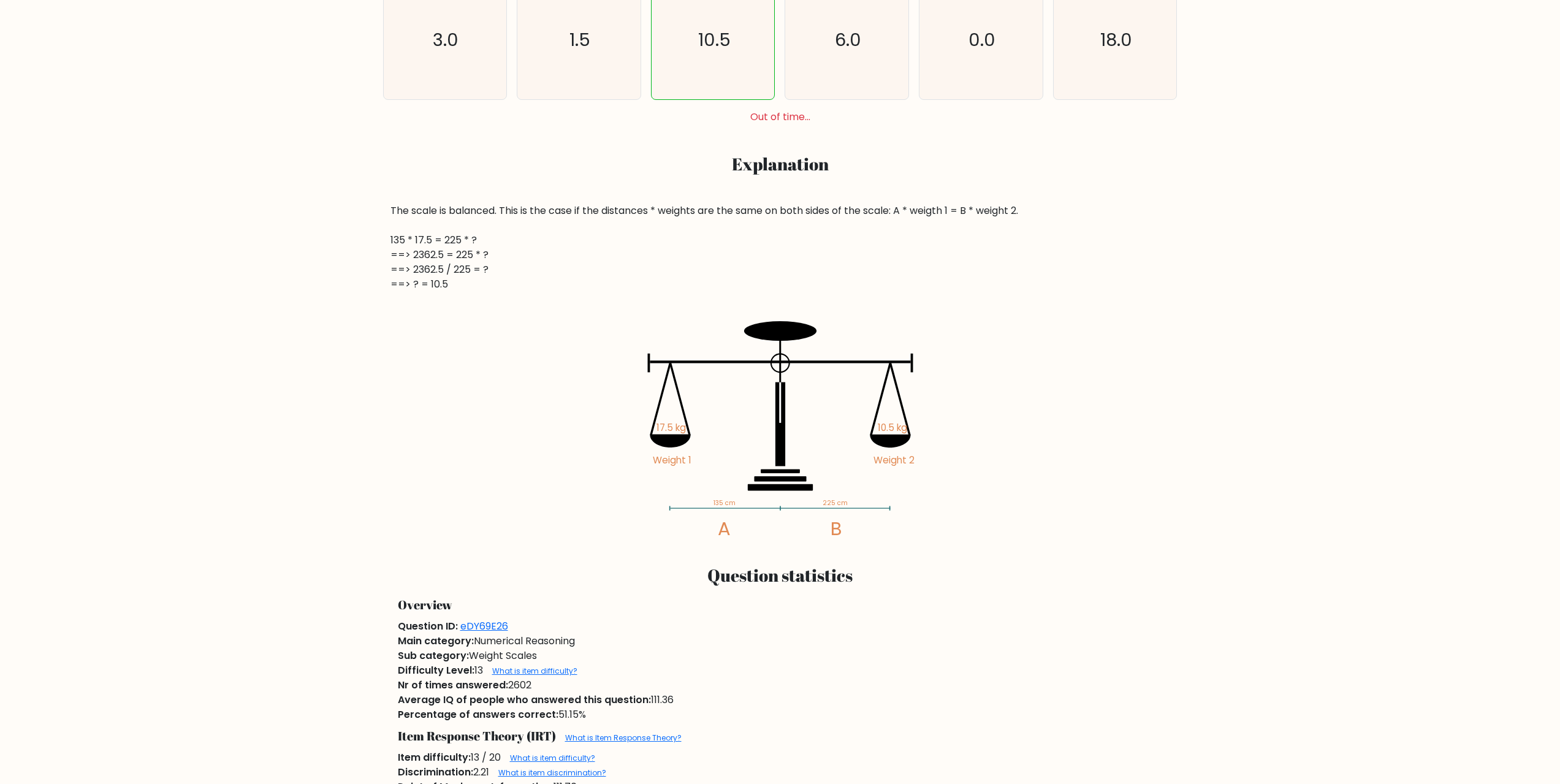
scroll to position [552, 0]
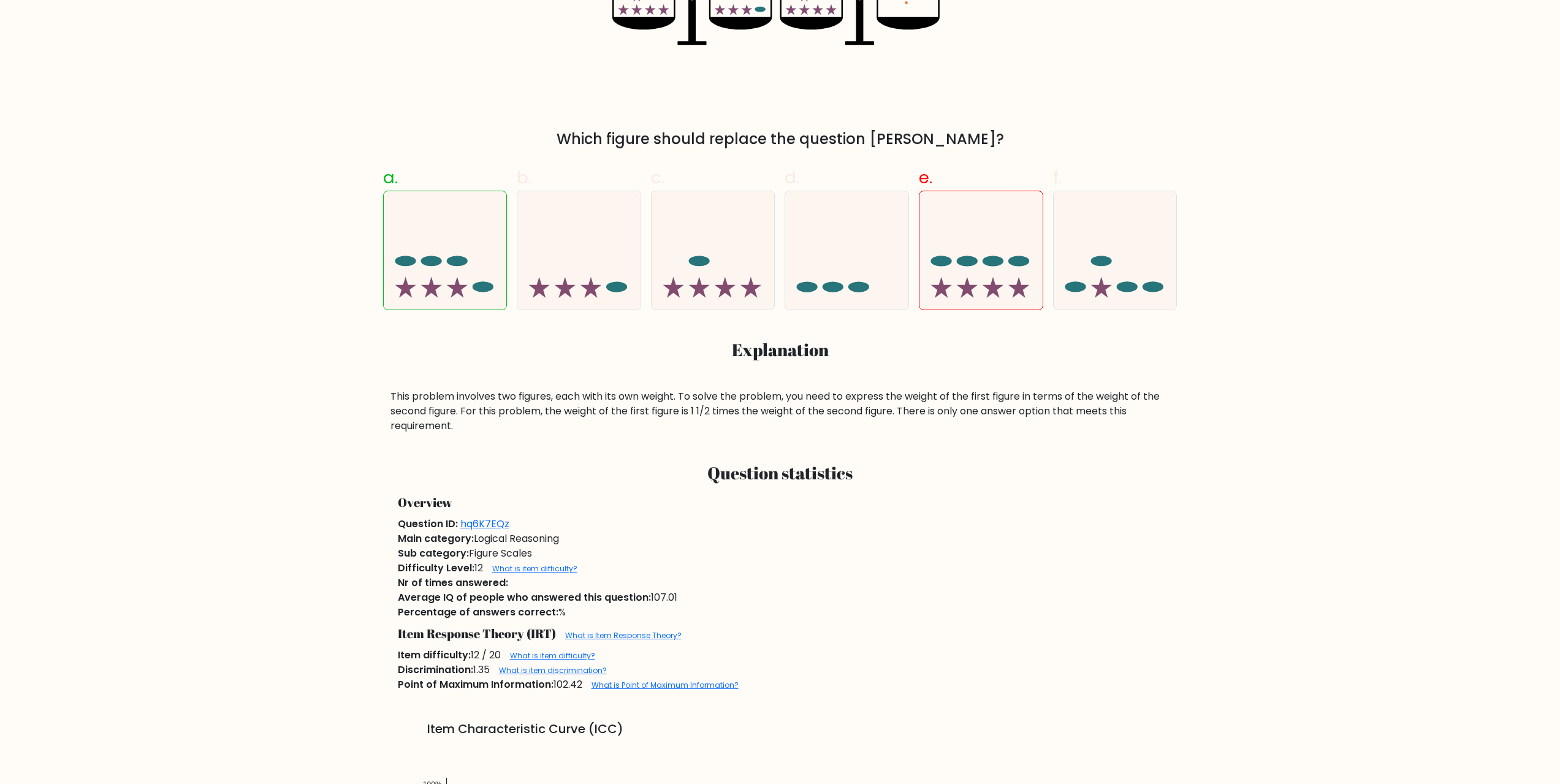
scroll to position [368, 0]
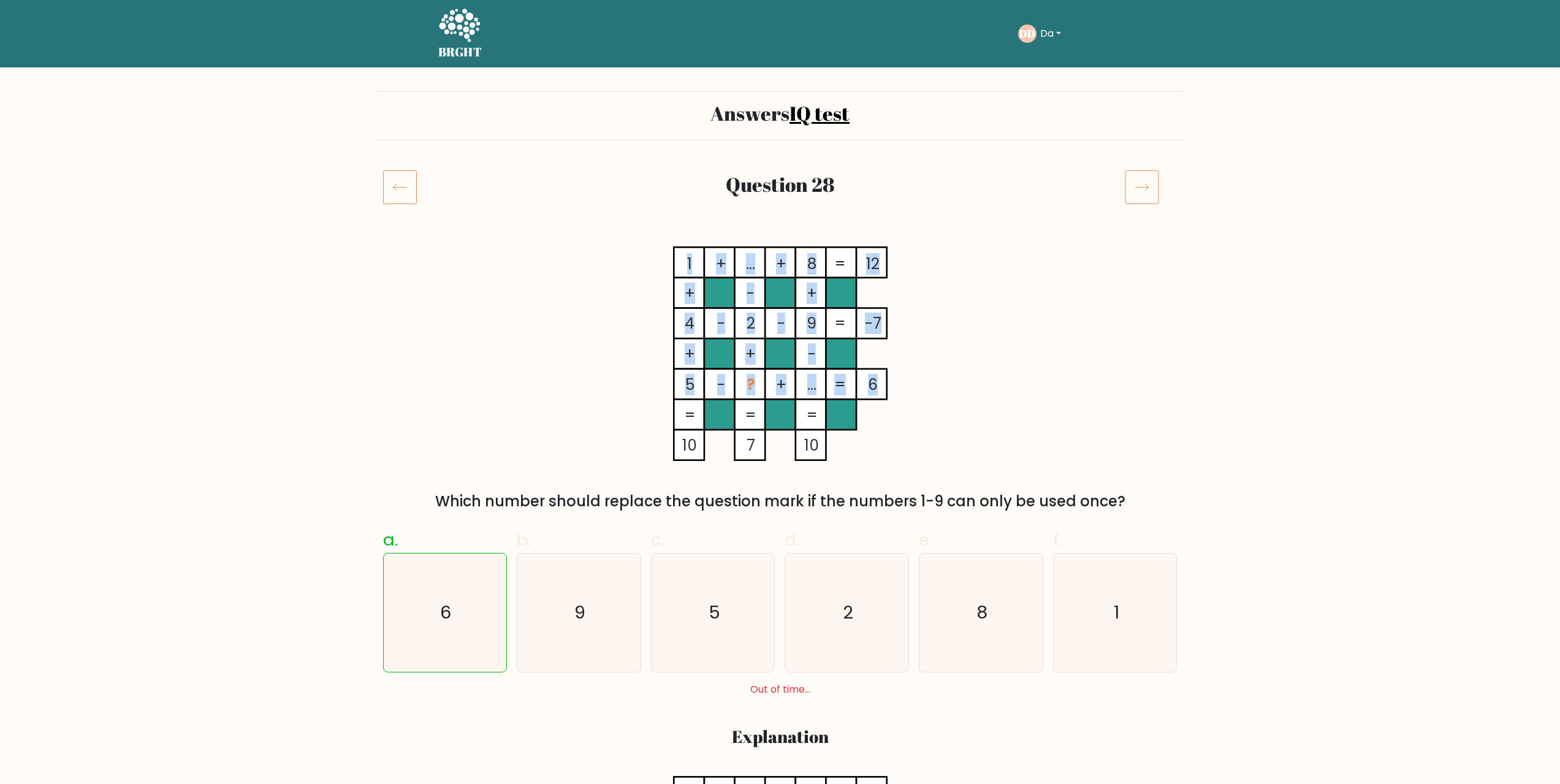
drag, startPoint x: 876, startPoint y: 386, endPoint x: 865, endPoint y: 386, distance: 11.0
click at [865, 386] on icon "1 + ... + 8 12 + - + 4 - 2 - 9 -7 + + - 5 - ? + ... = 6 = = = = 10 7 10 =" at bounding box center [780, 354] width 368 height 214
click at [892, 415] on icon "1 + ... + 8 12 + - + 4 - 2 - 9 -7 + + - 5 - ? + ... = 6 = = = = 10 7 10 =" at bounding box center [780, 354] width 368 height 214
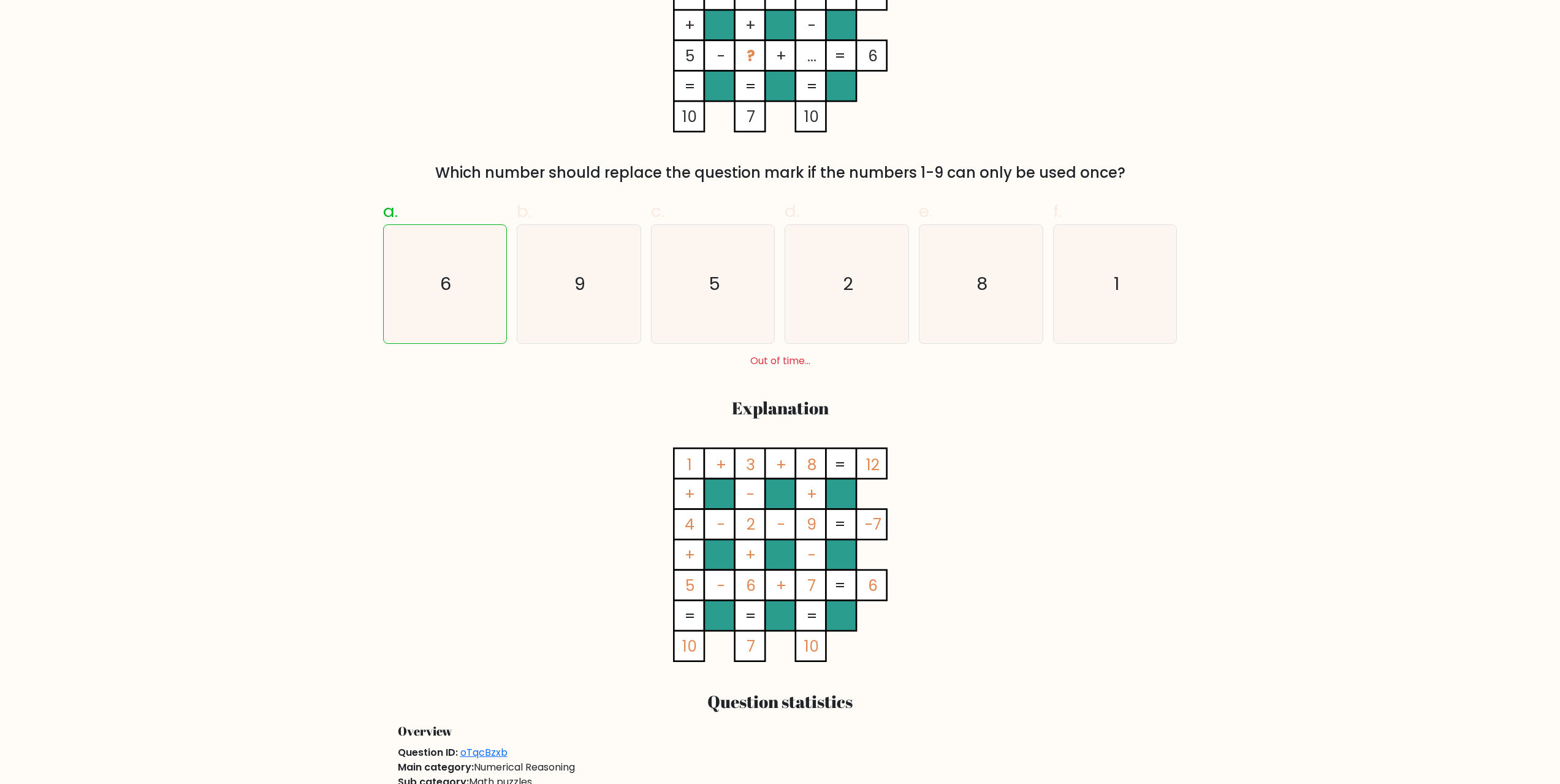
scroll to position [368, 0]
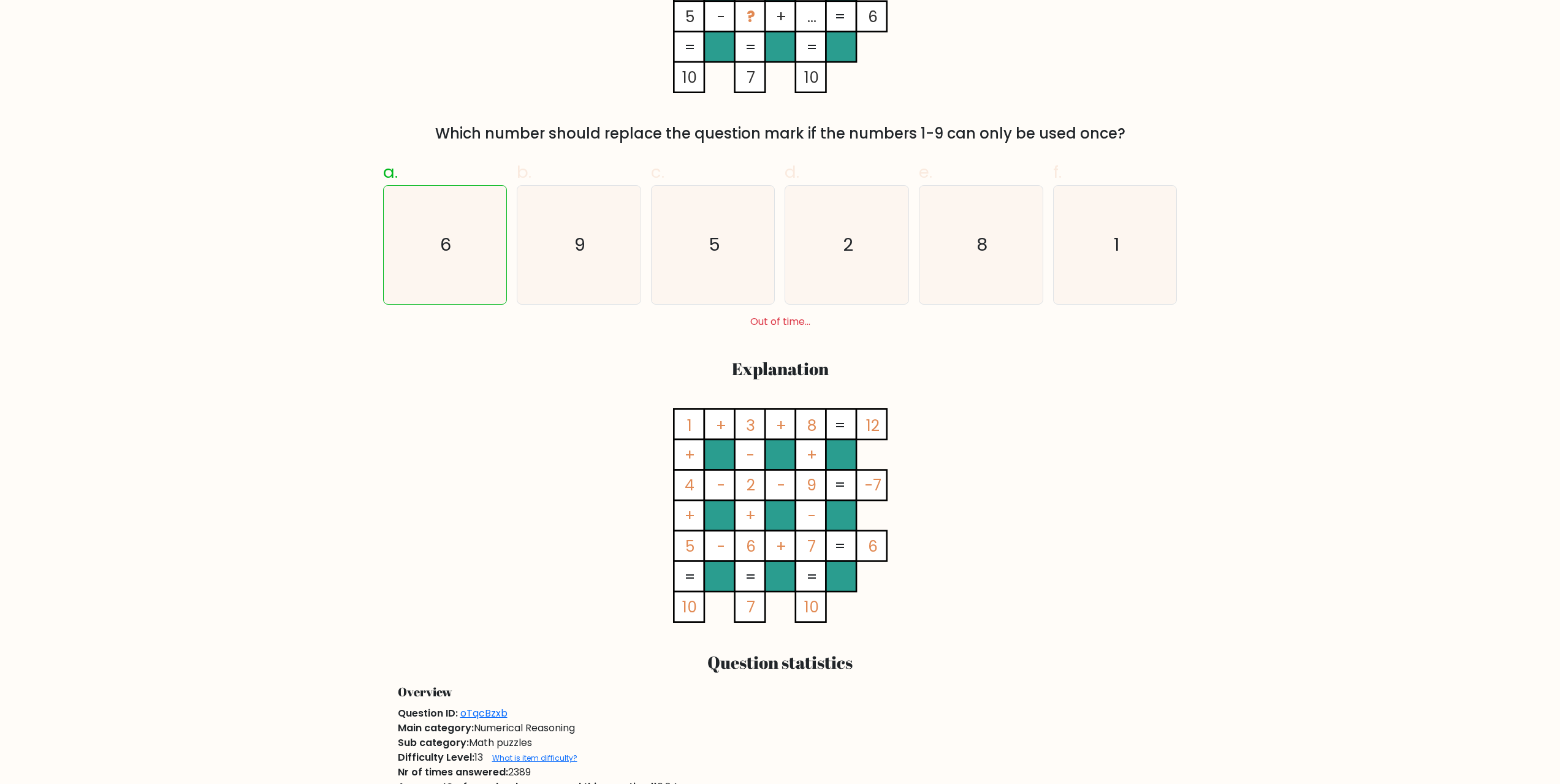
drag, startPoint x: 751, startPoint y: 428, endPoint x: 728, endPoint y: 426, distance: 23.1
click at [728, 426] on icon "1 + 3 + 8 12 + - + 4 - 2 - 9 -7 + + - 5 - 6 + 7 = 6 = = = = 10 7 10 =" at bounding box center [780, 516] width 368 height 214
click at [736, 426] on rect at bounding box center [750, 425] width 31 height 31
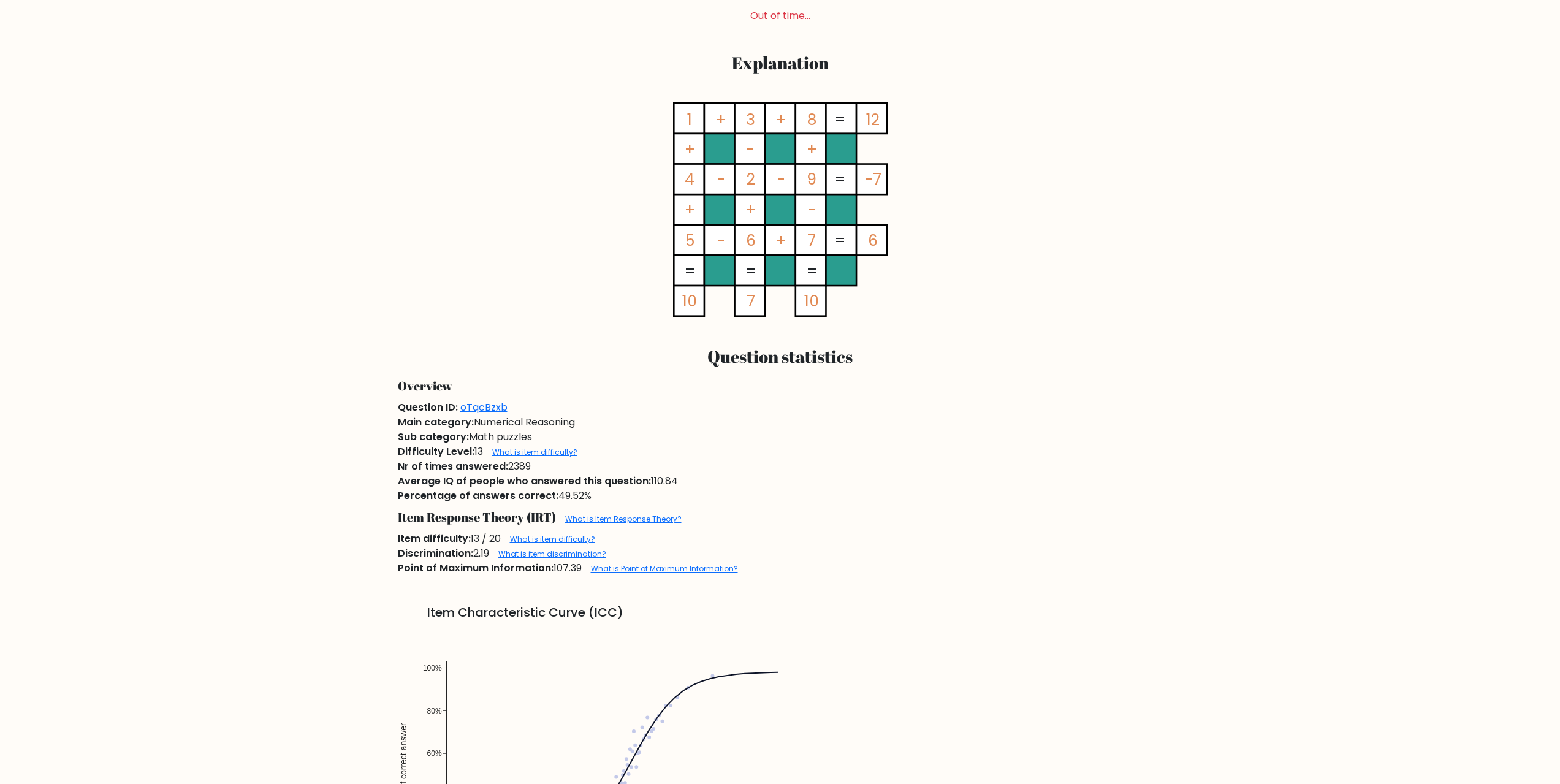
scroll to position [674, 0]
drag, startPoint x: 753, startPoint y: 153, endPoint x: 744, endPoint y: 145, distance: 12.0
click at [747, 145] on tspan "-" at bounding box center [751, 149] width 8 height 21
click at [735, 149] on rect at bounding box center [750, 149] width 31 height 31
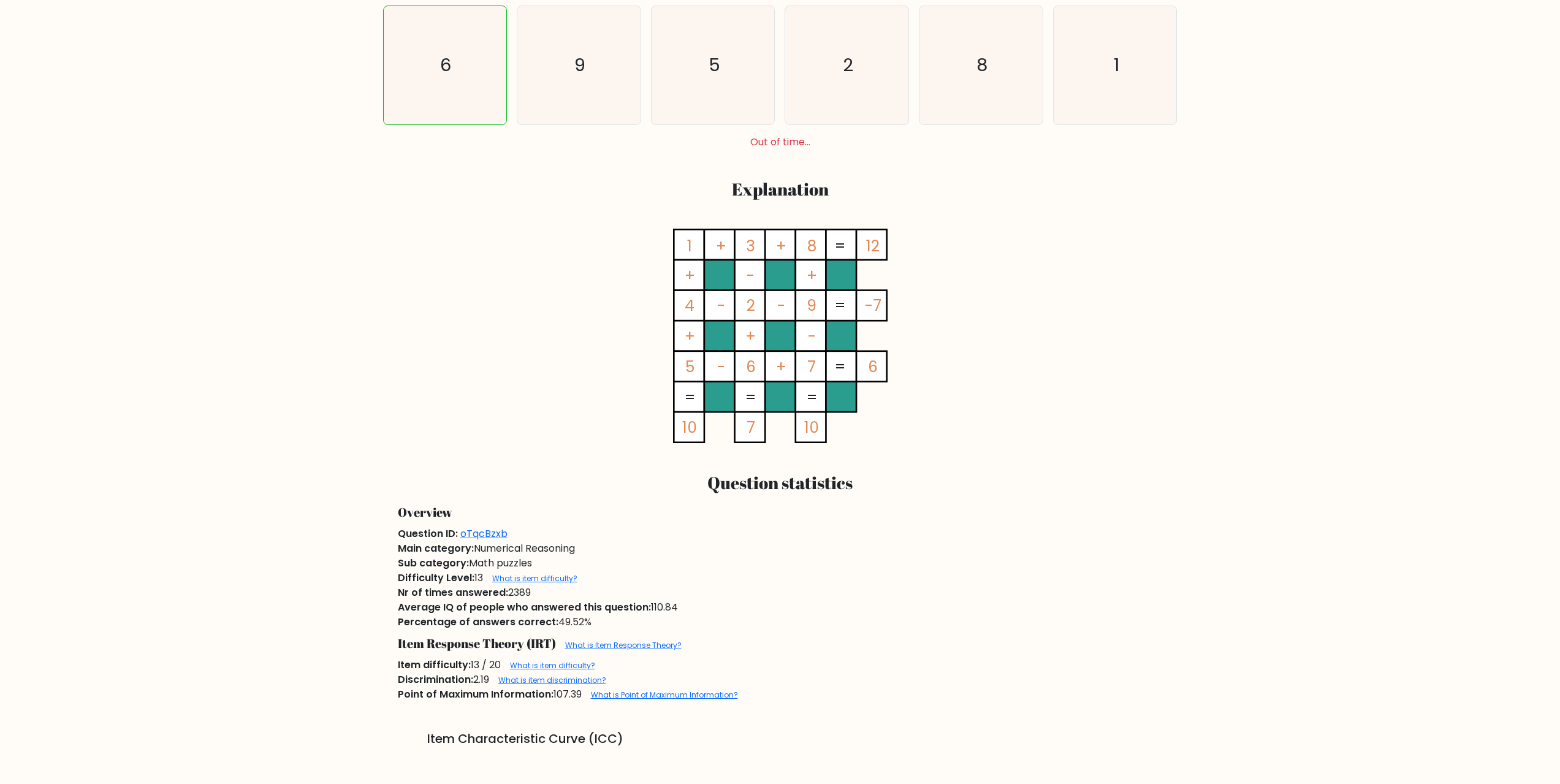
scroll to position [552, 0]
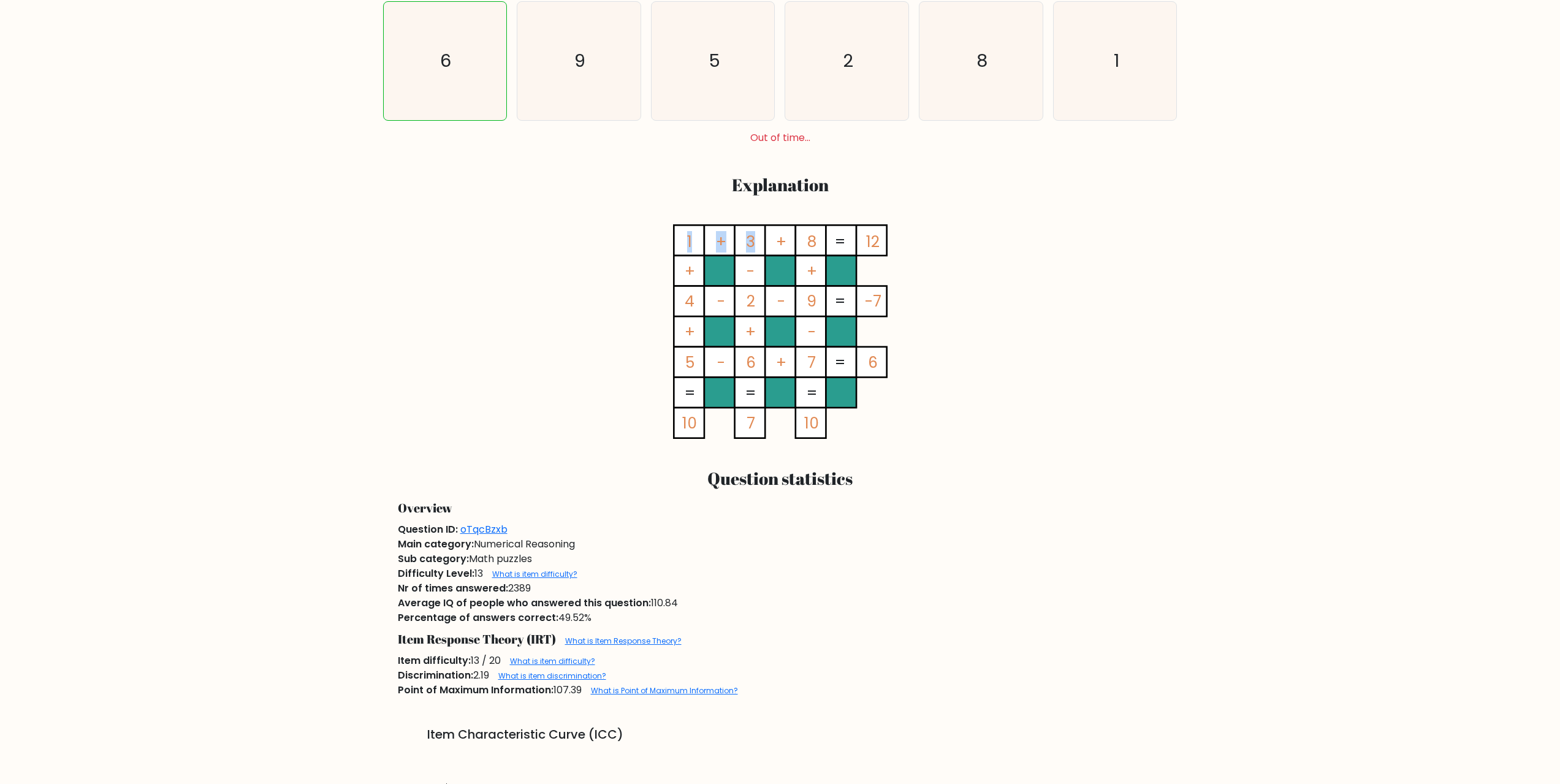
drag, startPoint x: 751, startPoint y: 235, endPoint x: 740, endPoint y: 236, distance: 11.0
click at [740, 236] on icon "1 + 3 + 8 12 + - + 4 - 2 - 9 -7 + + - 5 - 6 + 7 = 6 = = = = 10 7 10 =" at bounding box center [780, 331] width 368 height 214
click at [741, 236] on rect at bounding box center [750, 241] width 31 height 31
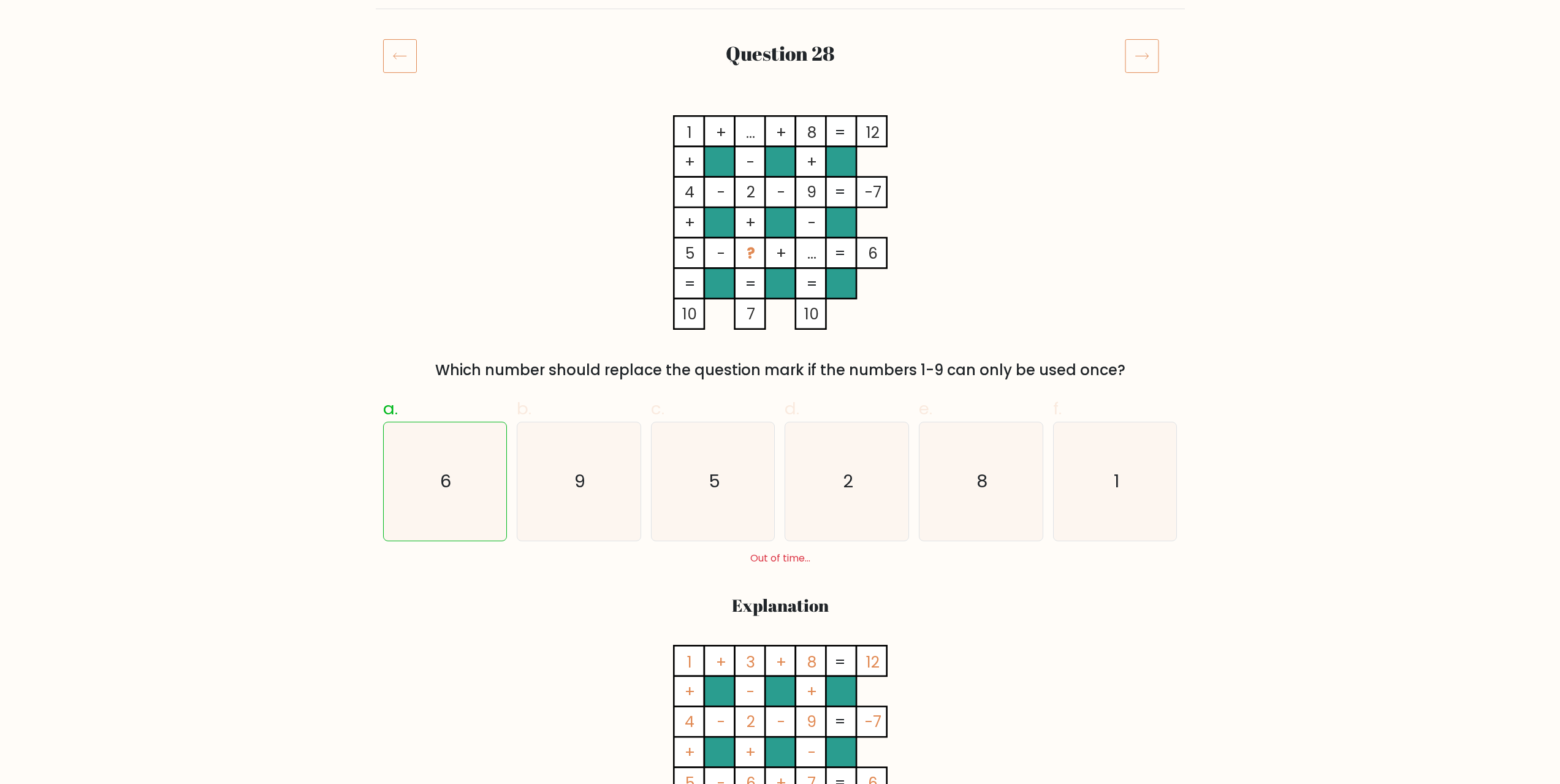
scroll to position [62, 0]
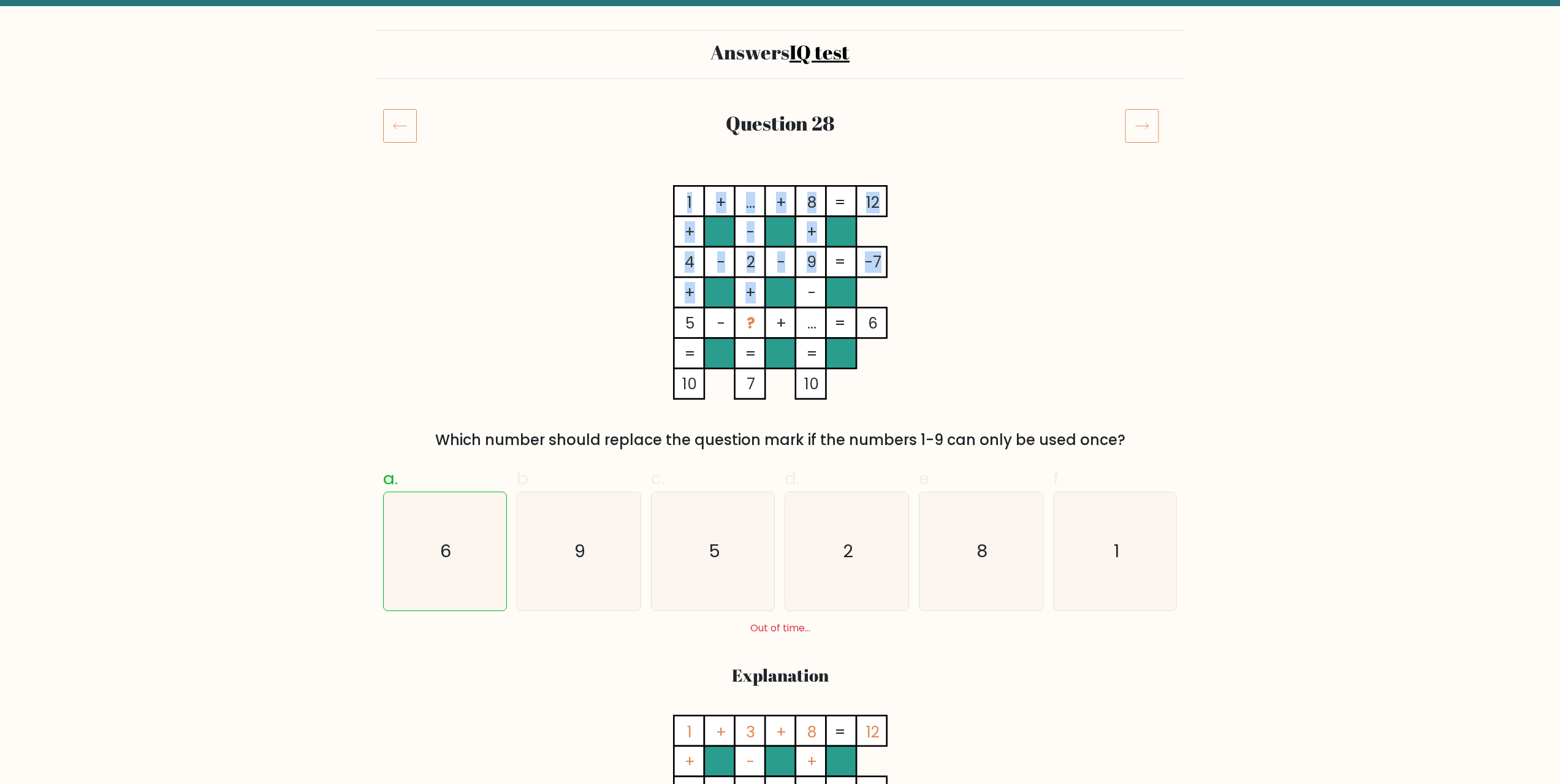
drag, startPoint x: 741, startPoint y: 202, endPoint x: 799, endPoint y: 289, distance: 104.6
click at [805, 287] on icon "1 + ... + 8 12 + - + 4 - 2 - 9 -7 + + - 5 - ? + ... = 6 = = = = 10 7 10 =" at bounding box center [780, 292] width 368 height 214
click at [997, 443] on div "Which number should replace the question mark if the numbers 1-9 can only be us…" at bounding box center [780, 440] width 780 height 22
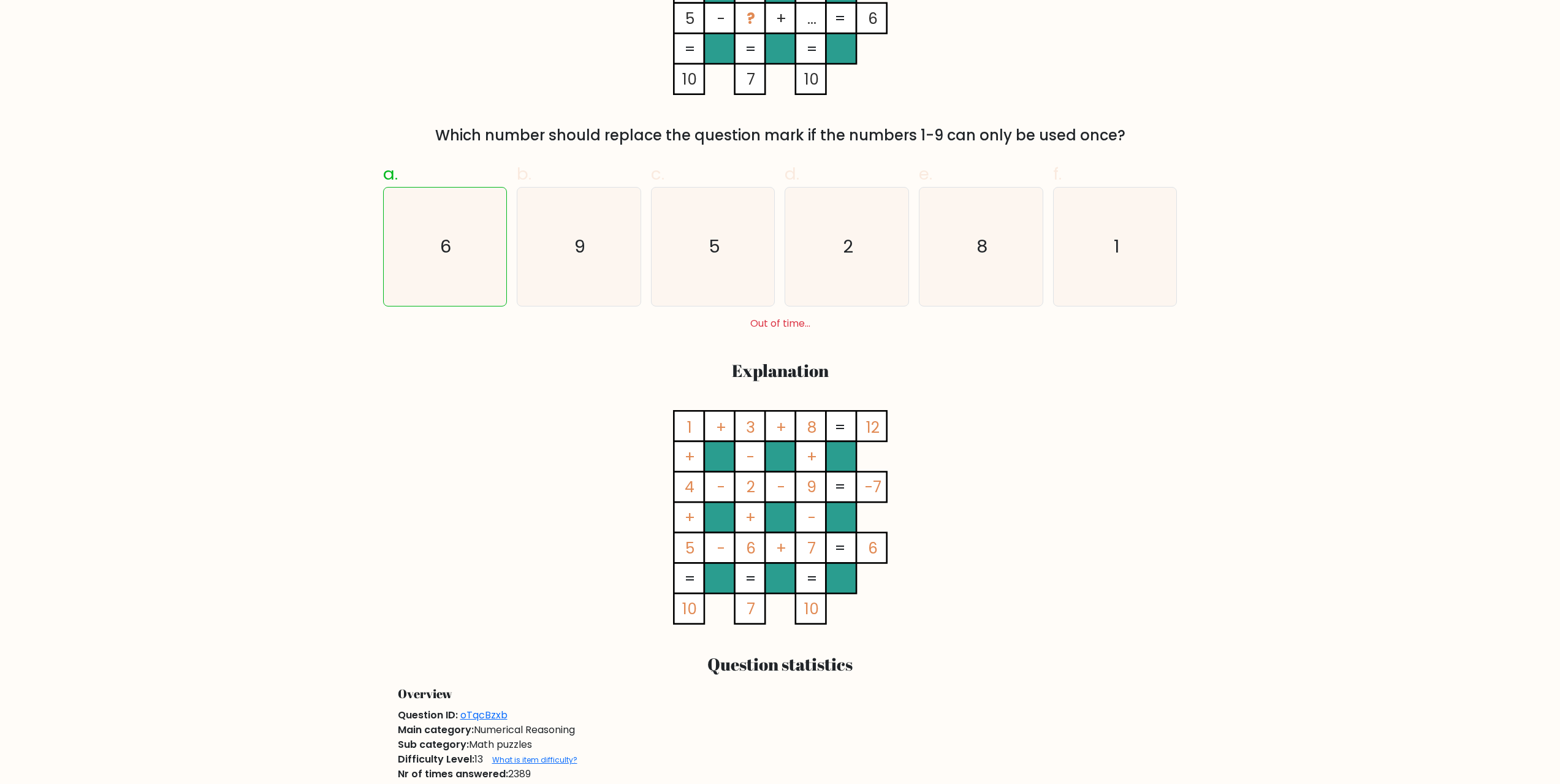
scroll to position [368, 0]
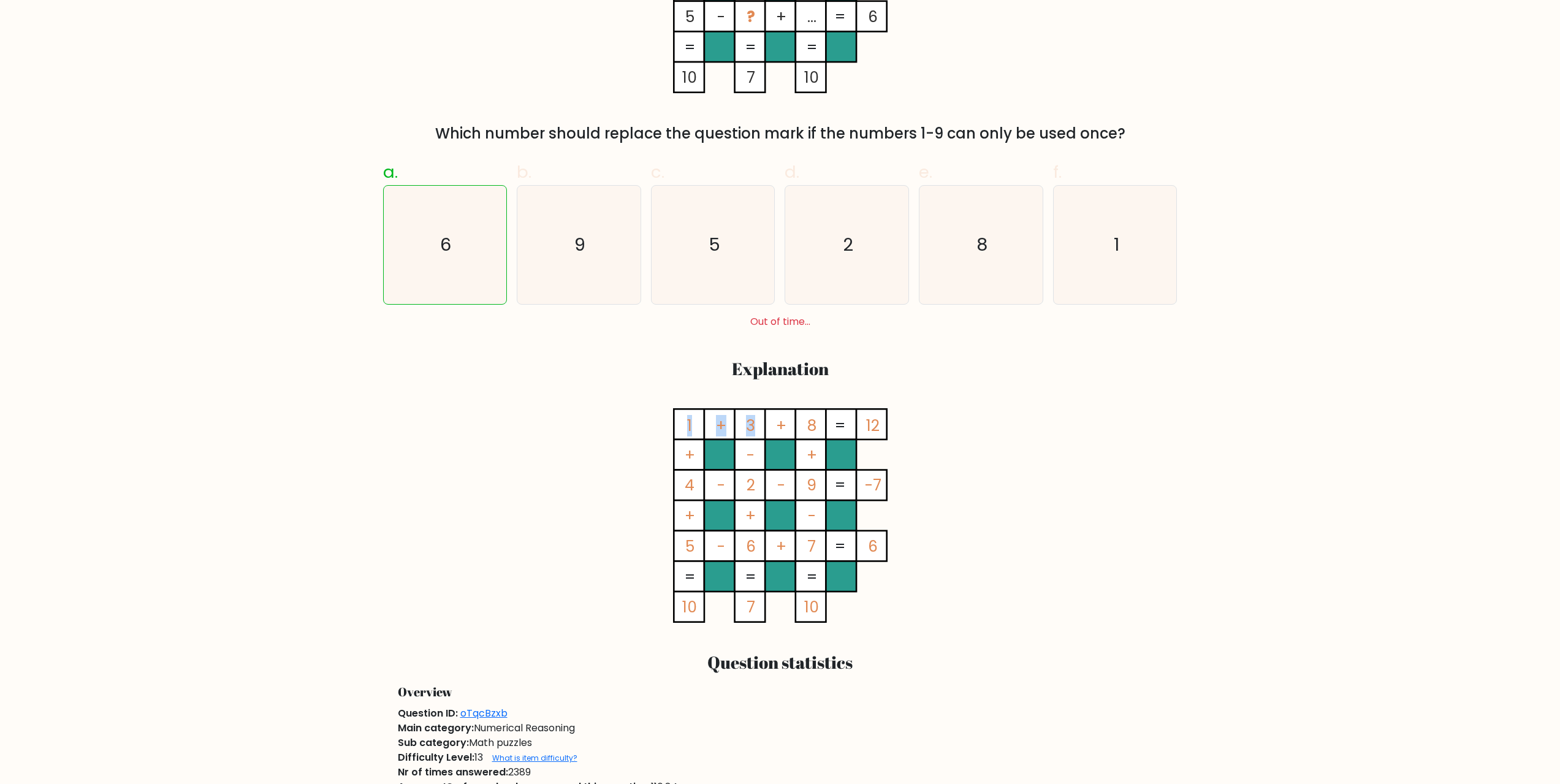
click at [740, 422] on icon "1 + 3 + 8 12 + - + 4 - 2 - 9 -7 + + - 5 - 6 + 7 = 6 = = = = 10 7 10 =" at bounding box center [780, 516] width 368 height 214
click at [763, 394] on div "a. 6 b. 9 c. 5 d. 2" at bounding box center [780, 386] width 809 height 473
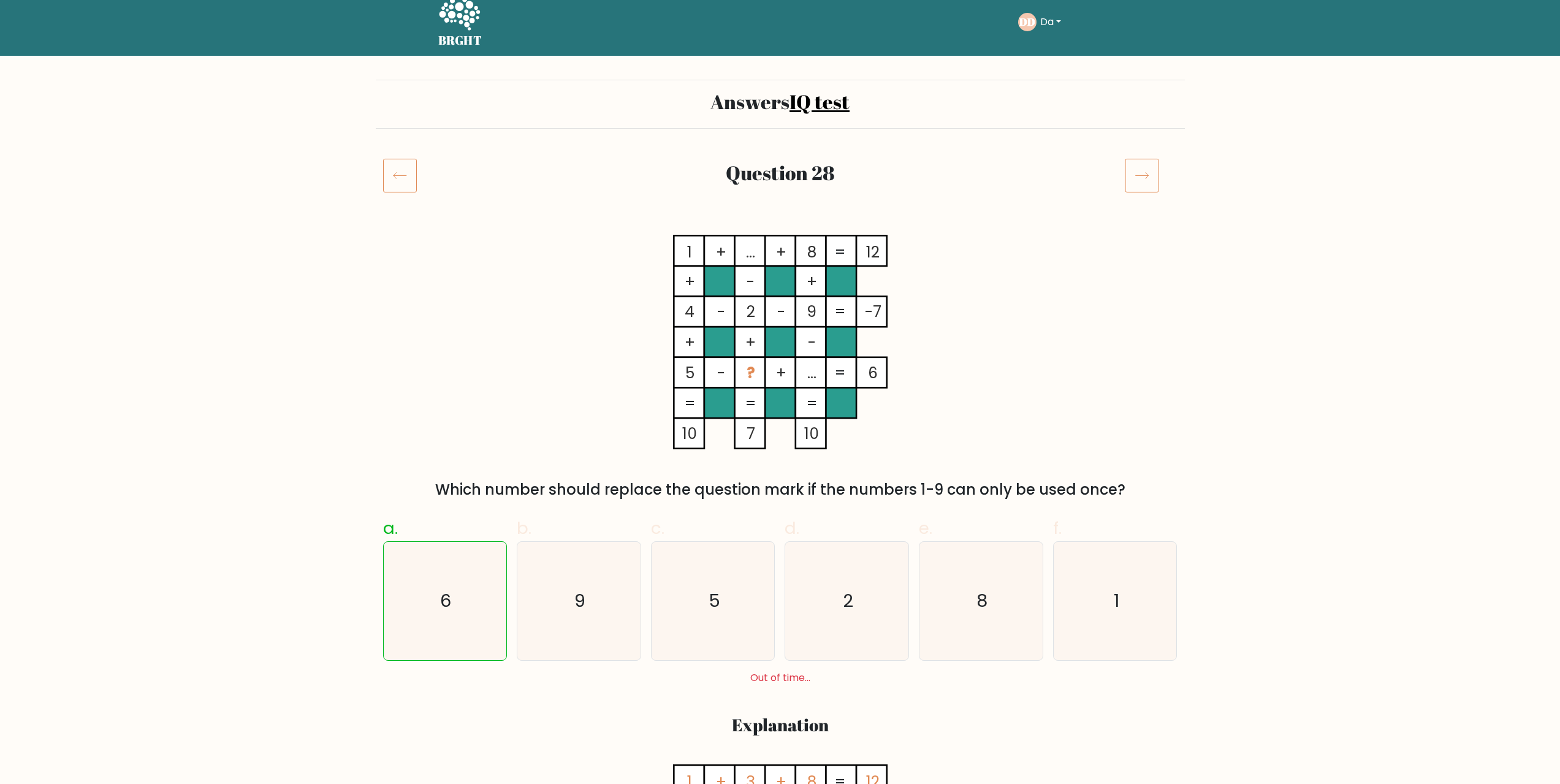
scroll to position [0, 0]
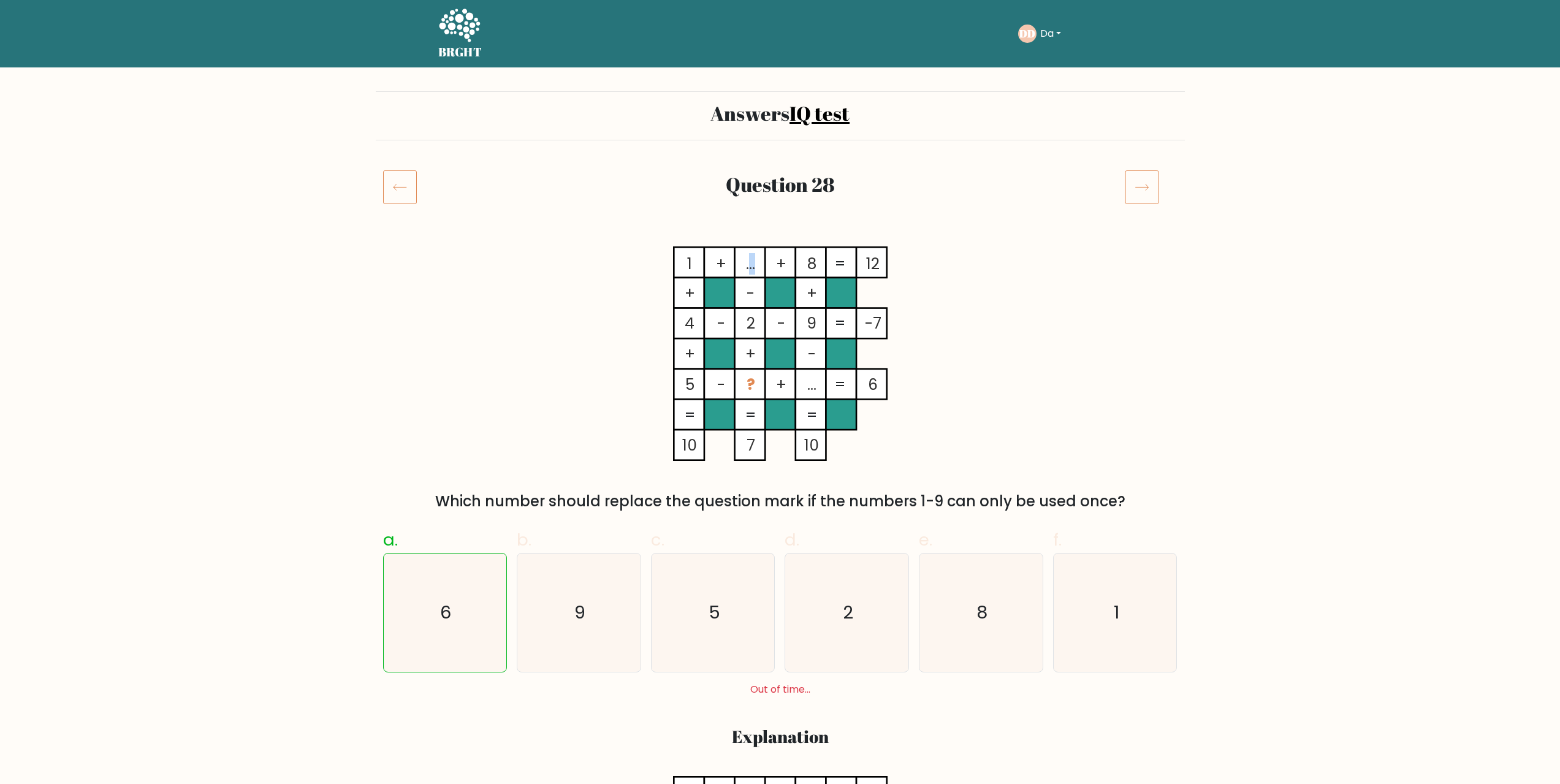
drag, startPoint x: 748, startPoint y: 262, endPoint x: 755, endPoint y: 262, distance: 7.0
click at [755, 262] on tspan "..." at bounding box center [751, 264] width 9 height 21
click at [923, 333] on icon "1 + ... + 8 12 + - + 4 - 2 - 9 -7 + + - 5 - ? + ... = 6 = = = = 10 7 10 =" at bounding box center [780, 354] width 368 height 214
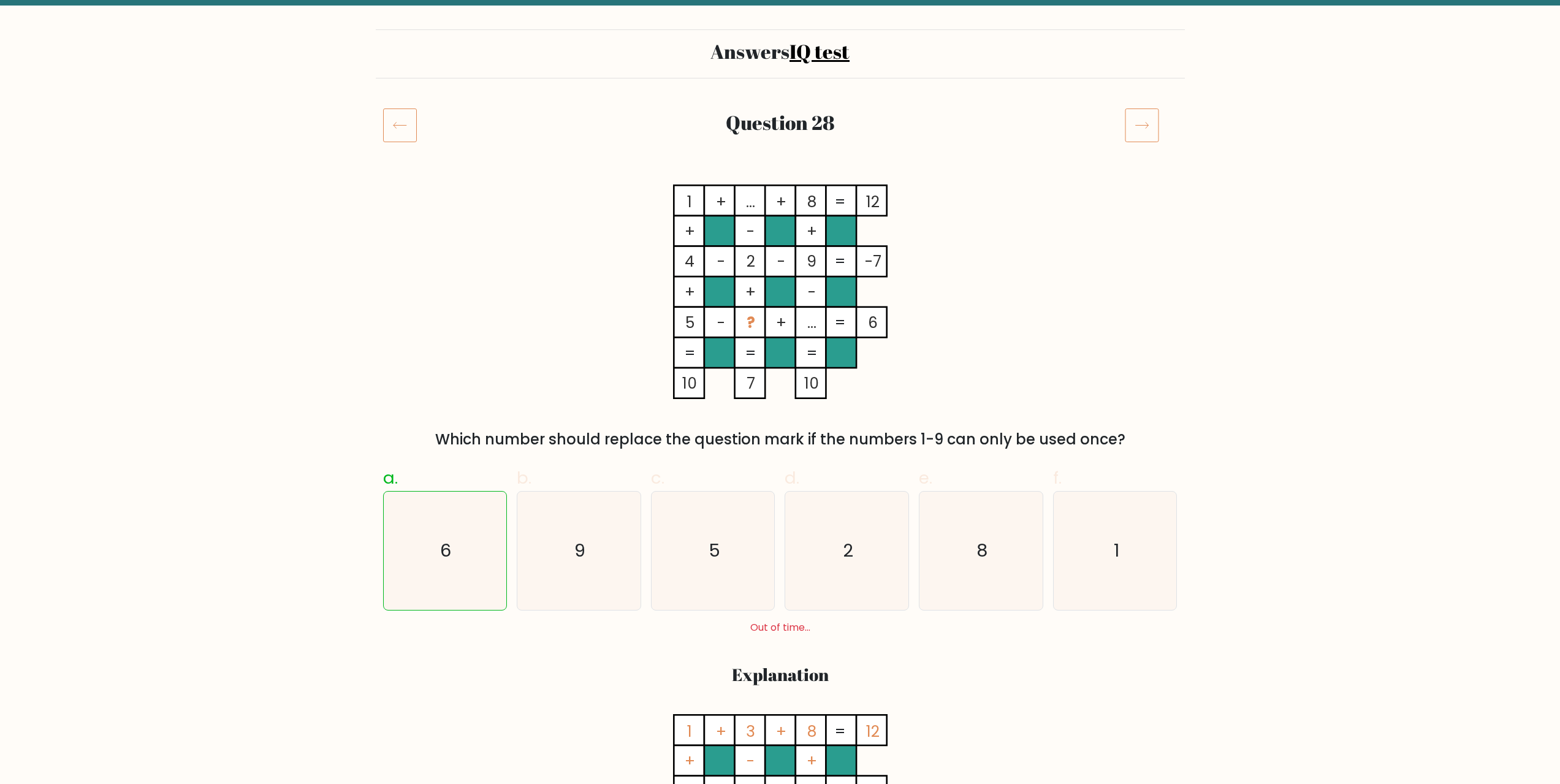
scroll to position [62, 0]
drag, startPoint x: 751, startPoint y: 201, endPoint x: 734, endPoint y: 200, distance: 17.0
click at [734, 200] on icon "1 + ... + 8 12 + - + 4 - 2 - 9 -7 + + - 5 - ? + ... = 6 = = = = 10 7 10 =" at bounding box center [780, 292] width 368 height 214
click at [751, 198] on tspan "..." at bounding box center [751, 203] width 9 height 21
drag, startPoint x: 753, startPoint y: 202, endPoint x: 736, endPoint y: 202, distance: 17.0
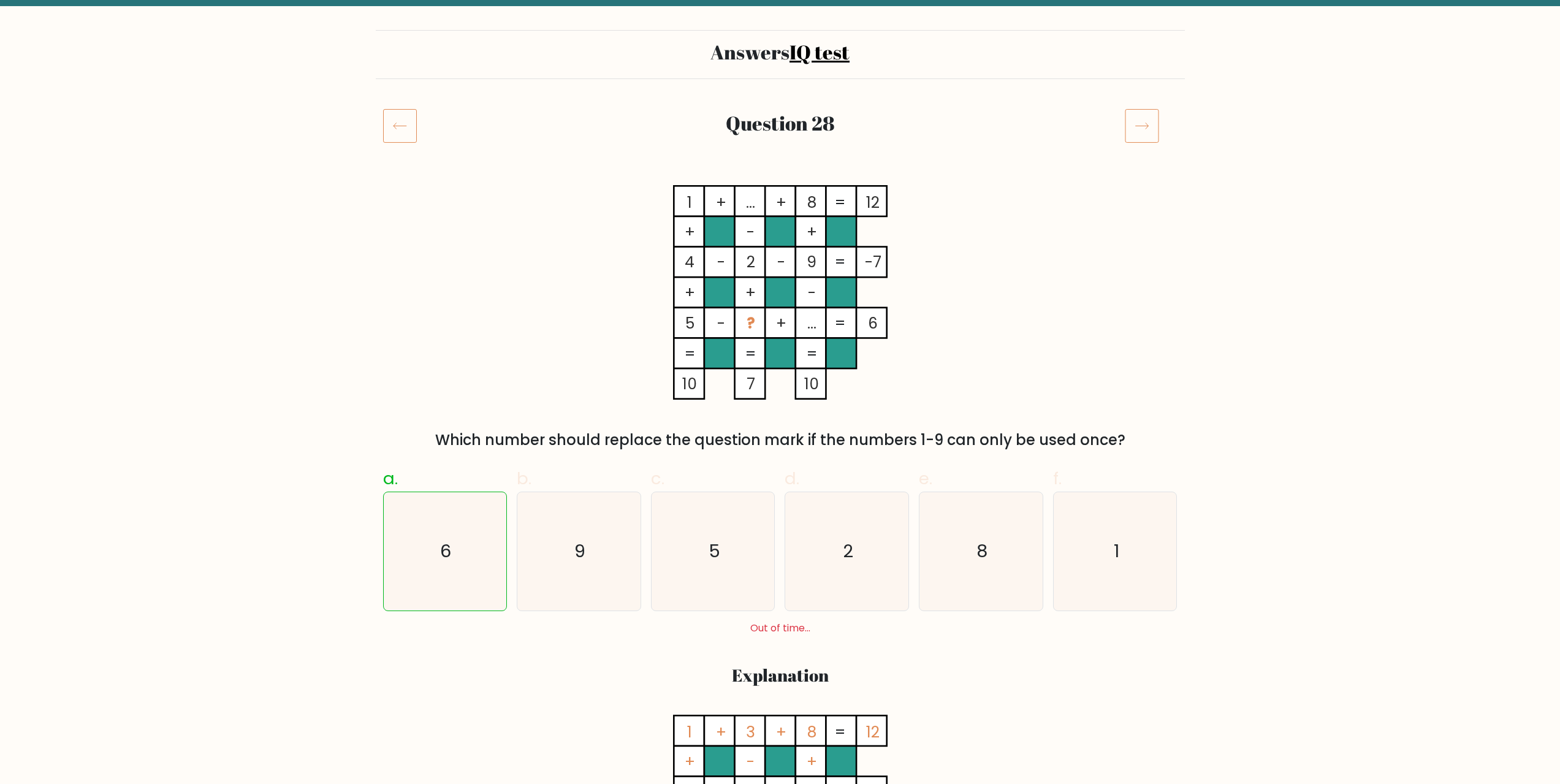
click at [736, 202] on rect at bounding box center [750, 202] width 31 height 31
click at [1000, 365] on div "1 + ... + 8 12 + - + 4 - 2 - 9 -7 + + - 5 - ? + ... = 6 = = = = 10 7 10 = Which…" at bounding box center [780, 317] width 809 height 266
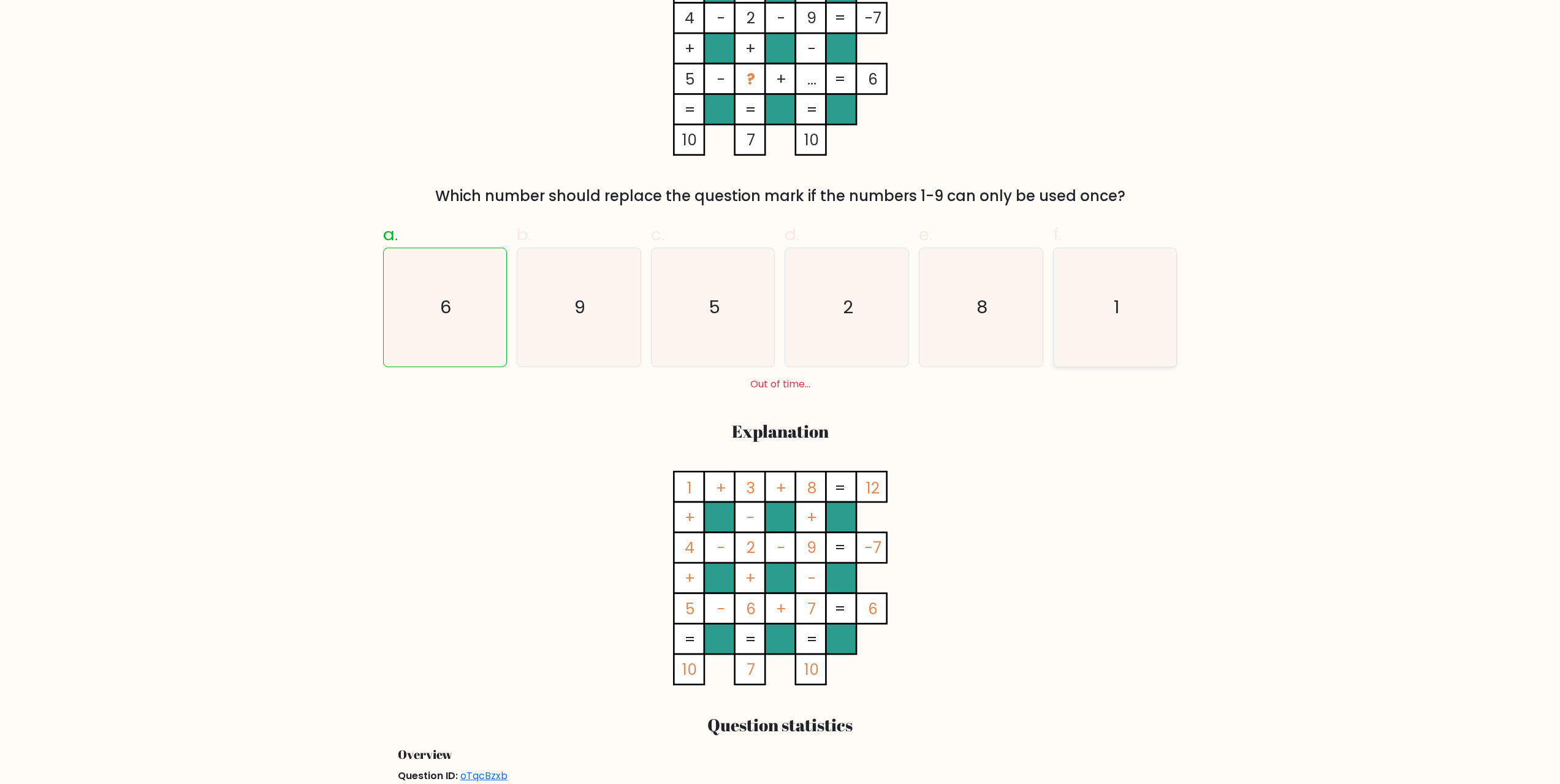
scroll to position [368, 0]
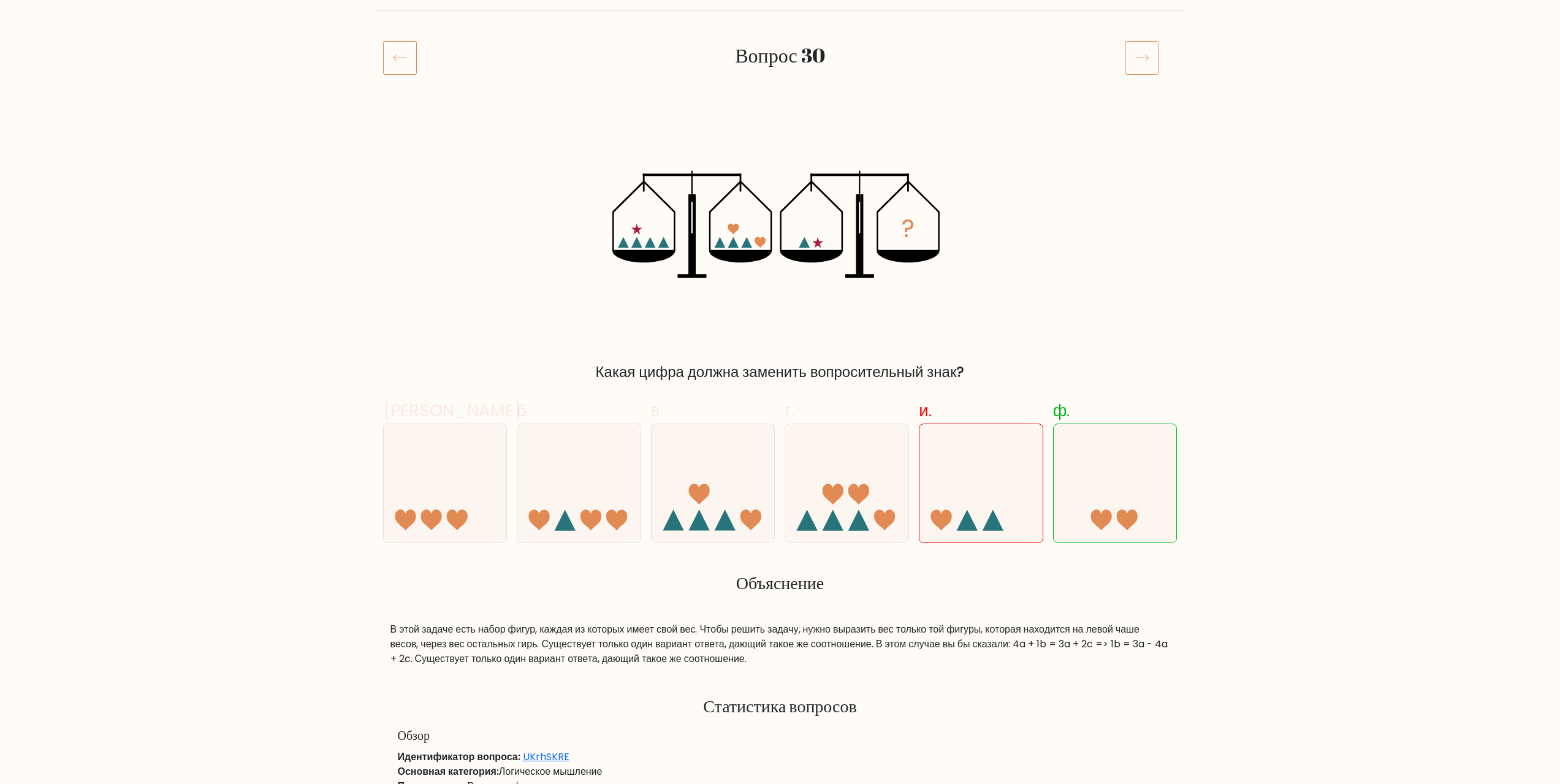
scroll to position [123, 0]
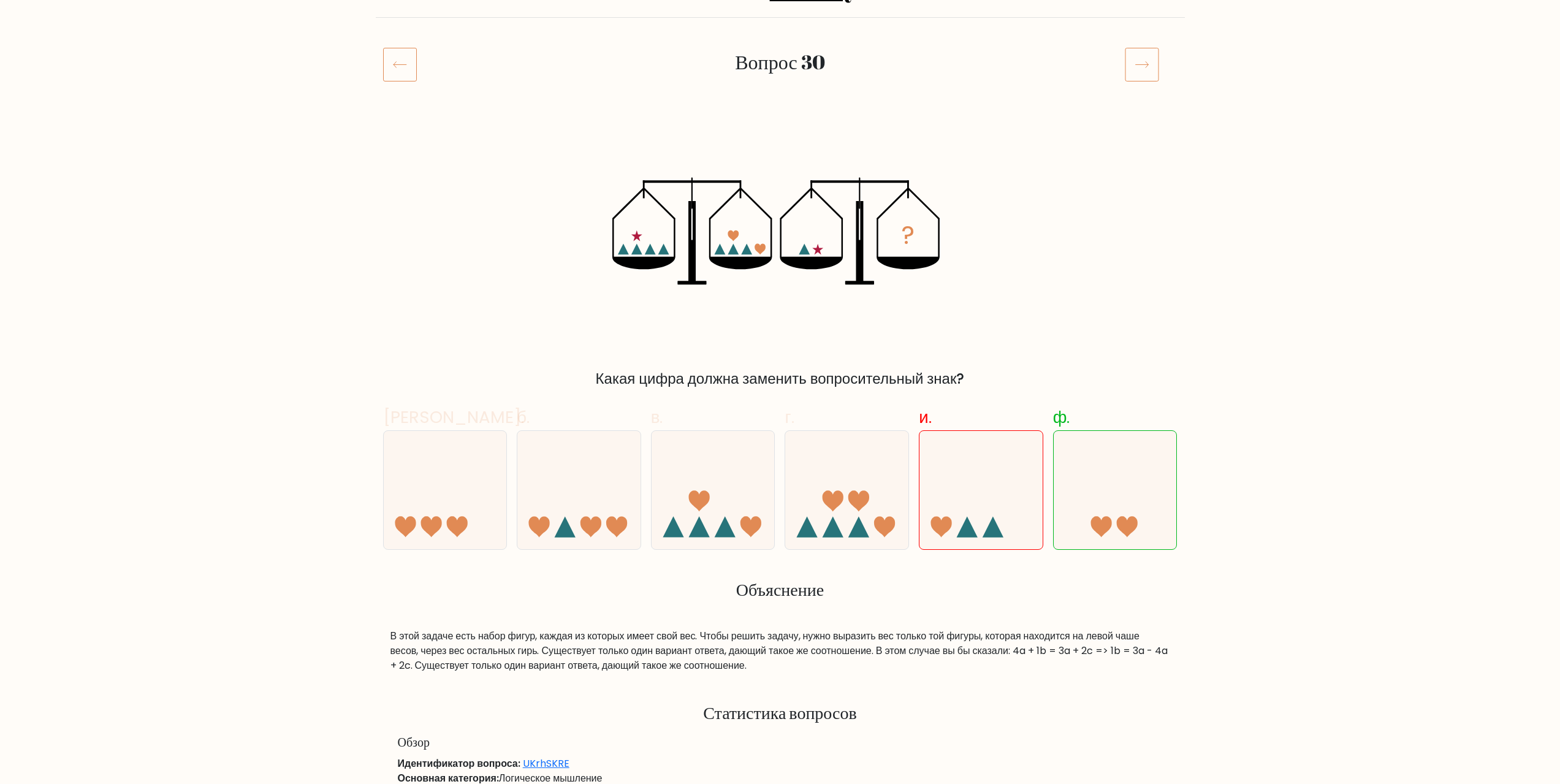
drag, startPoint x: 1067, startPoint y: 503, endPoint x: 1229, endPoint y: 616, distance: 197.5
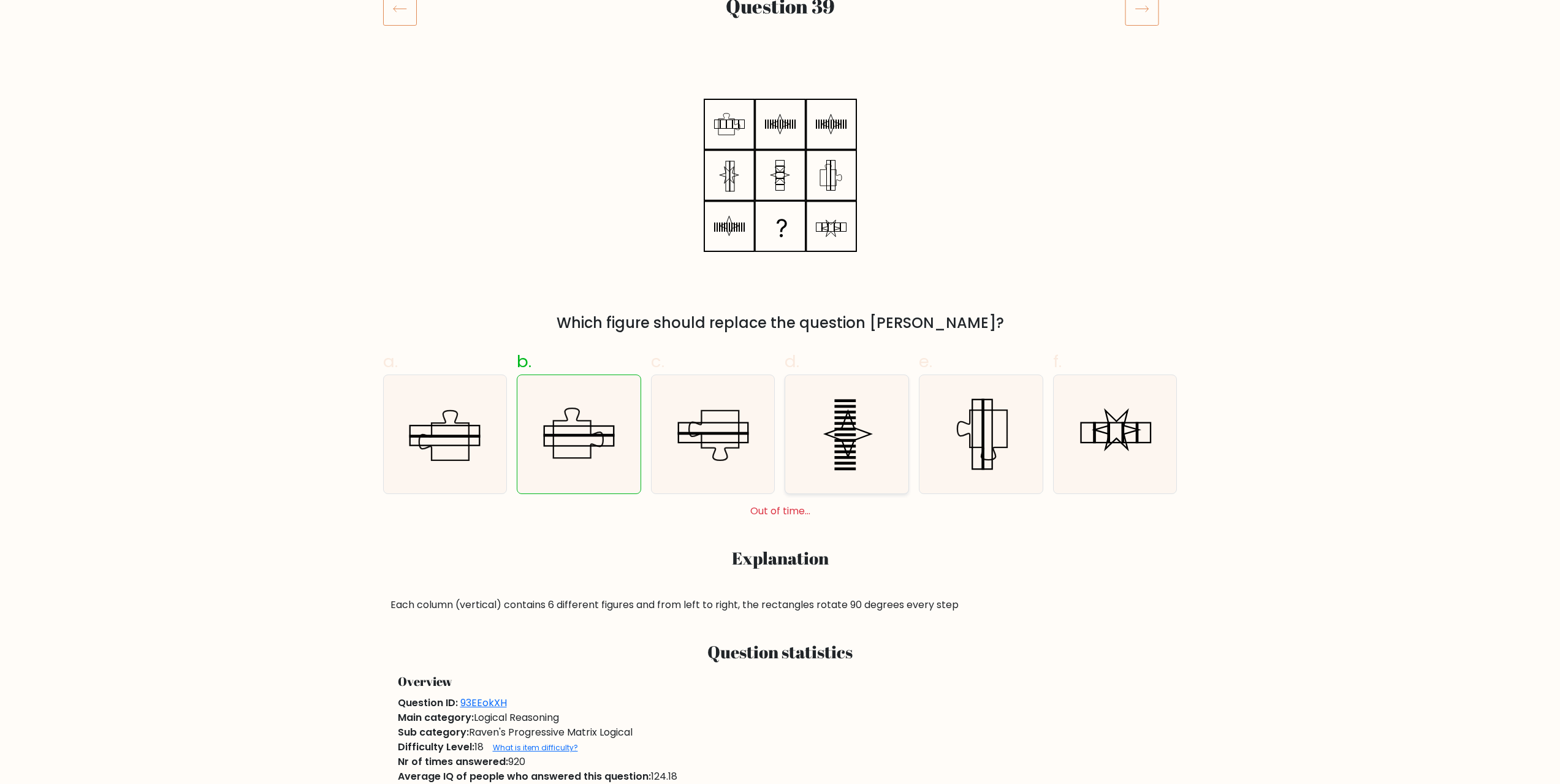
scroll to position [184, 0]
